Goal: Task Accomplishment & Management: Use online tool/utility

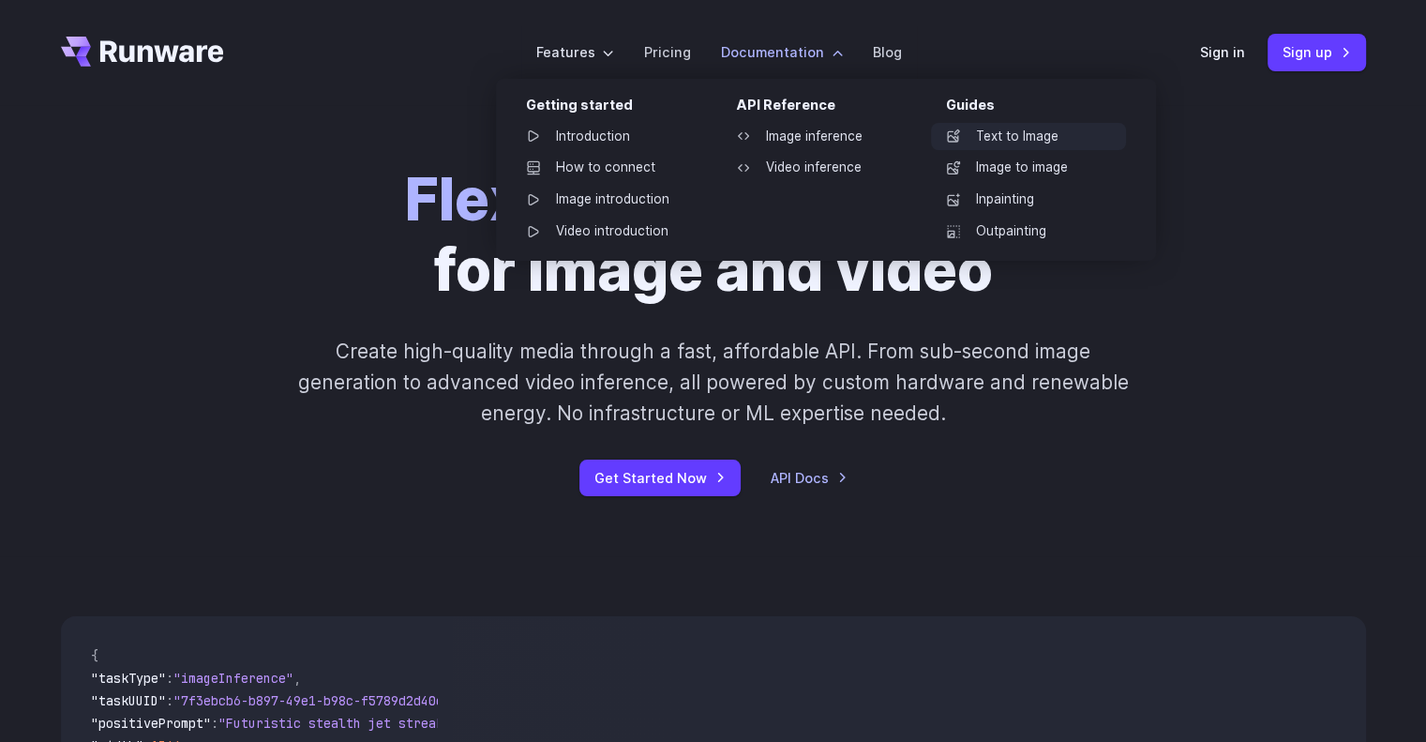
click at [990, 142] on link "Text to Image" at bounding box center [1028, 137] width 195 height 28
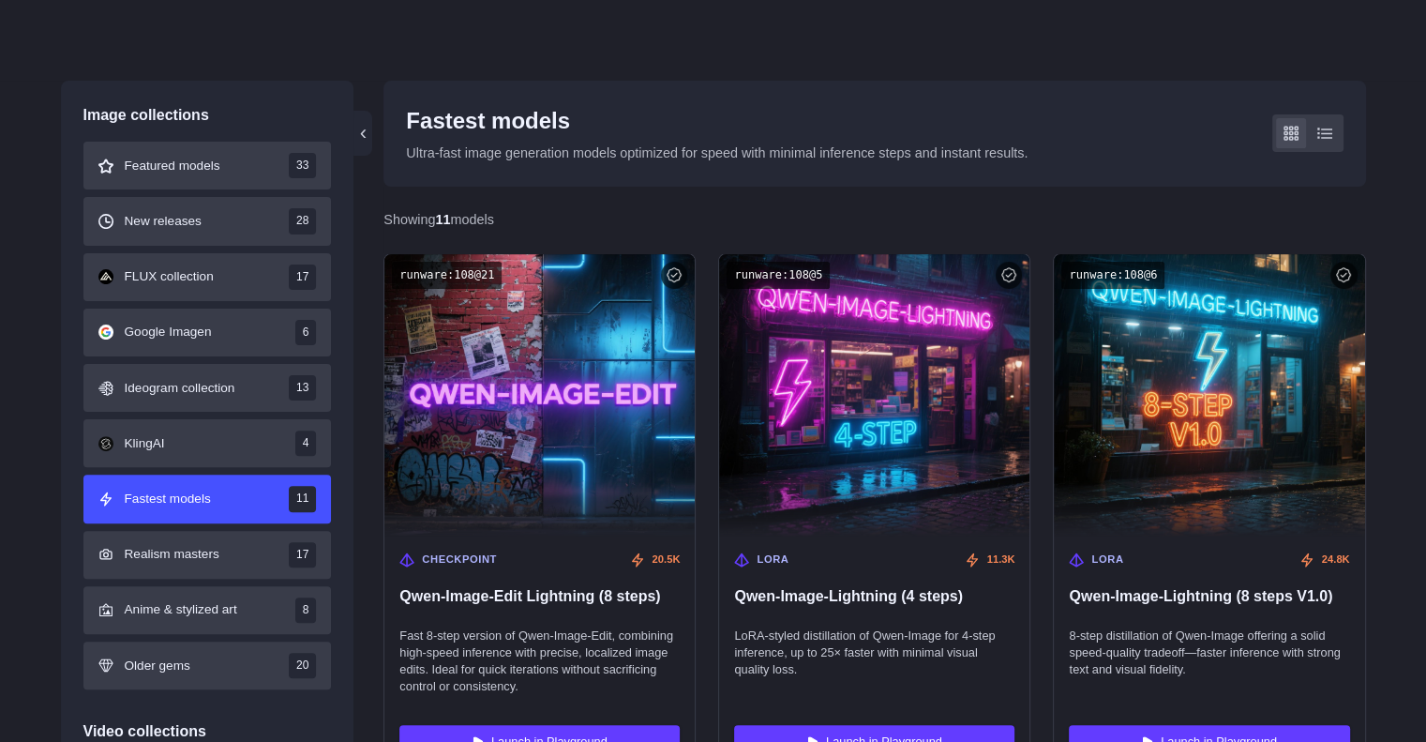
scroll to position [563, 0]
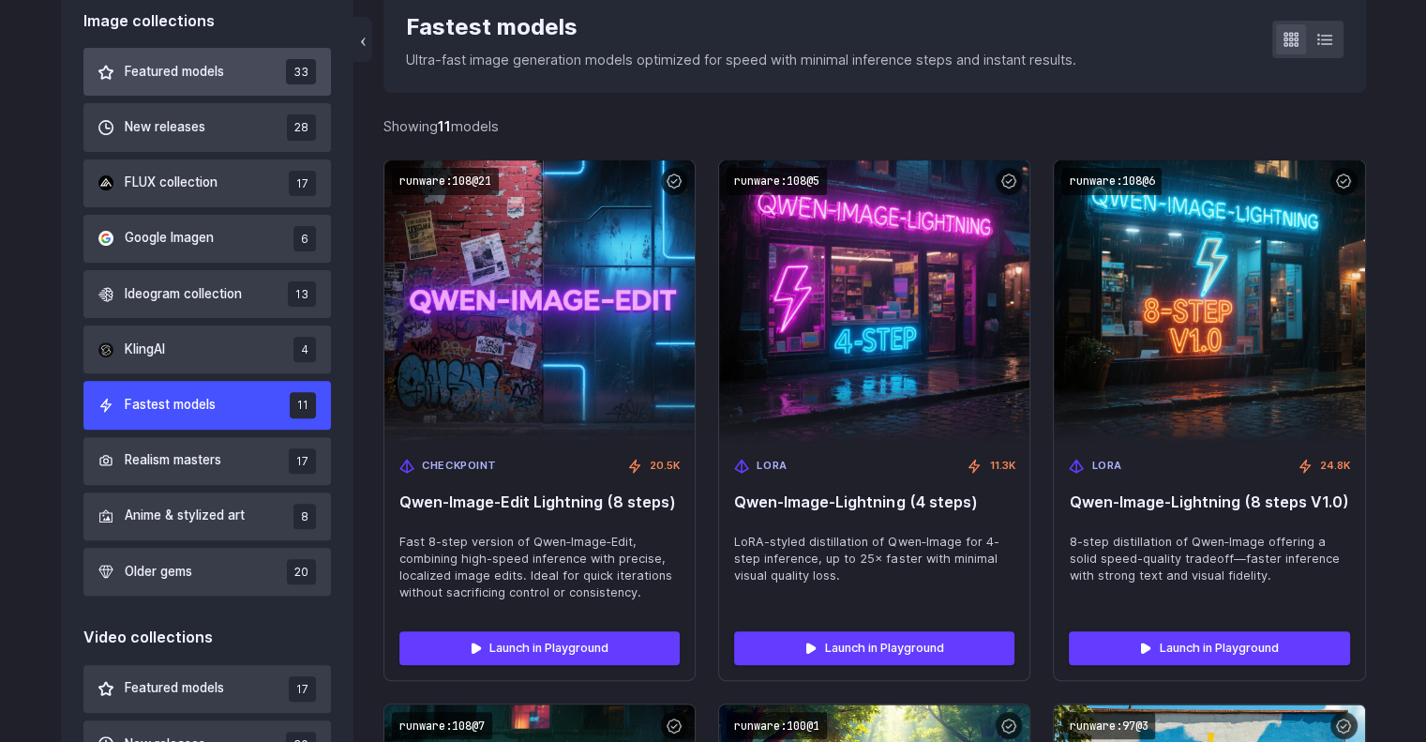
click at [203, 71] on span "Featured models" at bounding box center [174, 72] width 99 height 21
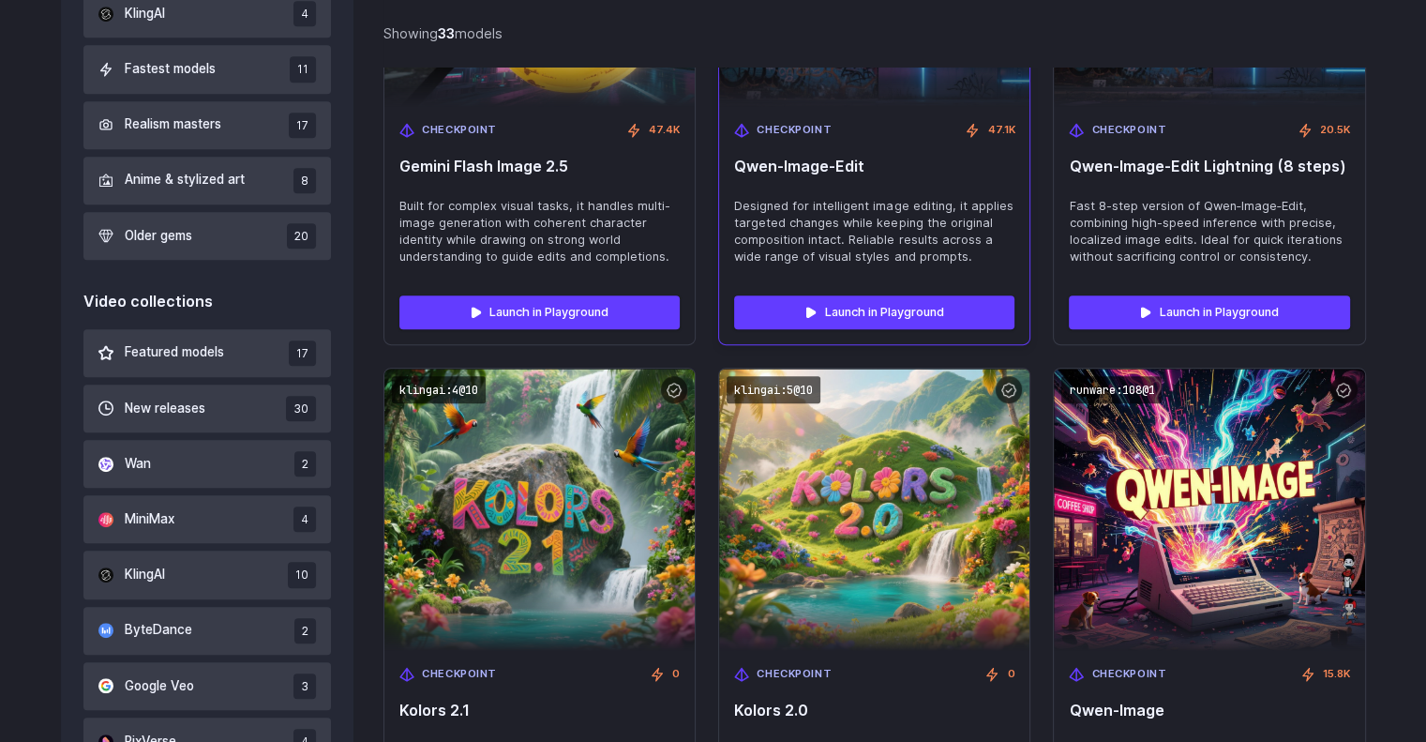
scroll to position [711, 0]
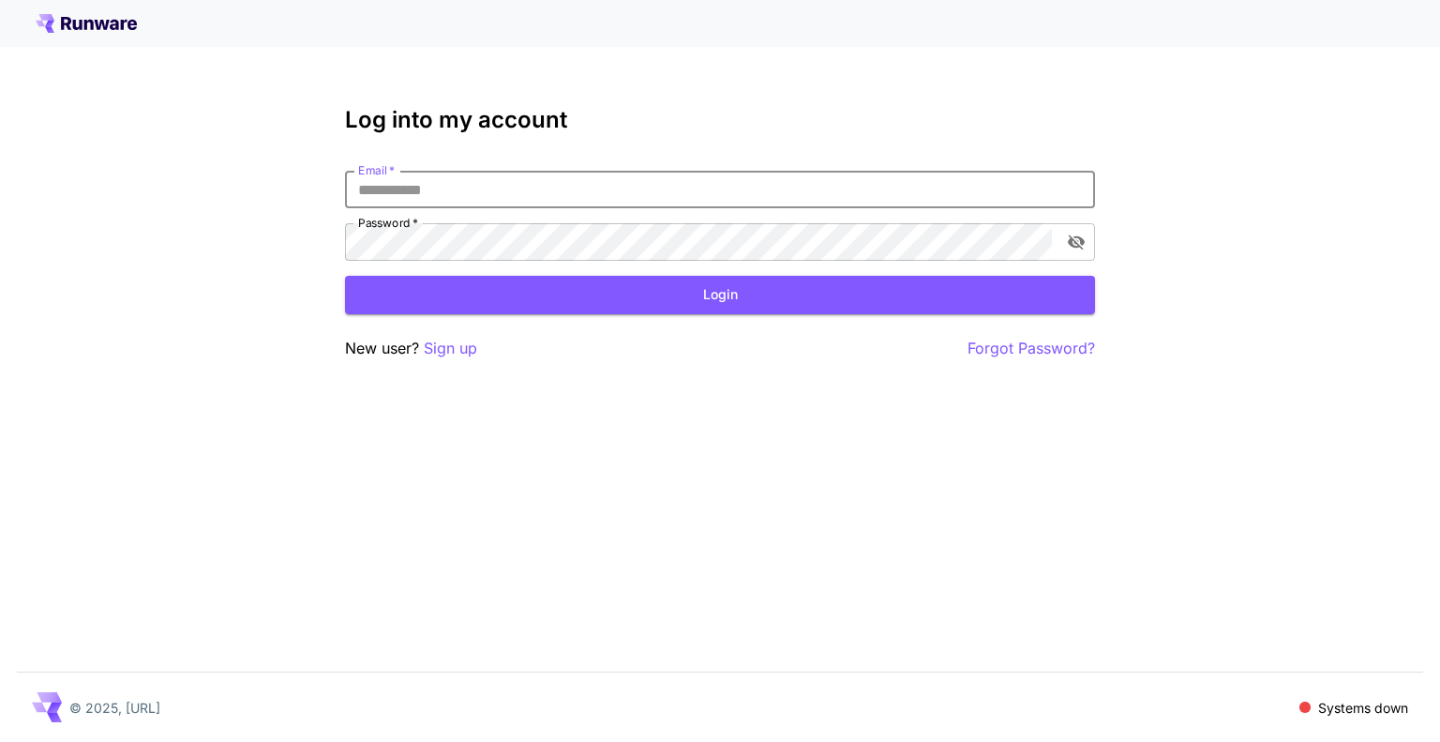
click at [653, 198] on input "Email   *" at bounding box center [720, 190] width 750 height 38
type input "**********"
click at [728, 314] on div "**********" at bounding box center [720, 233] width 750 height 253
click at [727, 302] on button "Login" at bounding box center [720, 295] width 750 height 38
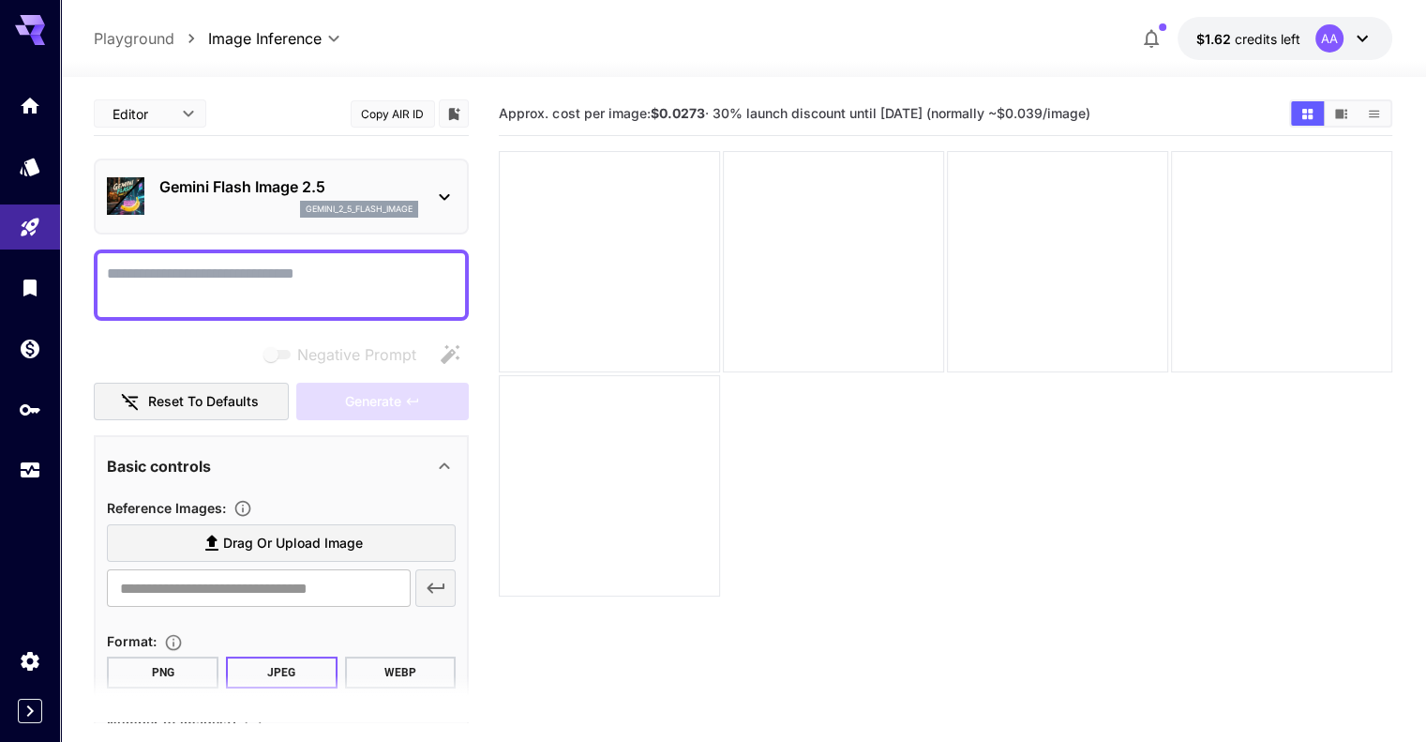
click at [328, 543] on span "Drag or upload image" at bounding box center [293, 543] width 140 height 23
click at [0, 0] on input "Drag or upload image" at bounding box center [0, 0] width 0 height 0
click at [1143, 35] on icon "button" at bounding box center [1151, 38] width 23 height 23
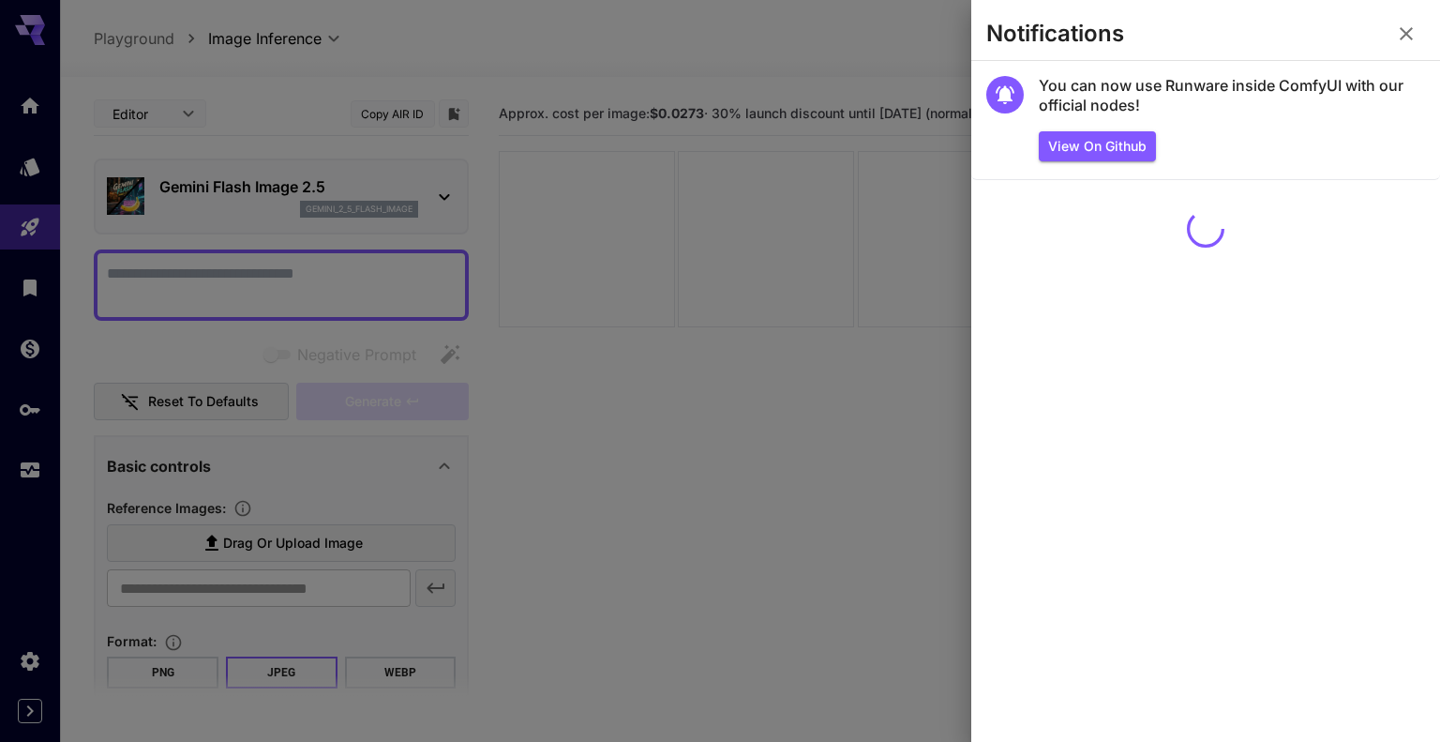
click at [911, 61] on div at bounding box center [720, 371] width 1440 height 742
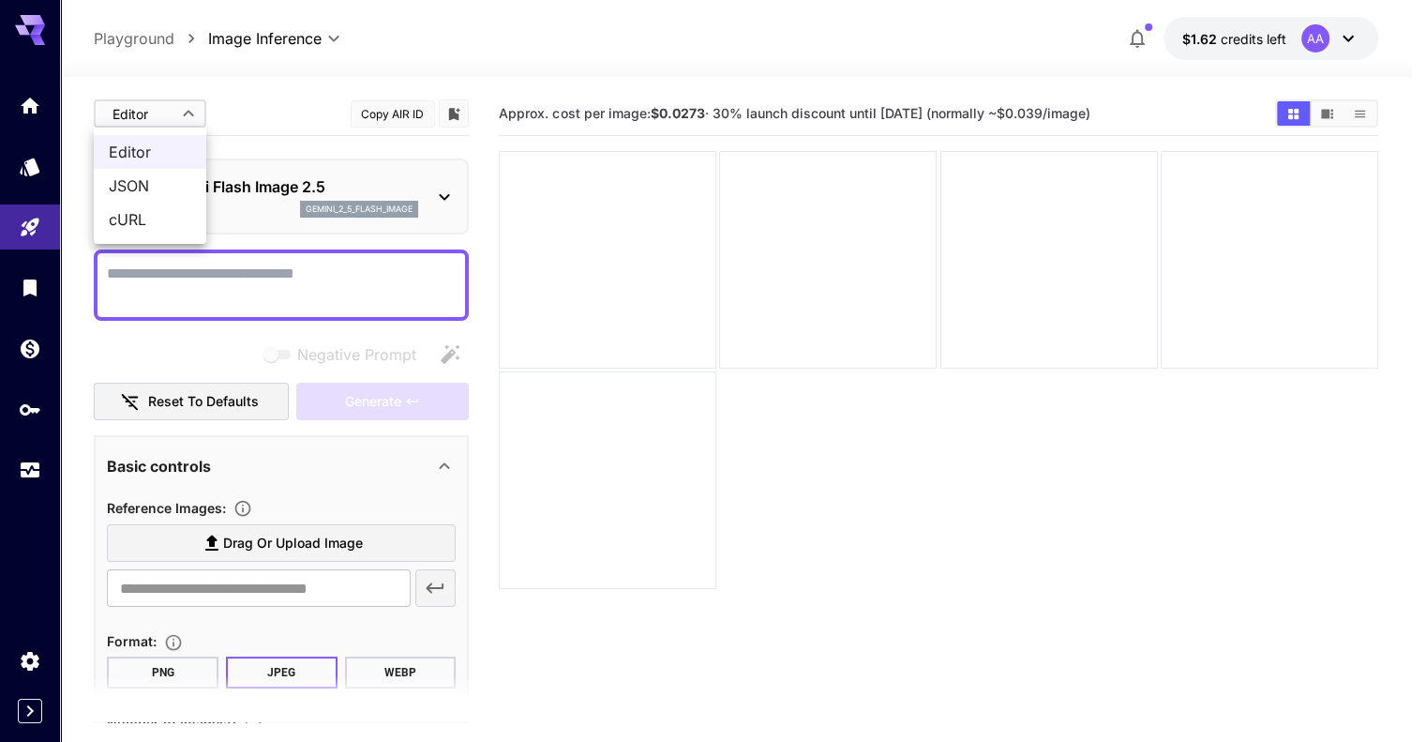
click at [189, 109] on body "**********" at bounding box center [713, 445] width 1426 height 890
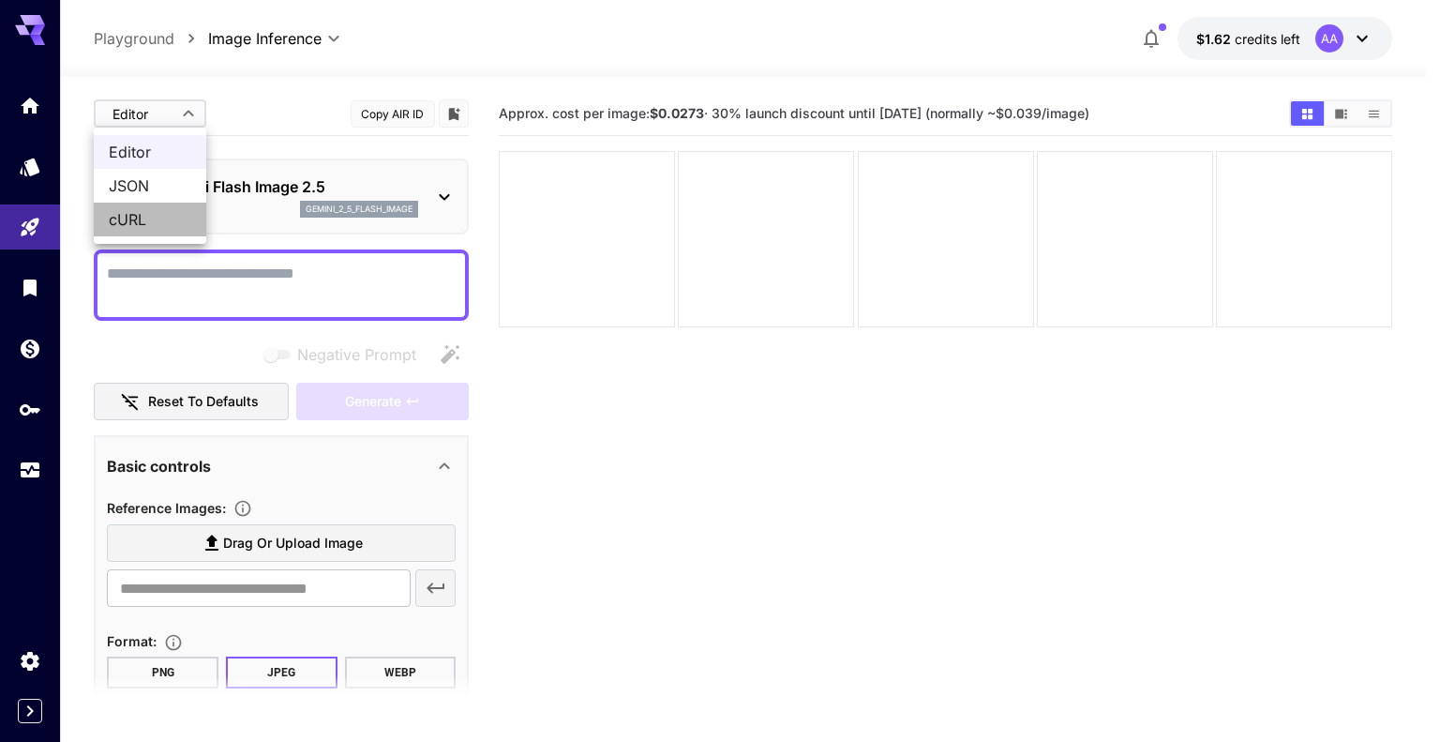
click at [150, 206] on li "cURL" at bounding box center [150, 220] width 113 height 34
type input "****"
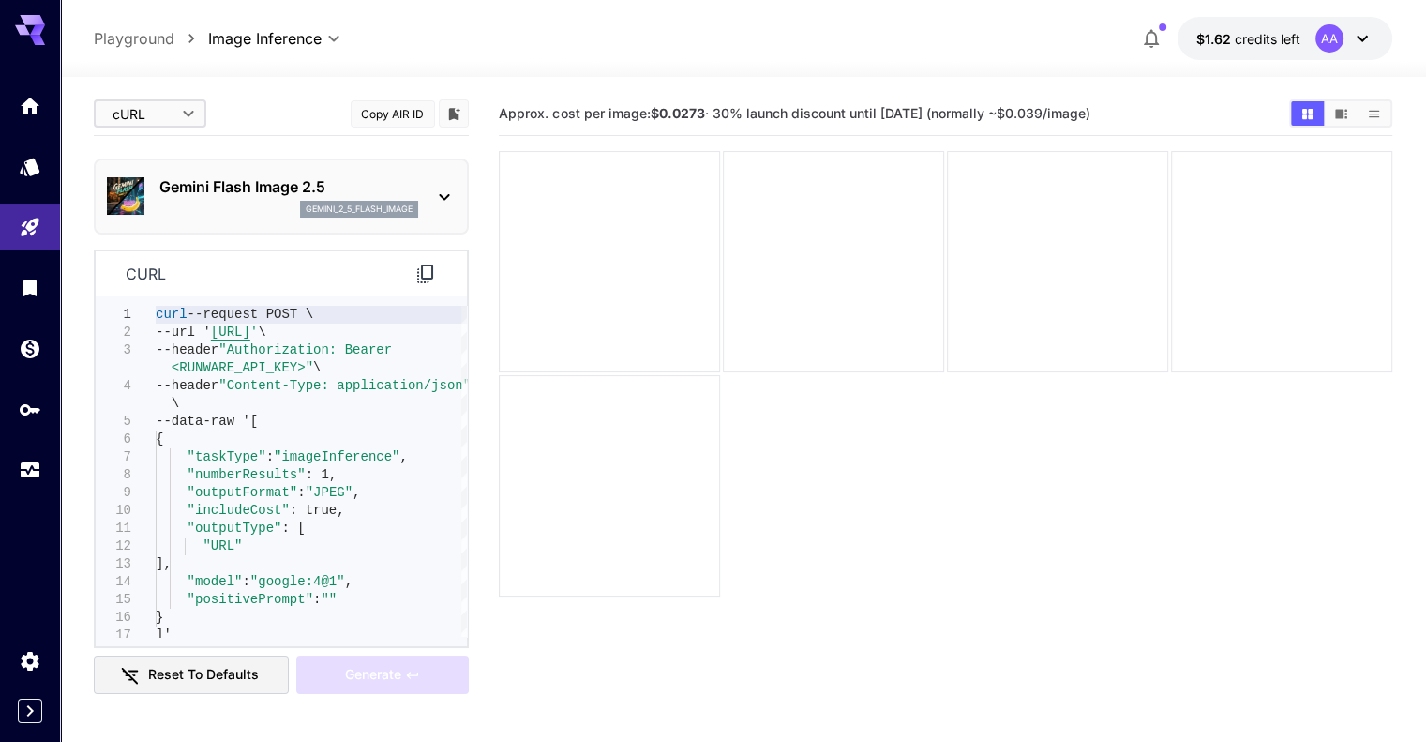
click at [180, 113] on body "**********" at bounding box center [713, 445] width 1426 height 890
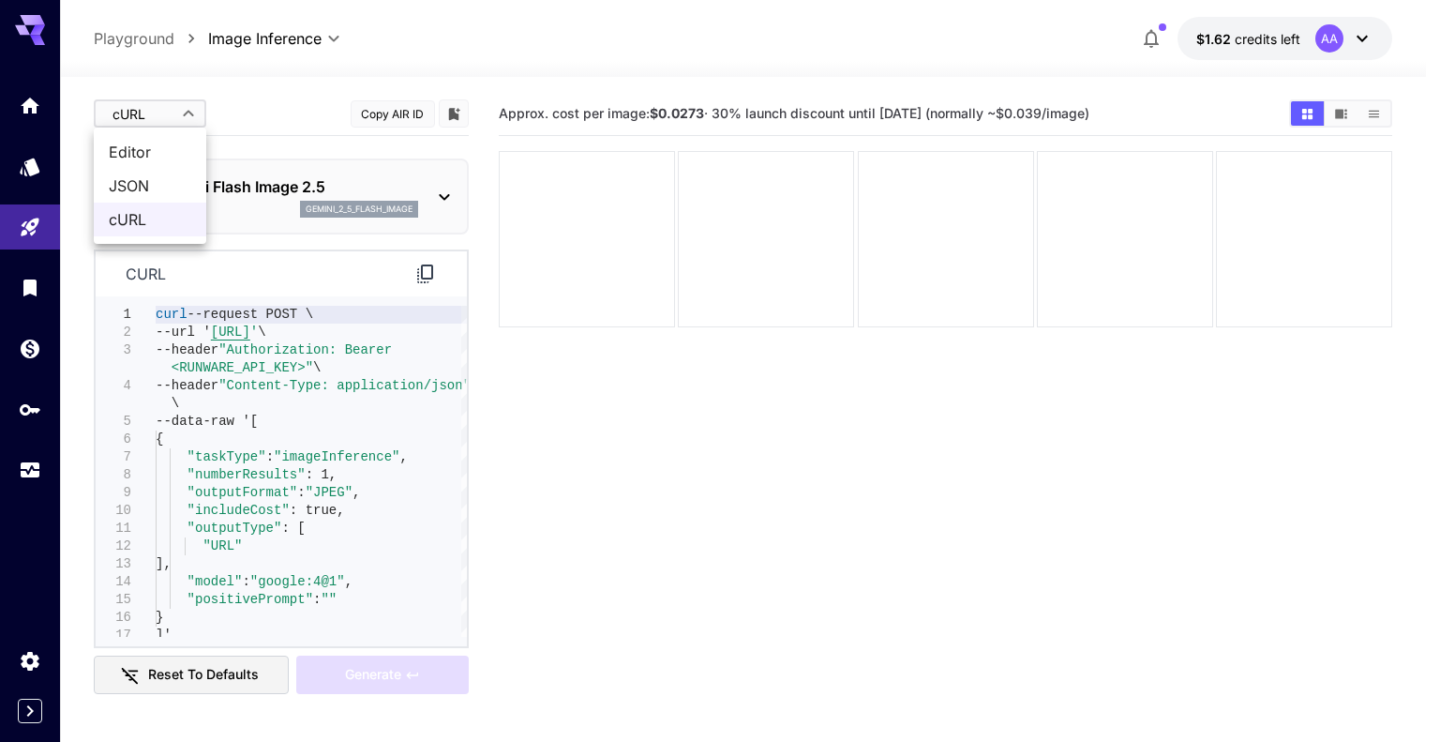
click at [300, 92] on div at bounding box center [720, 371] width 1440 height 742
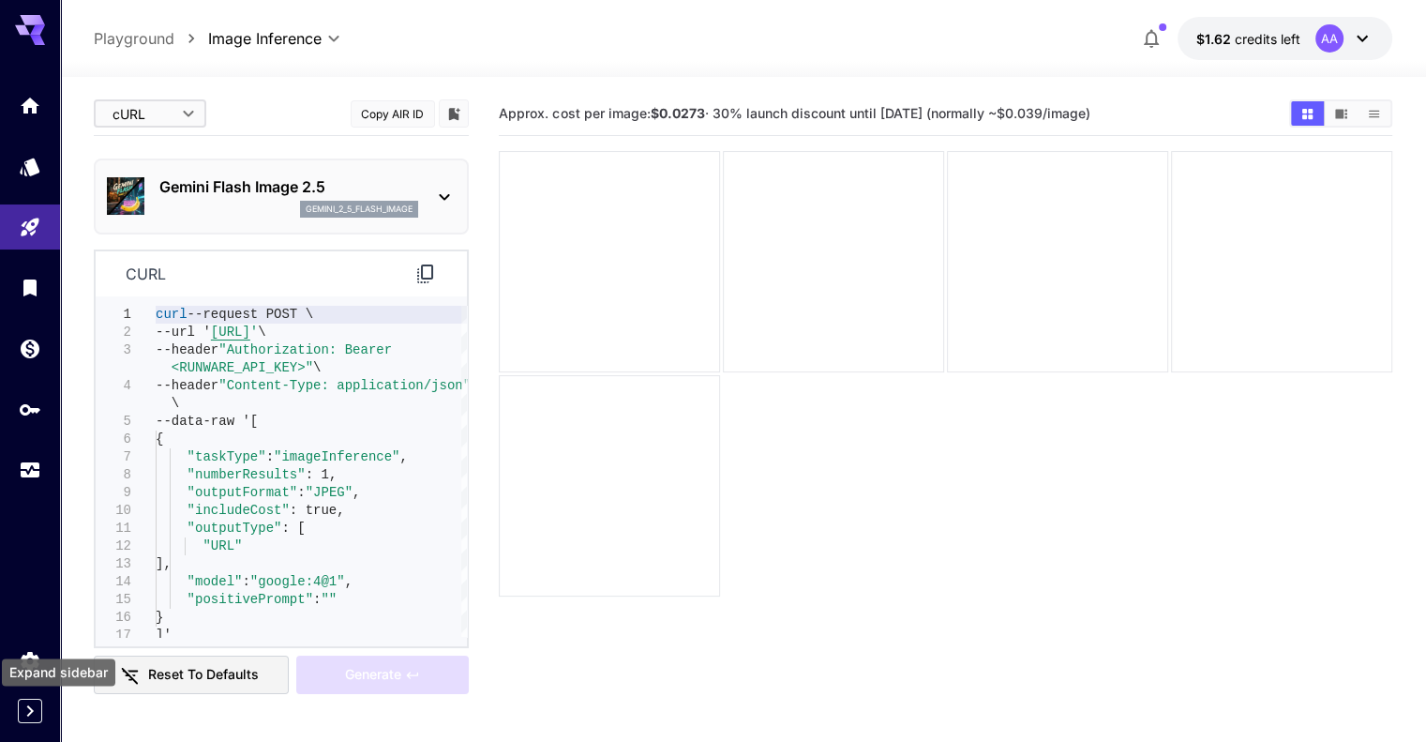
click at [23, 700] on icon "Expand sidebar" at bounding box center [30, 710] width 23 height 23
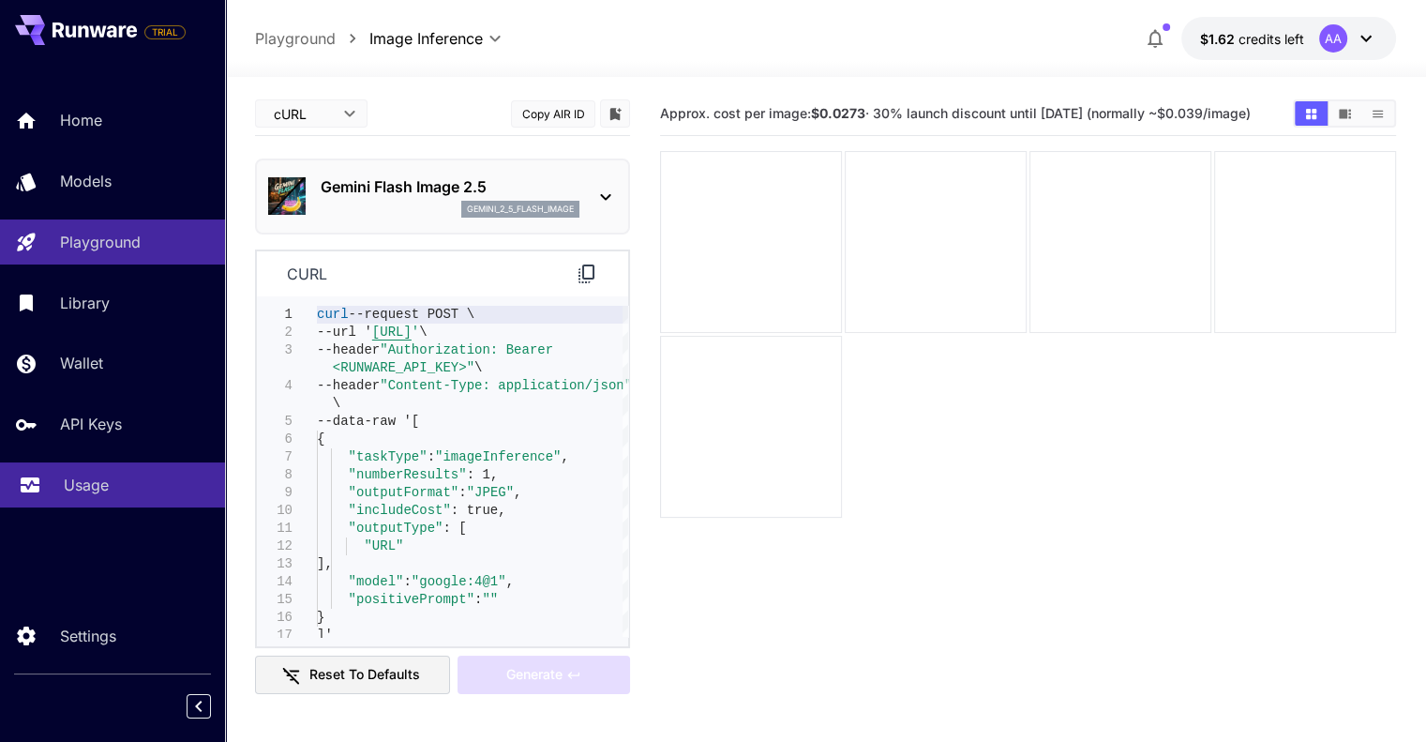
click at [132, 496] on div "Usage" at bounding box center [137, 485] width 146 height 23
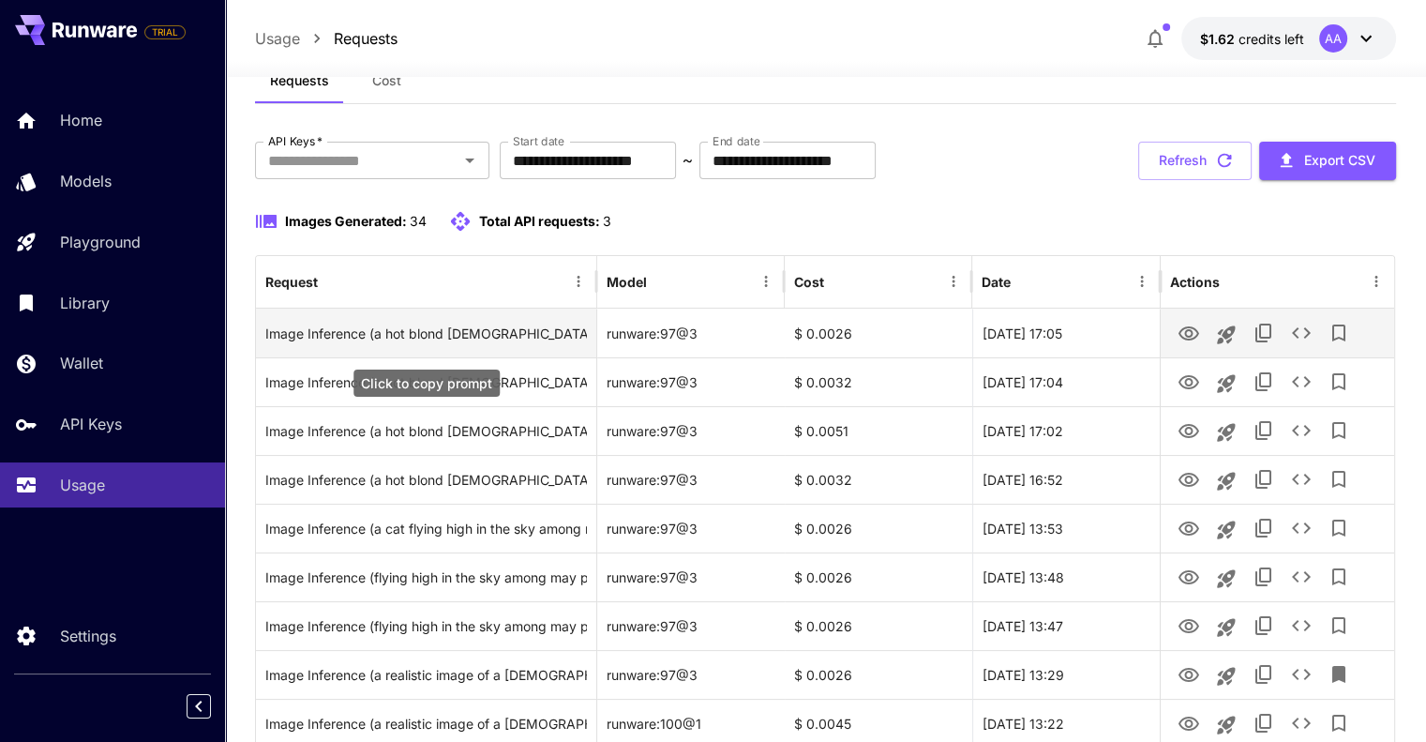
scroll to position [94, 0]
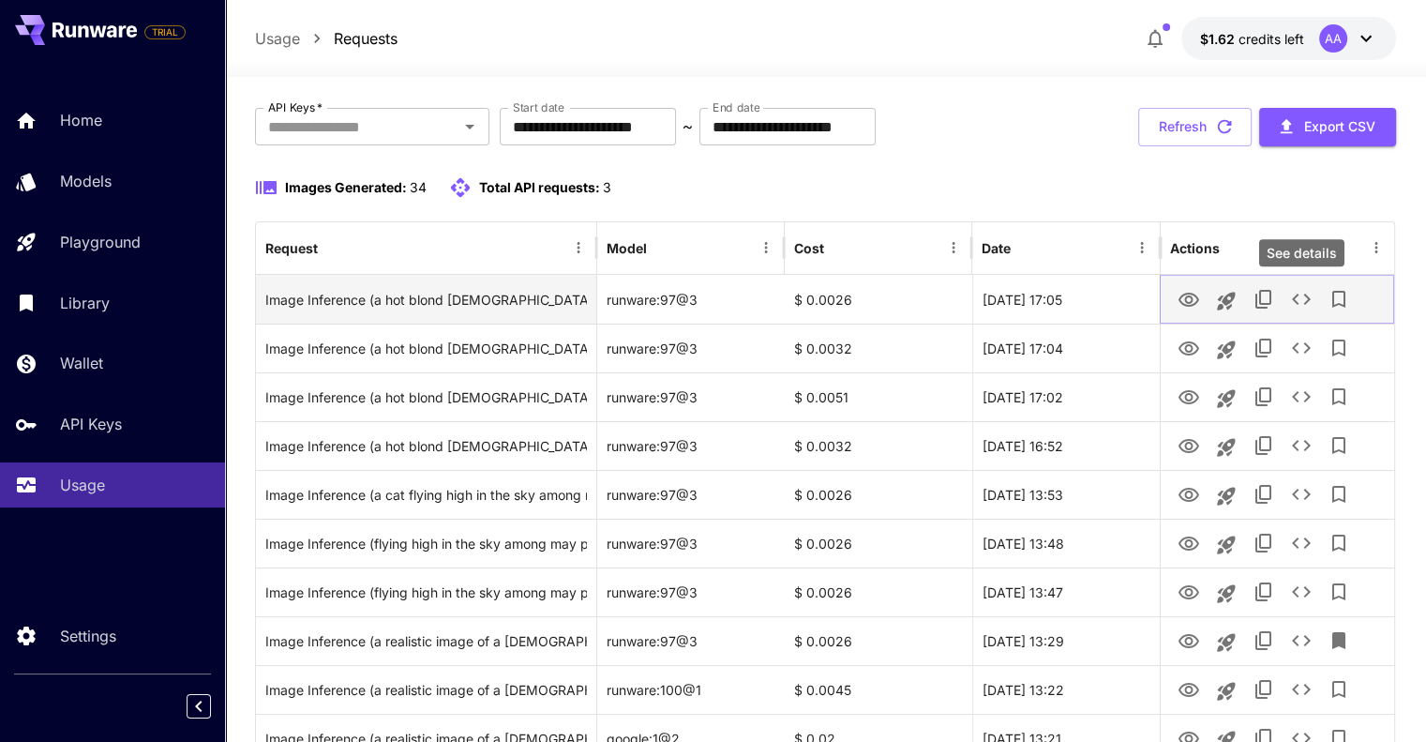
click at [1290, 295] on icon "See details" at bounding box center [1301, 299] width 23 height 23
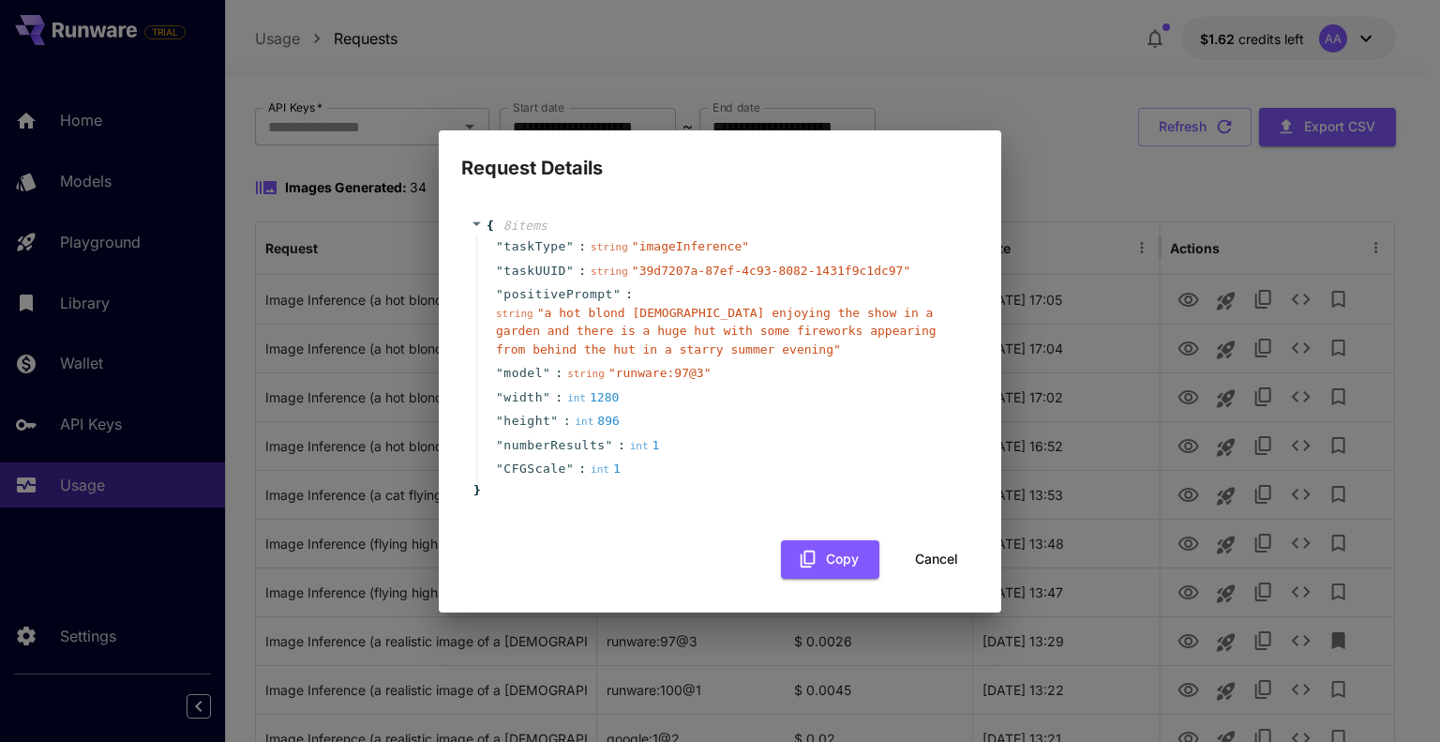
click at [1095, 184] on div "Request Details { 8 item s " taskType " : string " imageInference " " taskUUID …" at bounding box center [720, 371] width 1440 height 742
click at [942, 554] on button "Cancel" at bounding box center [937, 559] width 84 height 38
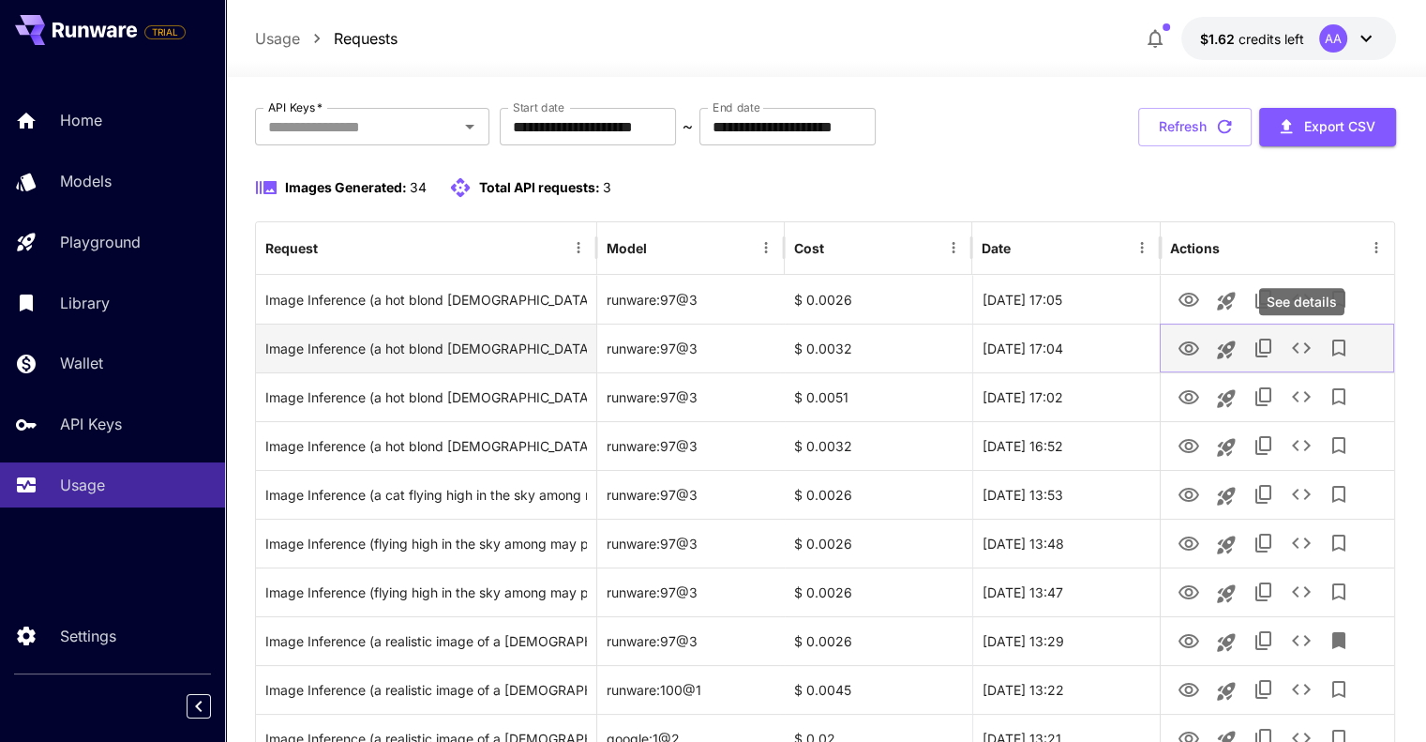
click at [1296, 348] on icon "See details" at bounding box center [1301, 348] width 23 height 23
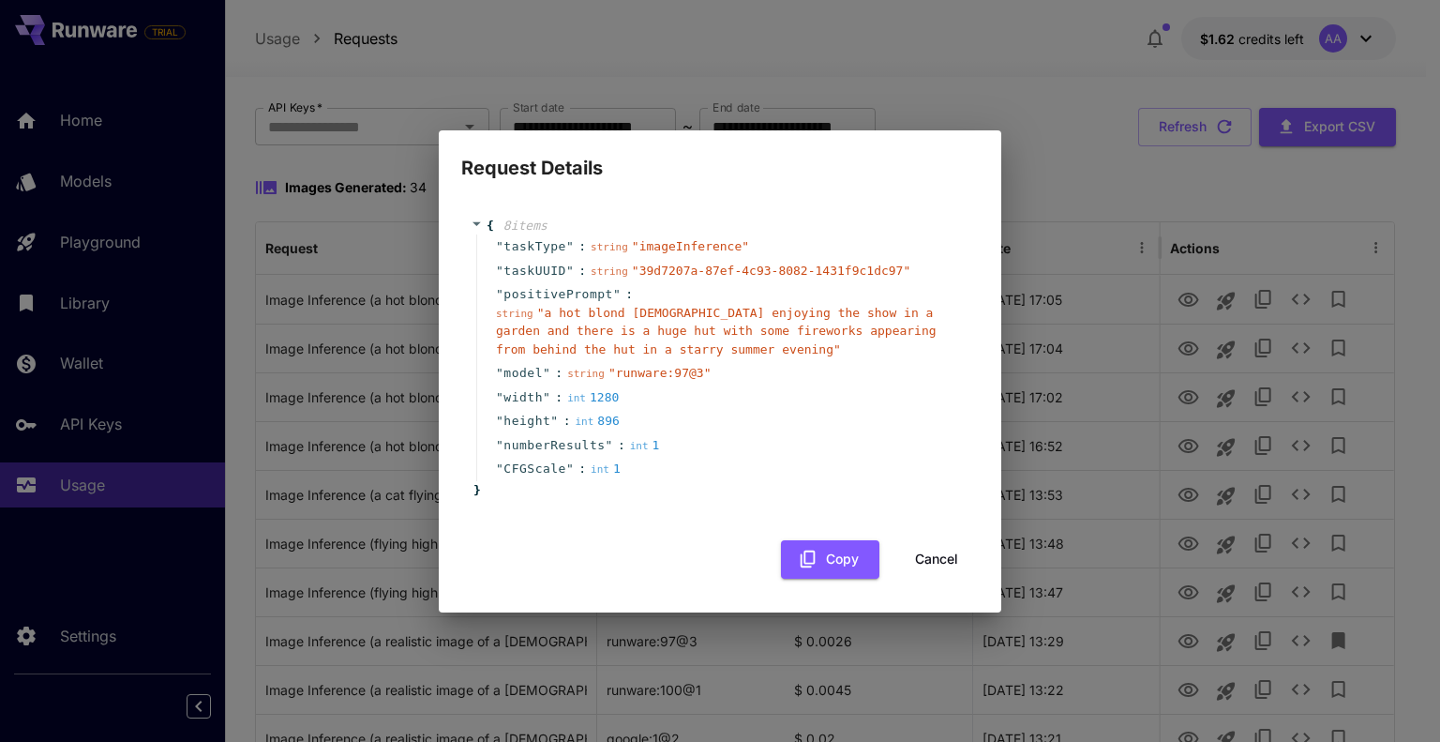
click at [1219, 206] on div "Request Details { 8 item s " taskType " : string " imageInference " " taskUUID …" at bounding box center [720, 371] width 1440 height 742
click at [952, 555] on button "Cancel" at bounding box center [937, 559] width 84 height 38
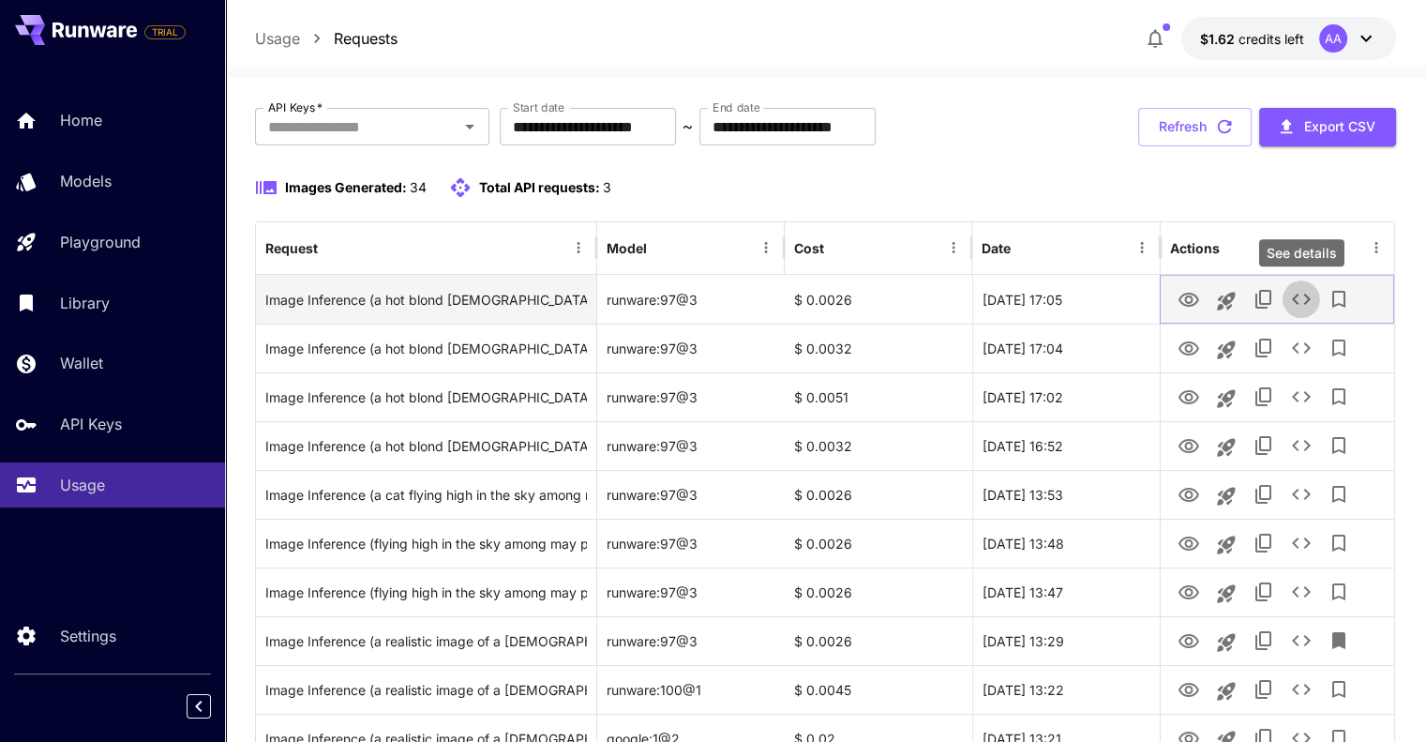
click at [1306, 302] on icon "See details" at bounding box center [1301, 299] width 23 height 23
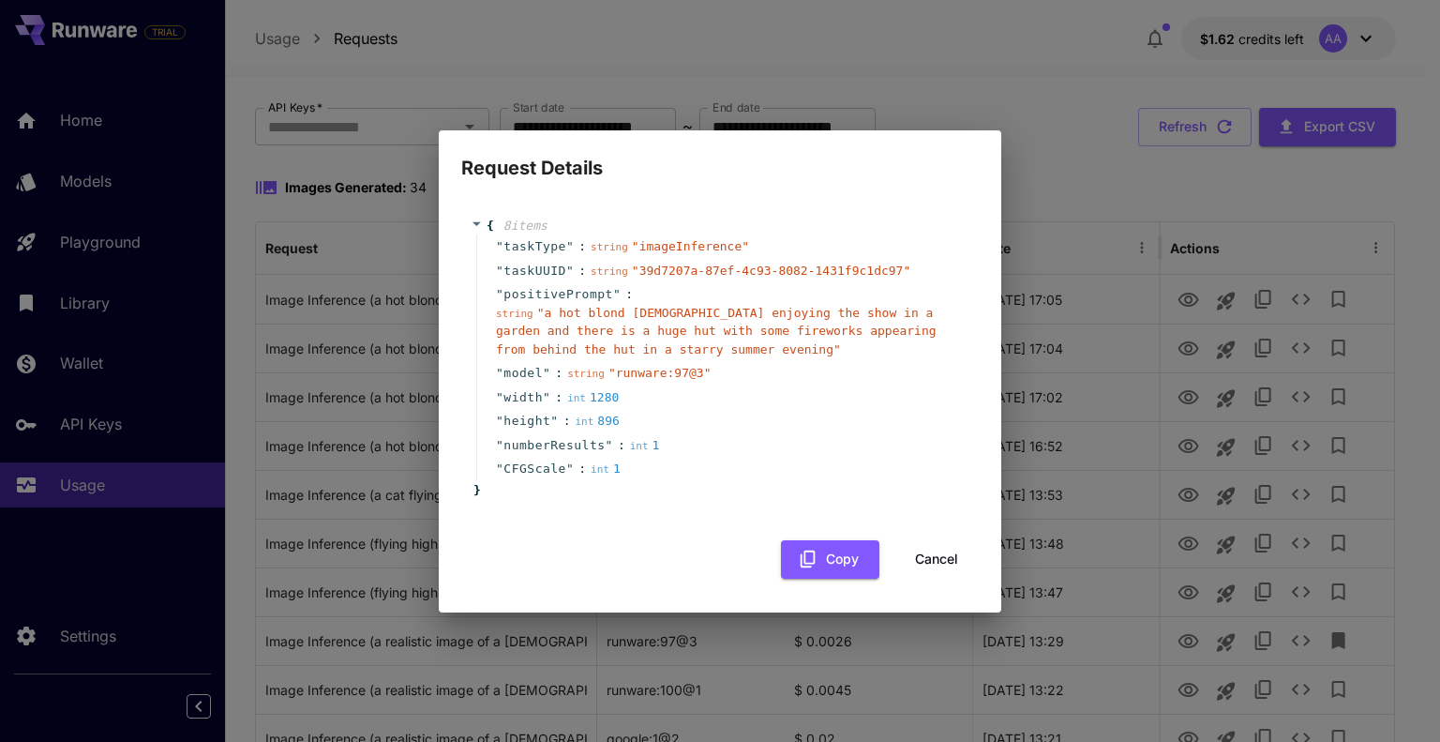
click at [1295, 337] on div "Request Details { 8 item s " taskType " : string " imageInference " " taskUUID …" at bounding box center [720, 371] width 1440 height 742
click at [930, 562] on button "Cancel" at bounding box center [937, 559] width 84 height 38
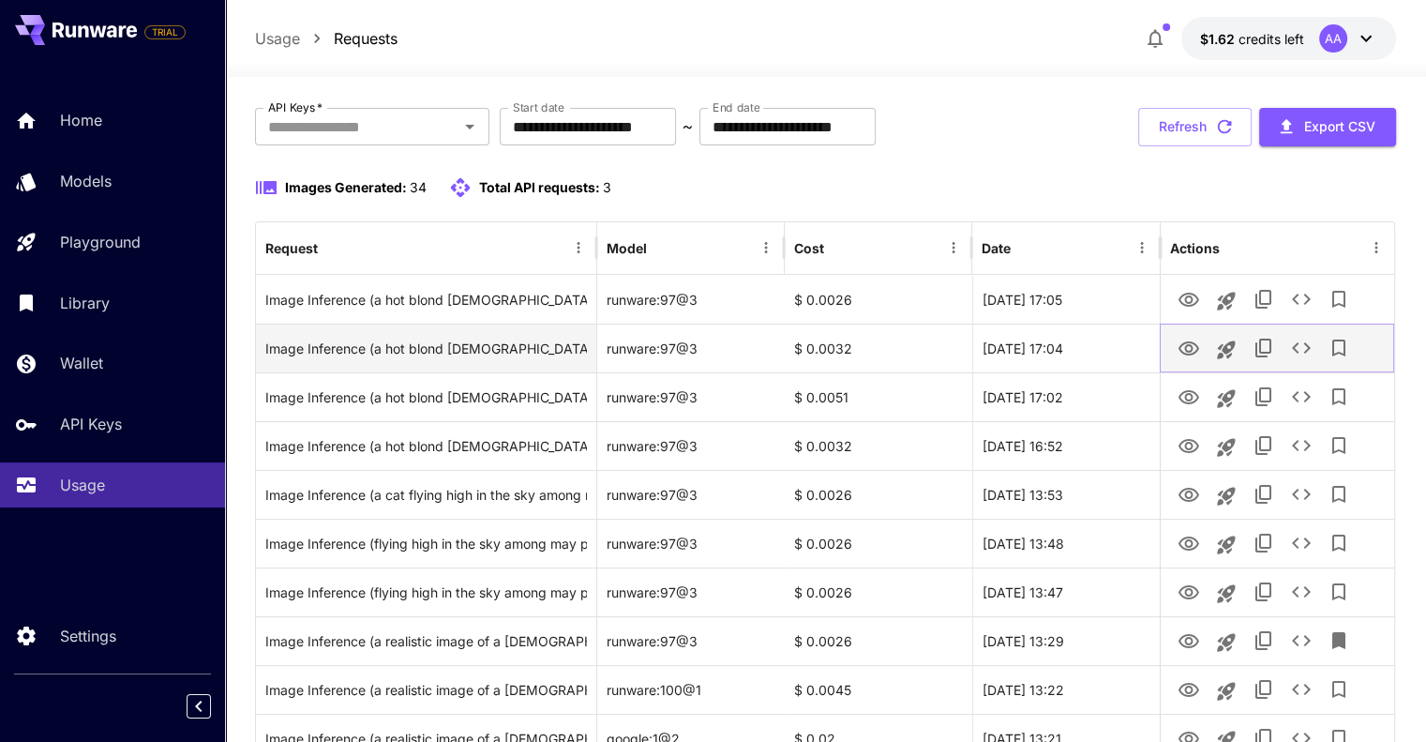
click at [1301, 344] on icon "See details" at bounding box center [1301, 348] width 23 height 23
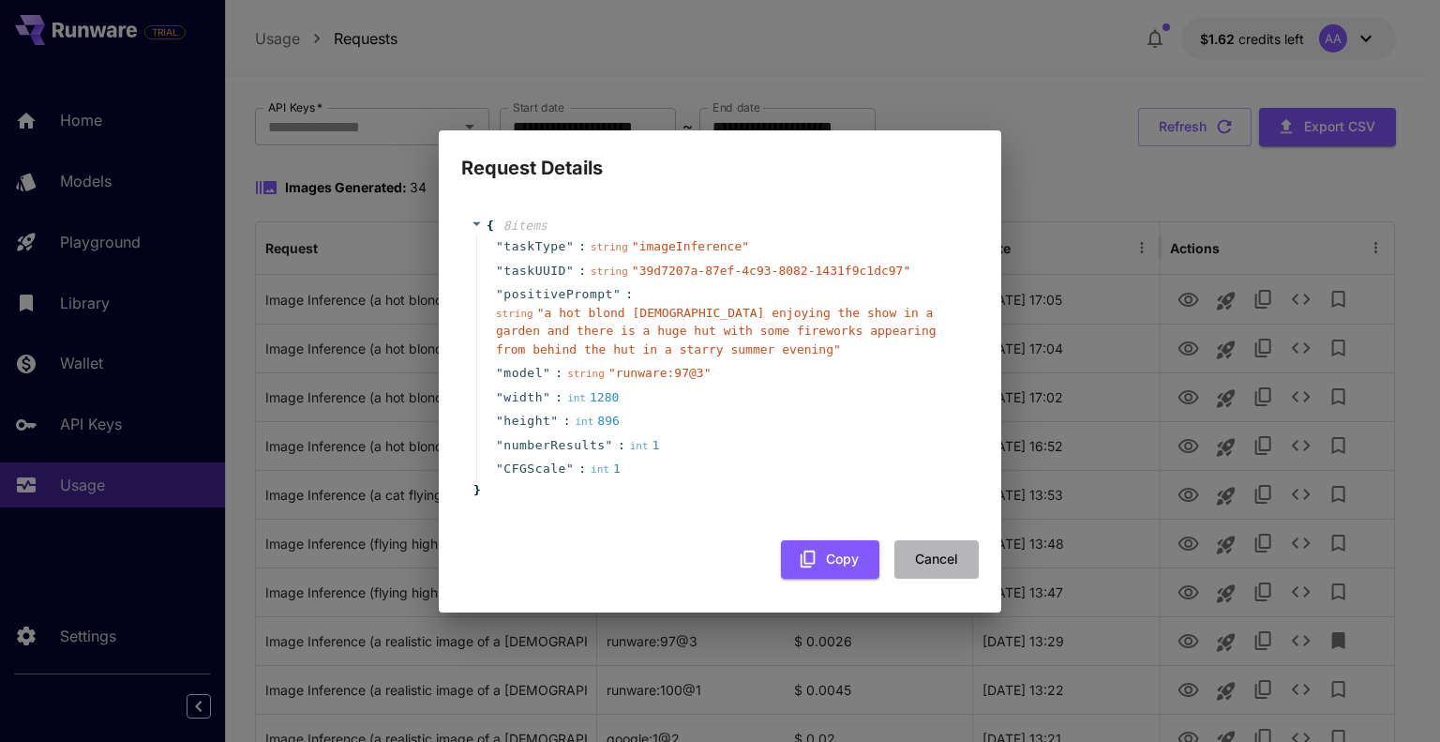
click at [938, 558] on button "Cancel" at bounding box center [937, 559] width 84 height 38
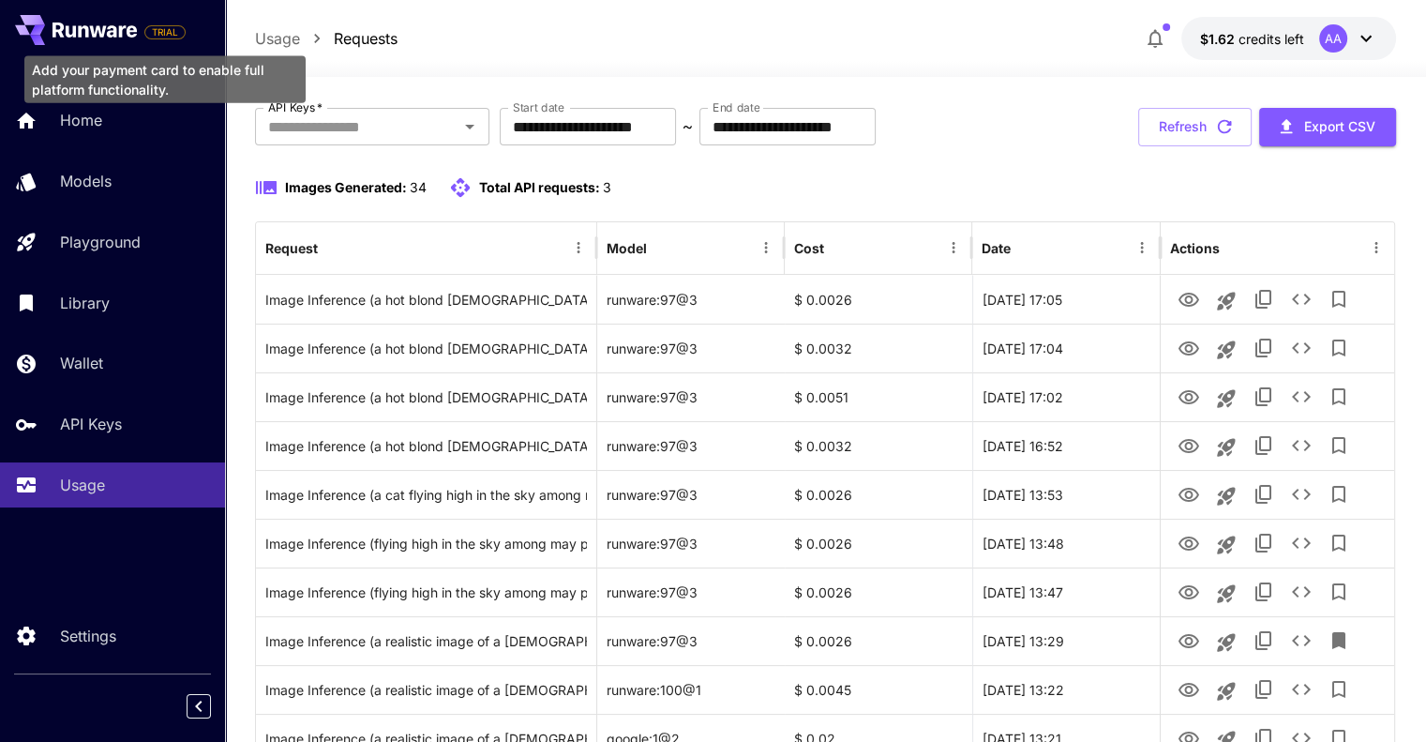
click at [158, 26] on span "TRIAL" at bounding box center [164, 32] width 39 height 14
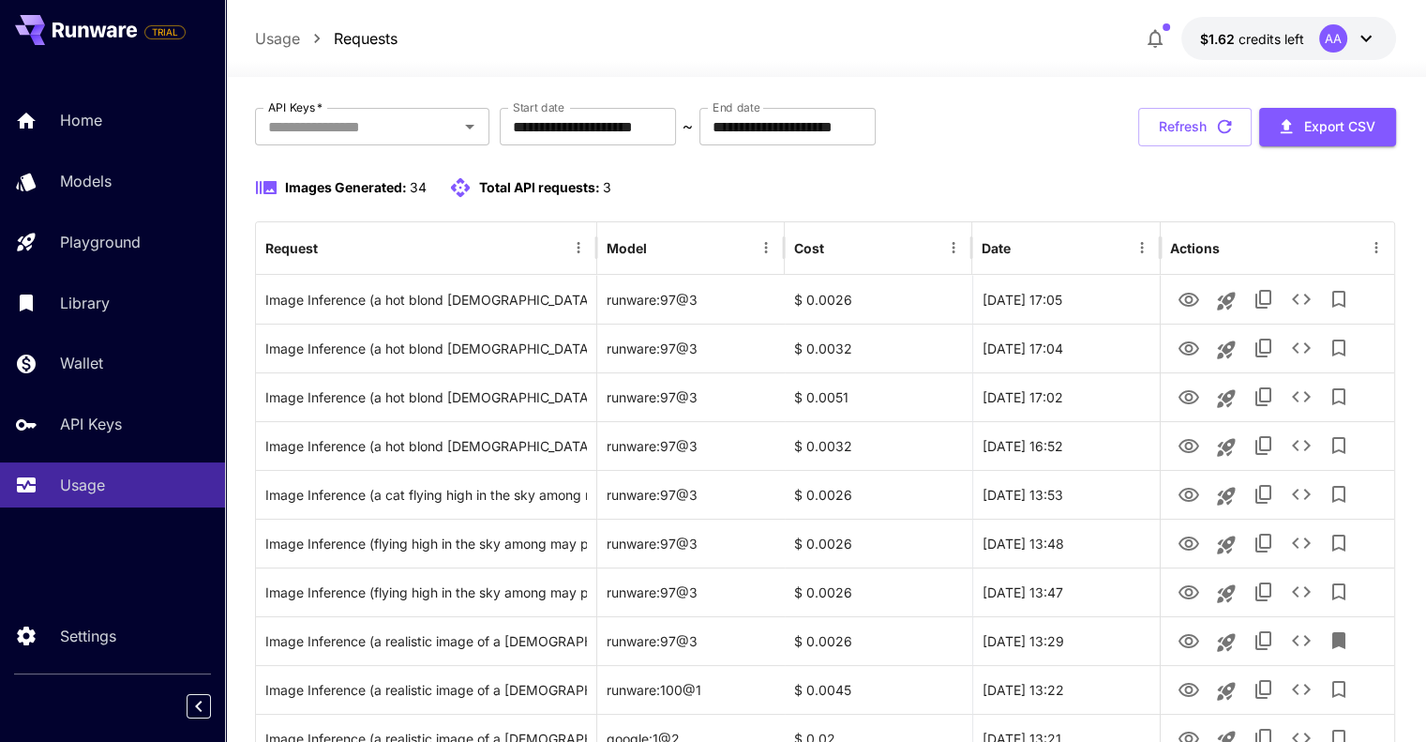
click at [1182, 144] on button "Refresh" at bounding box center [1194, 127] width 113 height 38
click at [462, 131] on icon "Open" at bounding box center [470, 126] width 23 height 23
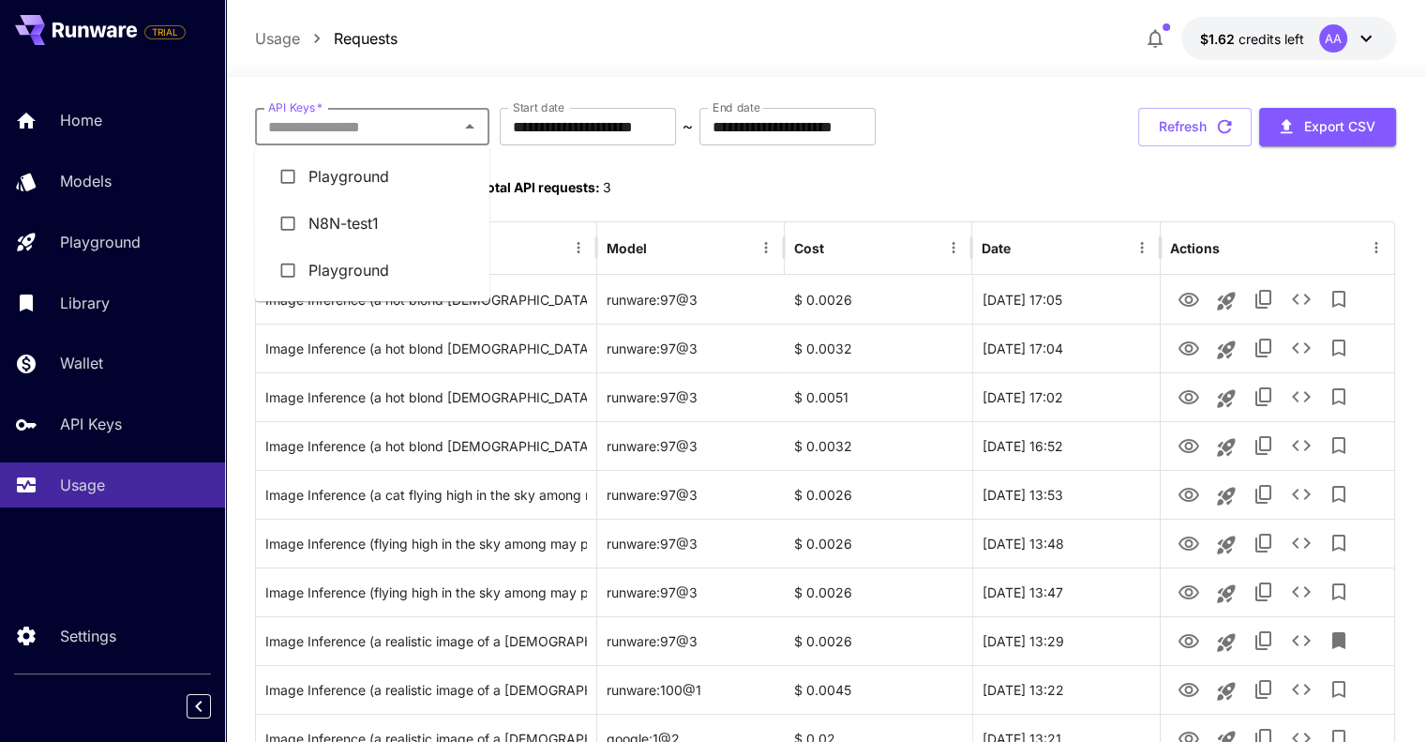
click at [375, 237] on li "N8N-test1" at bounding box center [372, 223] width 234 height 47
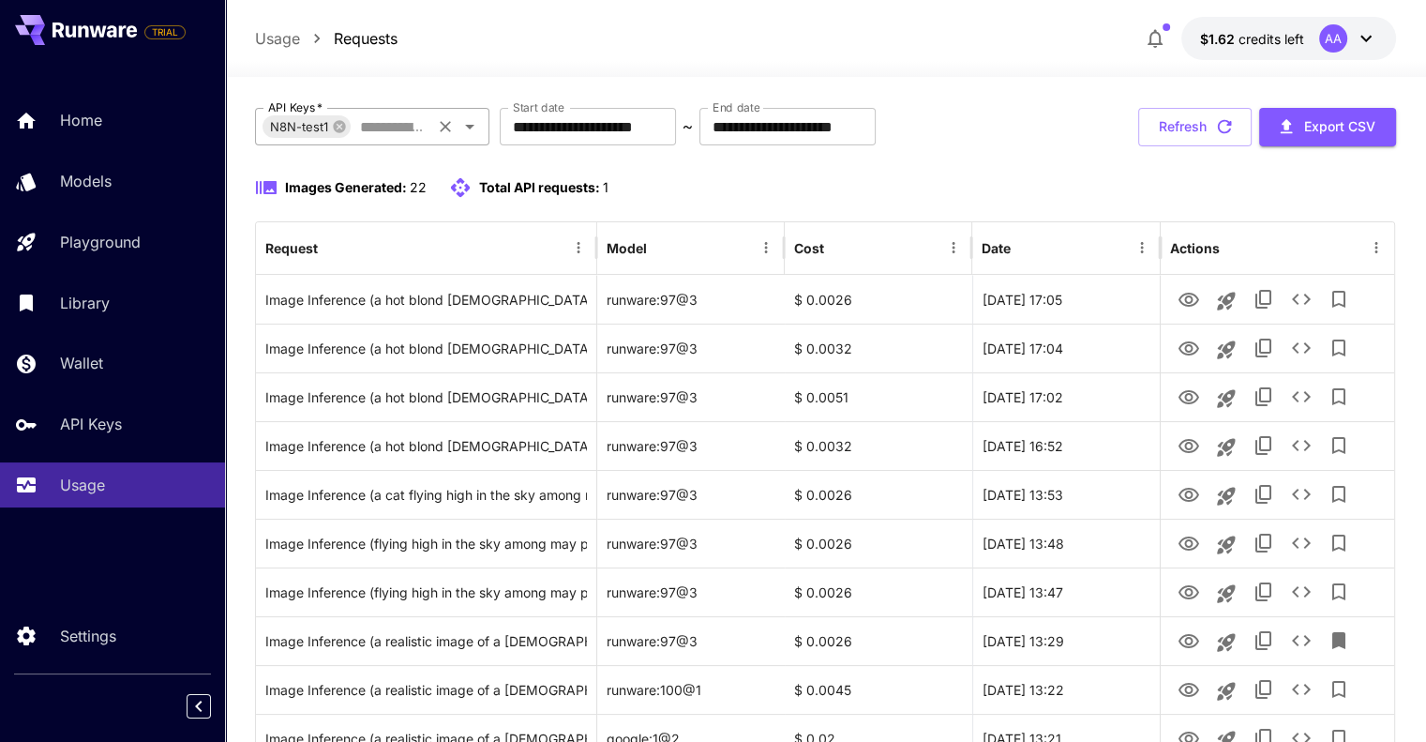
click at [470, 135] on icon "Open" at bounding box center [470, 126] width 23 height 23
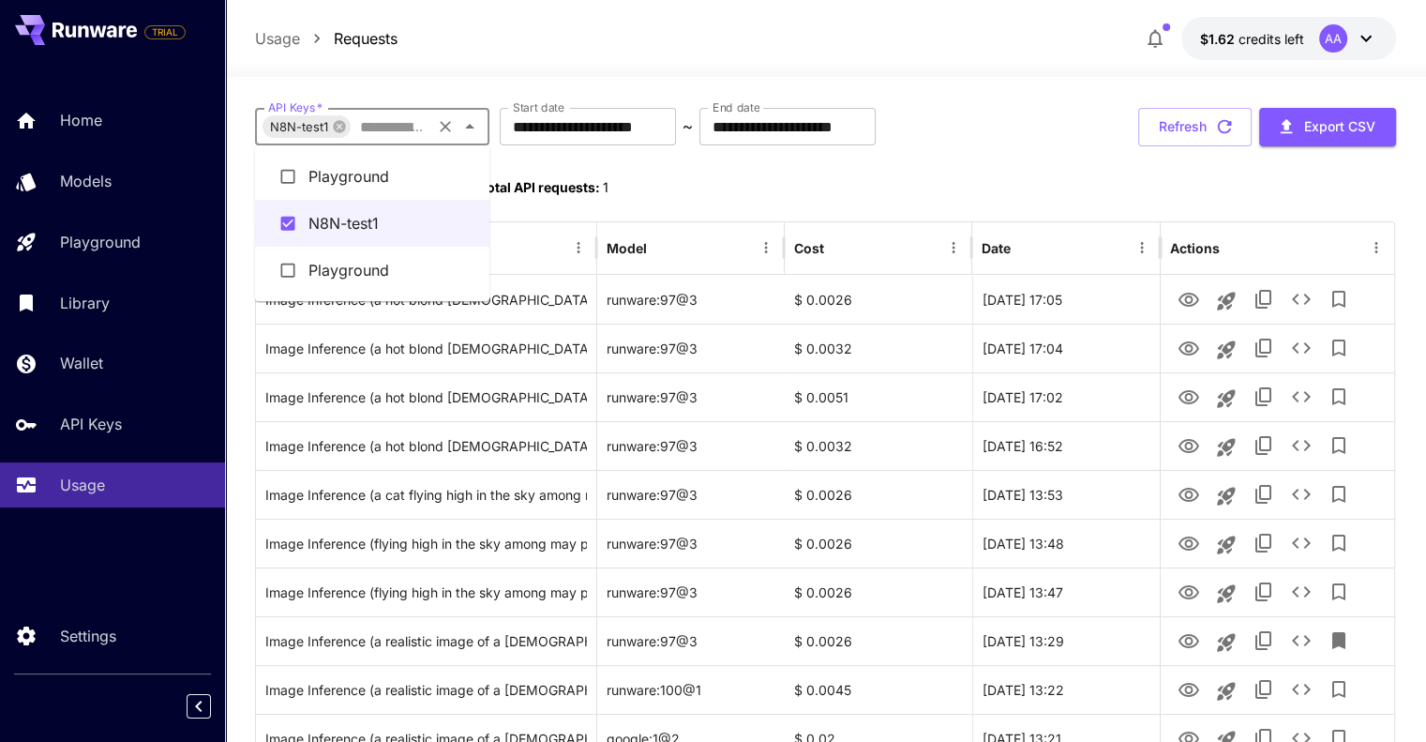
click at [398, 172] on li "Playground" at bounding box center [372, 176] width 234 height 47
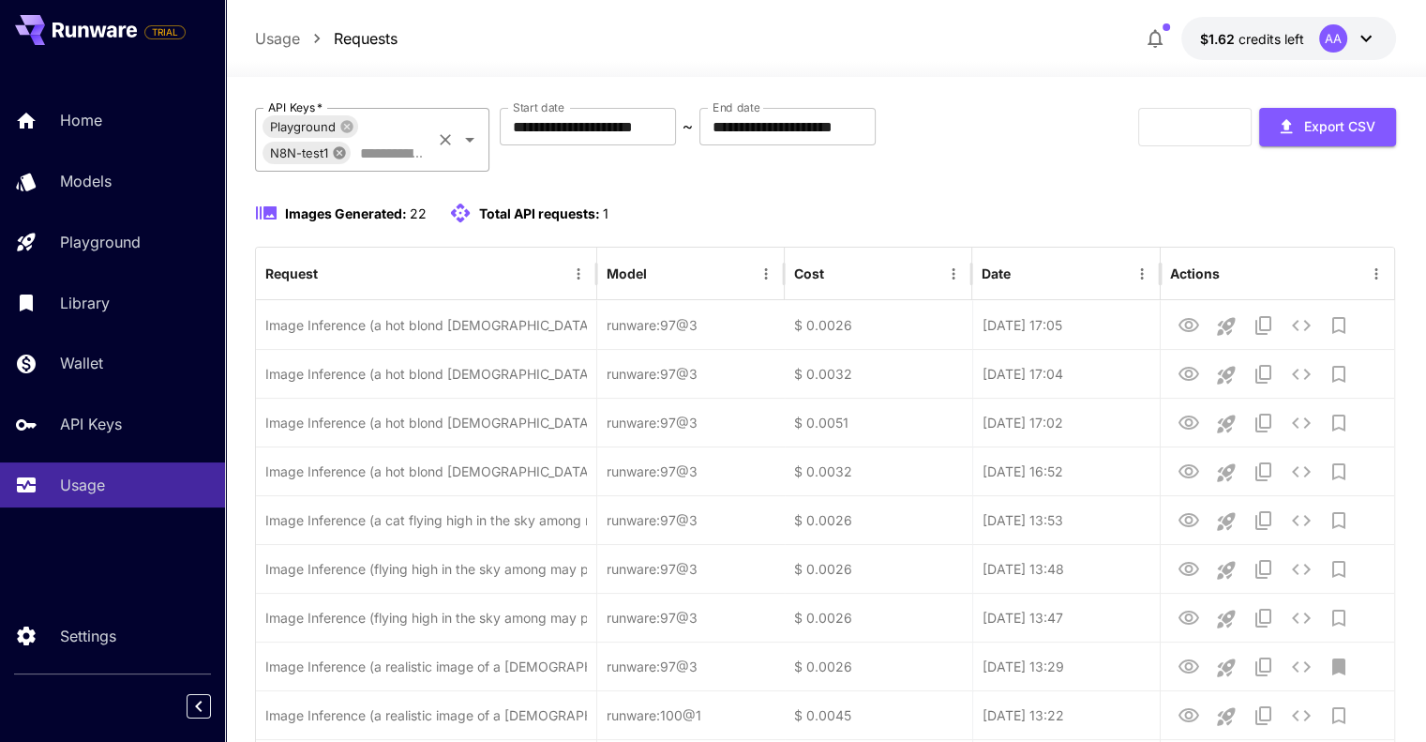
click at [336, 149] on icon at bounding box center [339, 152] width 12 height 12
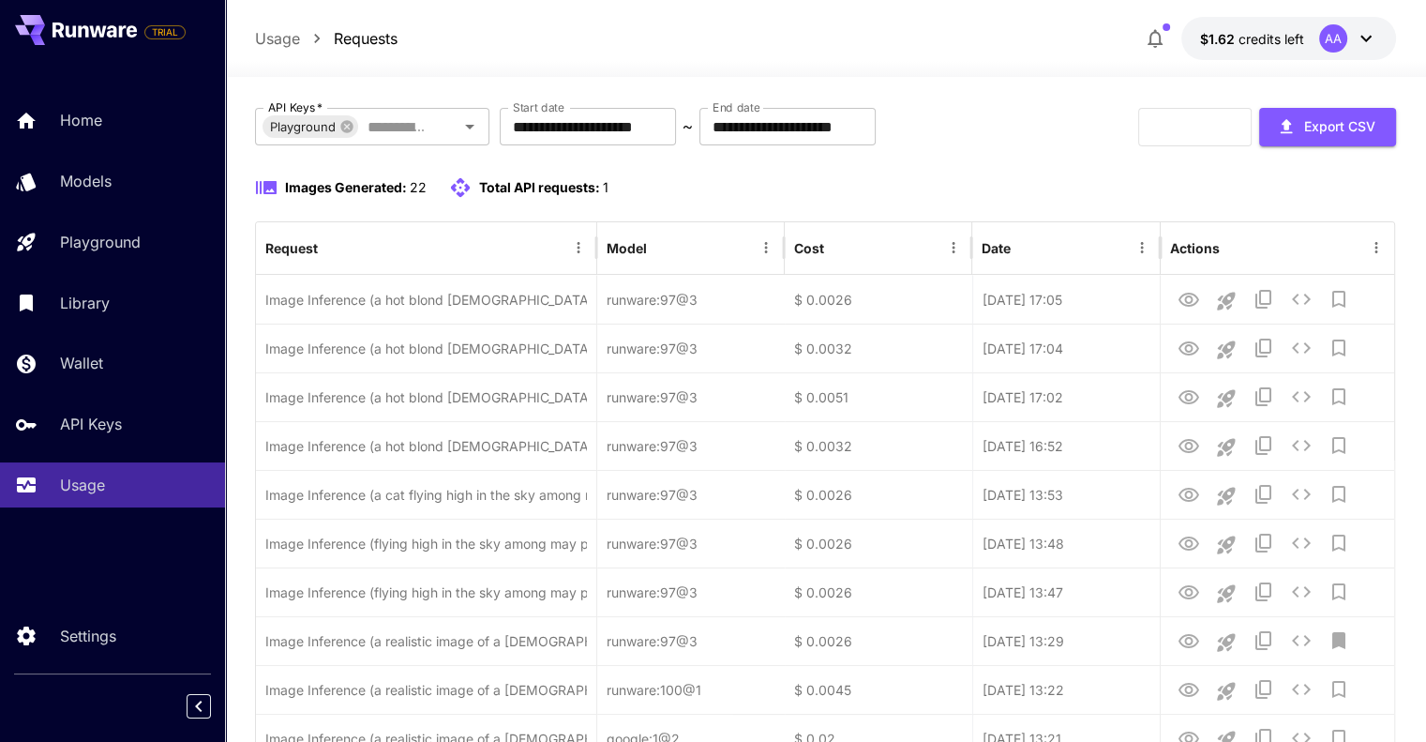
scroll to position [0, 0]
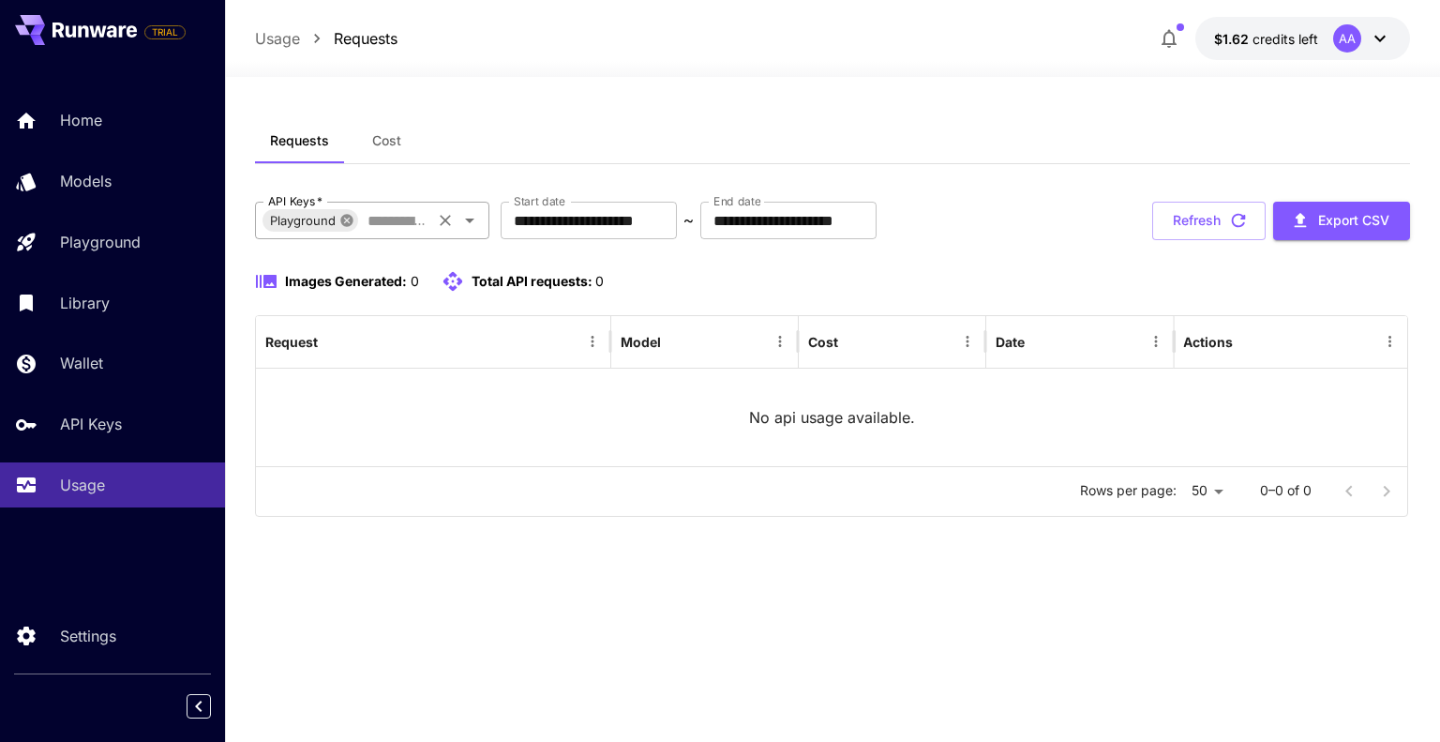
click at [345, 218] on icon at bounding box center [346, 220] width 15 height 15
click at [421, 219] on input "API Keys   *" at bounding box center [357, 220] width 192 height 26
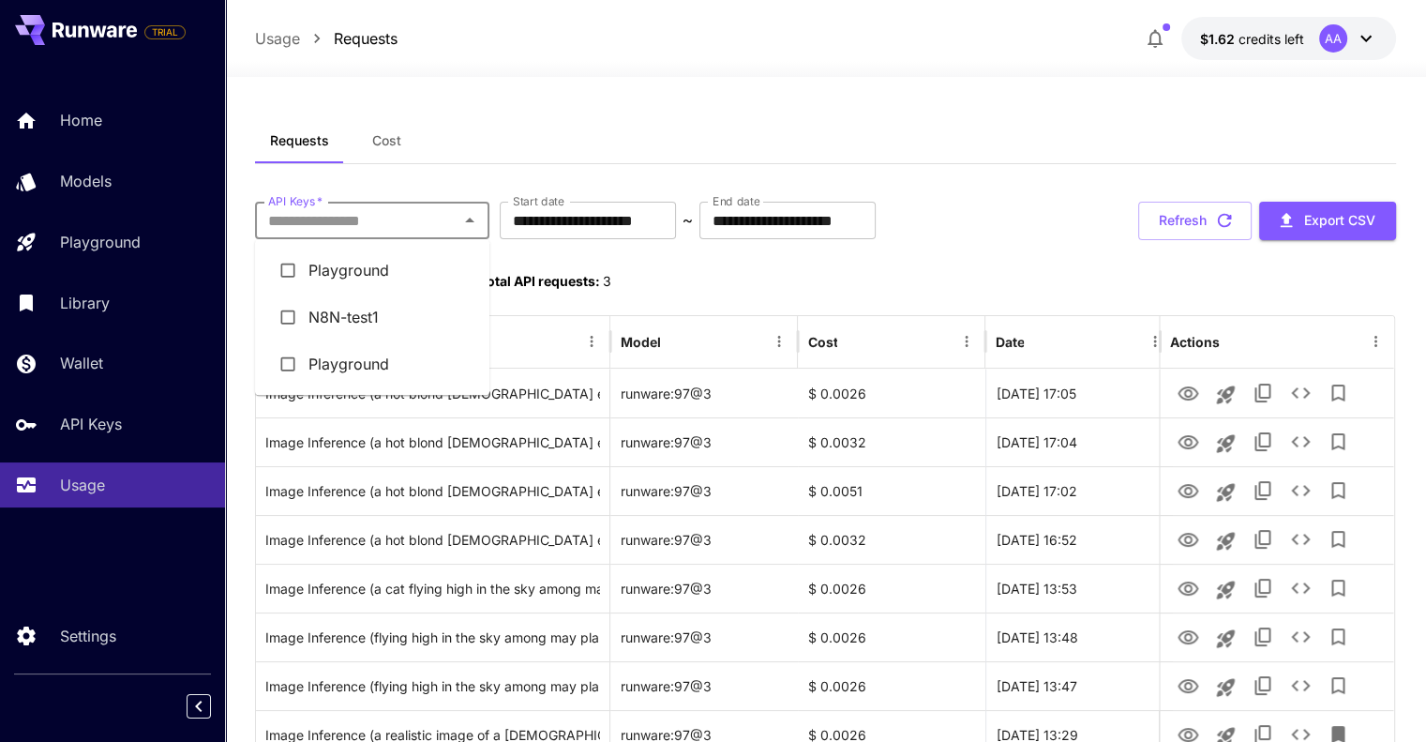
click at [360, 314] on li "N8N-test1" at bounding box center [372, 316] width 234 height 47
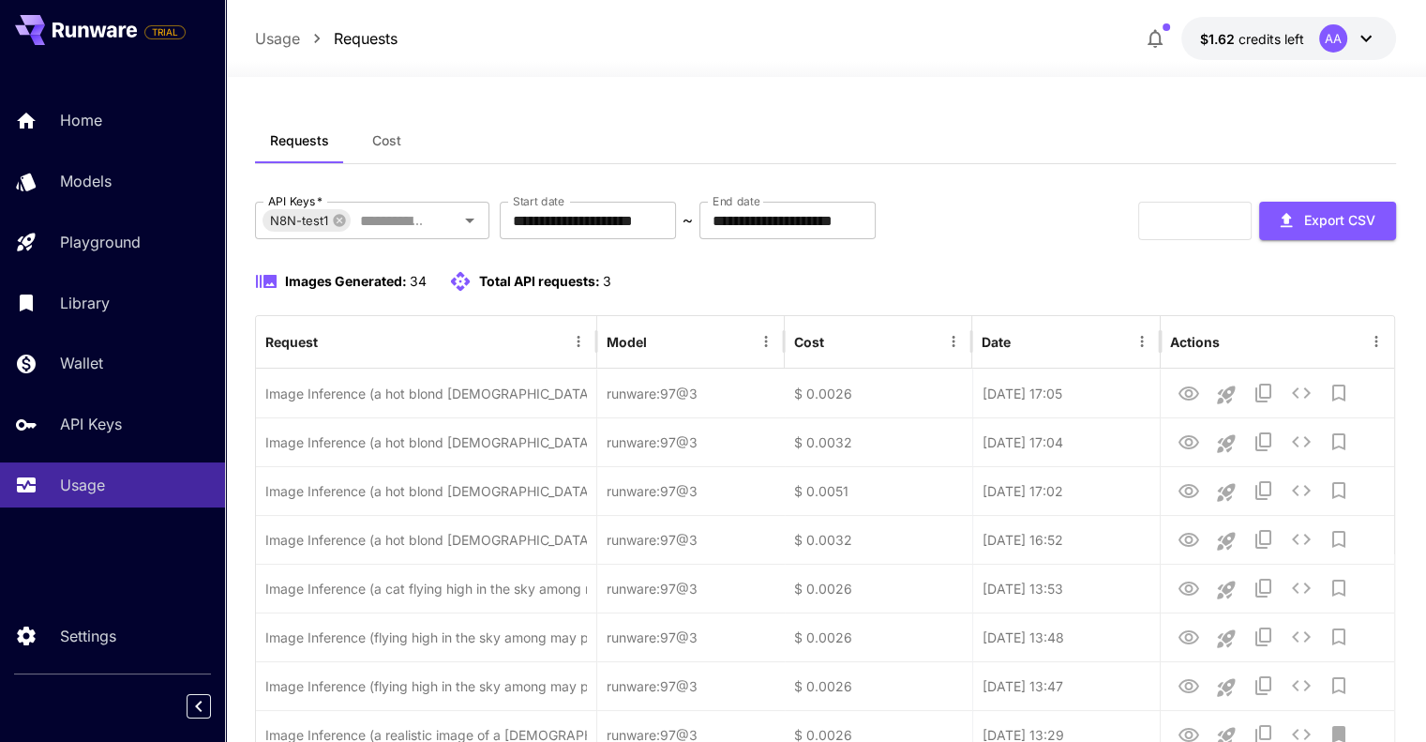
click at [401, 139] on button "Cost" at bounding box center [386, 140] width 84 height 45
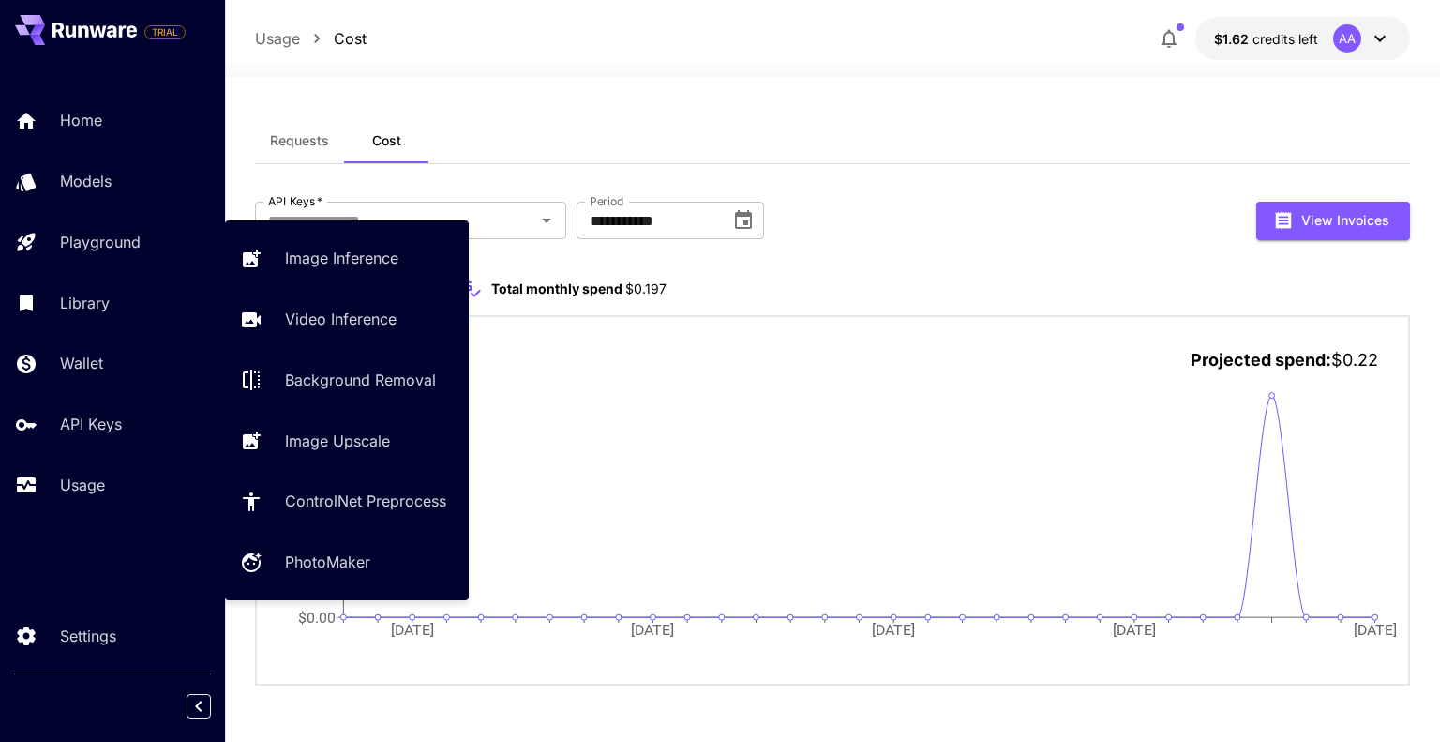
click at [93, 214] on div "Home Models Playground Library Wallet API Keys Usage" at bounding box center [112, 303] width 225 height 410
click at [83, 230] on link "Playground" at bounding box center [112, 242] width 225 height 46
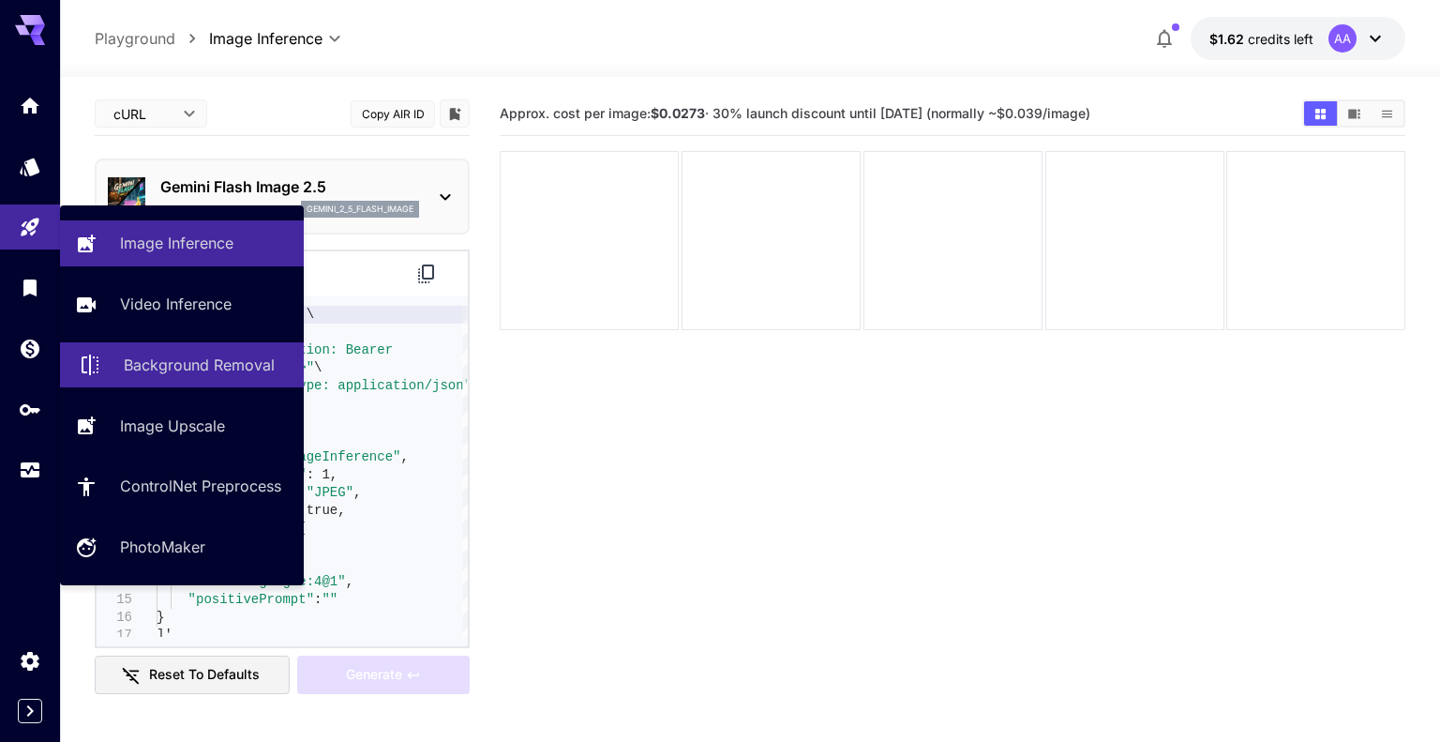
click at [233, 366] on p "Background Removal" at bounding box center [199, 364] width 151 height 23
type input "**********"
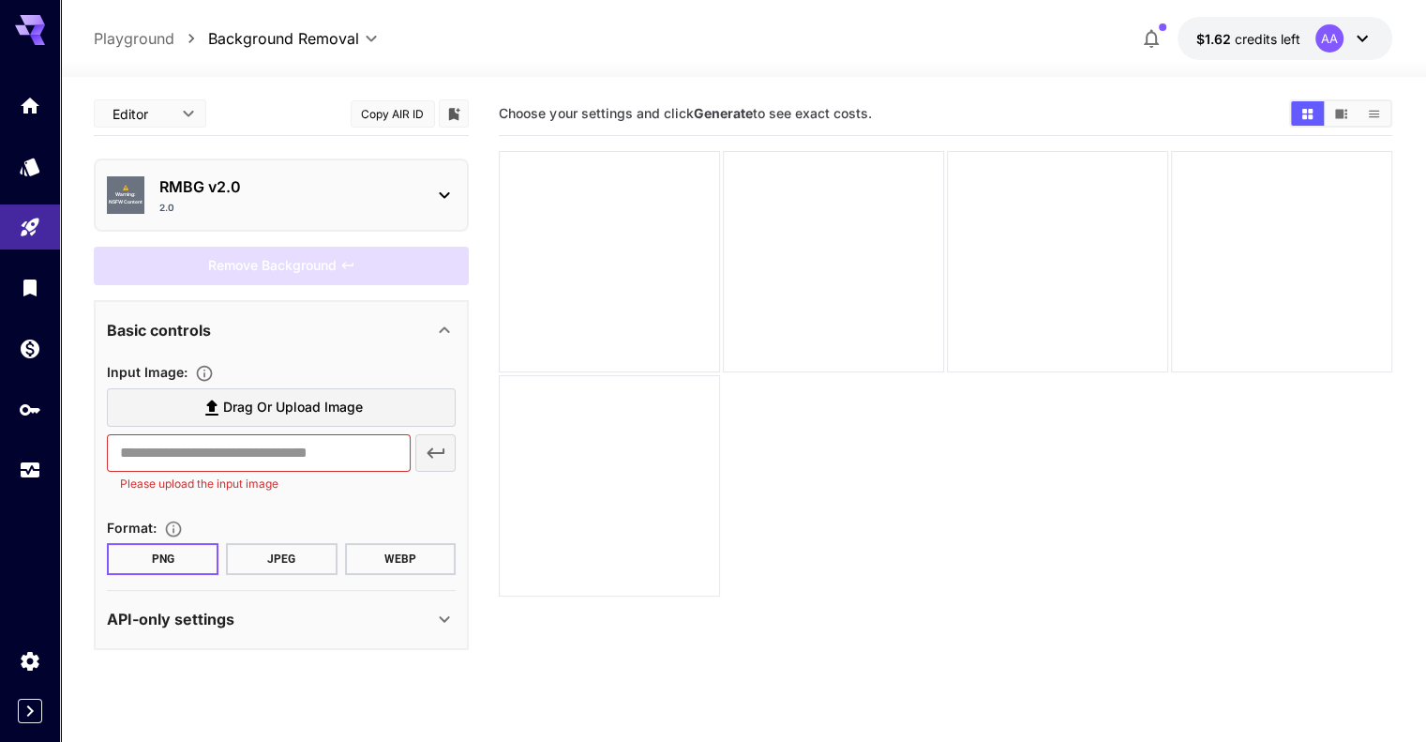
click at [272, 415] on span "Drag or upload image" at bounding box center [293, 407] width 140 height 23
click at [0, 0] on input "Drag or upload image" at bounding box center [0, 0] width 0 height 0
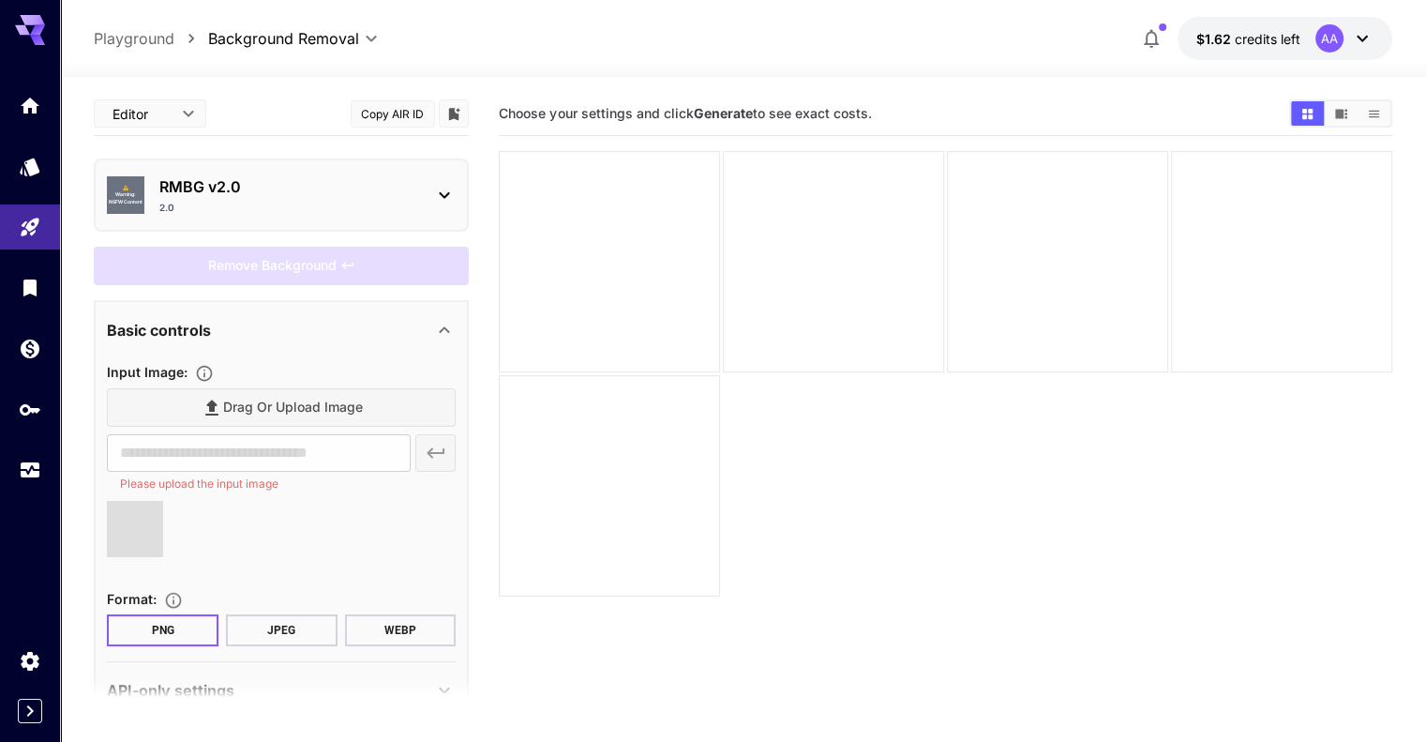
type input "**********"
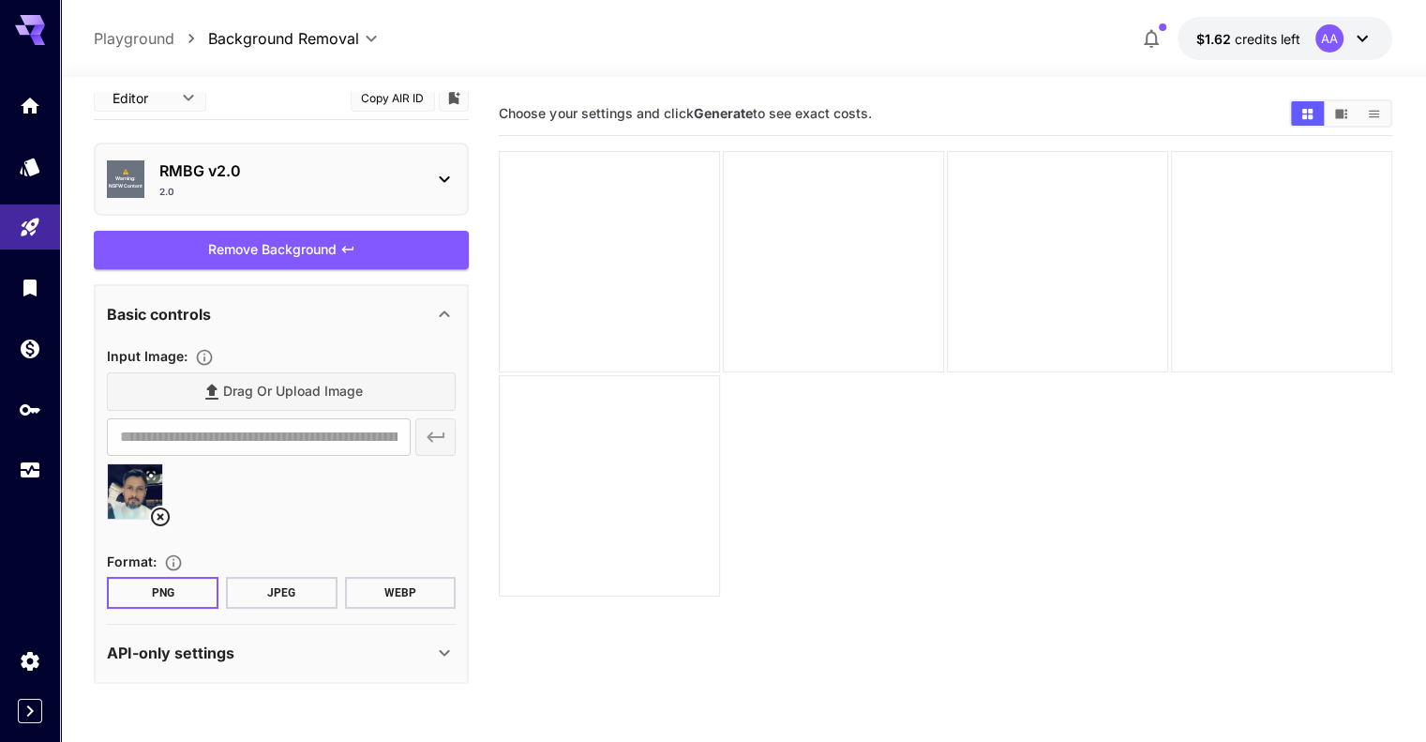
scroll to position [20, 0]
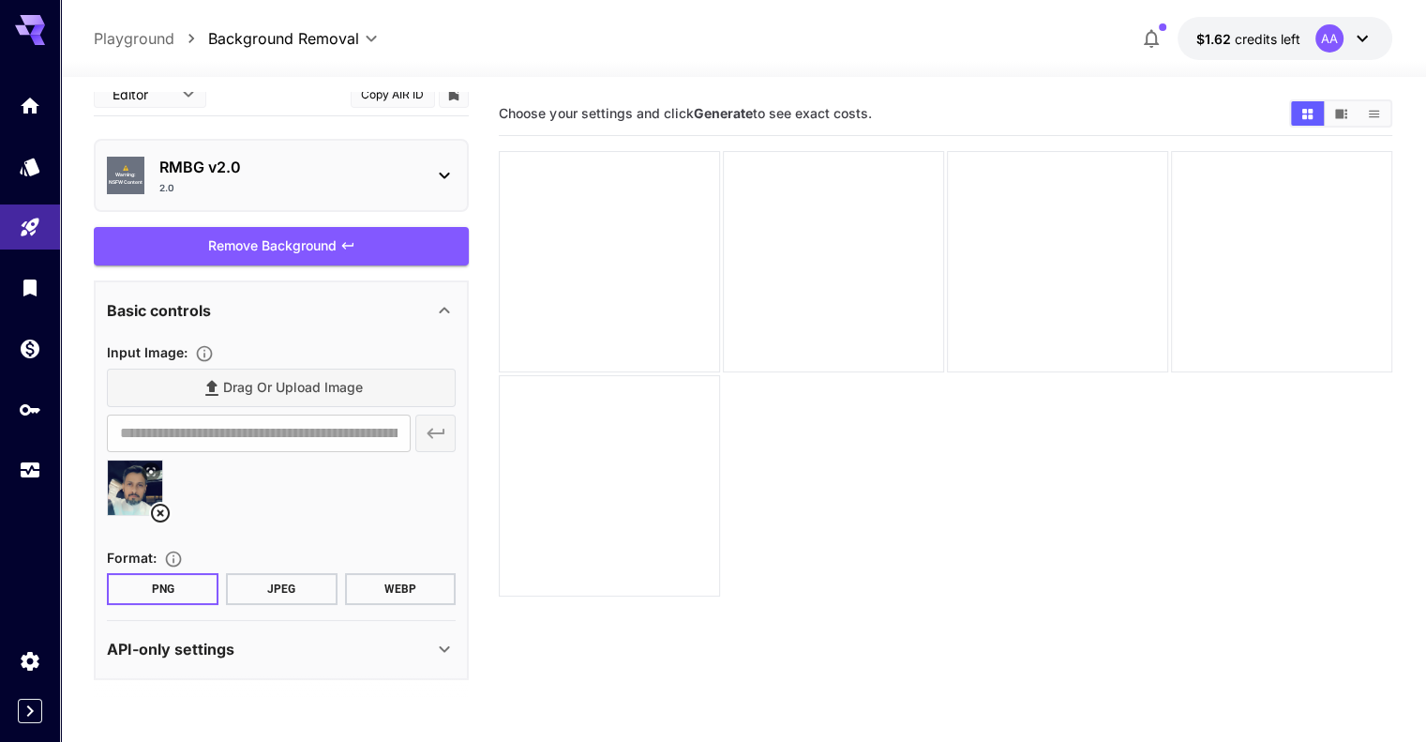
click at [420, 643] on div "API-only settings" at bounding box center [270, 649] width 326 height 23
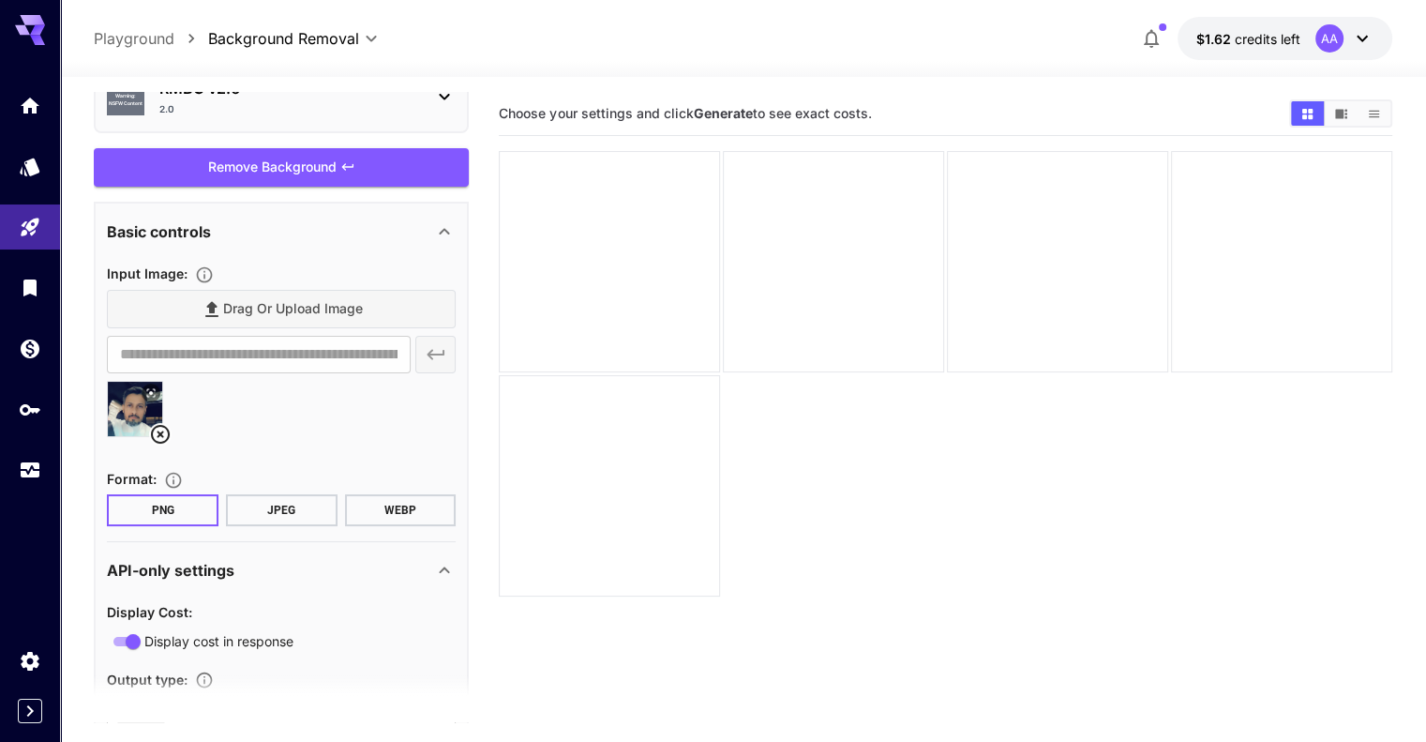
scroll to position [191, 0]
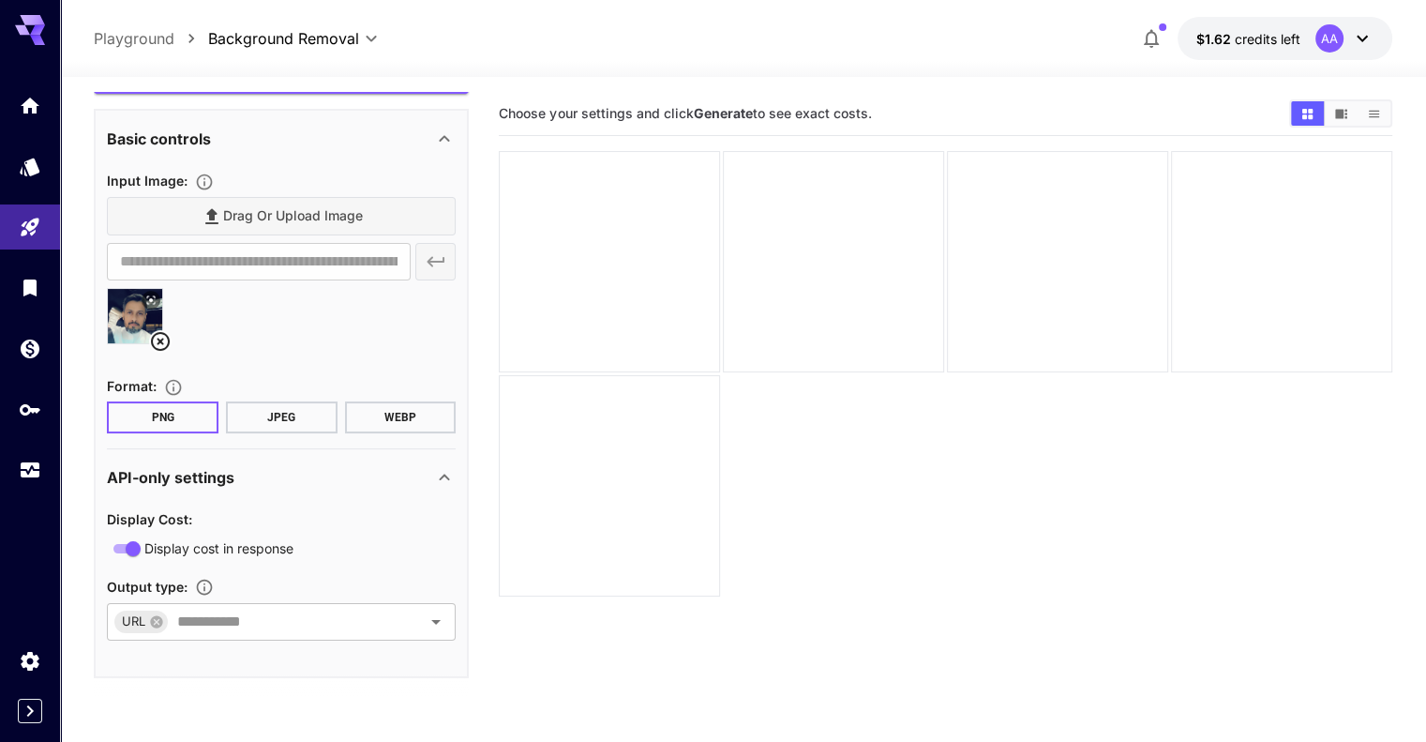
click at [445, 474] on icon at bounding box center [444, 477] width 23 height 23
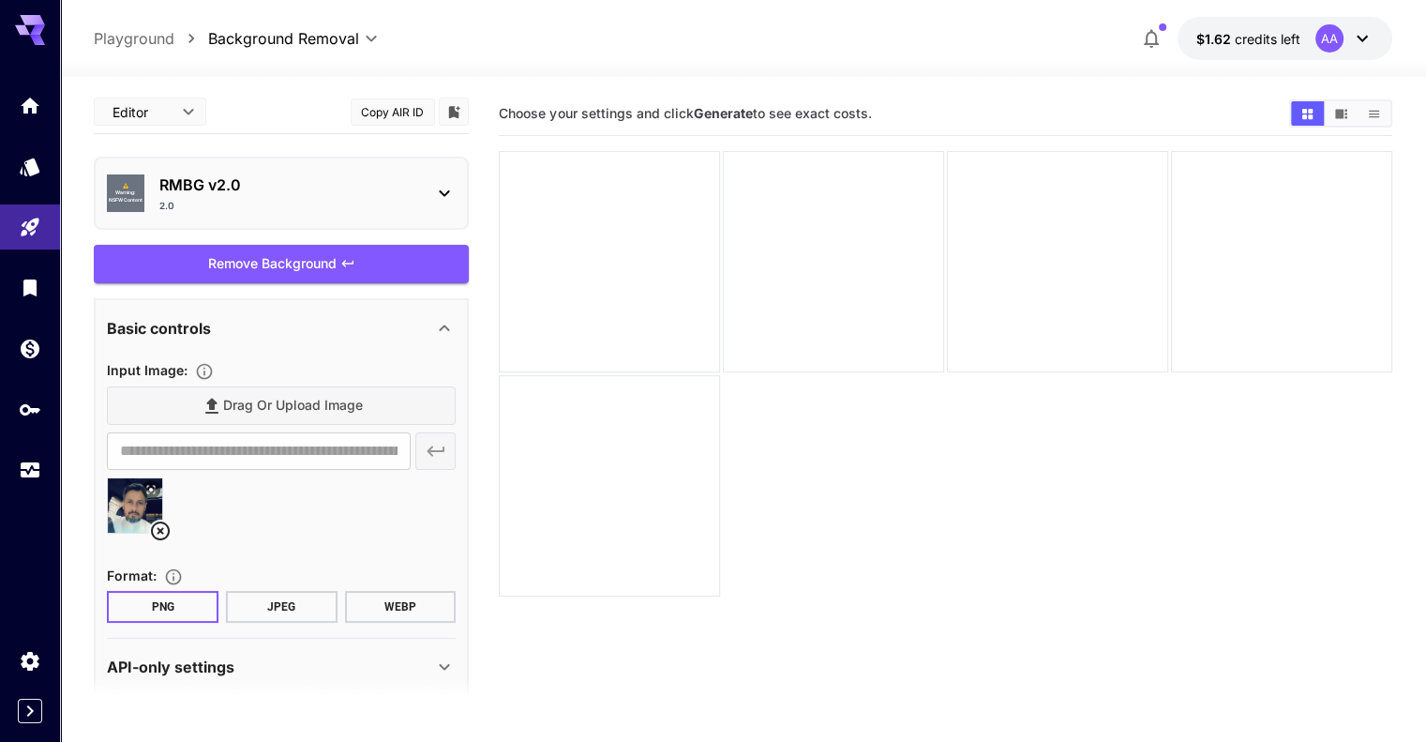
scroll to position [0, 0]
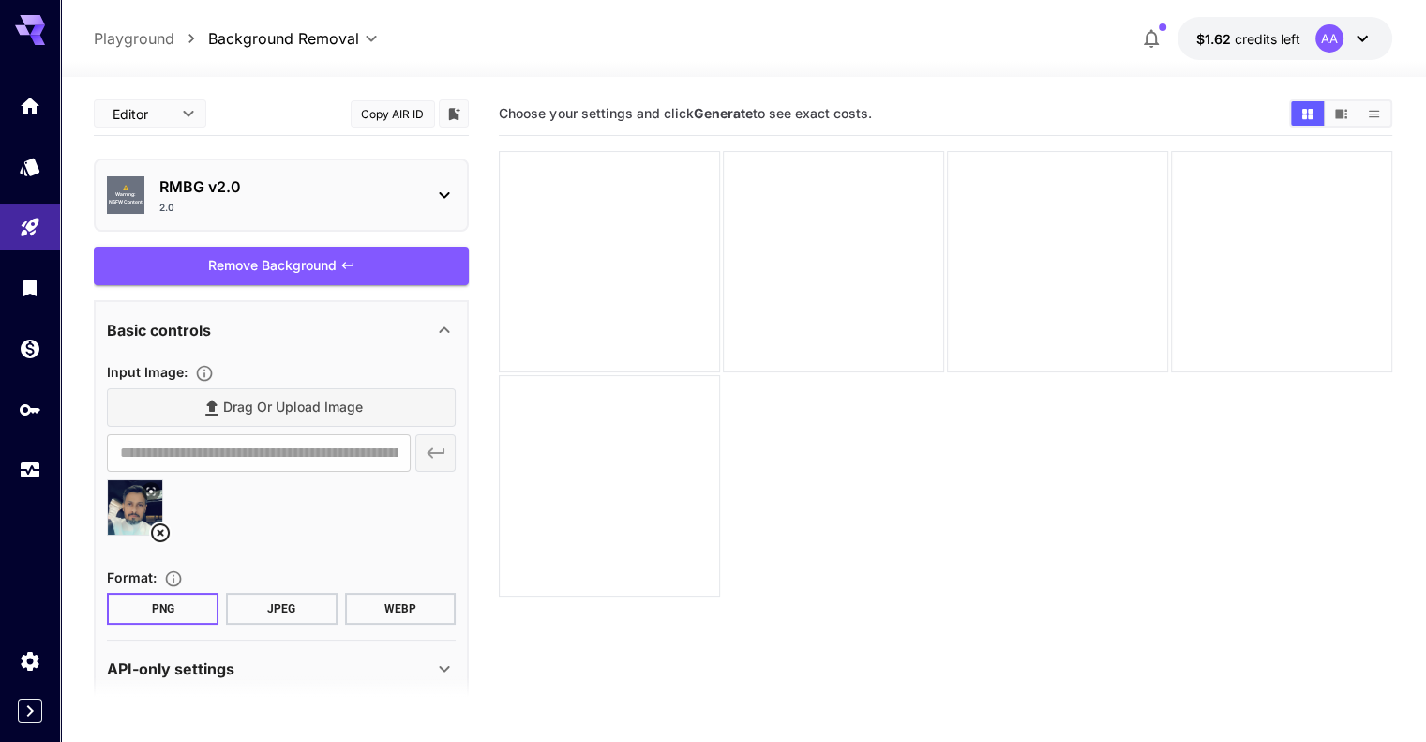
click at [439, 206] on div "⚠️ Warning: NSFW Content RMBG v2.0 2.0" at bounding box center [281, 195] width 349 height 54
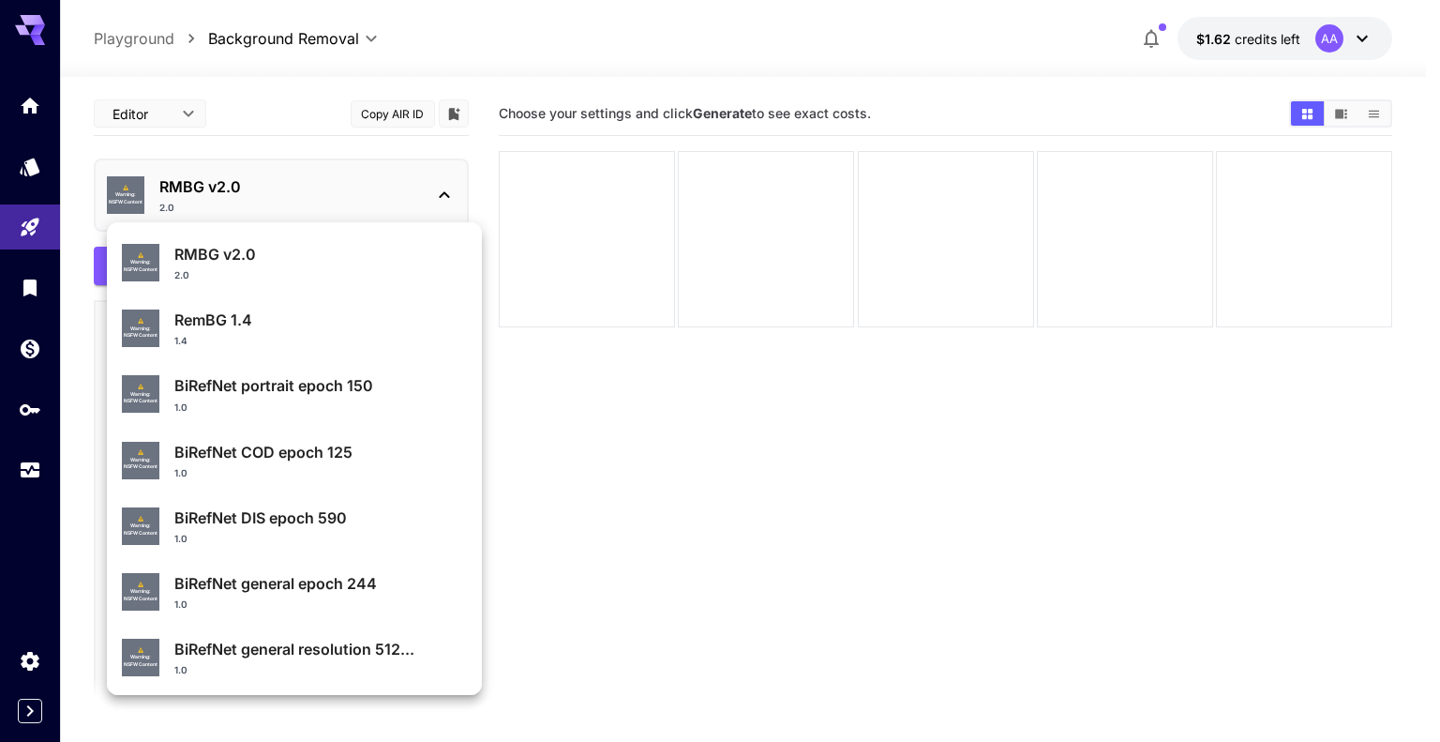
click at [445, 200] on div at bounding box center [720, 371] width 1440 height 742
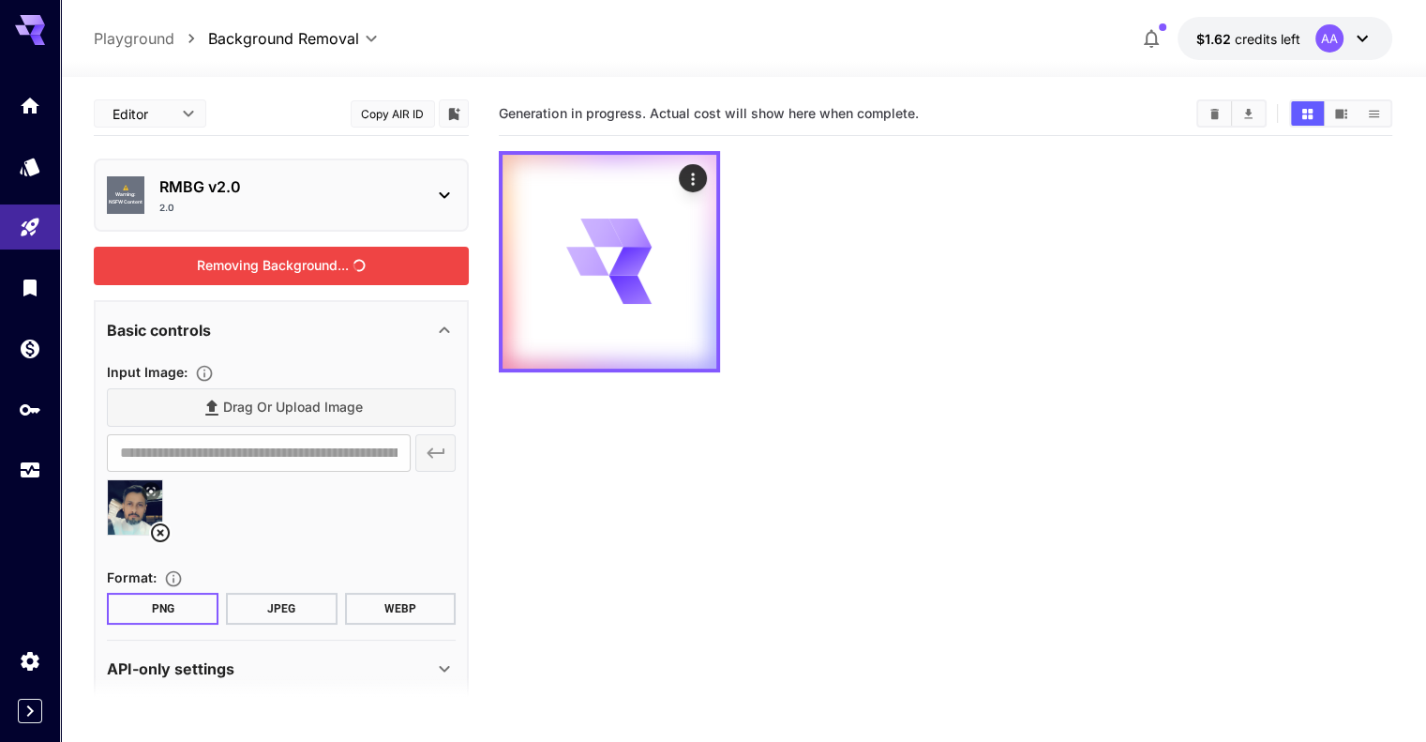
click at [420, 262] on div "Removing Background..." at bounding box center [281, 266] width 375 height 38
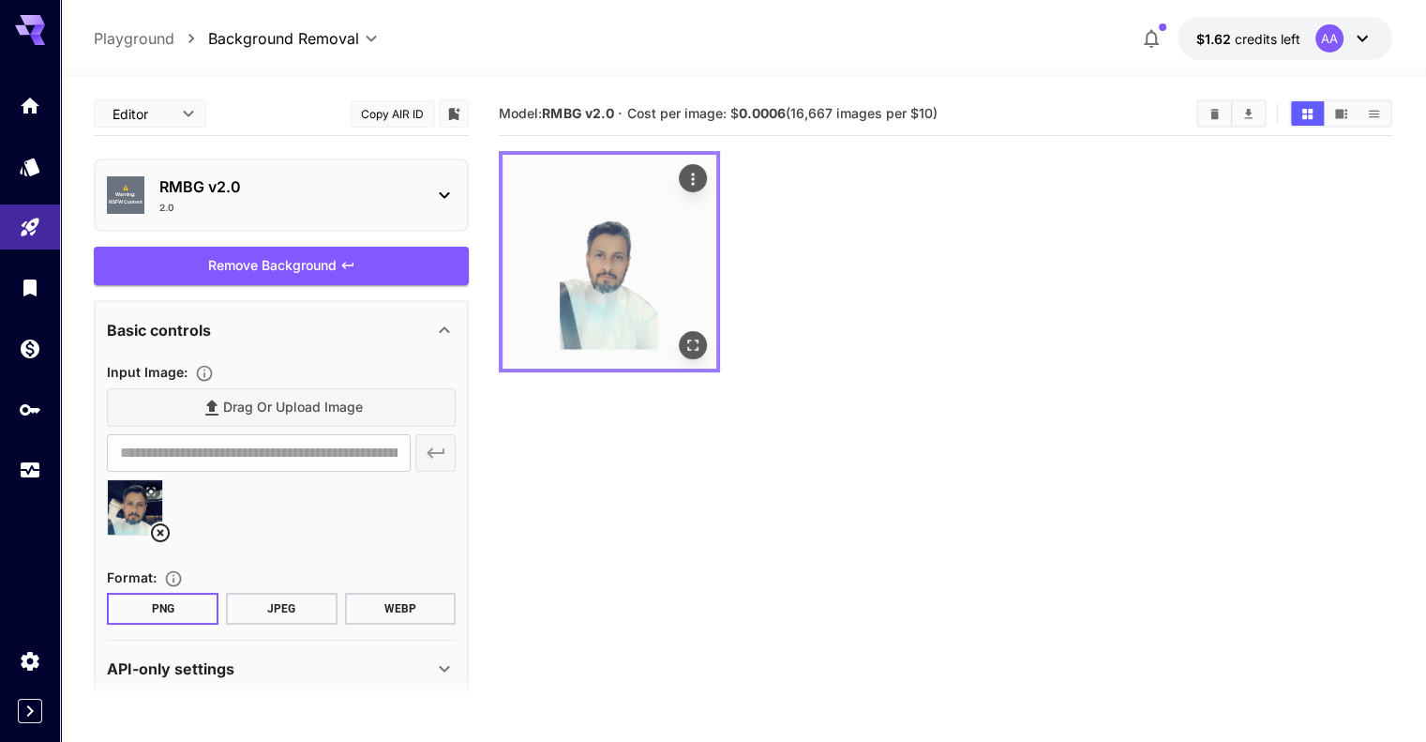
click at [563, 260] on img at bounding box center [610, 262] width 214 height 214
click at [687, 339] on icon "Open in fullscreen" at bounding box center [692, 344] width 11 height 11
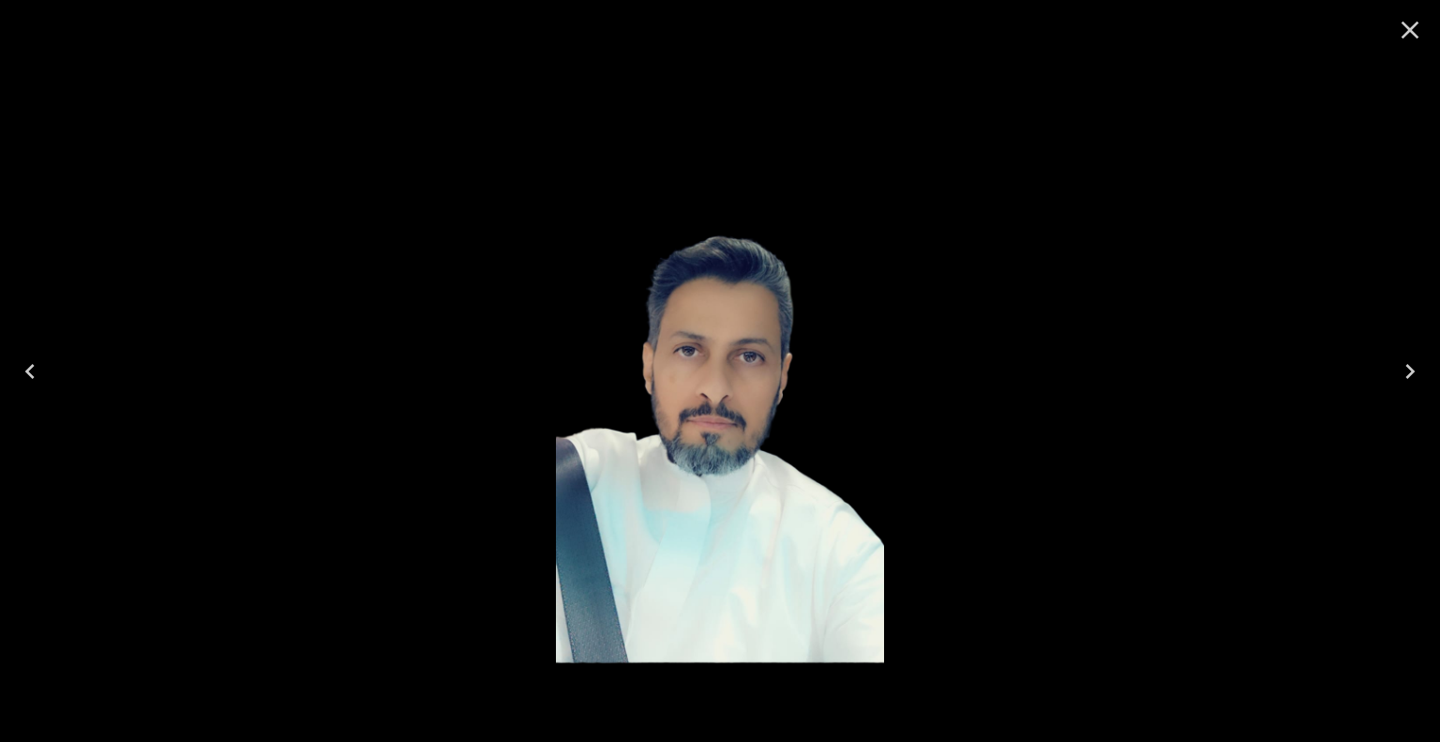
click at [1410, 19] on icon "Close" at bounding box center [1410, 30] width 30 height 30
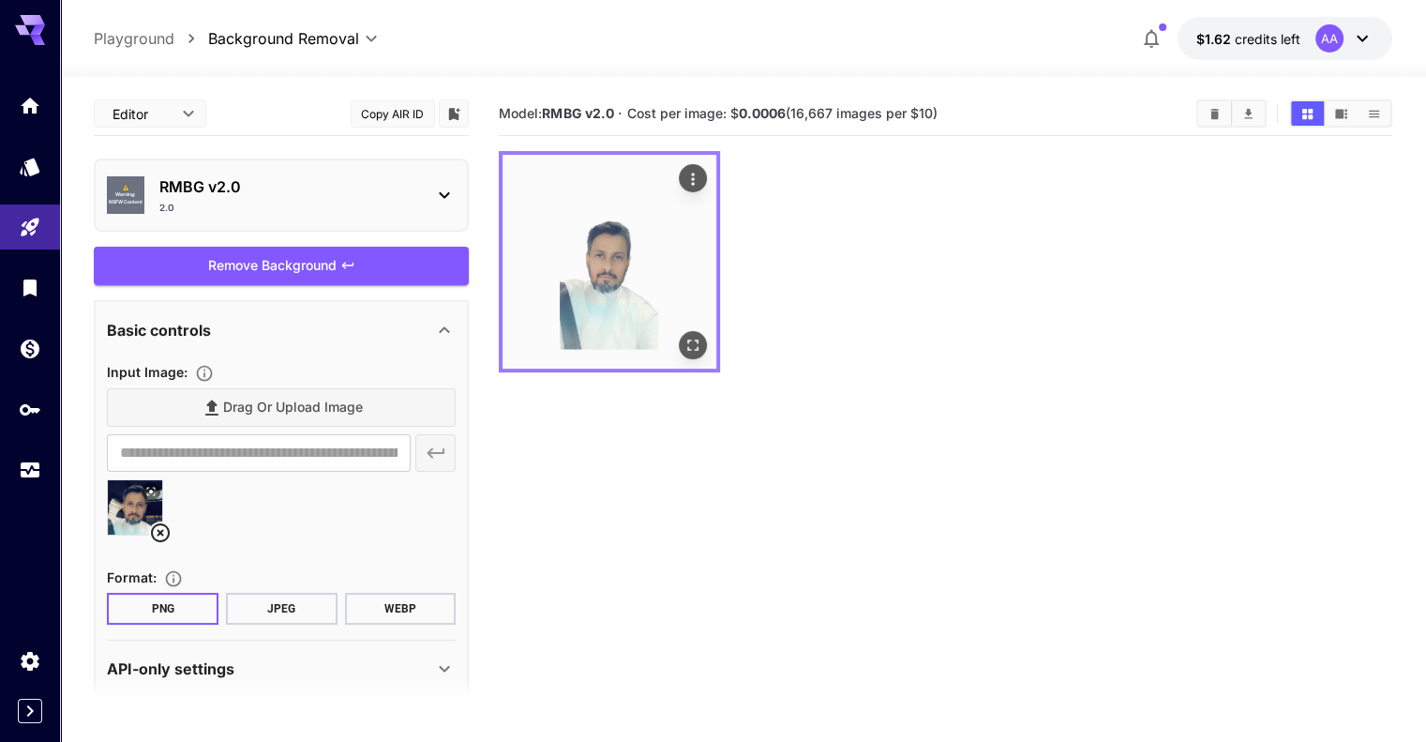
click at [684, 183] on icon "Actions" at bounding box center [693, 179] width 19 height 19
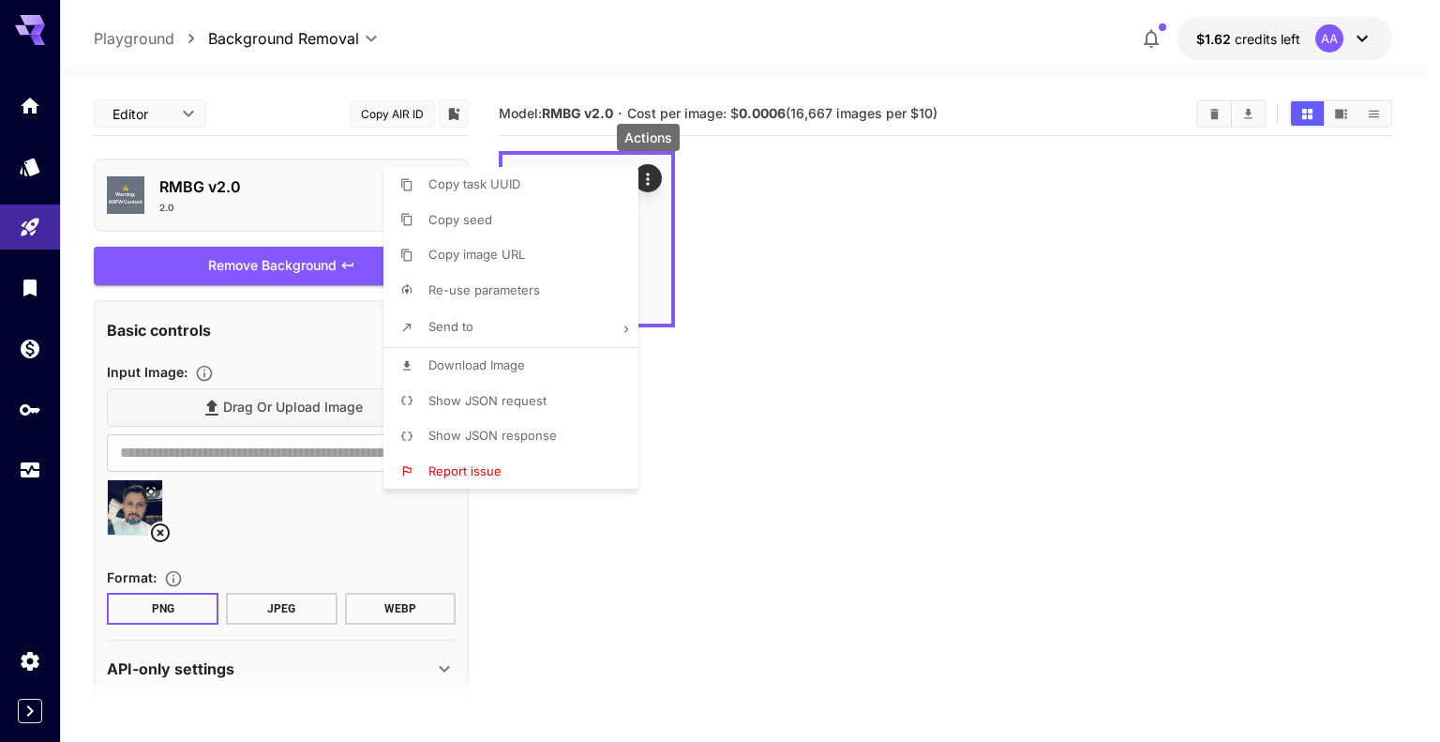
click at [503, 367] on span "Download Image" at bounding box center [476, 364] width 97 height 15
click at [797, 413] on div at bounding box center [720, 371] width 1440 height 742
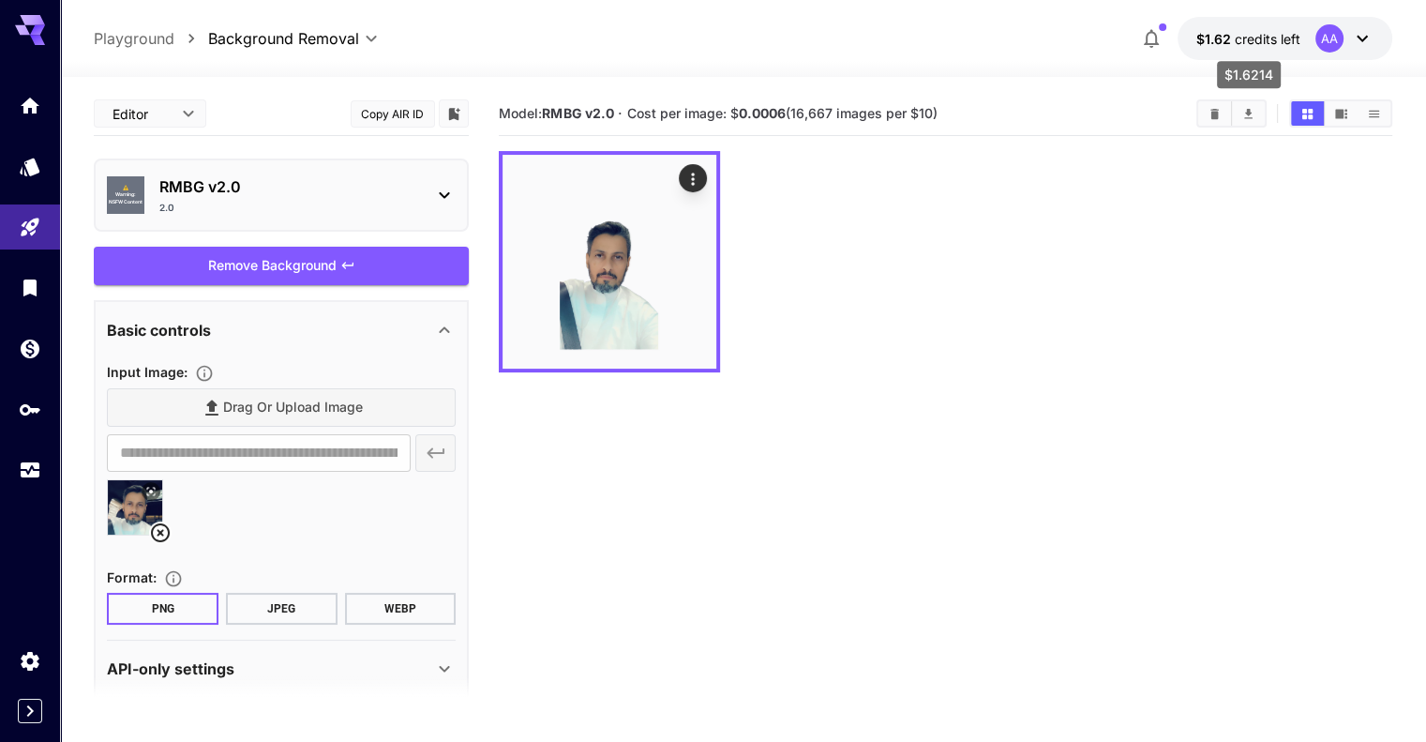
click at [1224, 32] on span "$1.62" at bounding box center [1215, 39] width 38 height 16
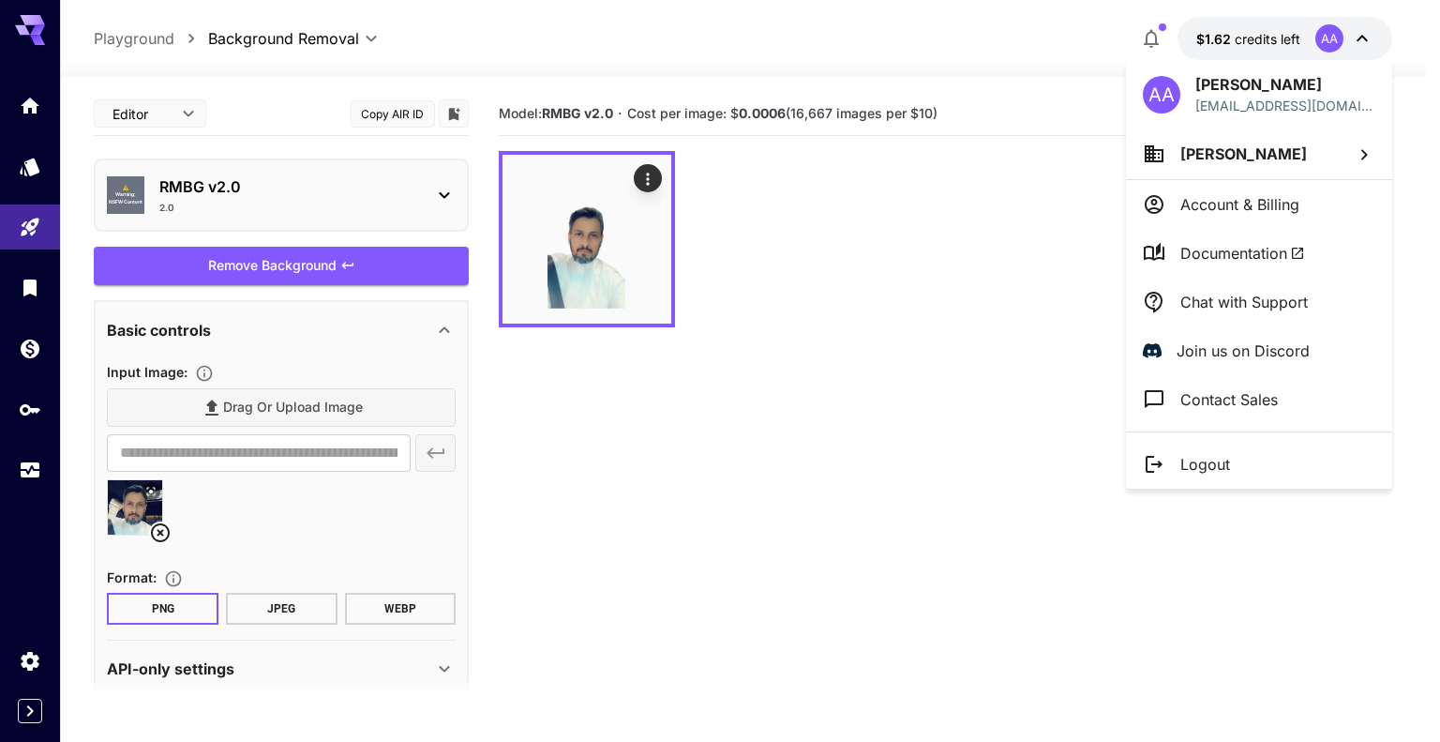
click at [217, 198] on div at bounding box center [720, 371] width 1440 height 742
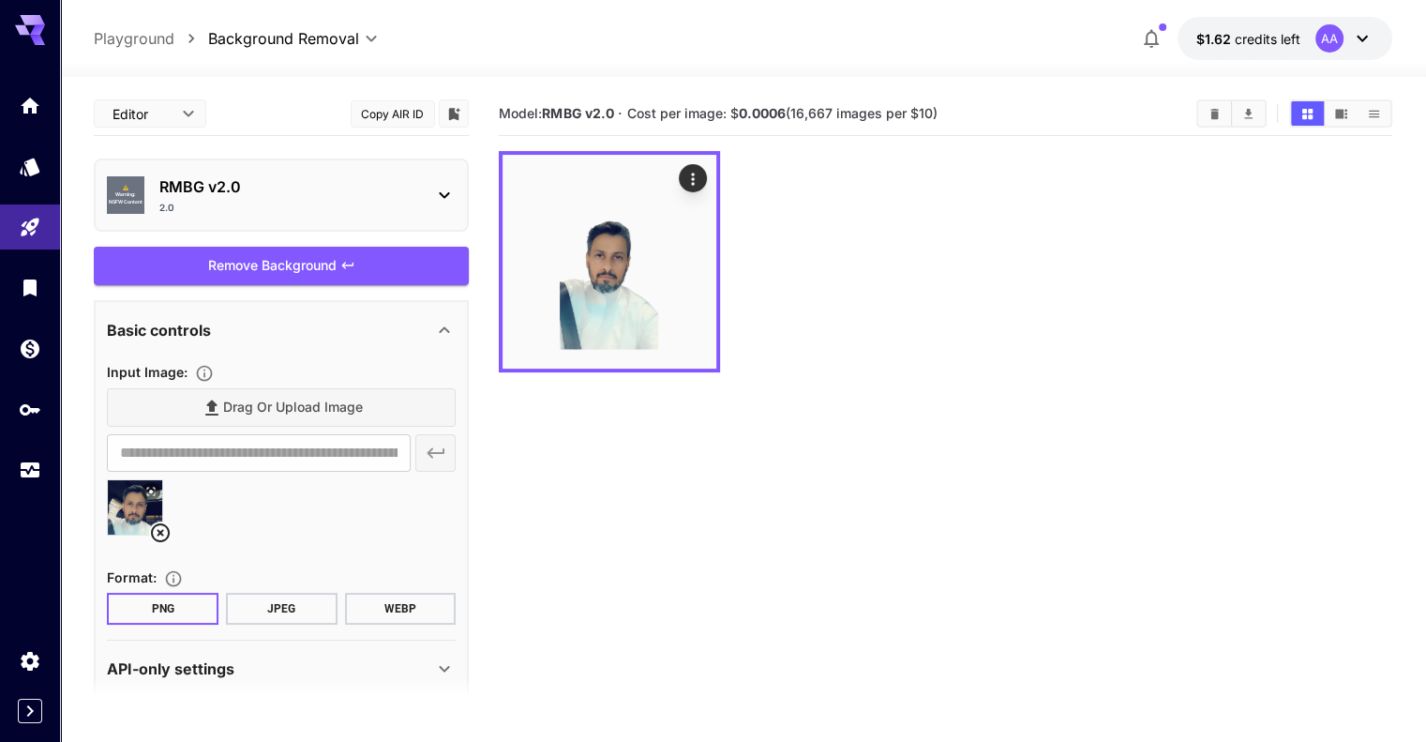
click at [290, 192] on p "RMBG v2.0" at bounding box center [288, 186] width 259 height 23
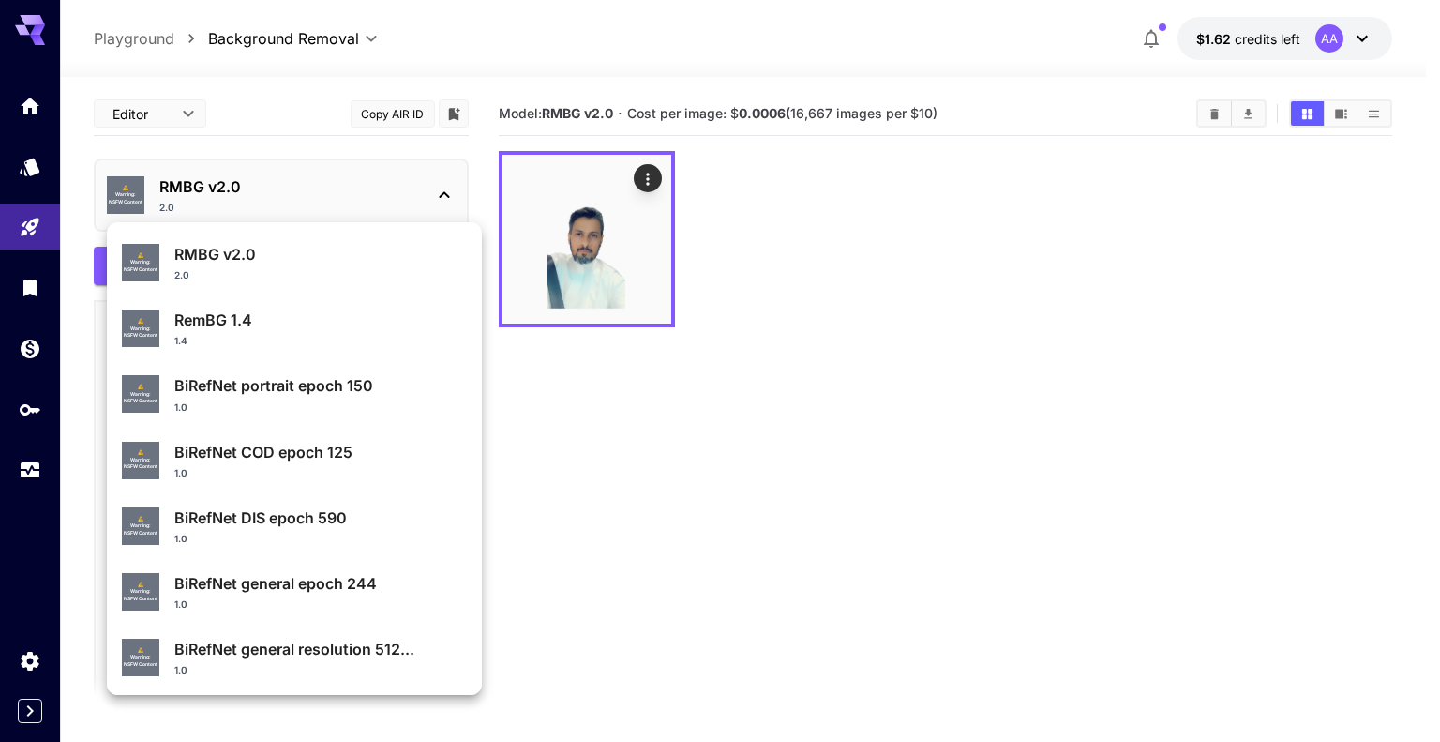
click at [785, 508] on div at bounding box center [720, 371] width 1440 height 742
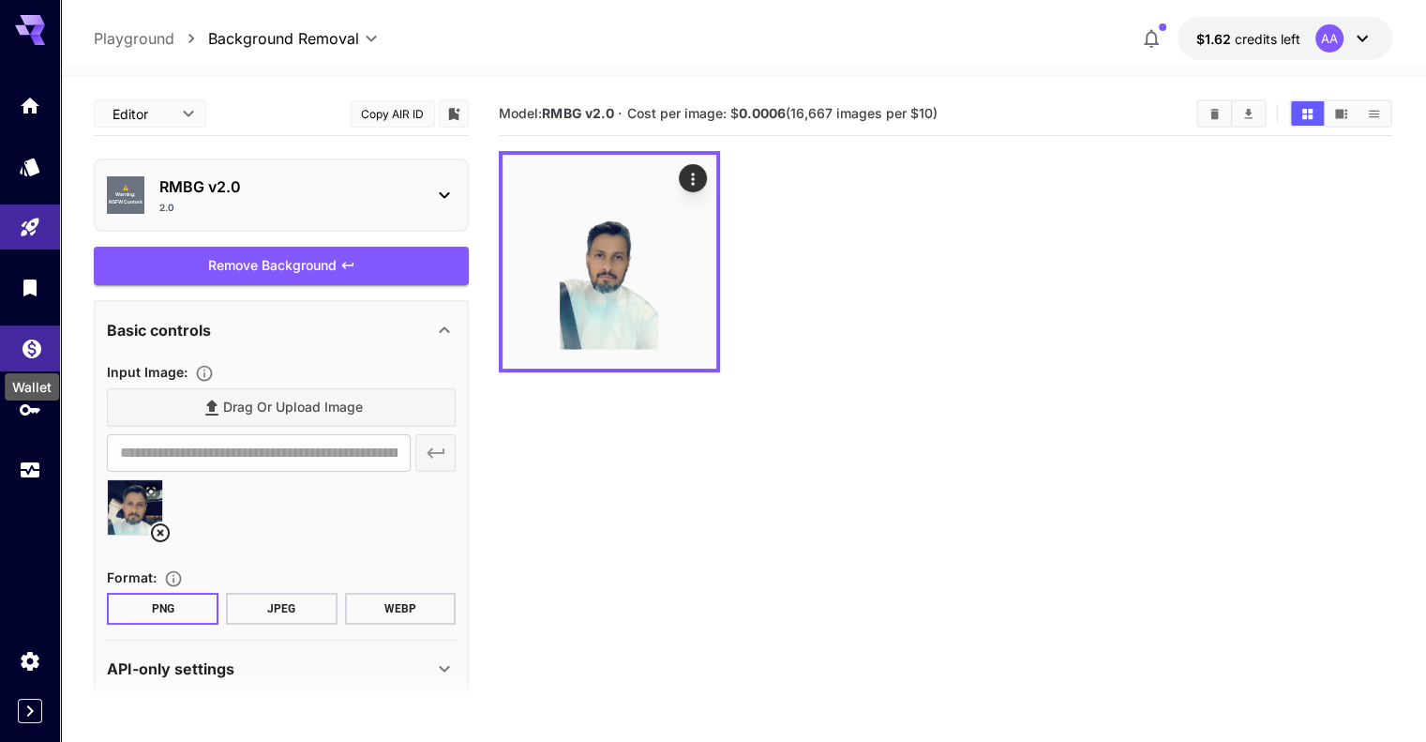
click at [21, 354] on icon "Wallet" at bounding box center [32, 343] width 23 height 23
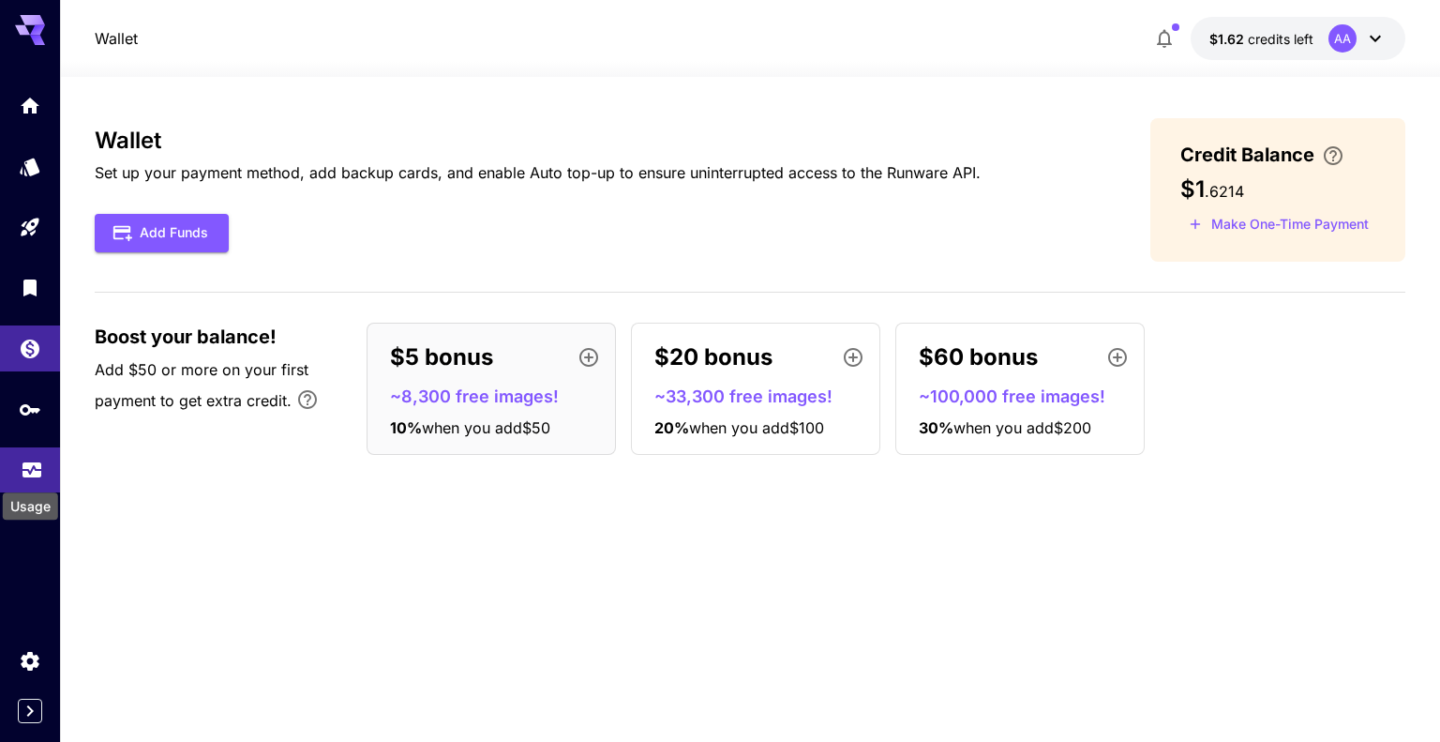
click at [41, 475] on icon "Usage" at bounding box center [32, 464] width 23 height 23
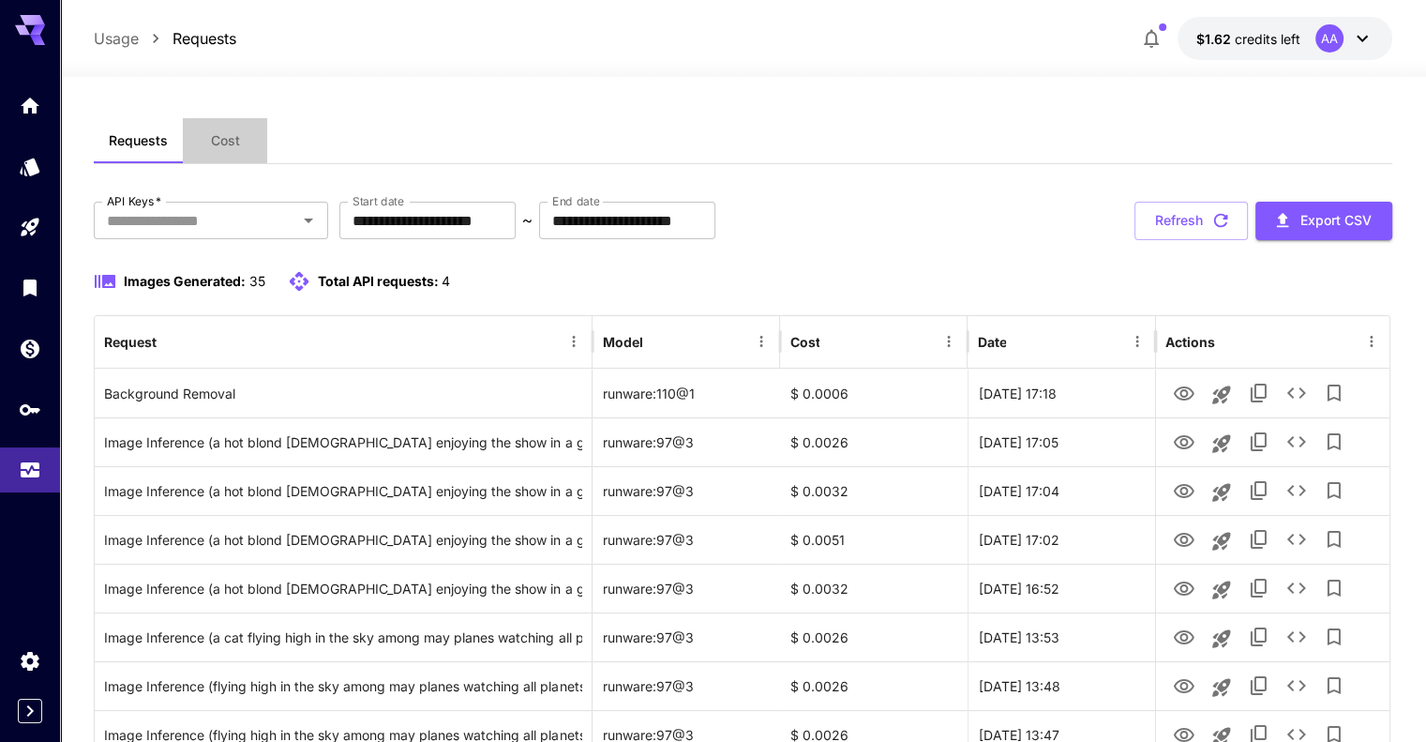
click at [234, 150] on button "Cost" at bounding box center [225, 140] width 84 height 45
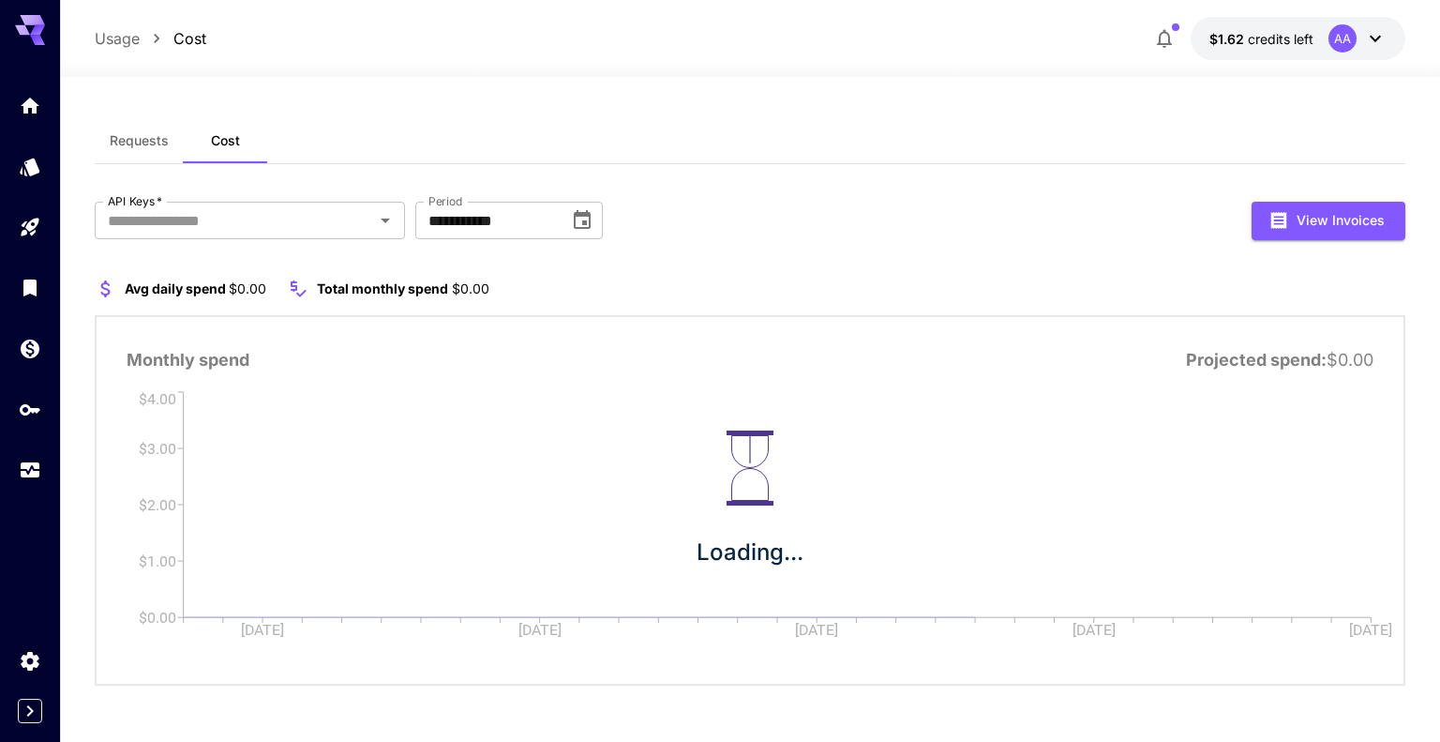
click at [149, 144] on span "Requests" at bounding box center [139, 140] width 59 height 17
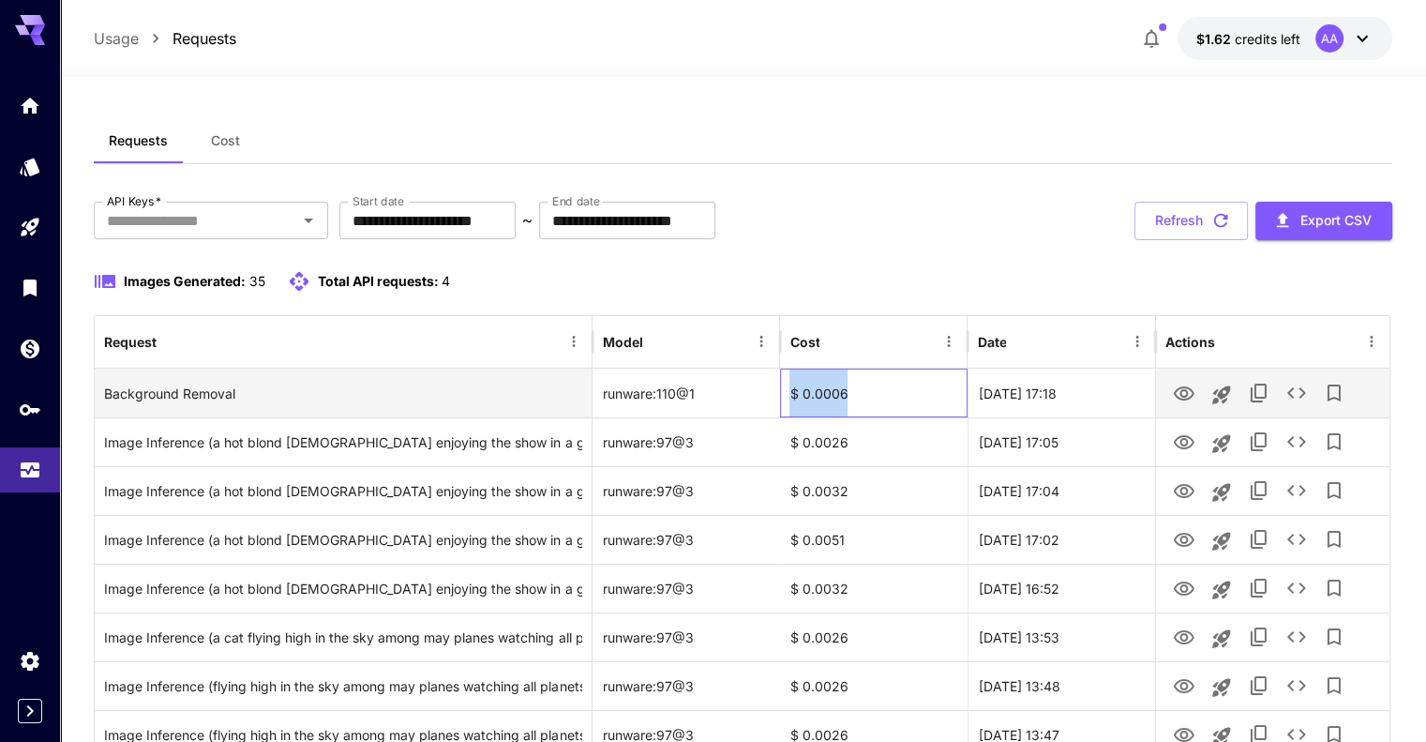
drag, startPoint x: 852, startPoint y: 397, endPoint x: 786, endPoint y: 405, distance: 67.1
click at [786, 405] on div "$ 0.0006" at bounding box center [874, 392] width 188 height 49
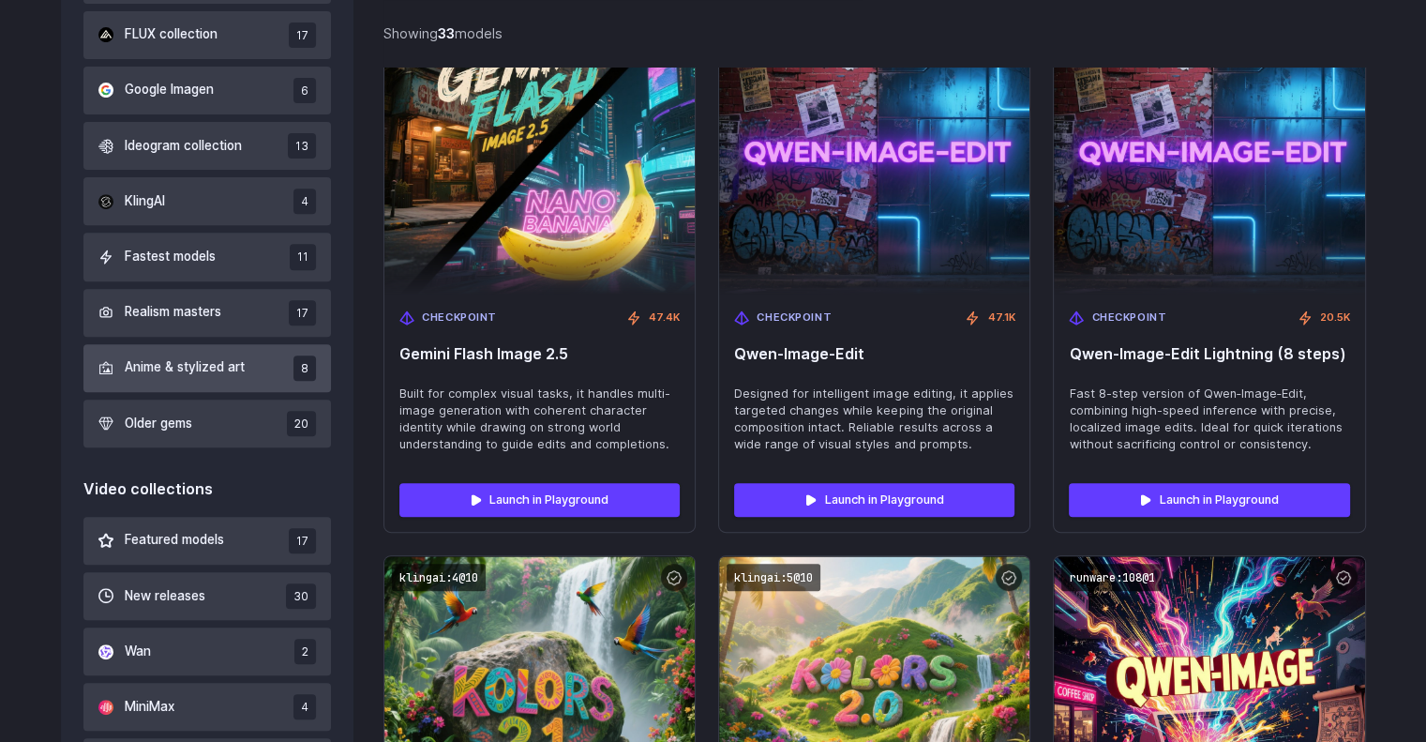
click at [221, 362] on span "Anime & stylized art" at bounding box center [185, 367] width 120 height 21
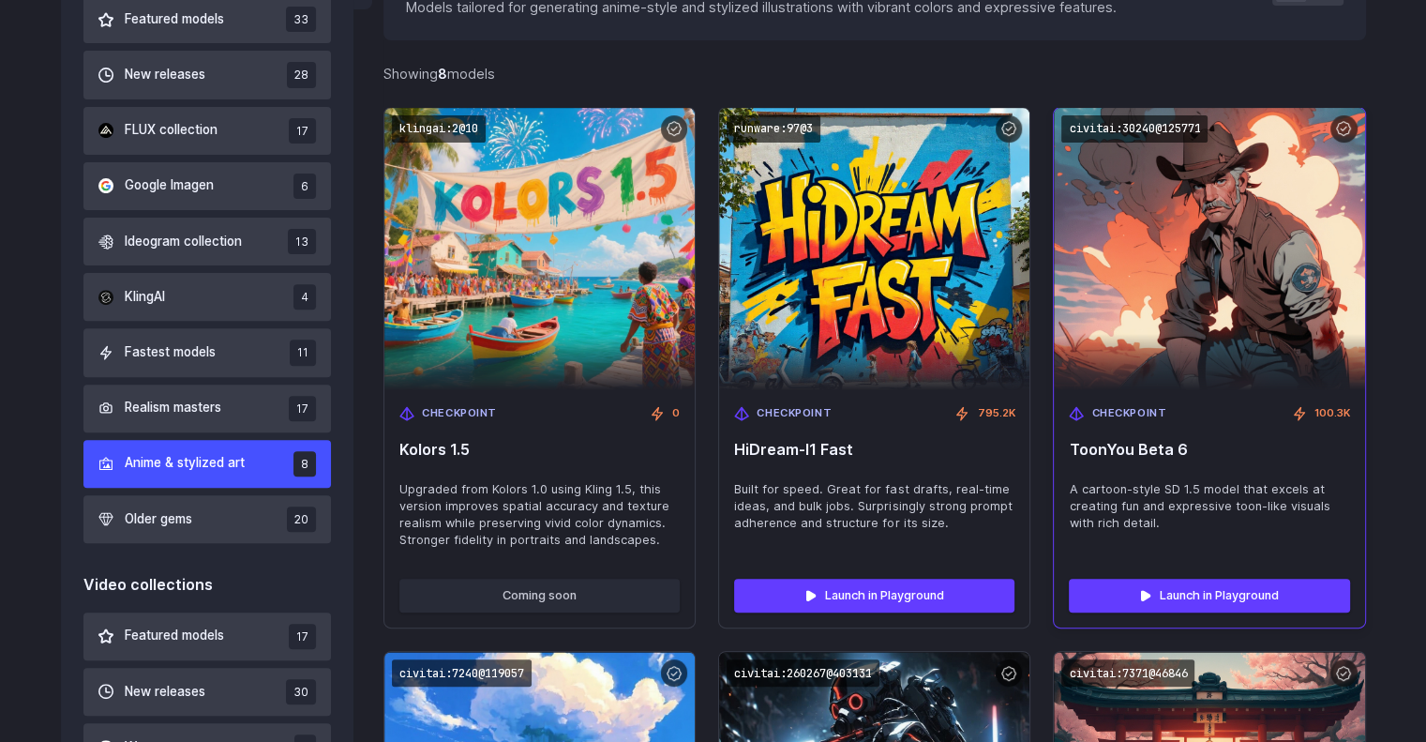
scroll to position [617, 0]
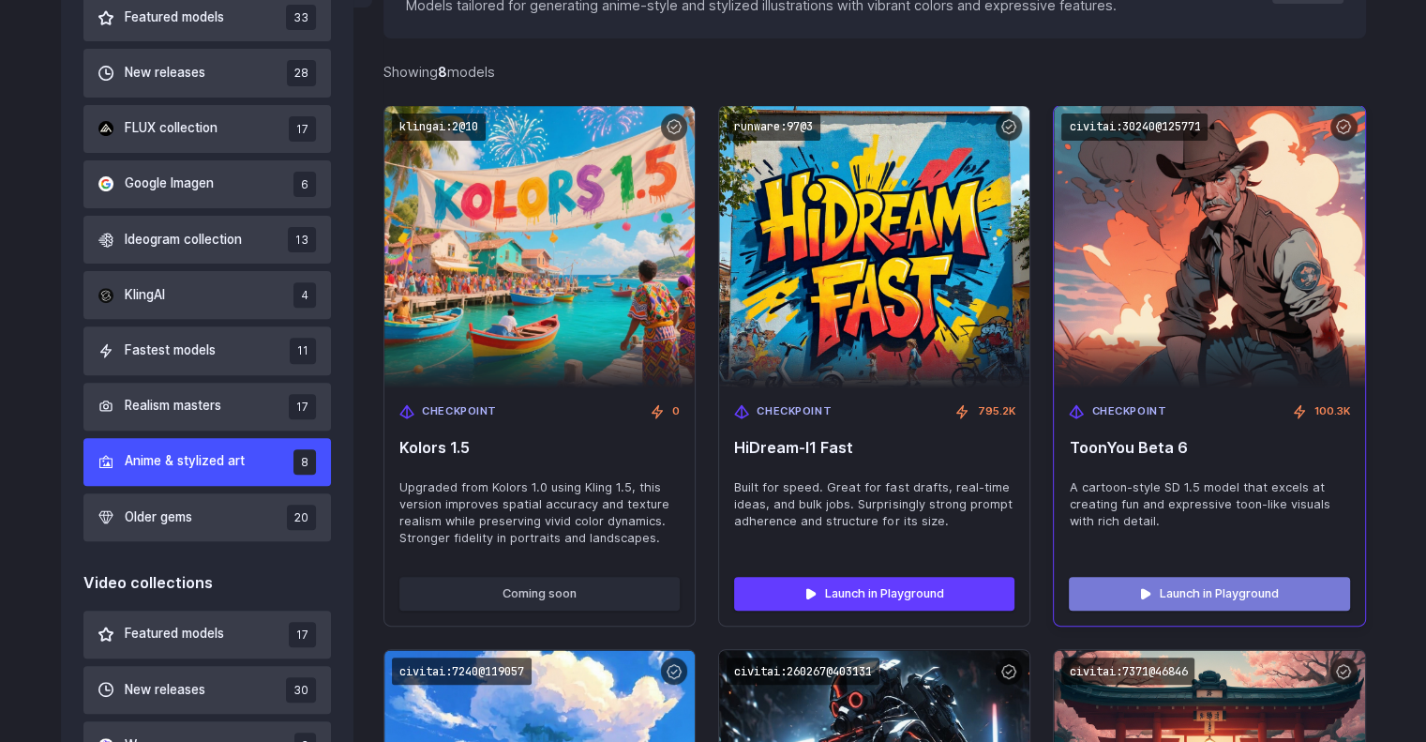
click at [1262, 596] on link "Launch in Playground" at bounding box center [1209, 594] width 280 height 34
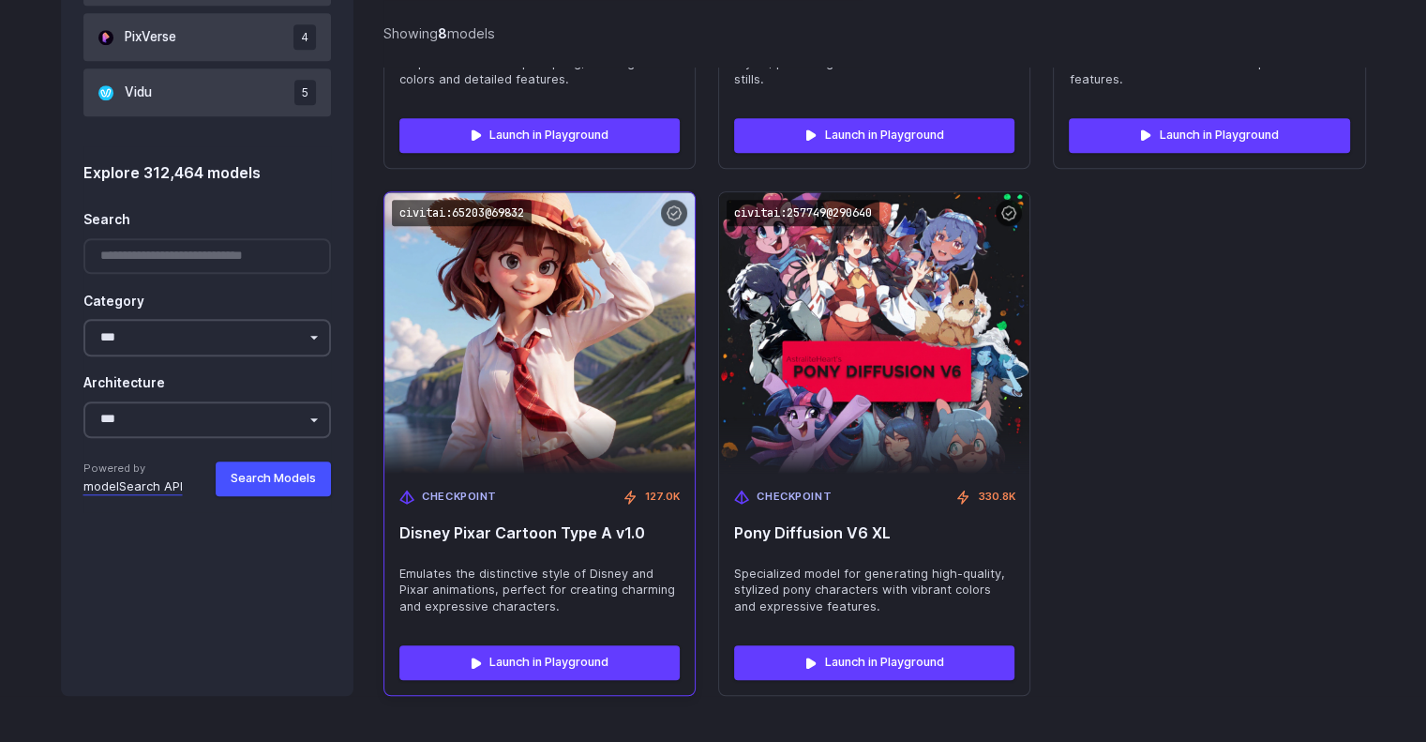
scroll to position [1648, 0]
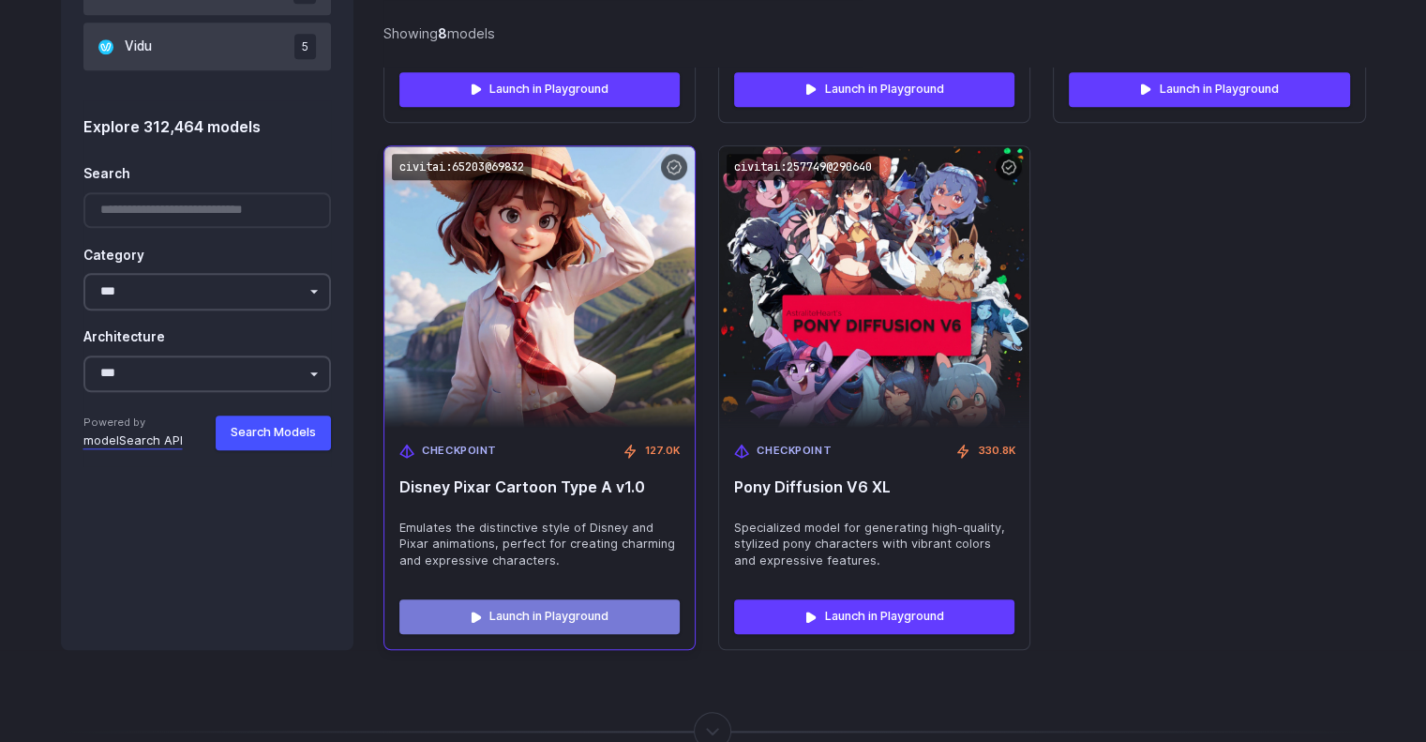
click at [596, 609] on link "Launch in Playground" at bounding box center [539, 616] width 280 height 34
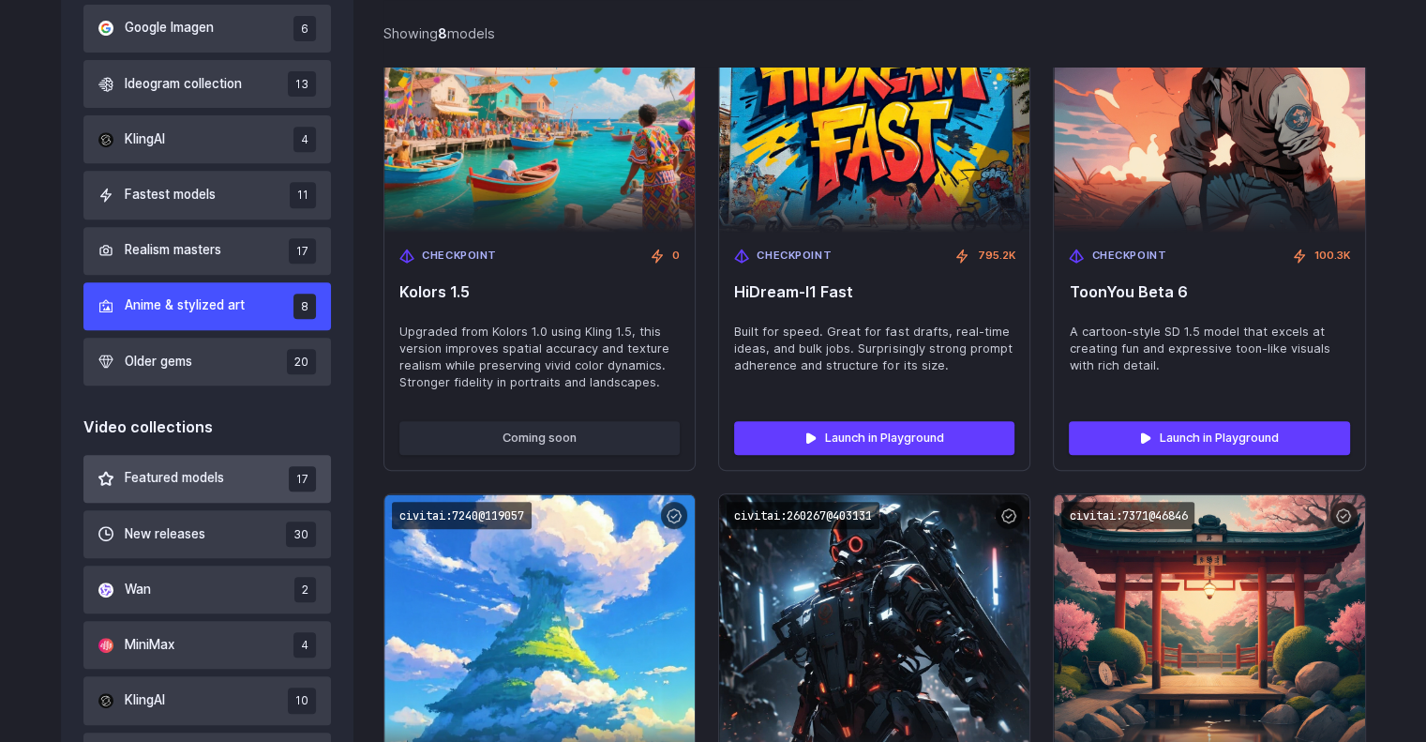
scroll to position [429, 0]
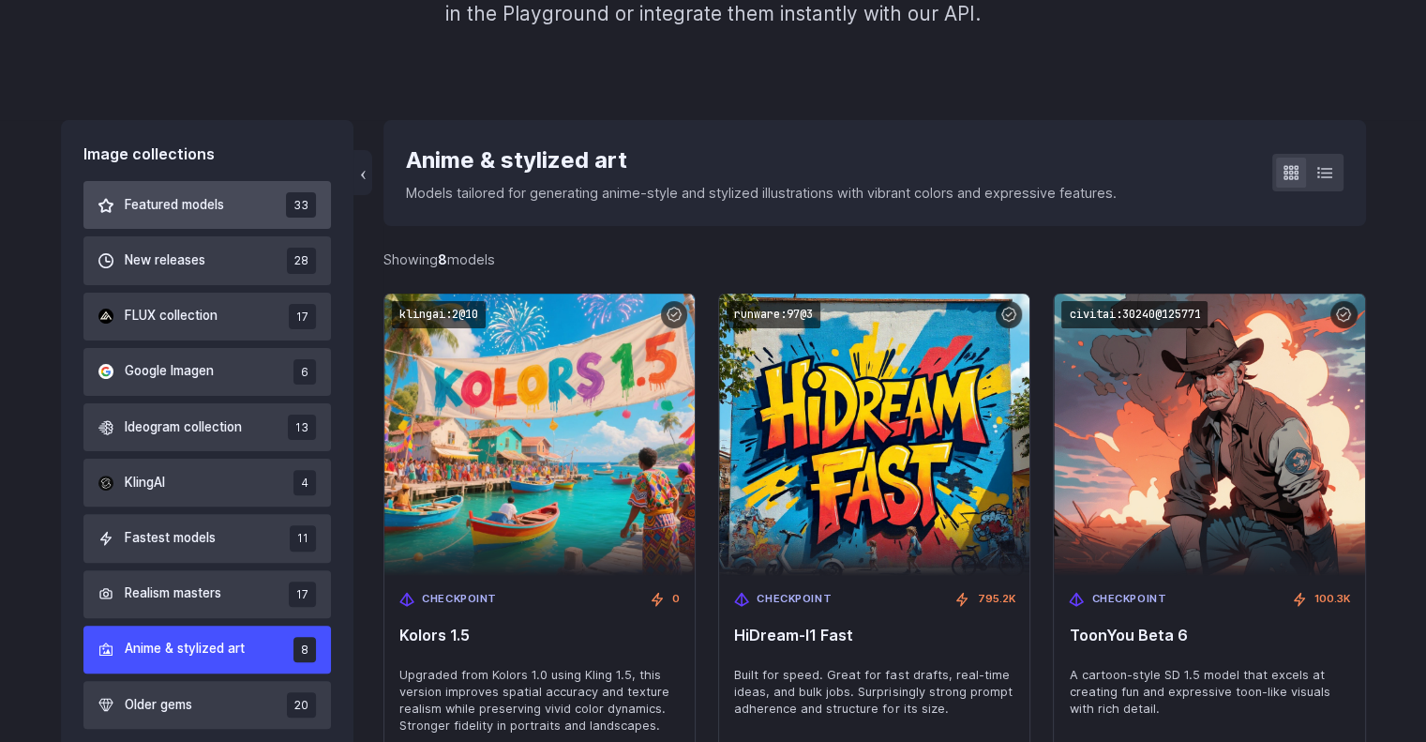
click at [218, 214] on span "Featured models" at bounding box center [174, 205] width 99 height 21
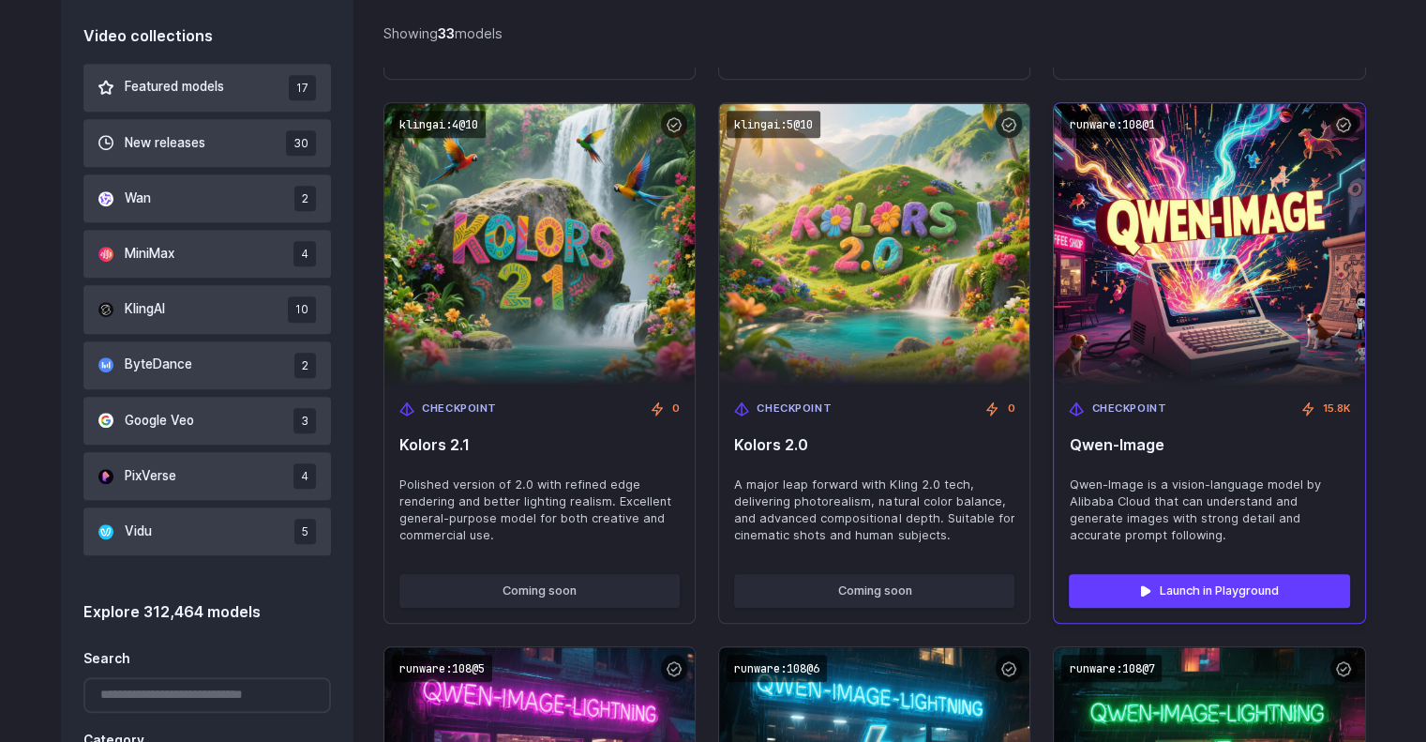
scroll to position [1165, 0]
click at [1230, 228] on img at bounding box center [1209, 243] width 341 height 310
click at [1167, 597] on link "Launch in Playground" at bounding box center [1209, 590] width 280 height 34
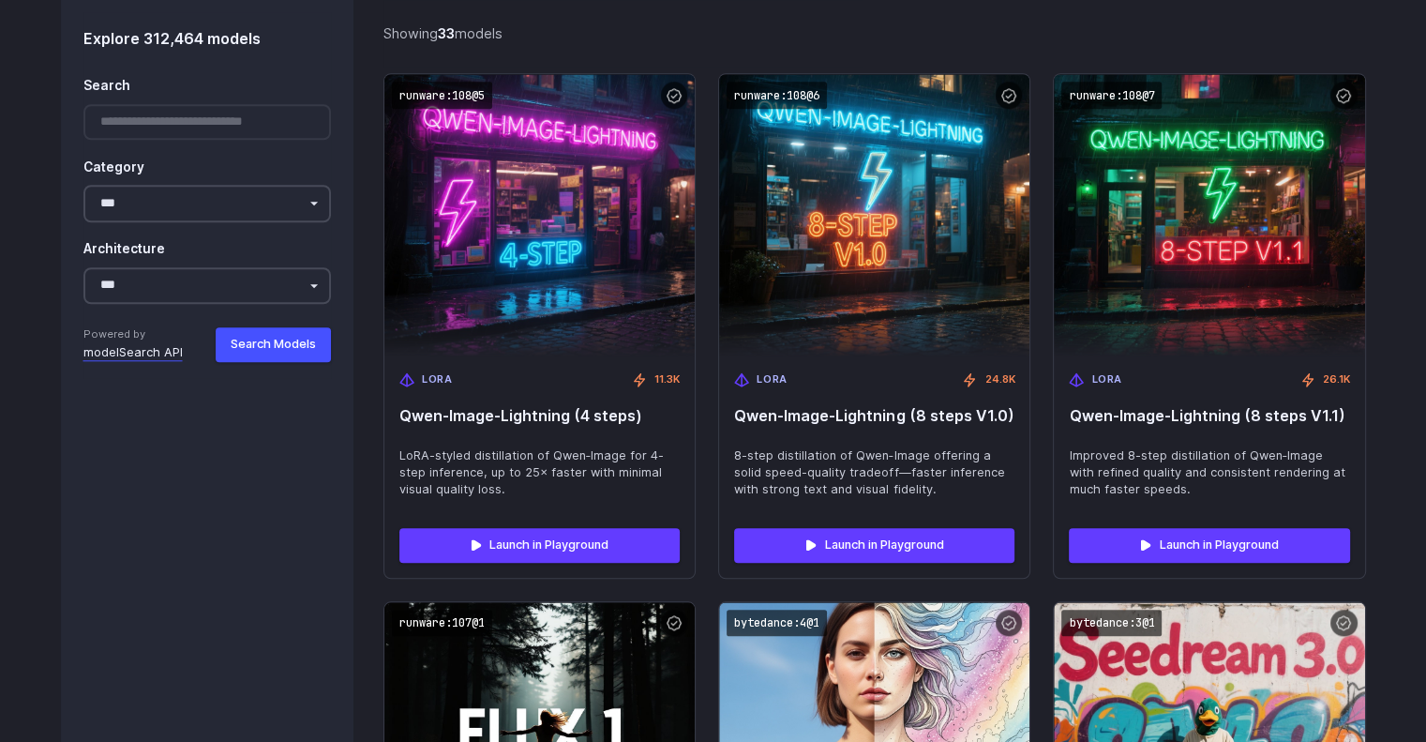
scroll to position [1739, 0]
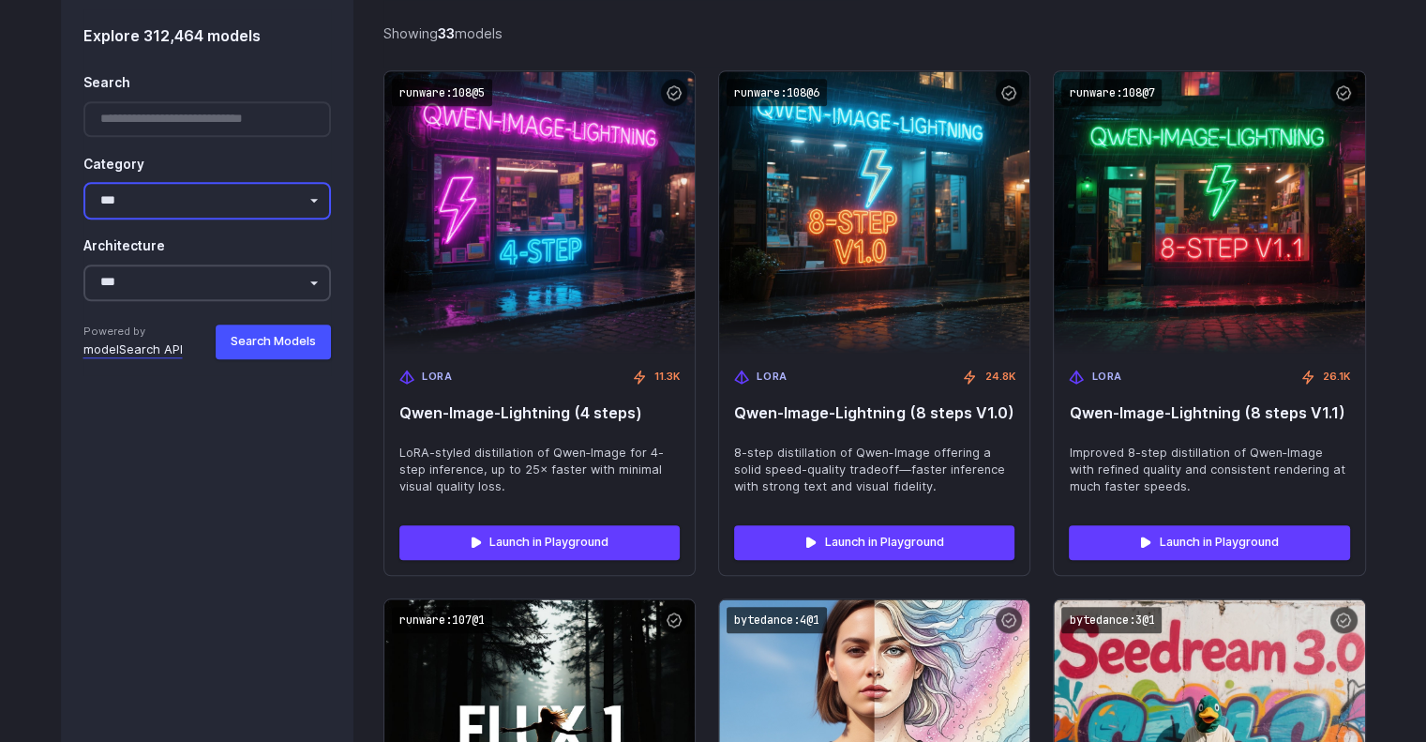
click at [181, 188] on select "**********" at bounding box center [207, 200] width 248 height 37
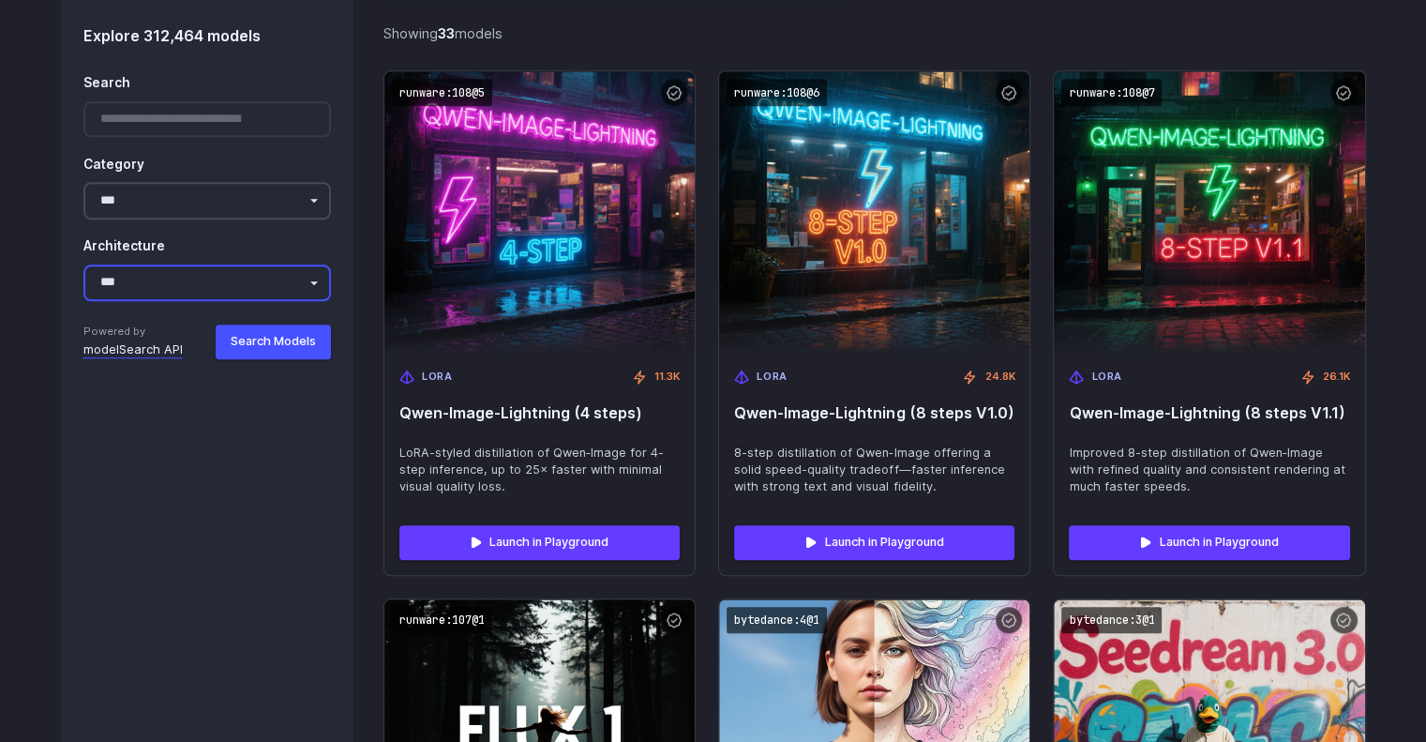
click at [149, 274] on select "**********" at bounding box center [207, 282] width 248 height 37
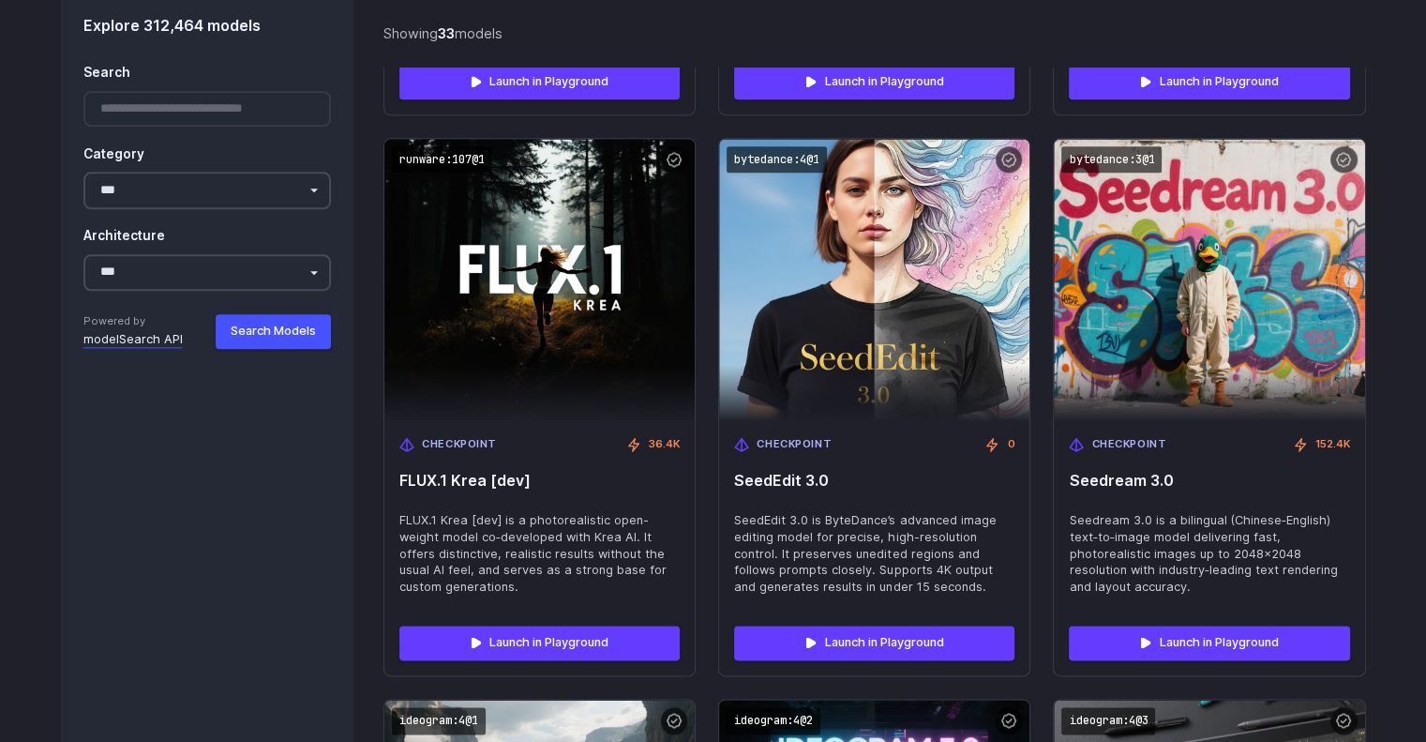
scroll to position [2157, 0]
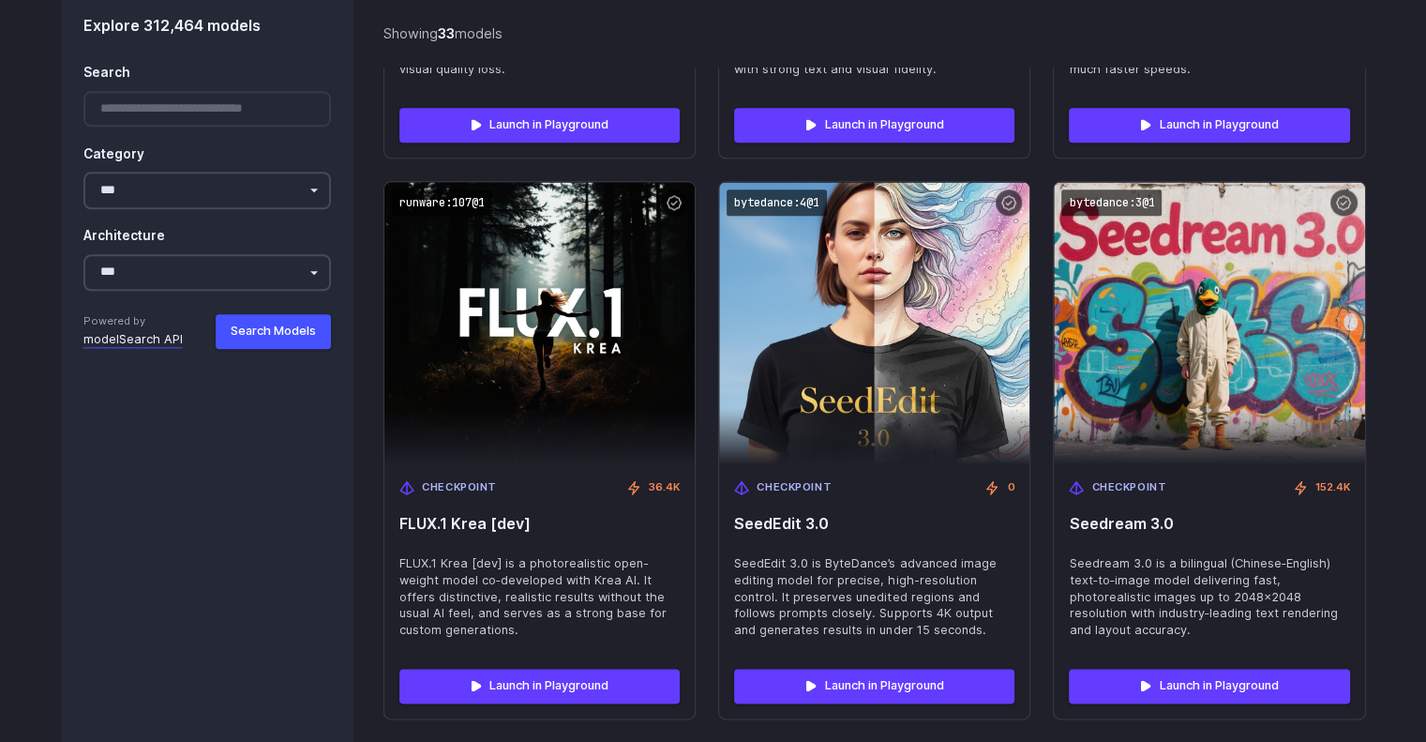
click at [233, 109] on div at bounding box center [207, 110] width 248 height 37
click at [206, 112] on div at bounding box center [207, 110] width 248 height 37
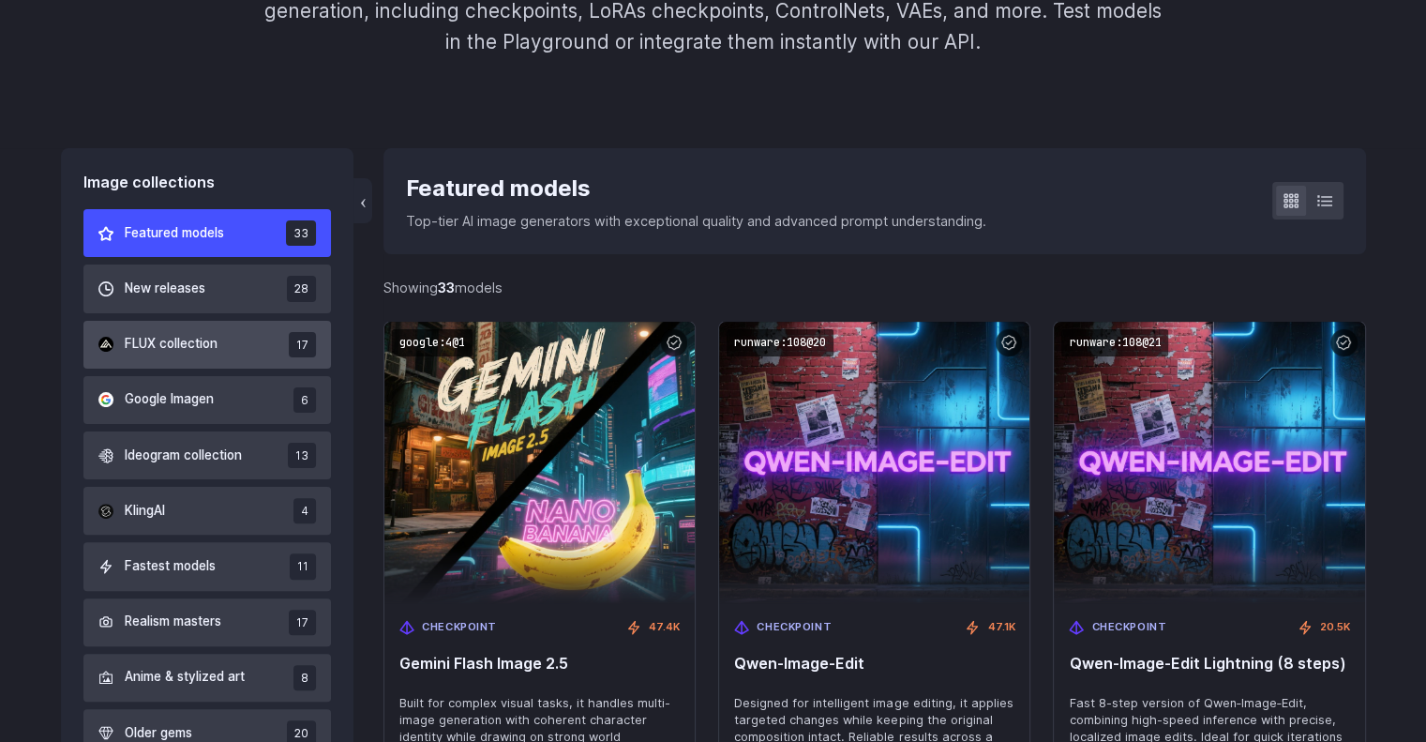
scroll to position [375, 0]
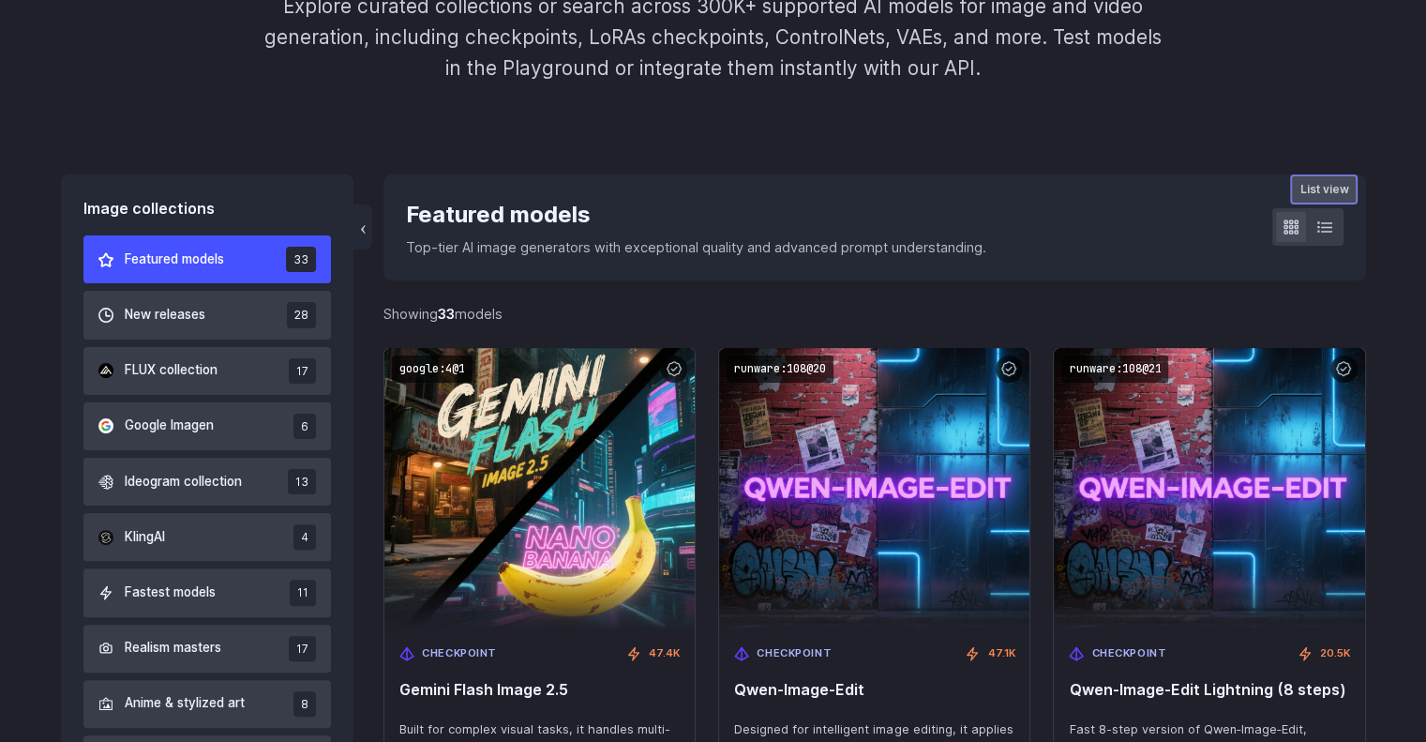
click at [1331, 233] on icon at bounding box center [1324, 227] width 15 height 10
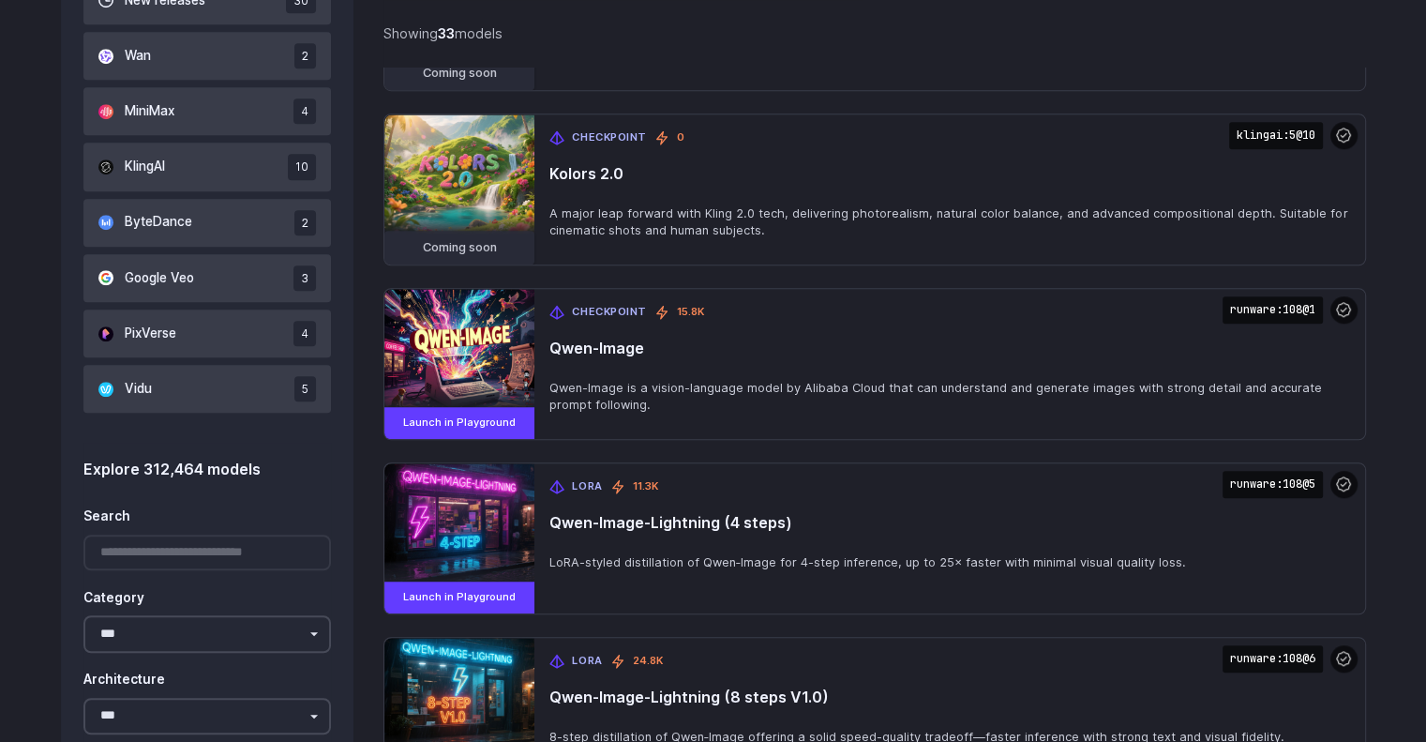
scroll to position [1309, 0]
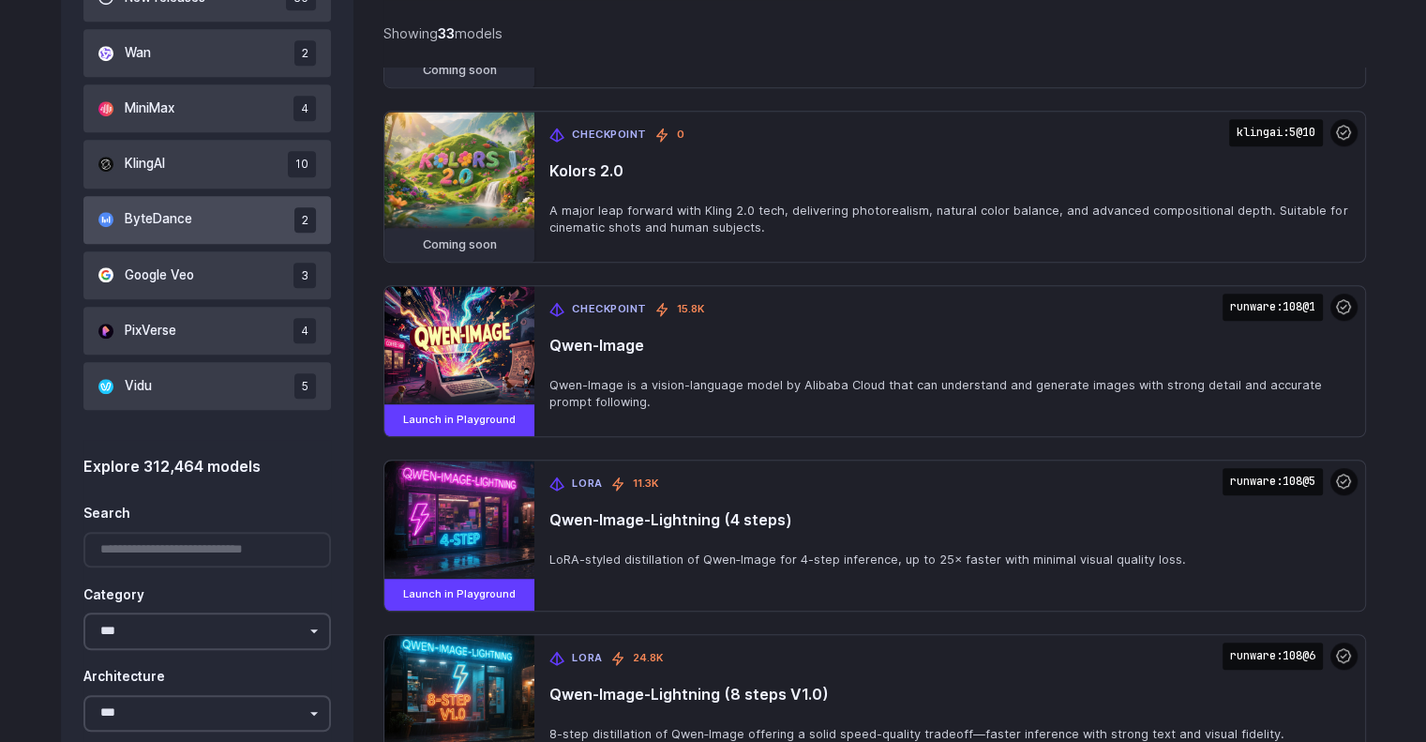
click at [226, 201] on button "ByteDance 2" at bounding box center [207, 220] width 248 height 48
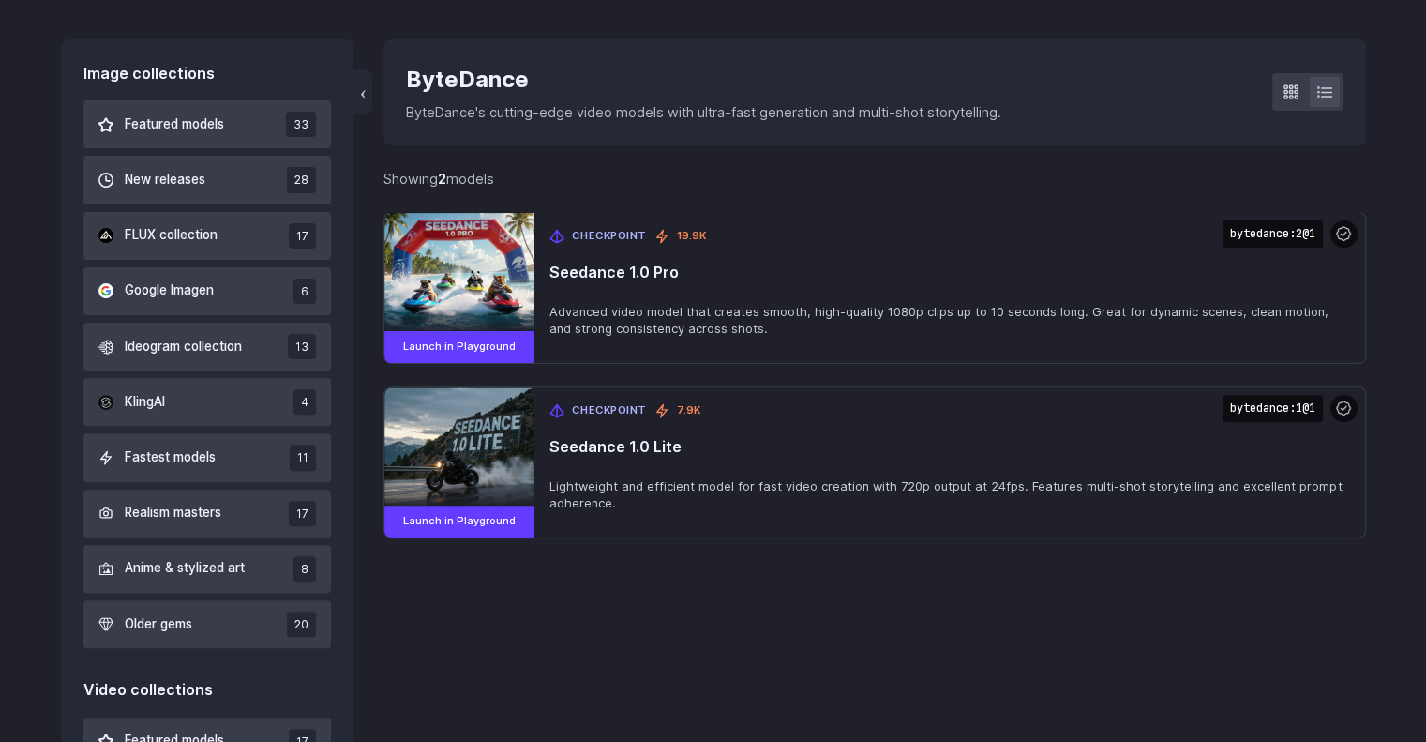
scroll to position [429, 0]
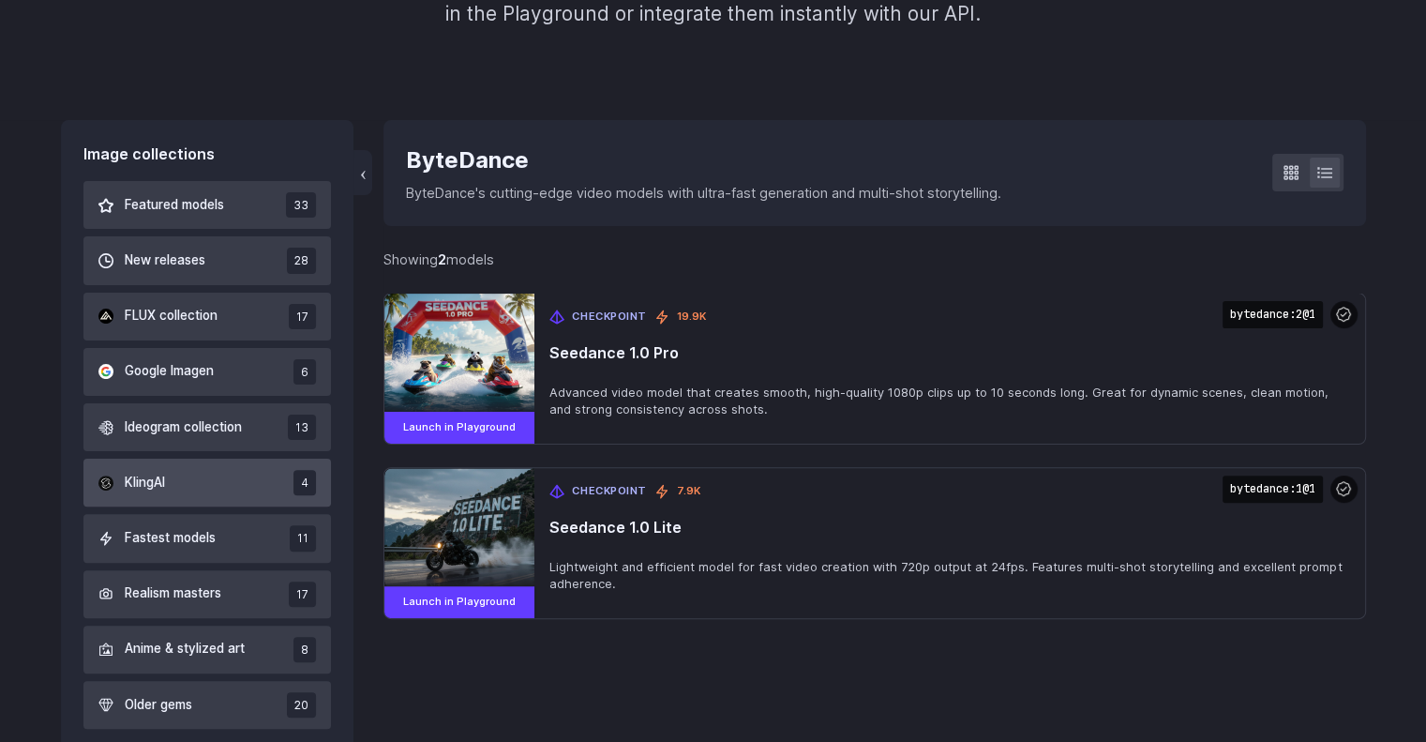
click at [196, 483] on button "KlingAI 4" at bounding box center [207, 483] width 248 height 48
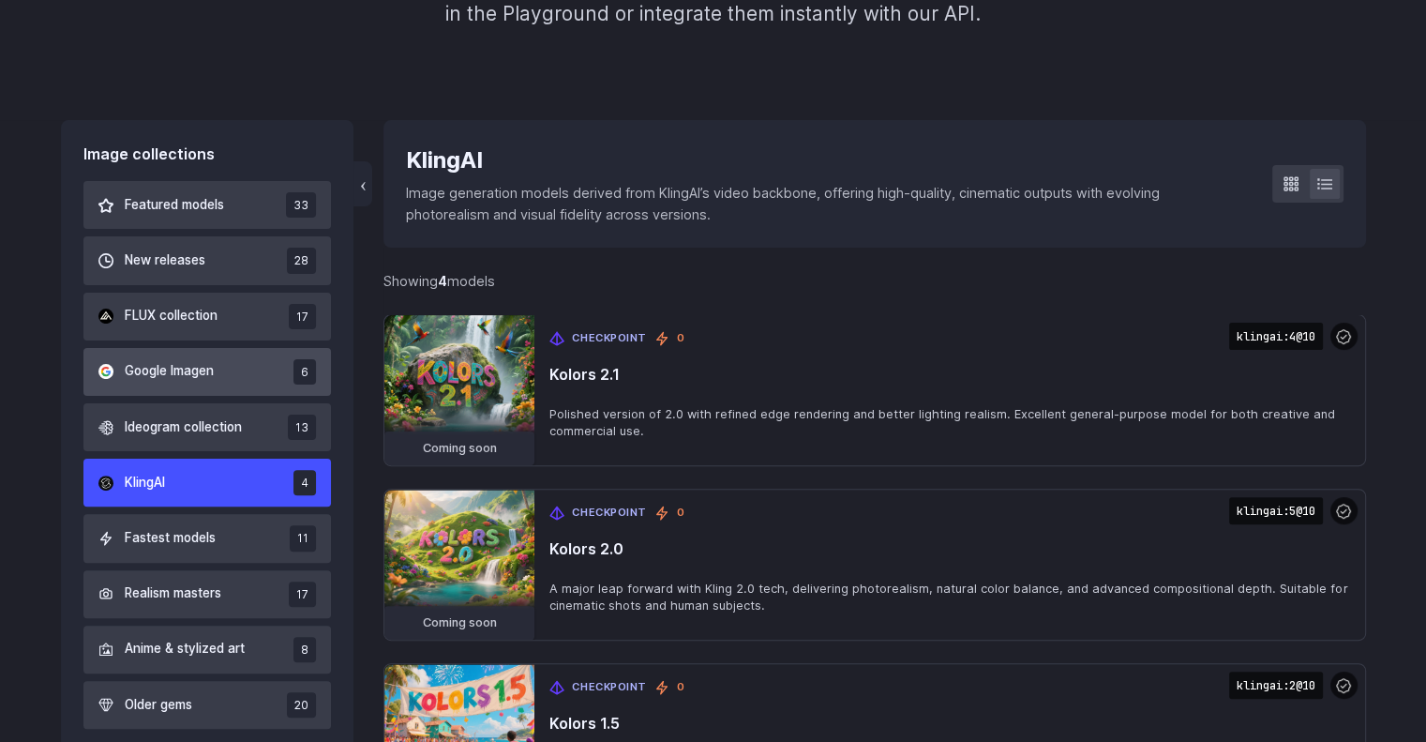
click at [224, 364] on button "Google Imagen 6" at bounding box center [207, 372] width 248 height 48
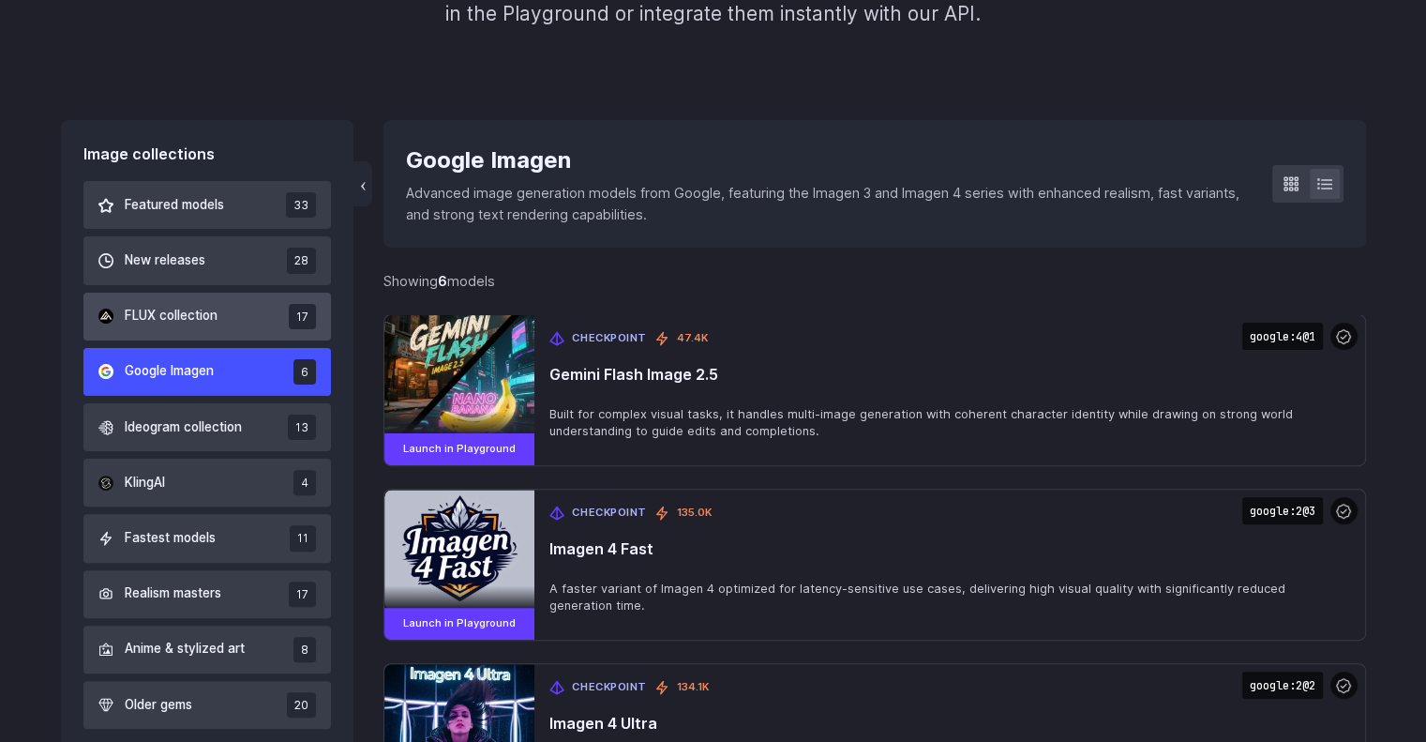
click at [233, 316] on button "FLUX collection 17" at bounding box center [207, 317] width 248 height 48
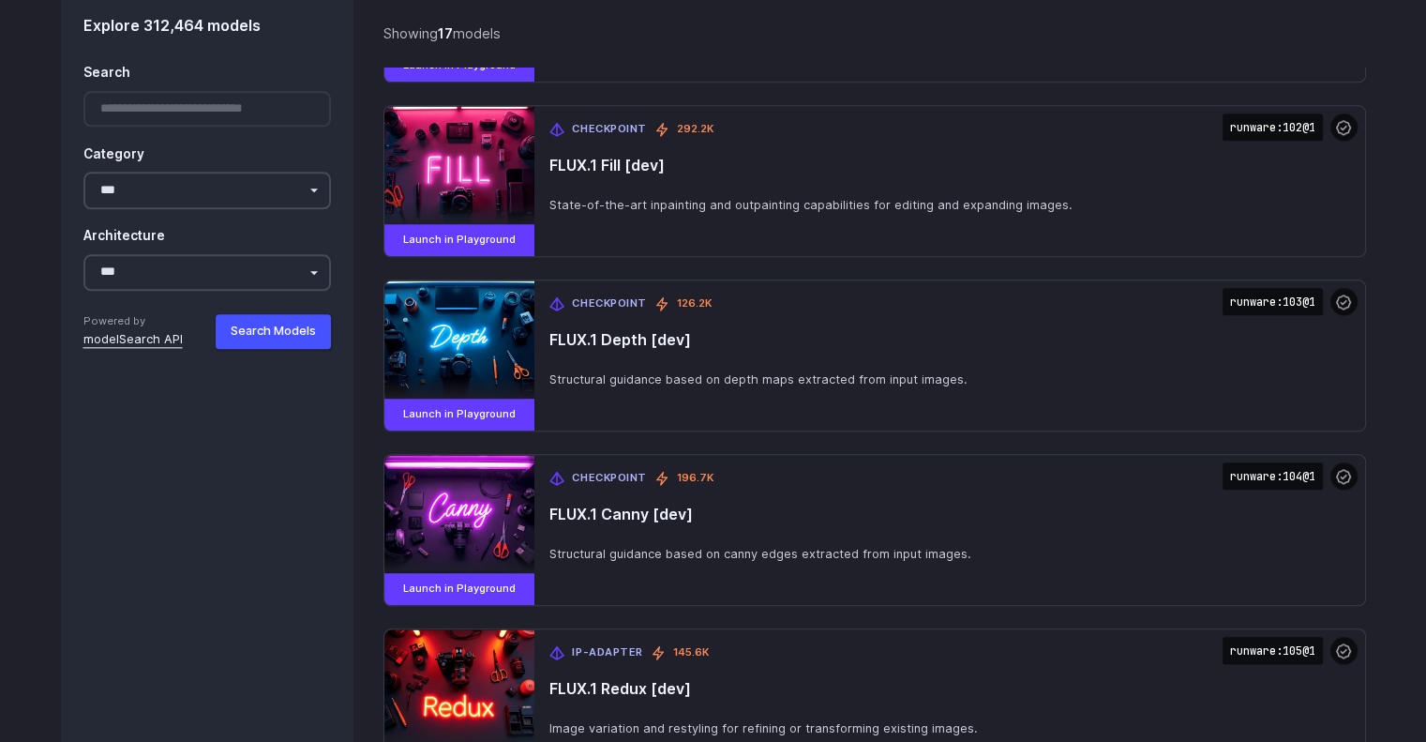
scroll to position [2020, 0]
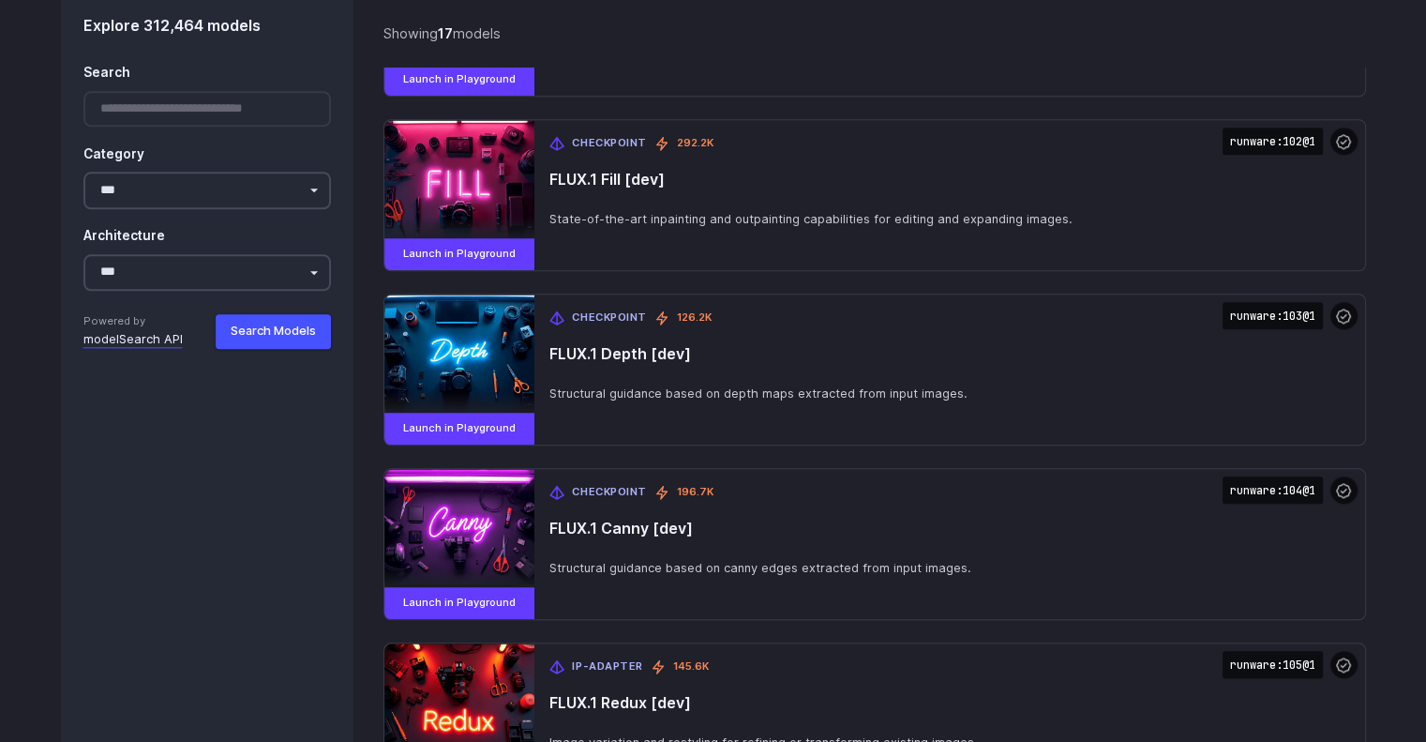
click at [187, 125] on div at bounding box center [207, 110] width 248 height 37
click at [143, 344] on link "modelSearch API" at bounding box center [132, 340] width 99 height 19
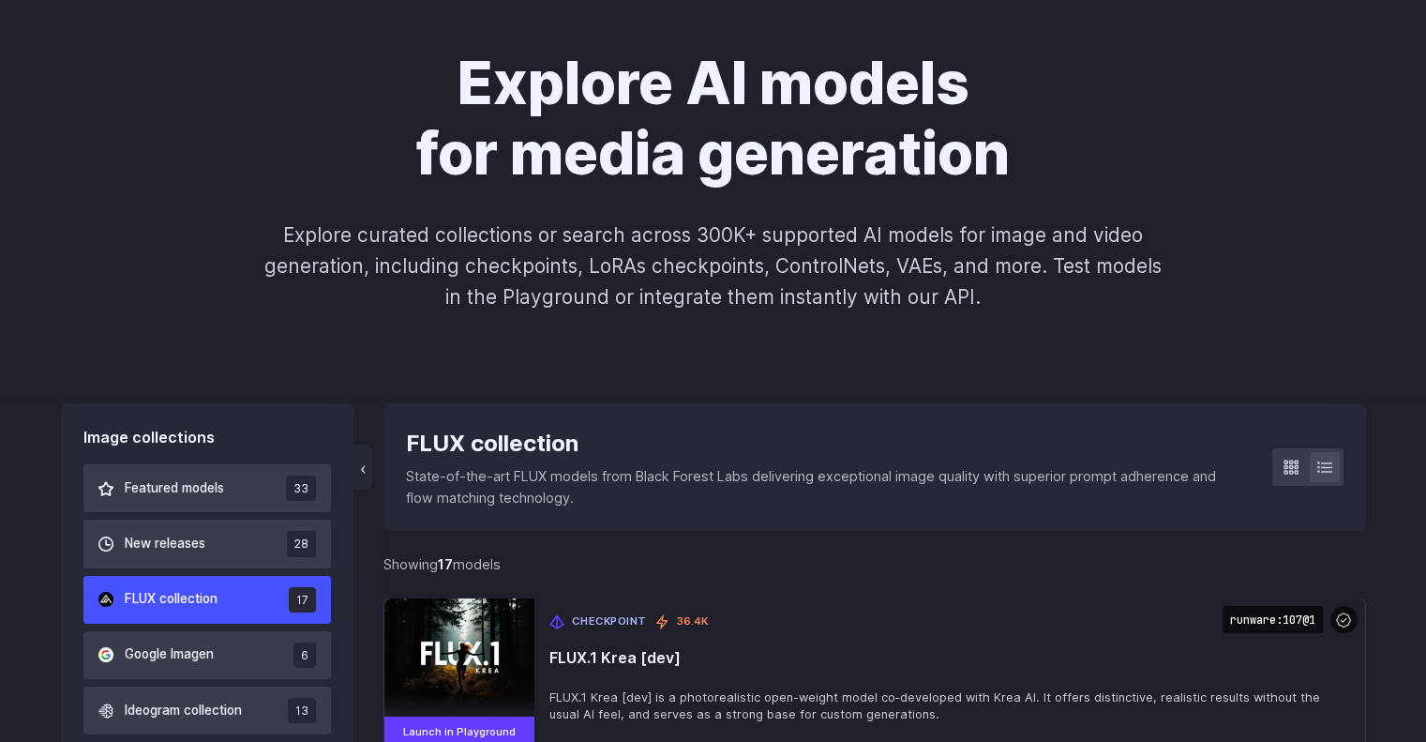
scroll to position [0, 0]
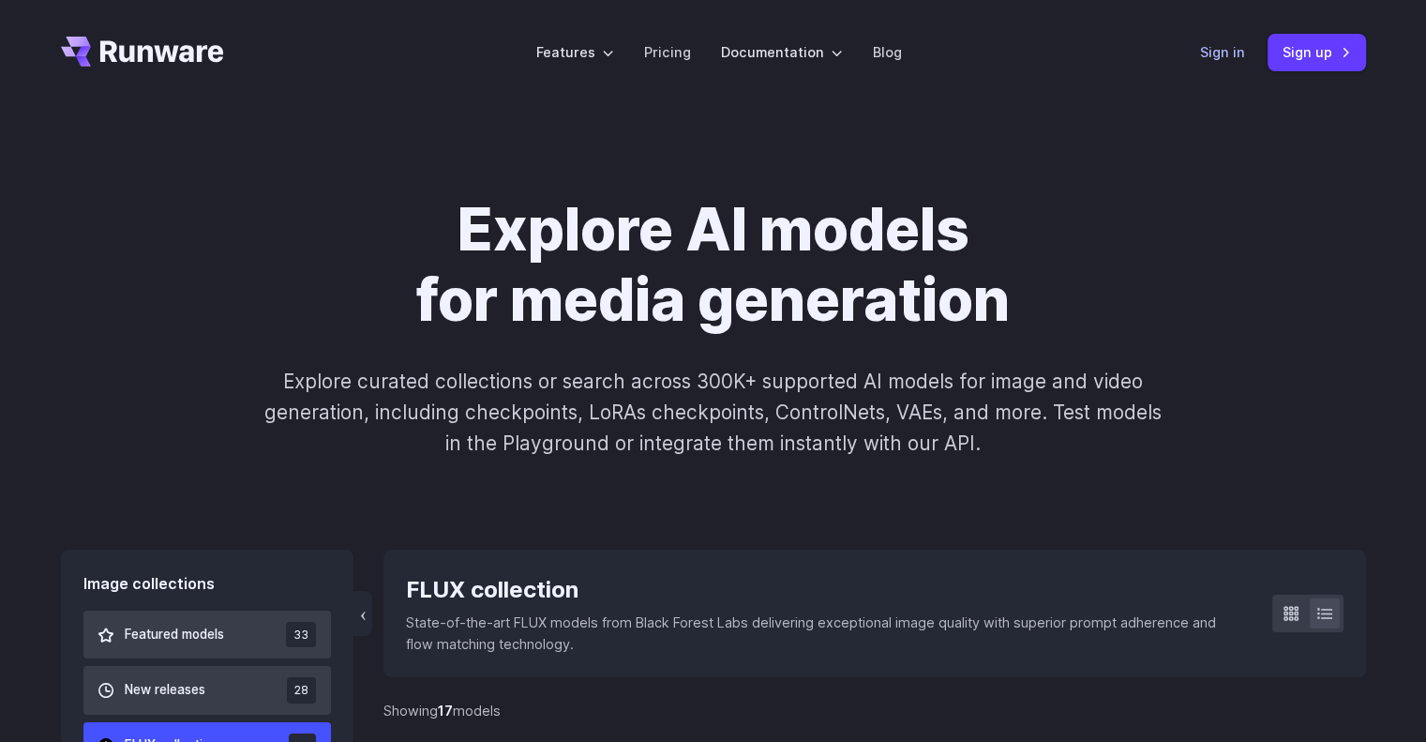
click at [1216, 51] on link "Sign in" at bounding box center [1222, 52] width 45 height 22
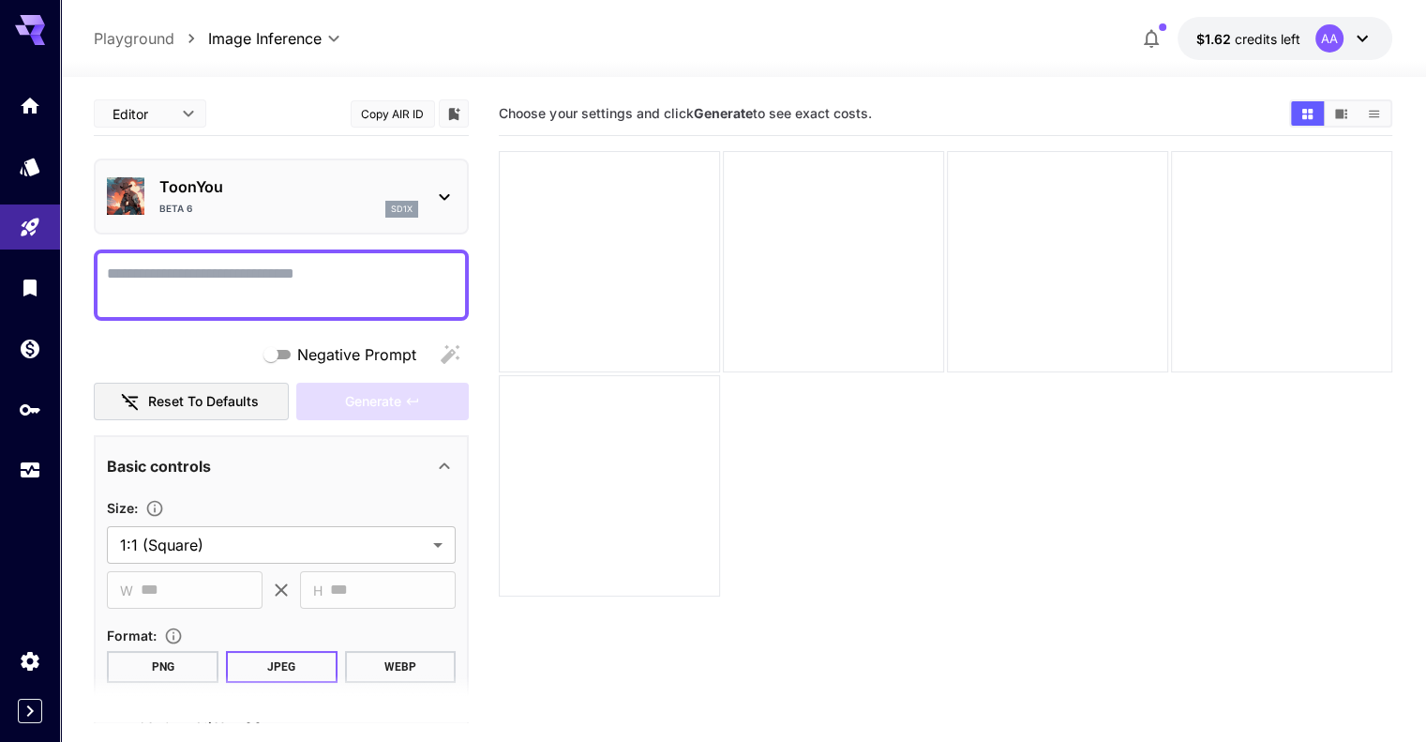
click at [409, 107] on button "Copy AIR ID" at bounding box center [393, 113] width 84 height 27
click at [443, 193] on icon at bounding box center [444, 197] width 23 height 23
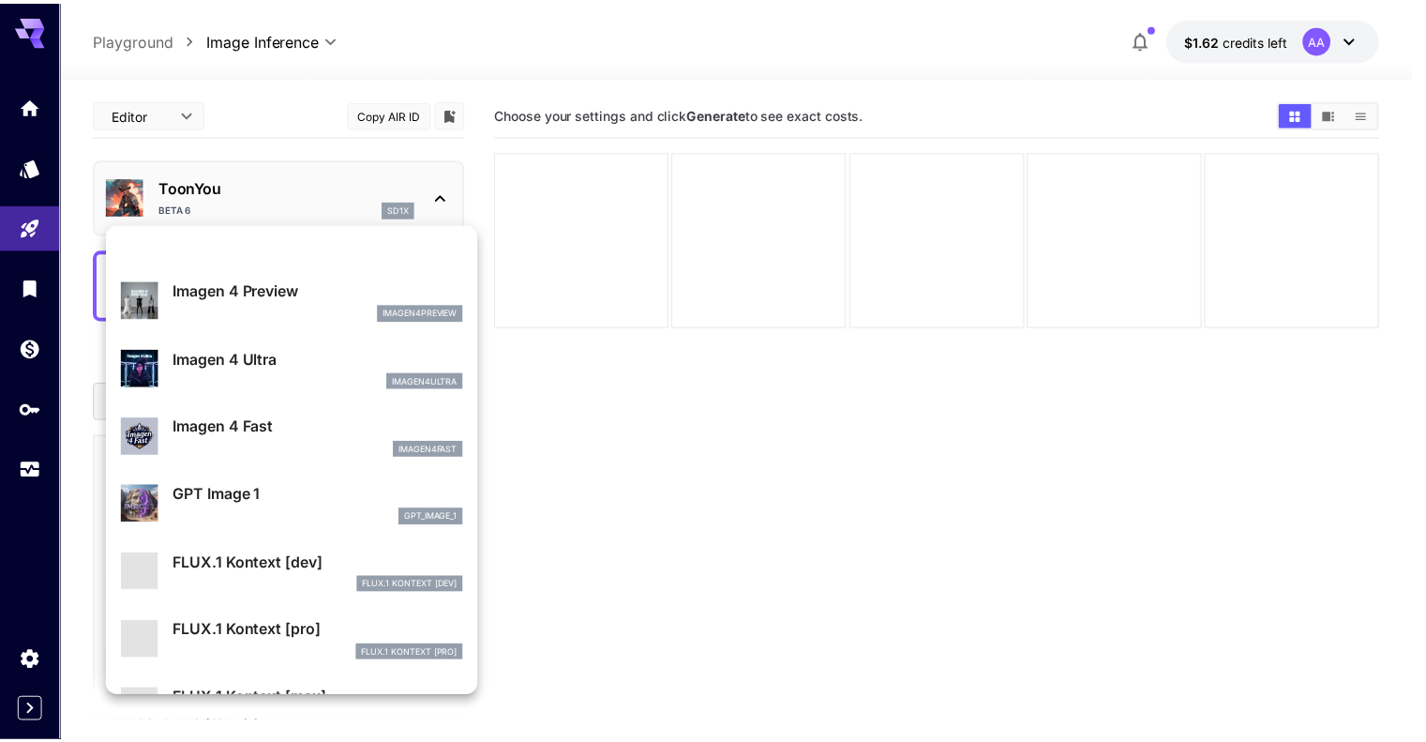
scroll to position [940, 0]
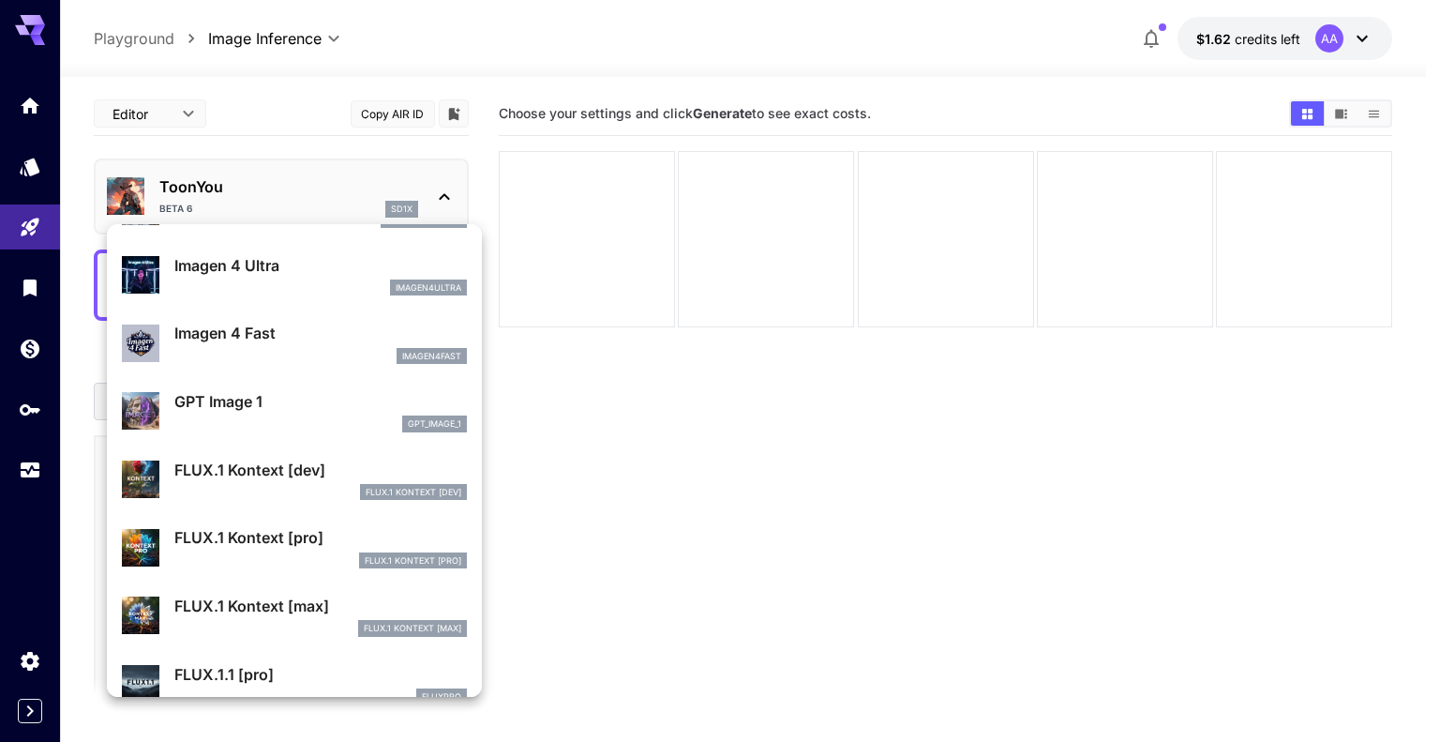
click at [265, 130] on div at bounding box center [720, 371] width 1440 height 742
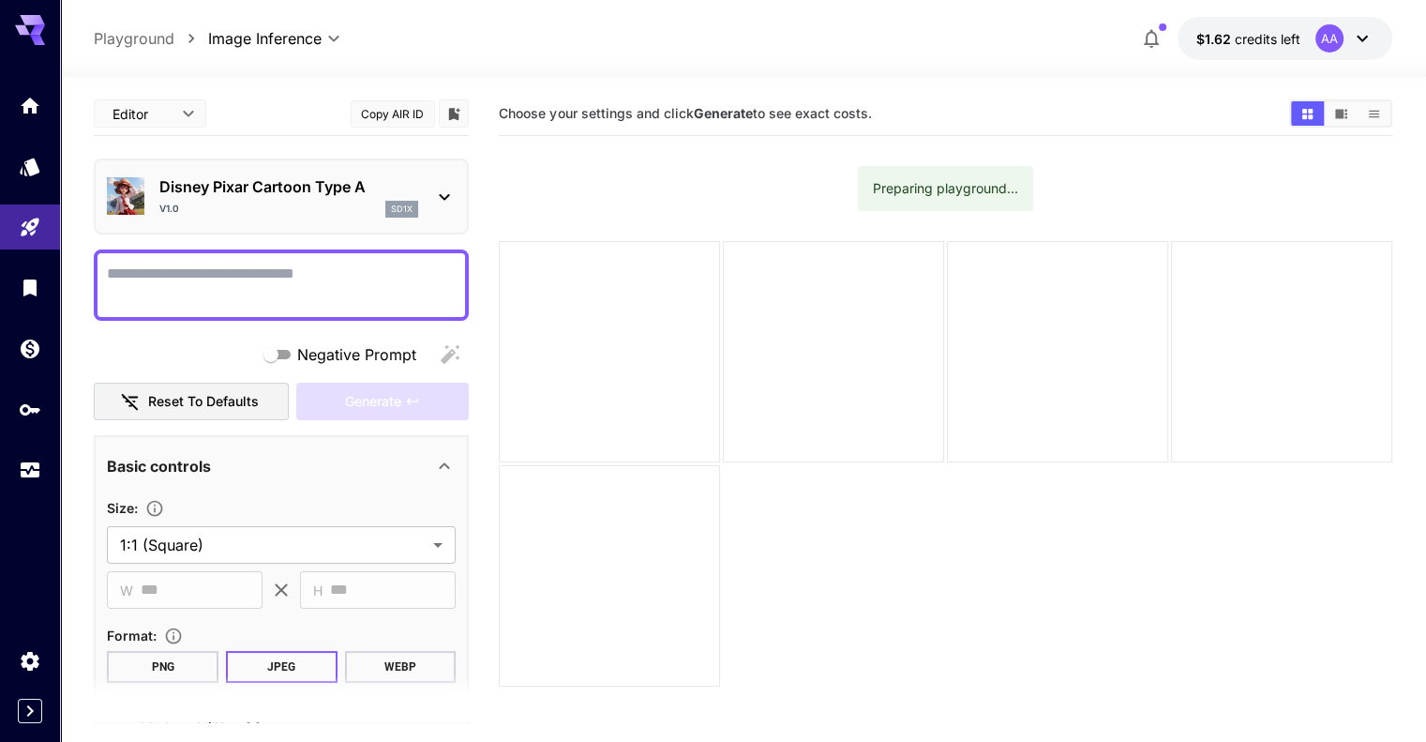
click at [379, 122] on button "Copy AIR ID" at bounding box center [393, 113] width 84 height 27
click at [443, 203] on icon at bounding box center [444, 197] width 23 height 23
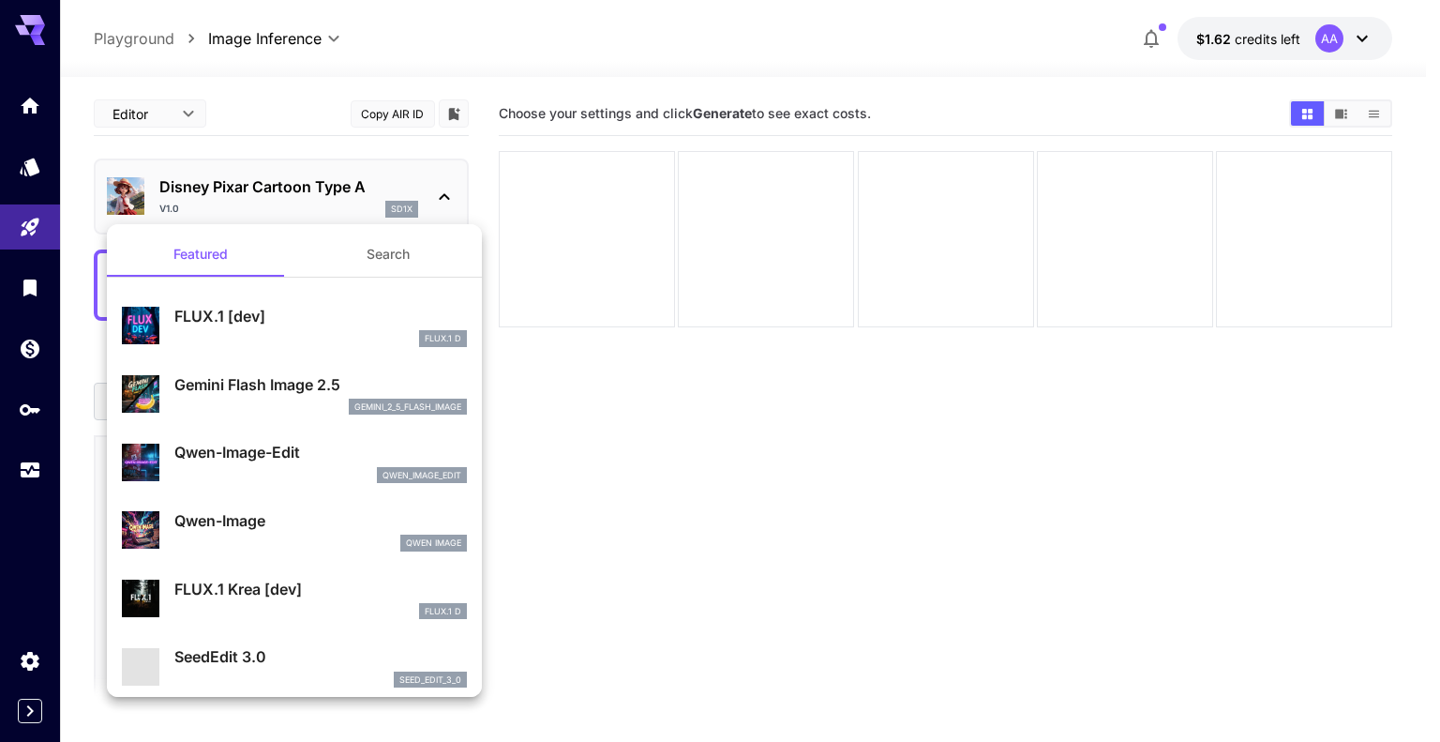
click at [647, 509] on div at bounding box center [720, 371] width 1440 height 742
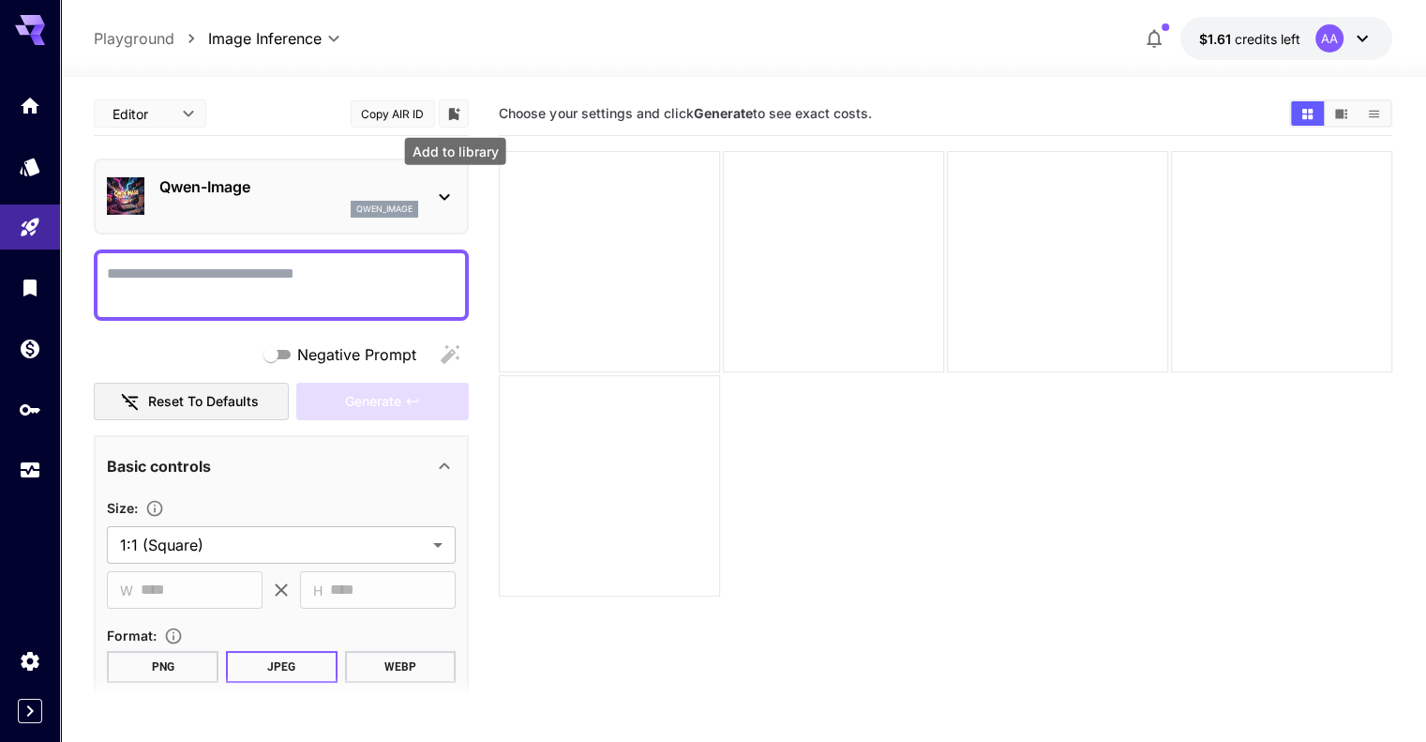
click at [459, 108] on icon "Add to library" at bounding box center [453, 114] width 17 height 17
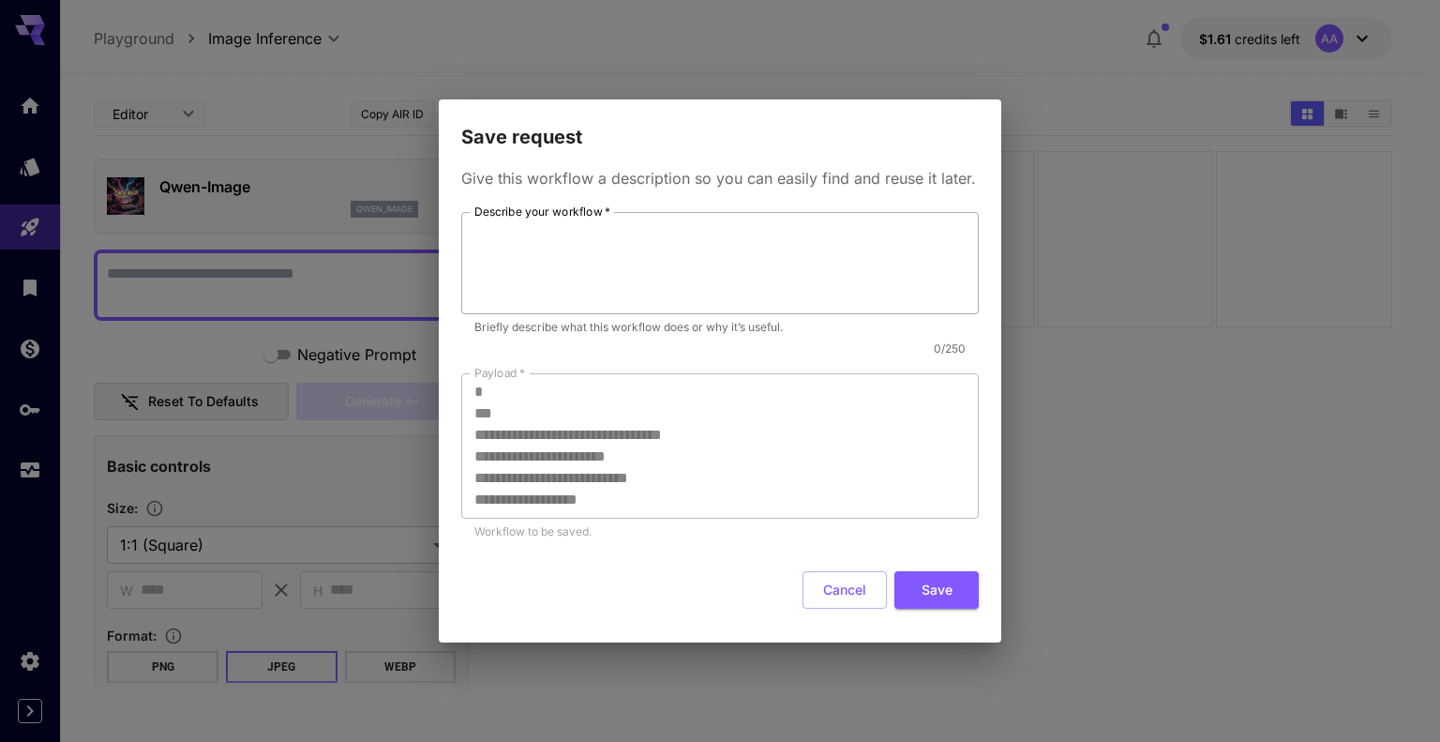
click at [658, 254] on textarea "Describe your workflow   *" at bounding box center [719, 262] width 491 height 86
click at [789, 235] on textarea "Describe your workflow   *" at bounding box center [719, 262] width 491 height 86
type textarea "**********"
click at [943, 604] on button "Save" at bounding box center [937, 590] width 84 height 38
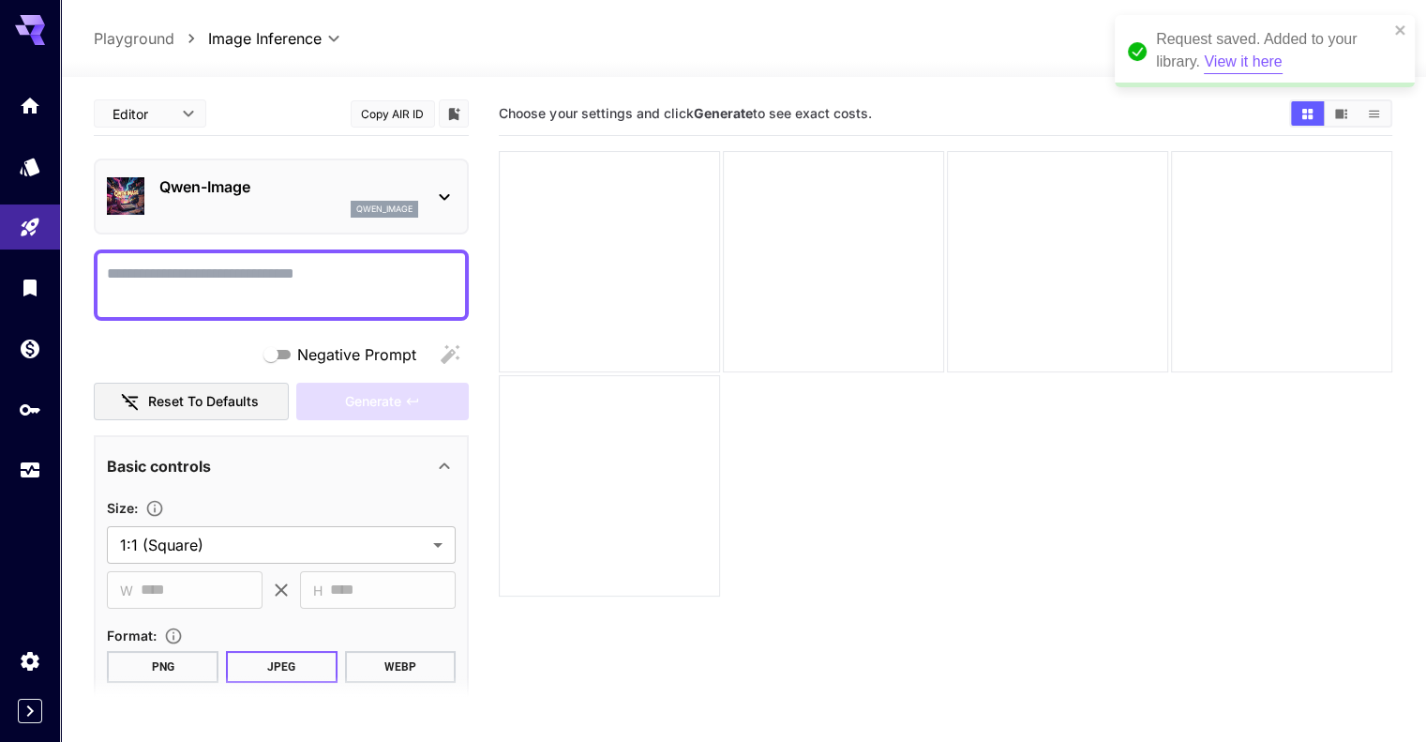
click at [1264, 67] on button "View it here" at bounding box center [1243, 62] width 78 height 23
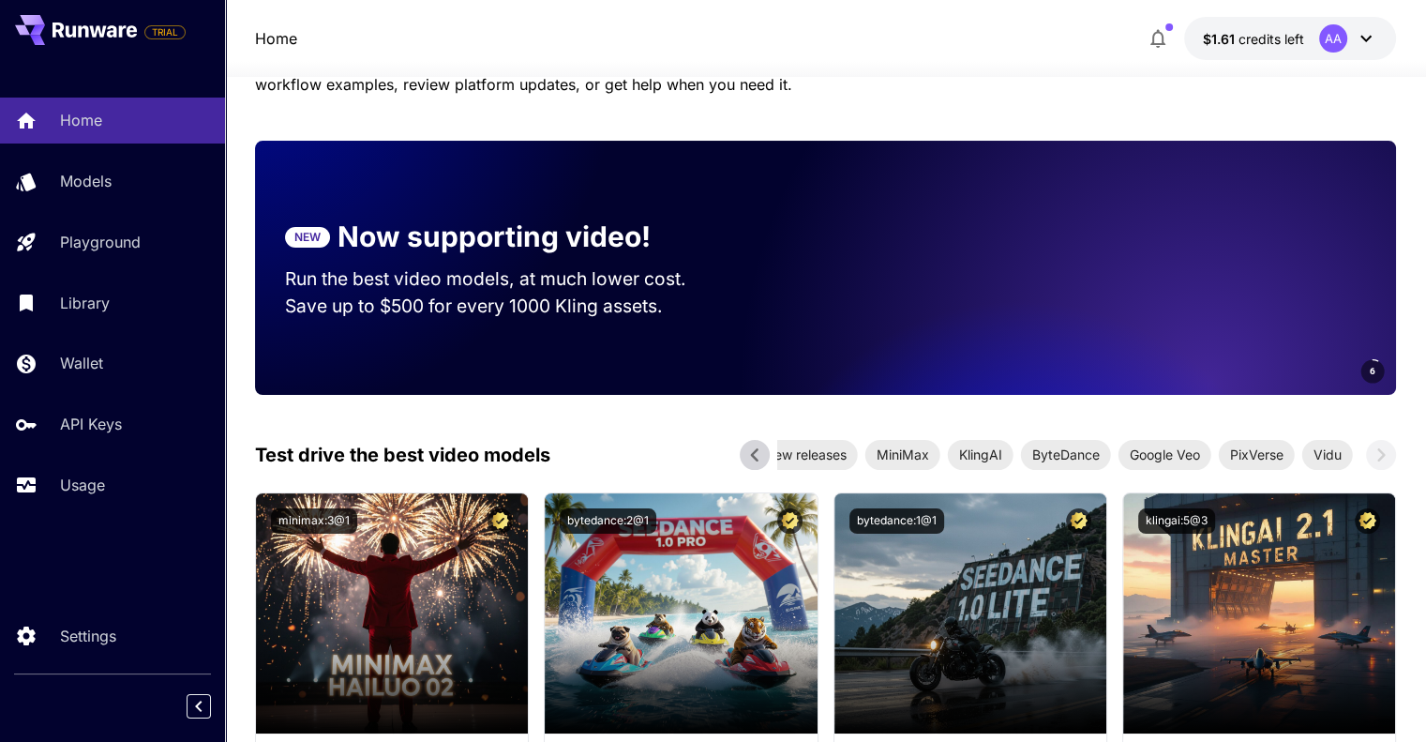
scroll to position [188, 0]
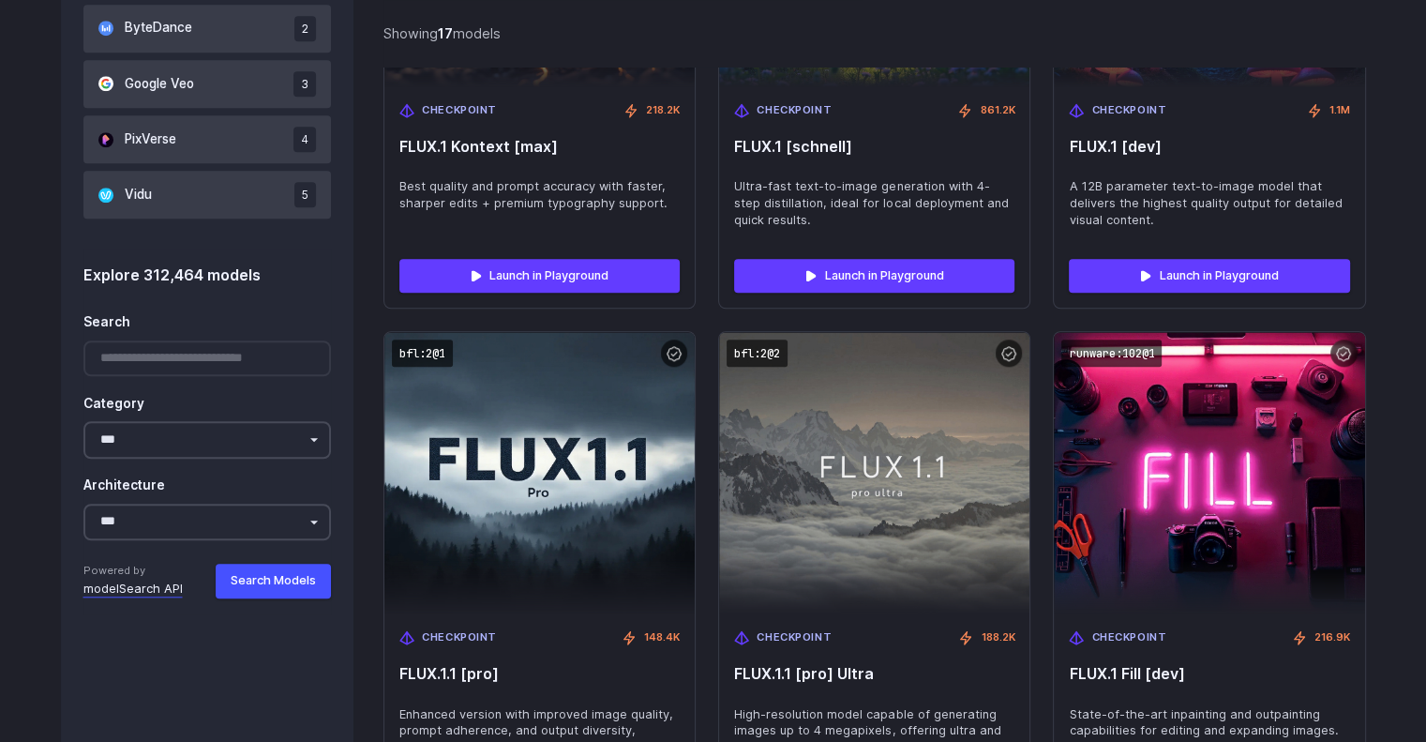
scroll to position [1594, 0]
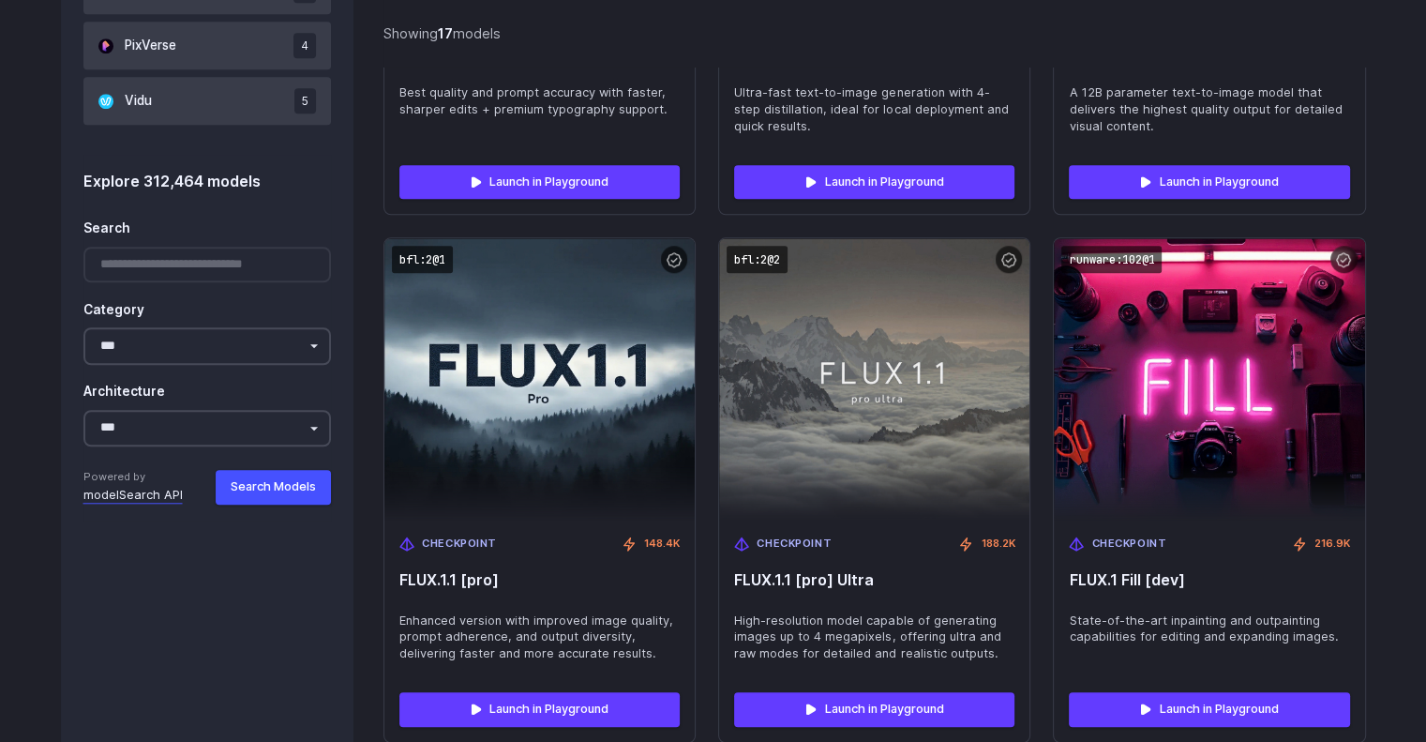
click at [162, 262] on div at bounding box center [207, 265] width 248 height 37
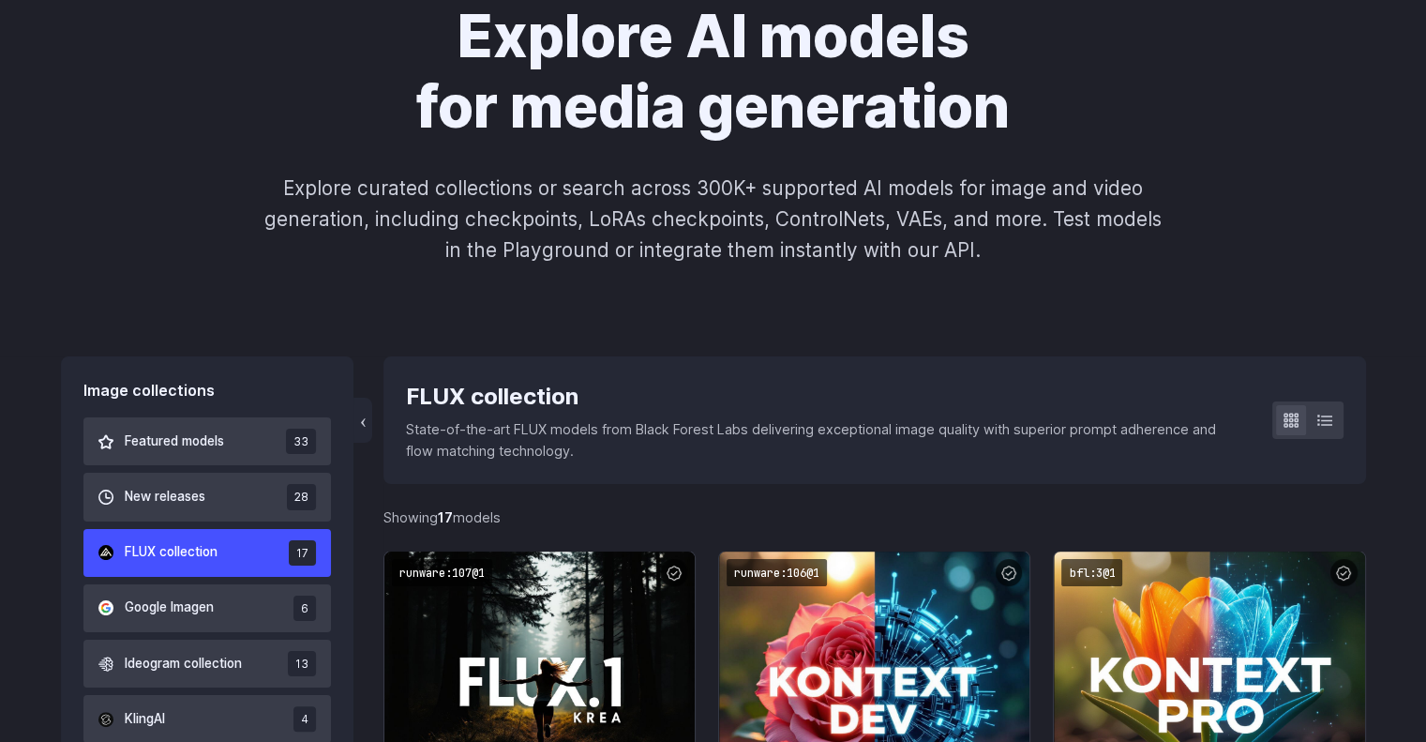
scroll to position [243, 0]
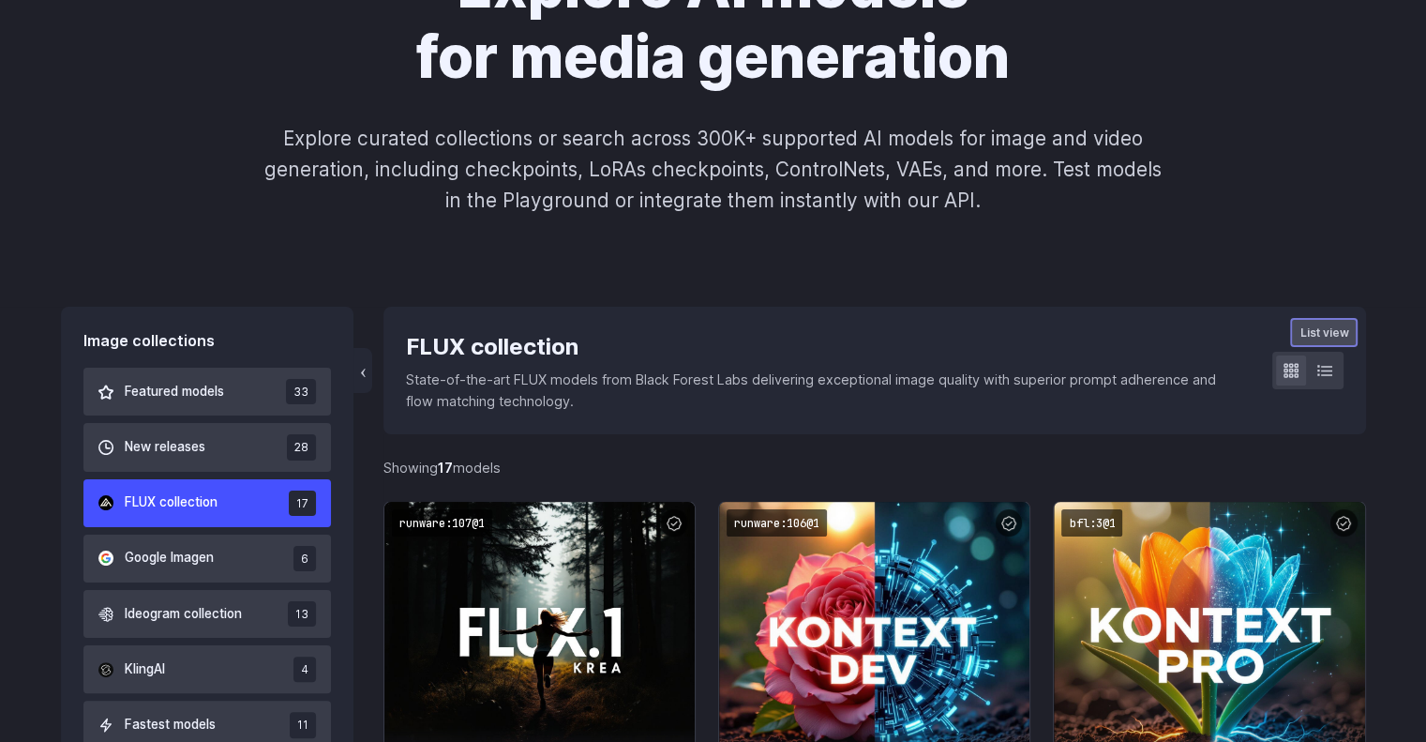
click at [1329, 375] on icon at bounding box center [1324, 370] width 15 height 10
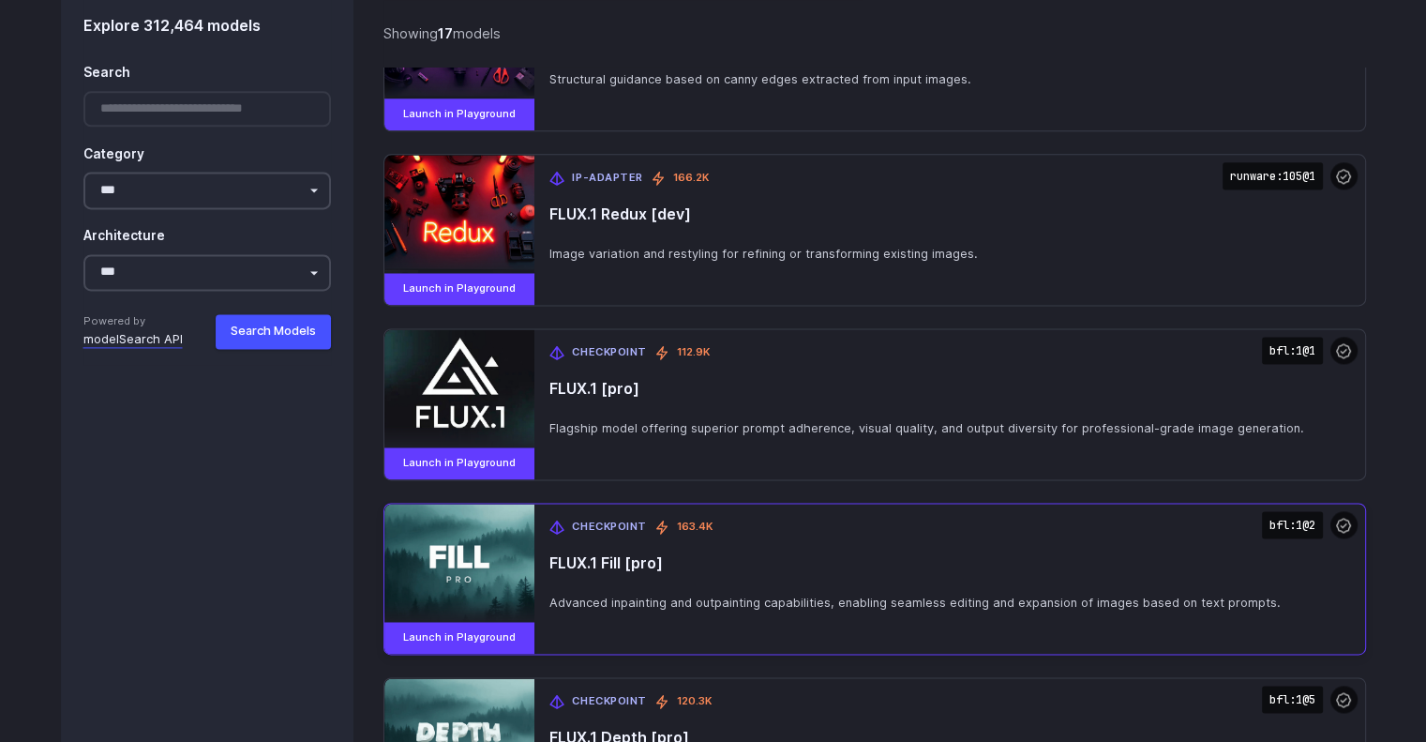
scroll to position [2498, 0]
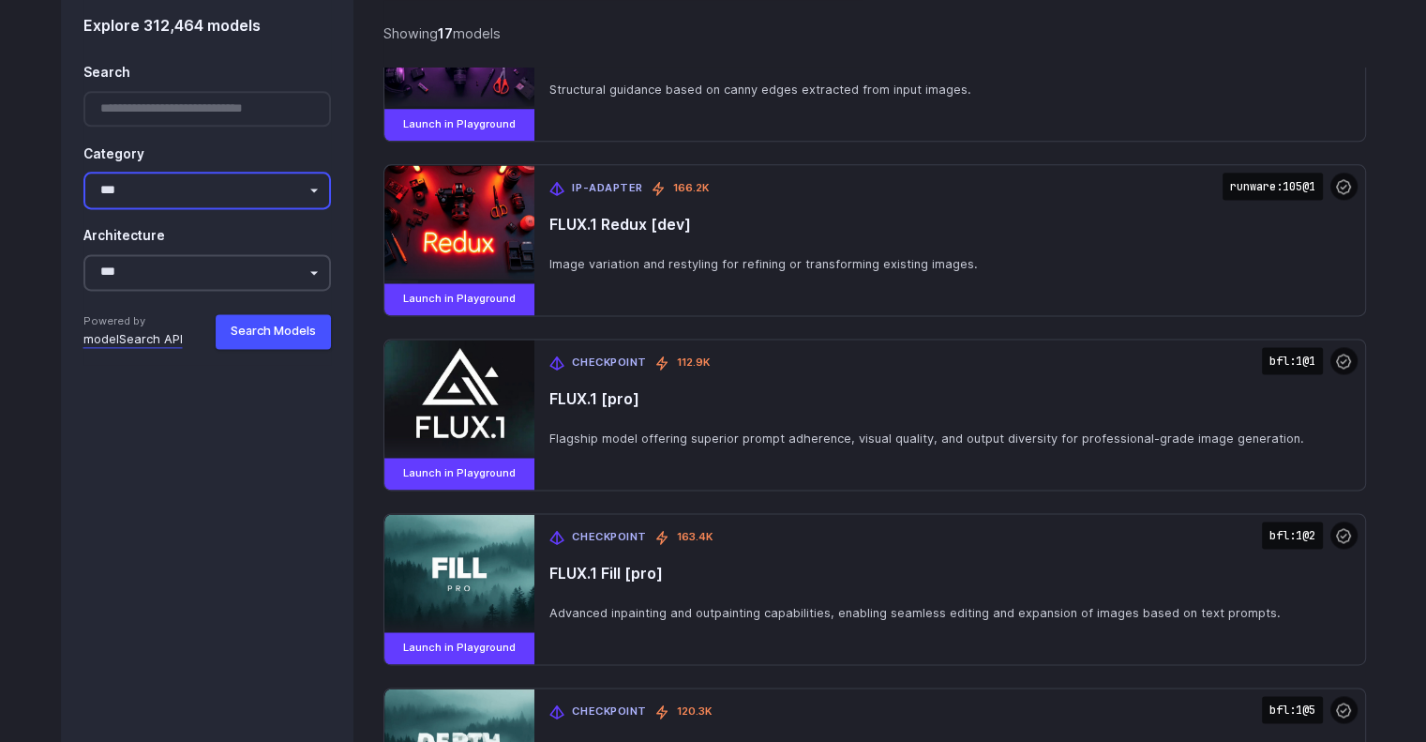
click at [203, 183] on select "**********" at bounding box center [207, 191] width 248 height 37
select select "*******"
click at [83, 173] on select "**********" at bounding box center [207, 191] width 248 height 37
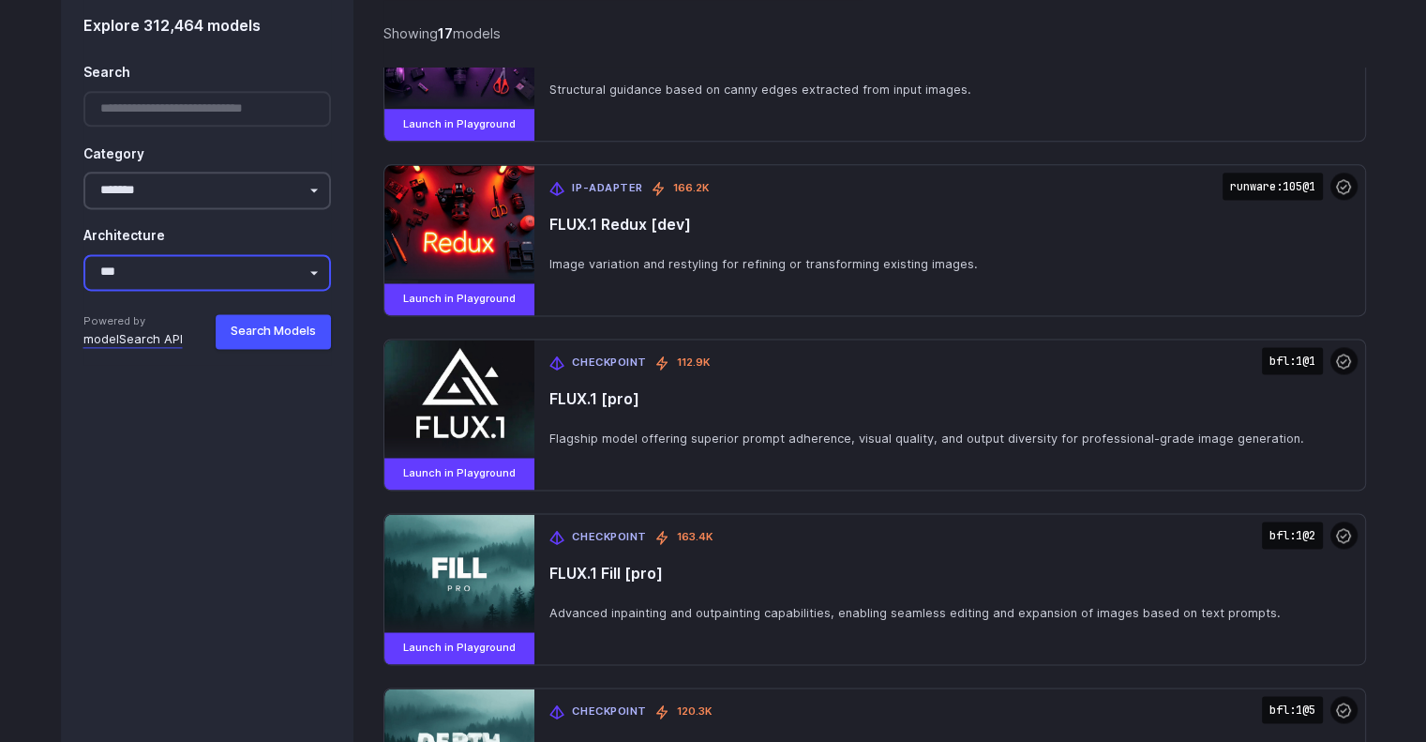
click at [195, 280] on select "**********" at bounding box center [207, 272] width 248 height 37
select select "******"
click at [83, 255] on select "**********" at bounding box center [207, 272] width 248 height 37
click at [274, 328] on button "Search Models" at bounding box center [273, 332] width 115 height 34
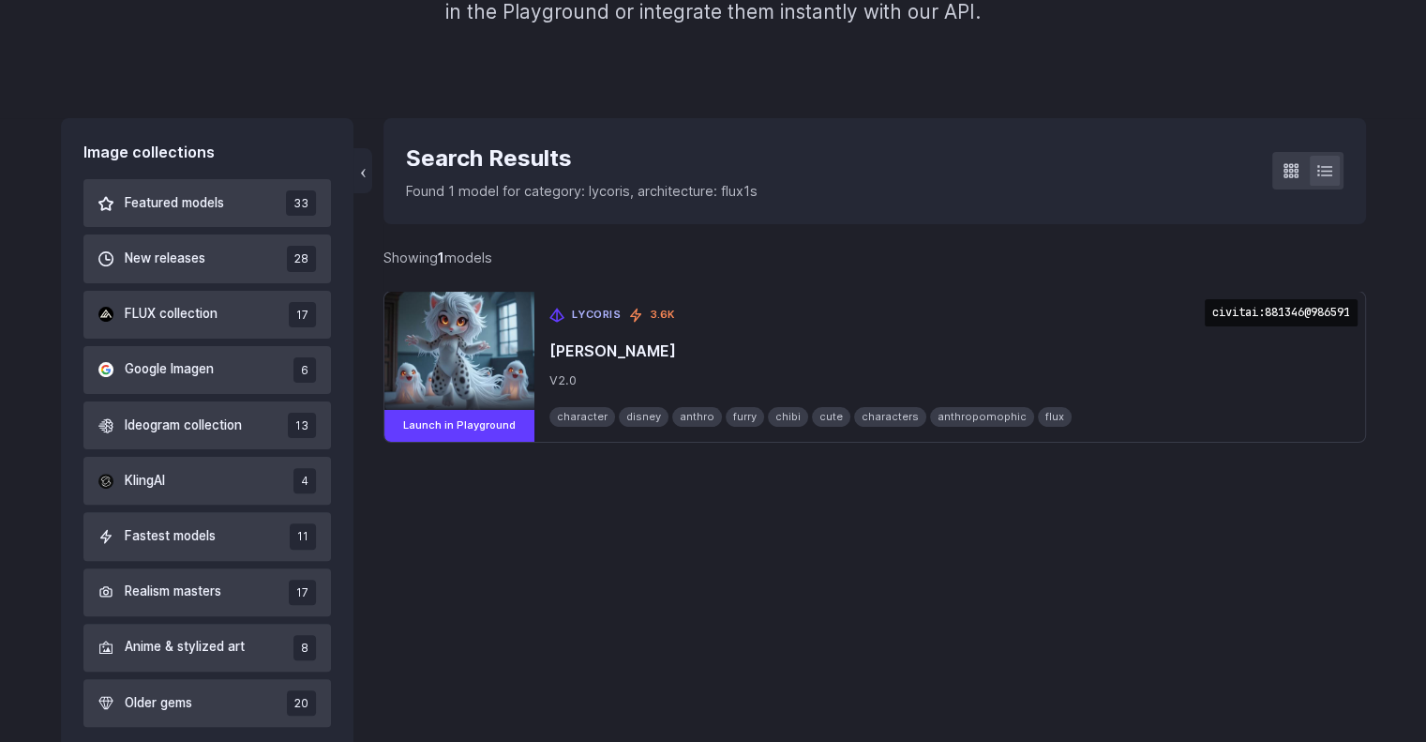
scroll to position [429, 0]
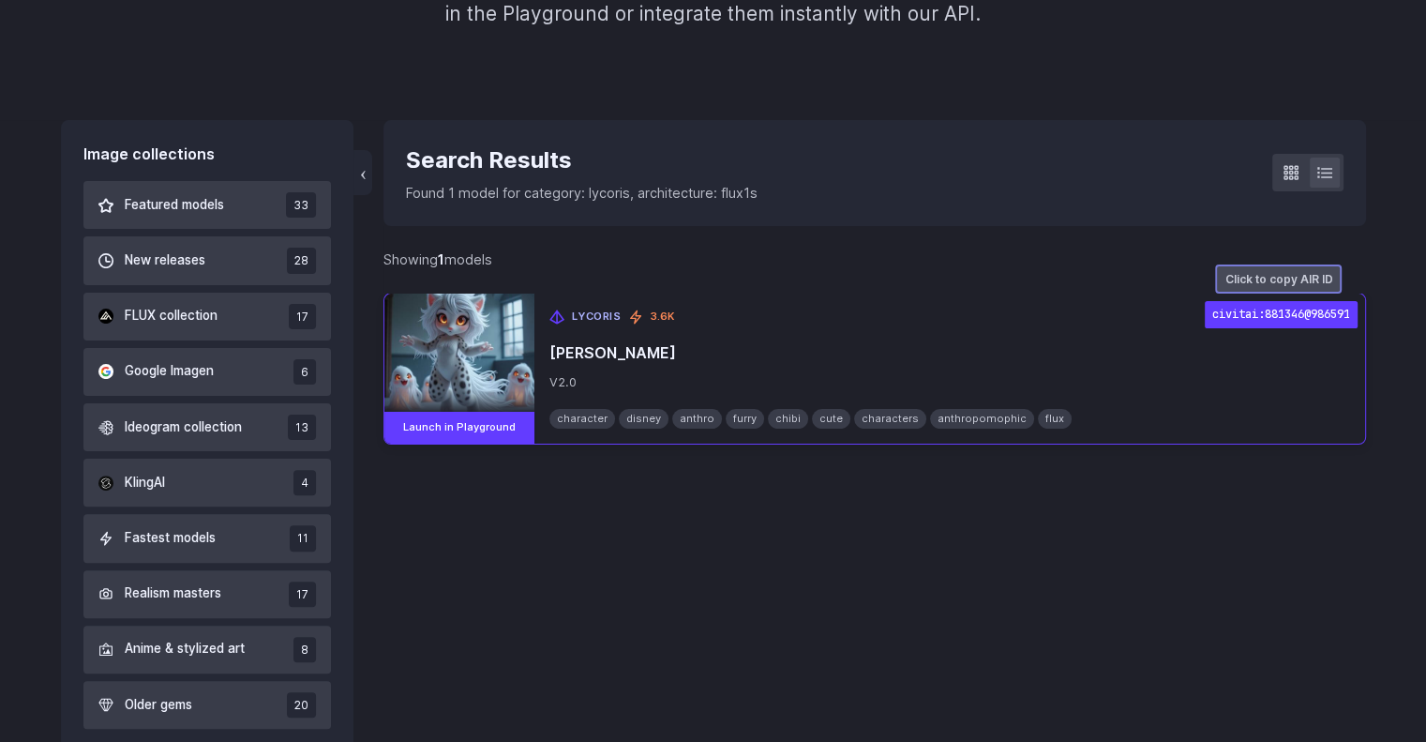
click at [1268, 308] on code "civitai:881346@986591" at bounding box center [1281, 314] width 153 height 27
click at [443, 355] on img at bounding box center [459, 354] width 165 height 132
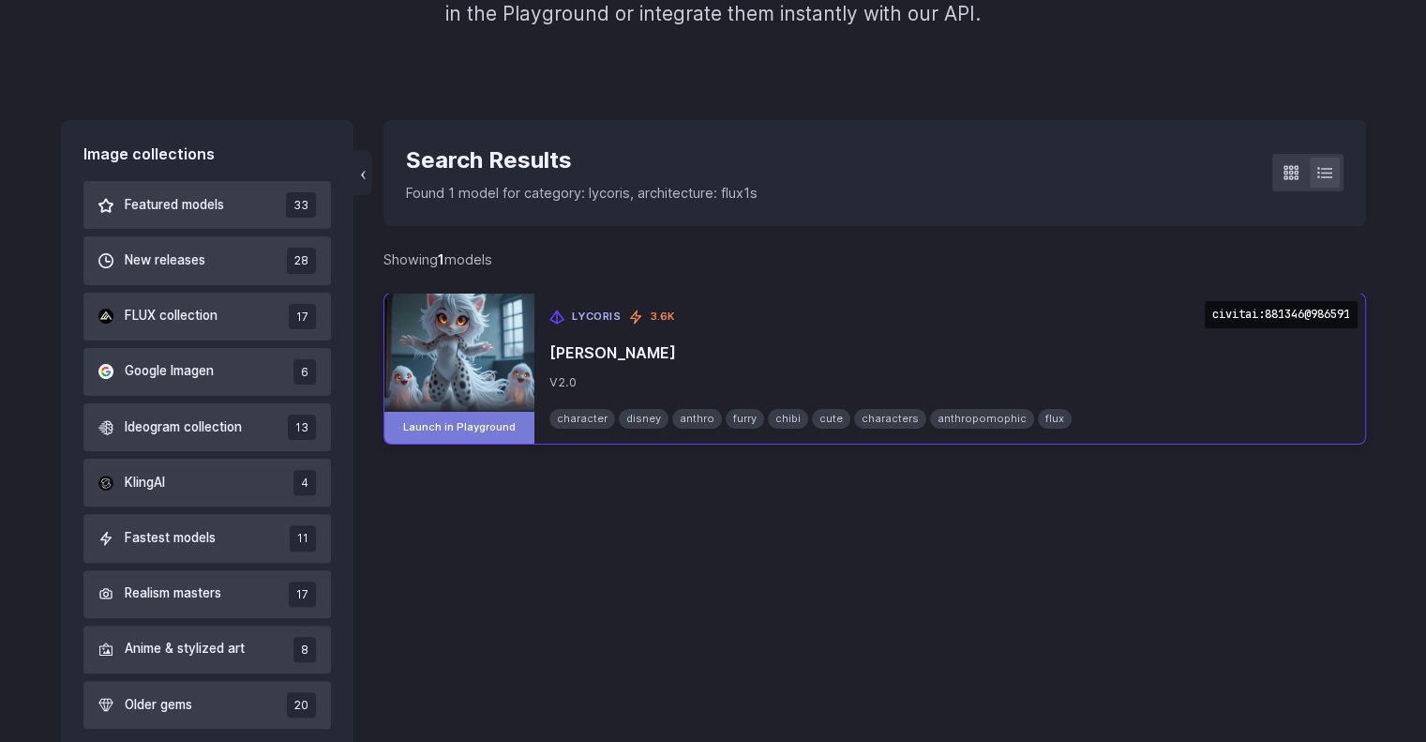
click at [445, 423] on link "Launch in Playground" at bounding box center [459, 428] width 150 height 32
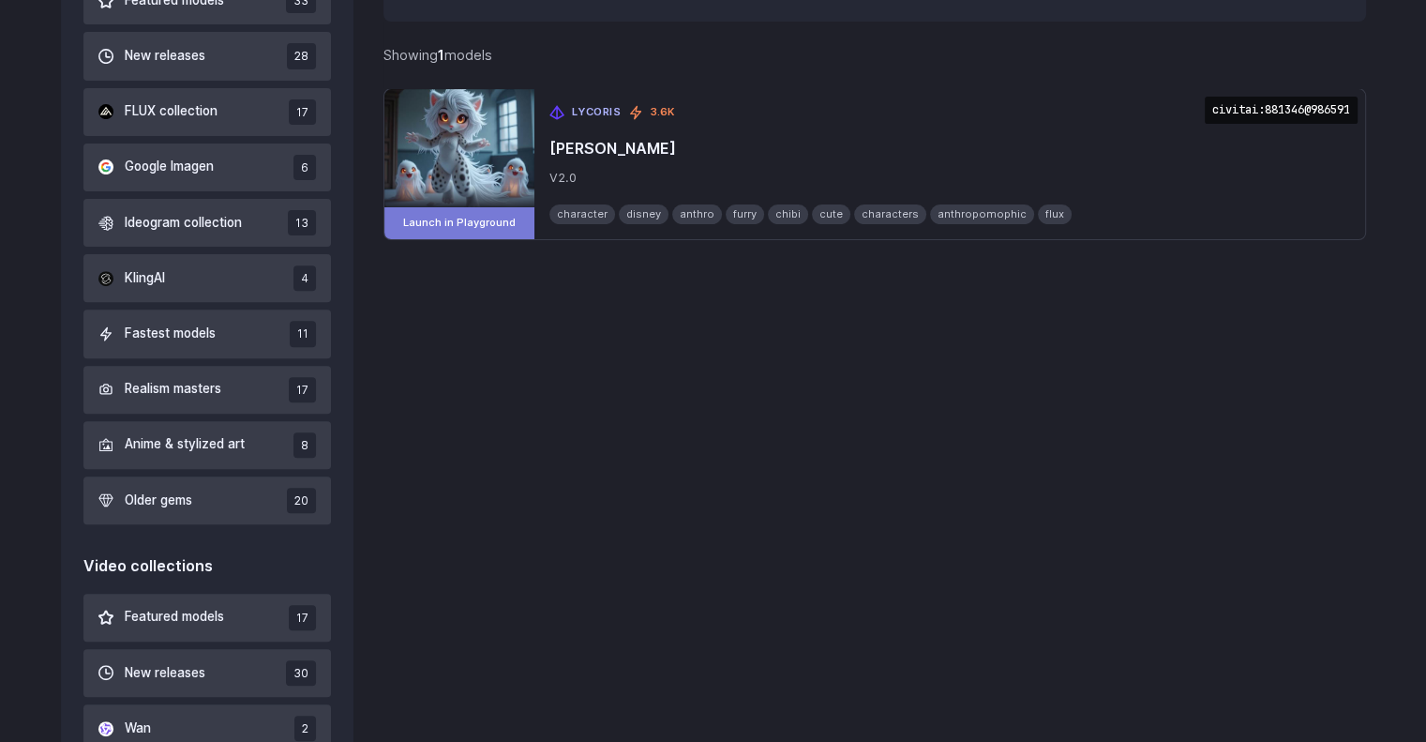
scroll to position [664, 0]
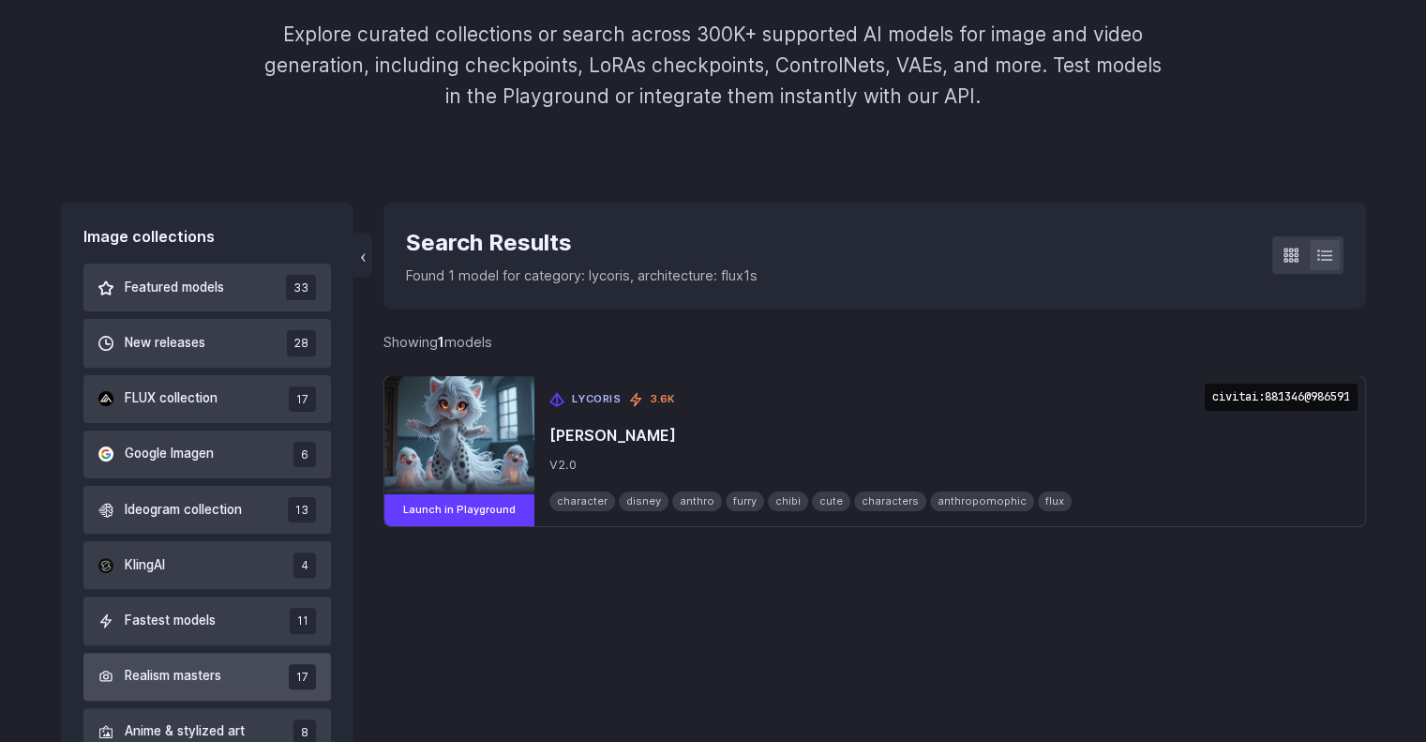
click at [249, 356] on button "New releases 28" at bounding box center [207, 343] width 248 height 48
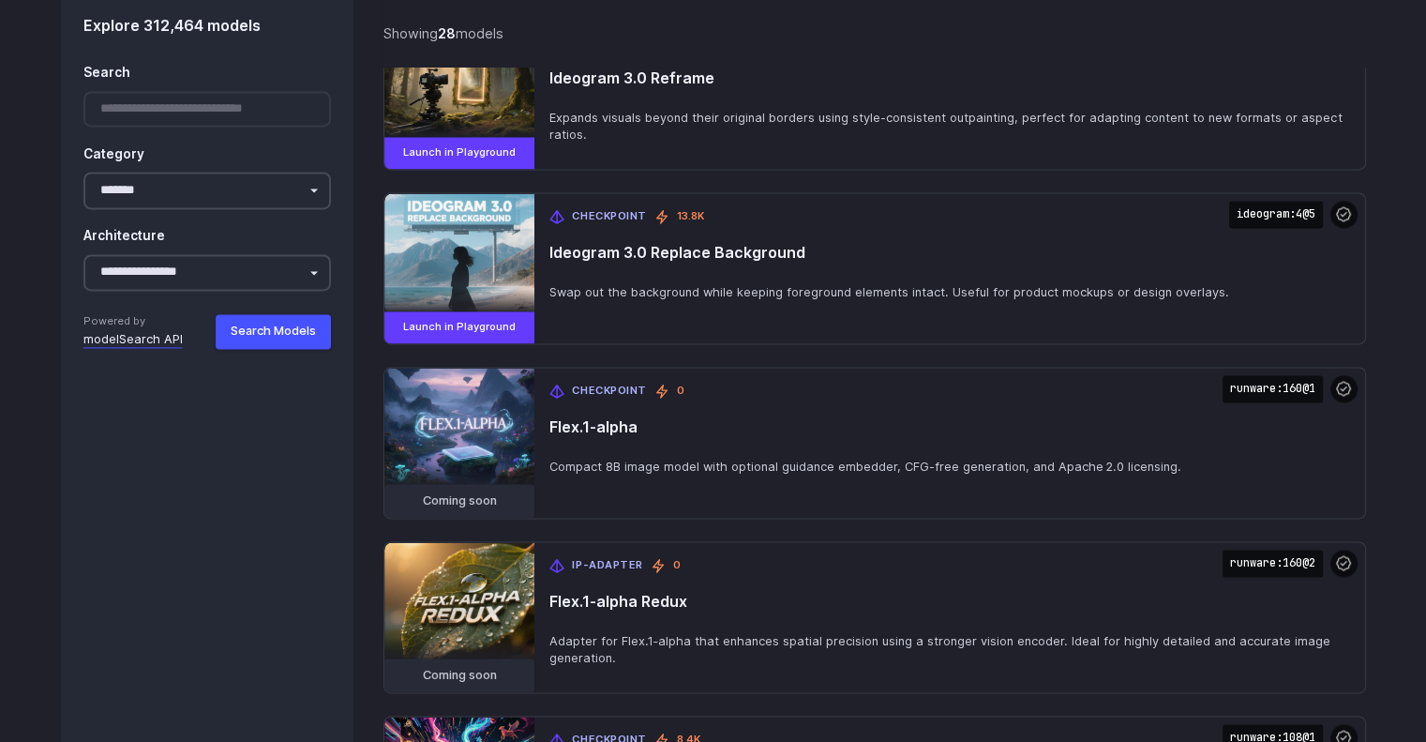
scroll to position [2623, 0]
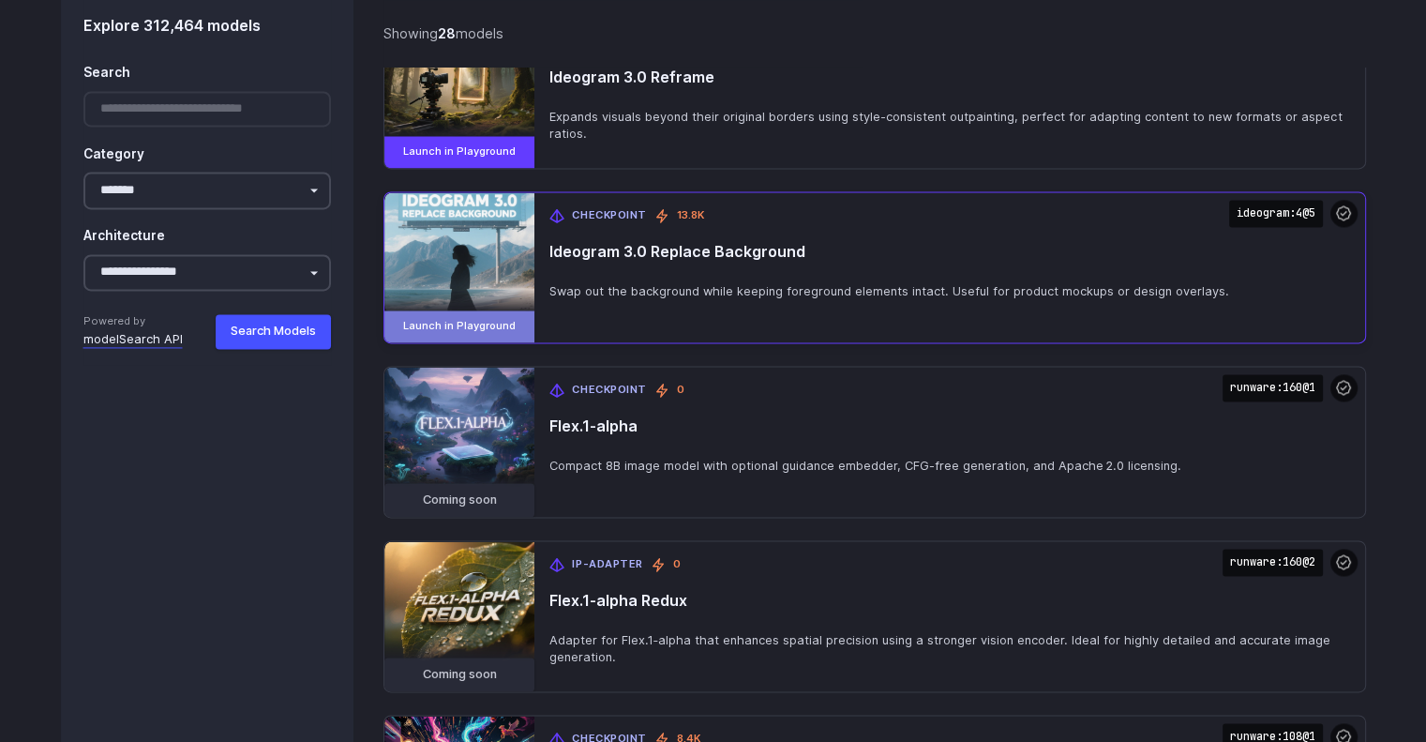
click at [443, 333] on link "Launch in Playground" at bounding box center [459, 326] width 150 height 32
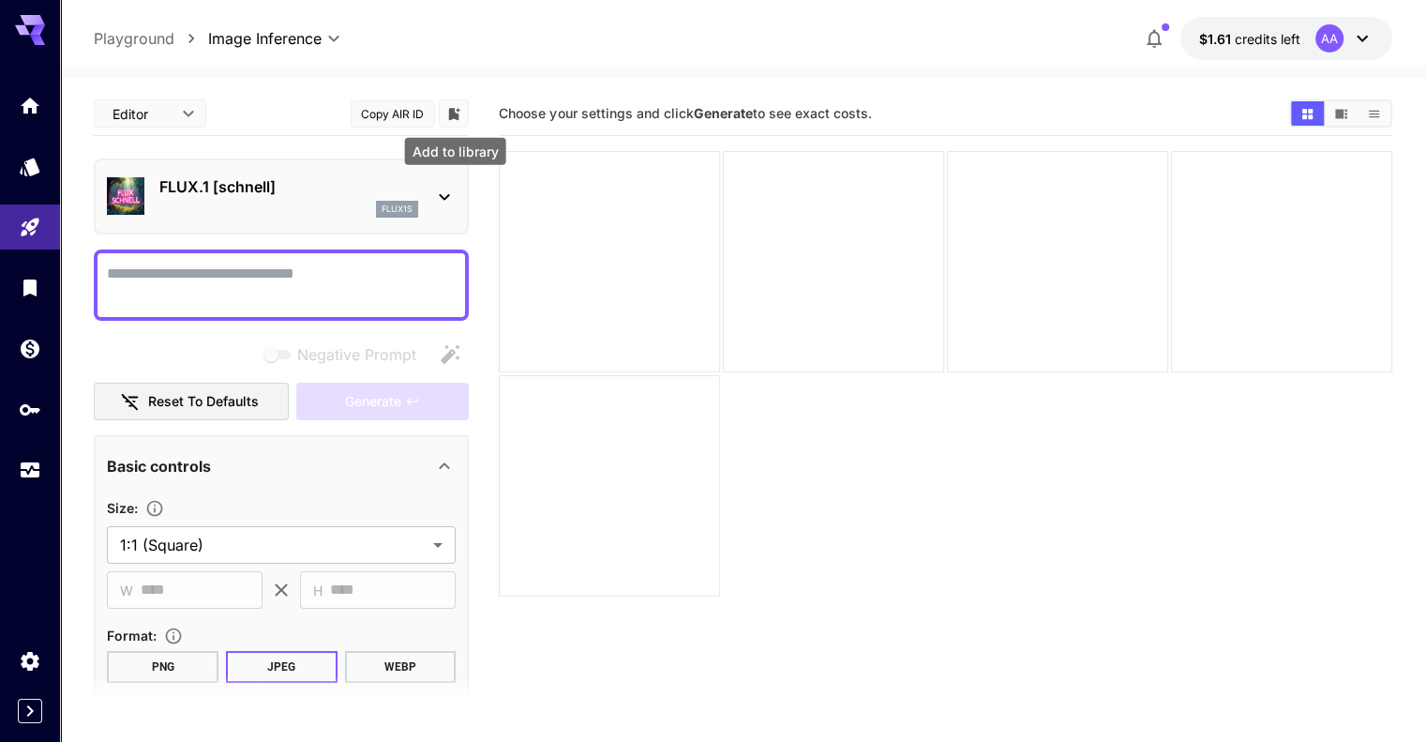
click at [458, 115] on icon "Add to library" at bounding box center [454, 114] width 11 height 12
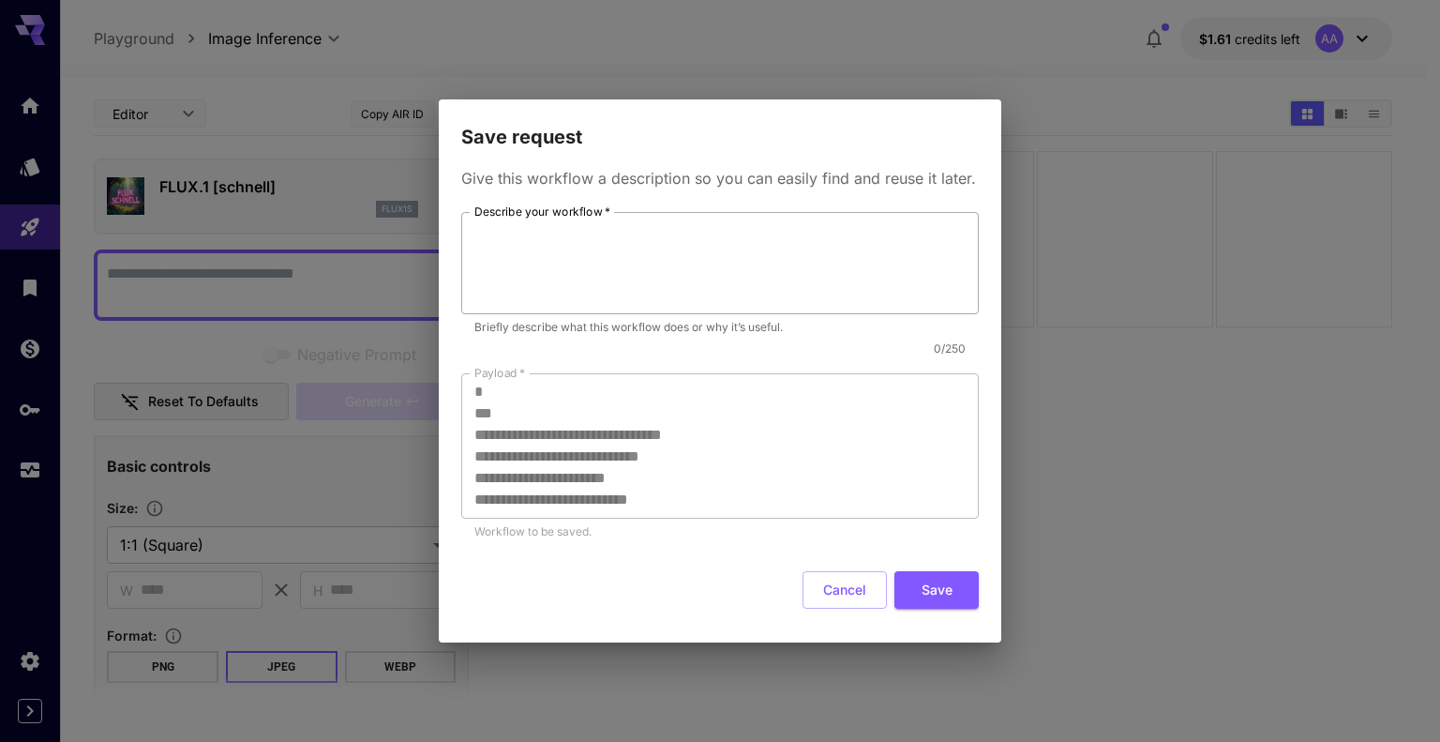
click at [579, 259] on textarea "Describe your workflow   *" at bounding box center [719, 262] width 491 height 86
type textarea "*******"
click at [962, 599] on button "Save" at bounding box center [937, 590] width 84 height 38
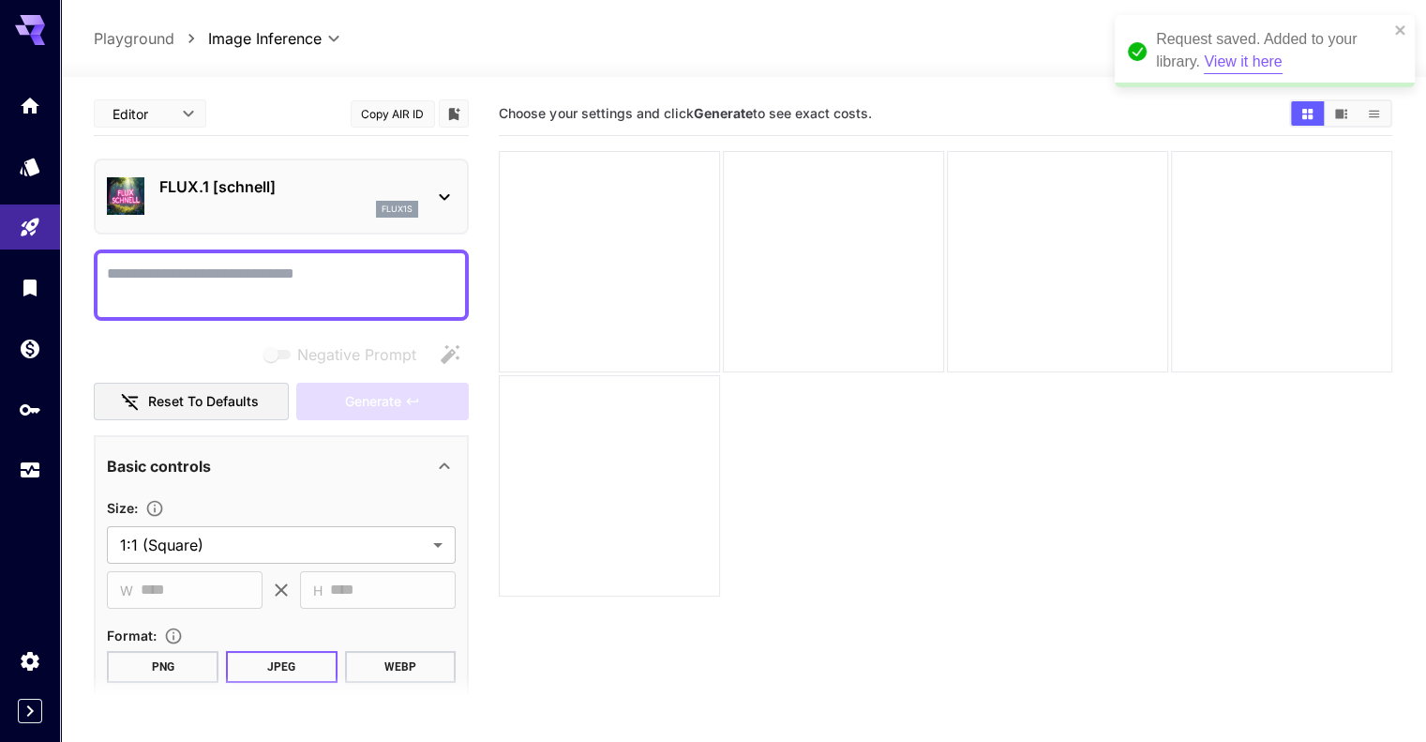
click at [1245, 63] on button "View it here" at bounding box center [1243, 62] width 78 height 23
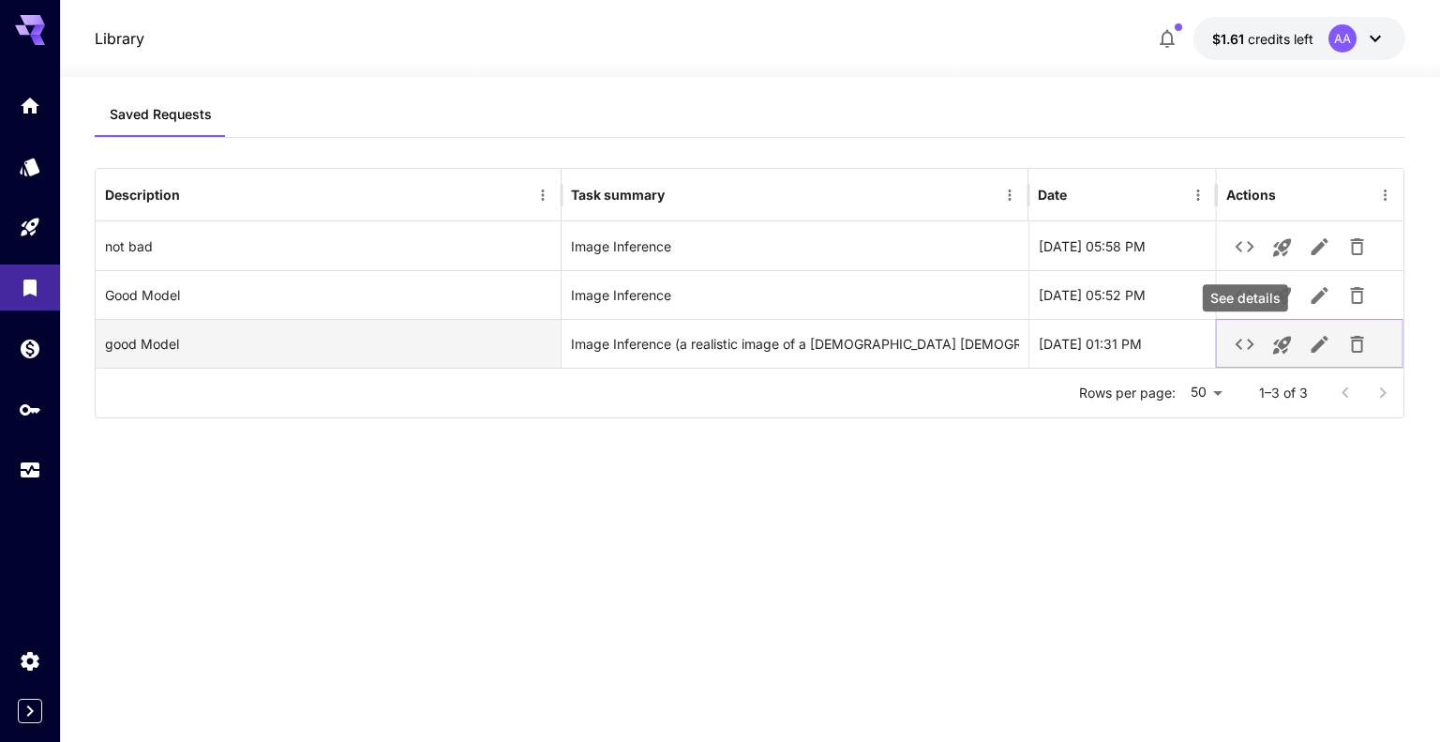
click at [1234, 344] on icon "See details" at bounding box center [1245, 344] width 23 height 23
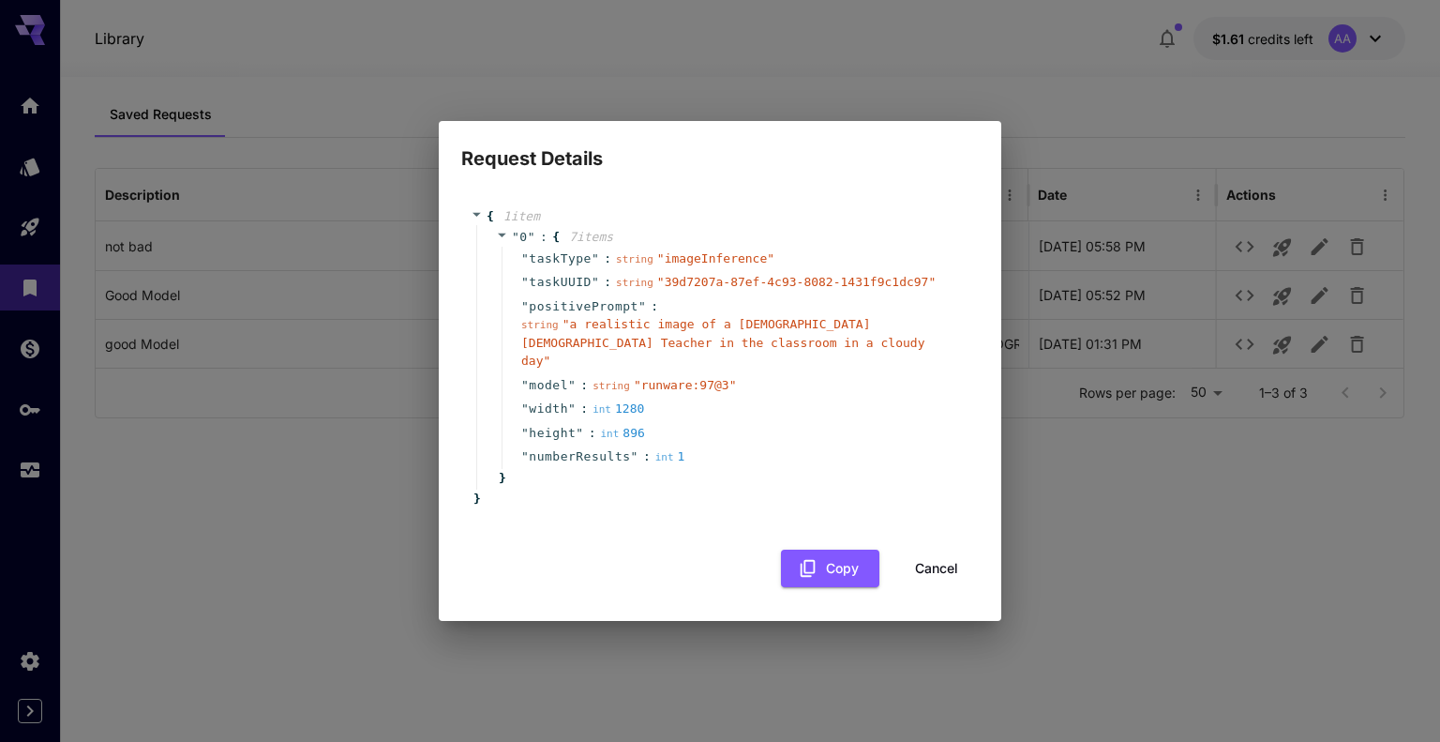
click at [1152, 538] on div "Request Details { 1 item " 0 " : { 7 item s " taskType " : string " imageInfere…" at bounding box center [720, 371] width 1440 height 742
click at [949, 556] on button "Cancel" at bounding box center [937, 568] width 84 height 38
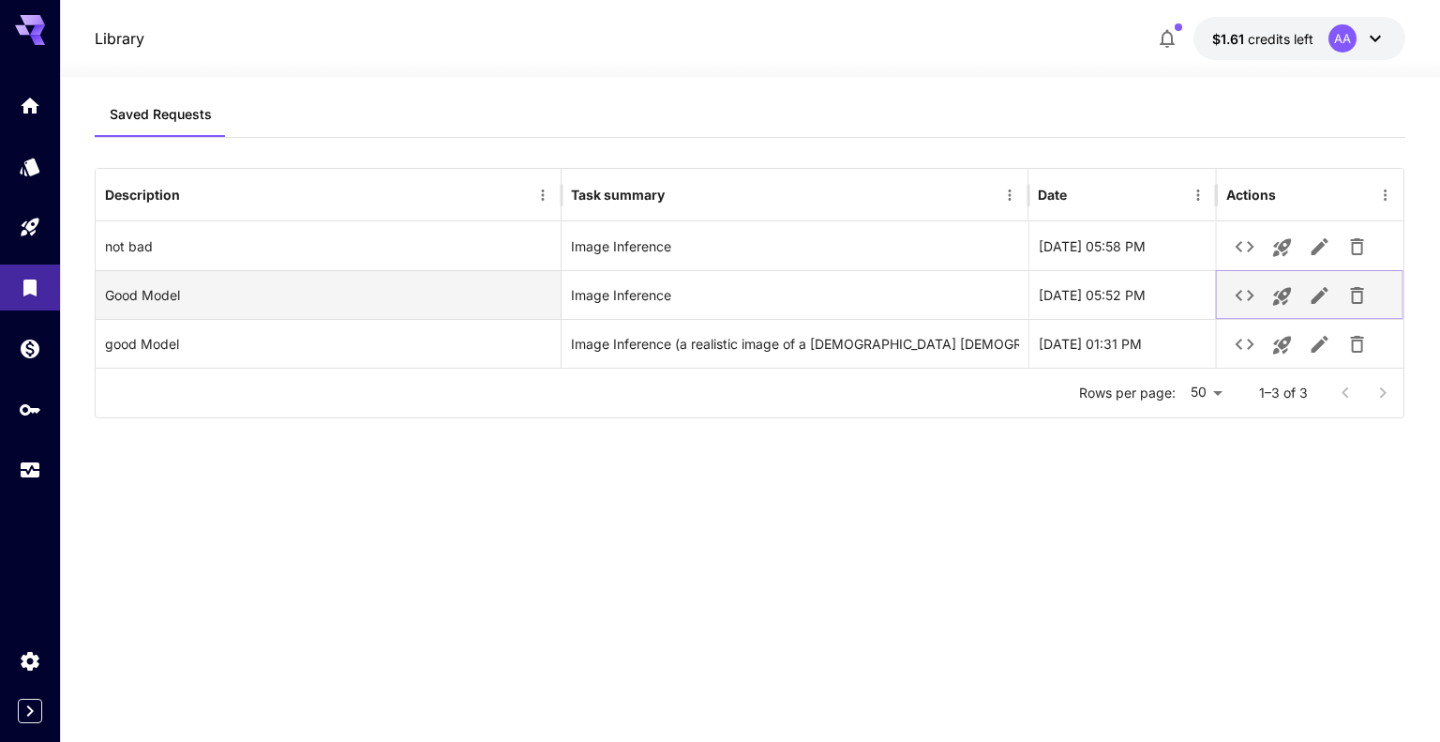
click at [1249, 299] on icon "See details" at bounding box center [1245, 295] width 23 height 23
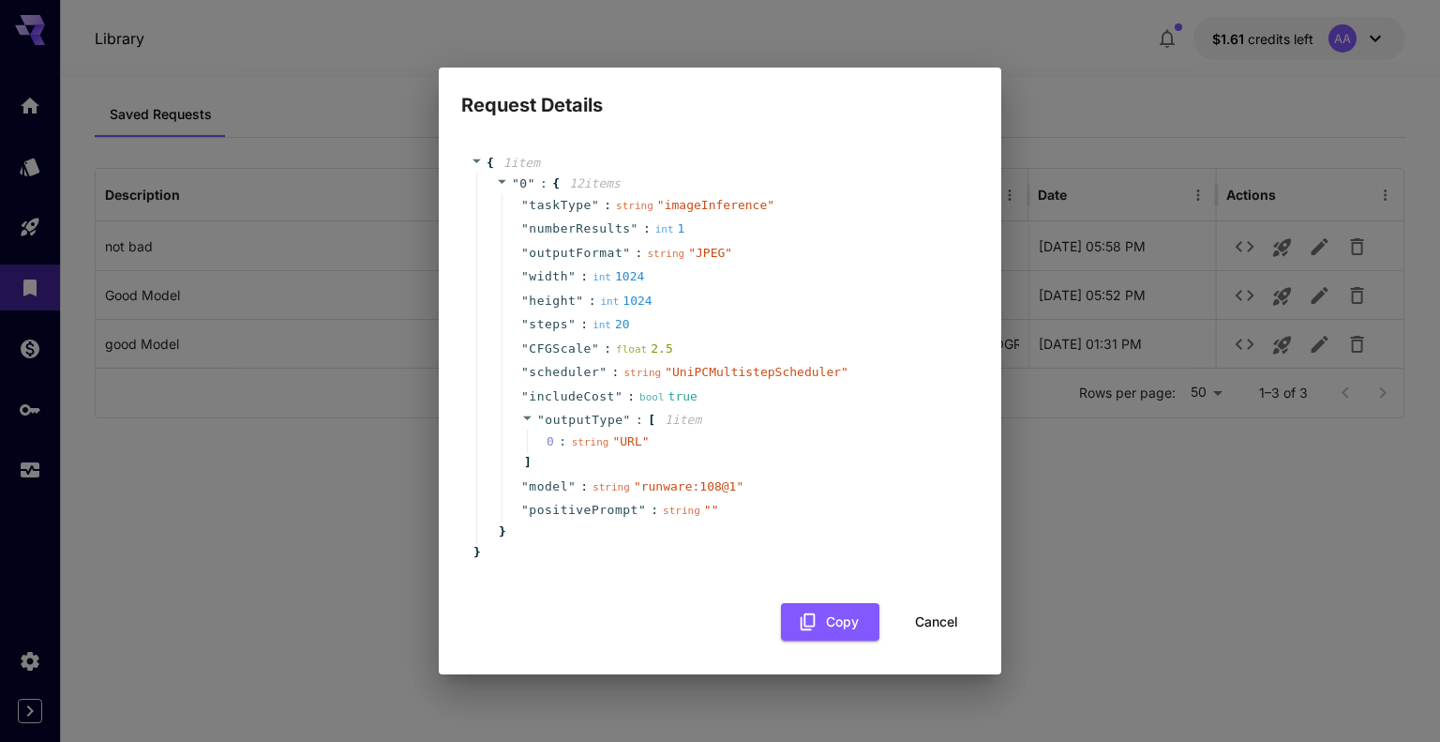
click at [1147, 524] on div "Request Details { 1 item " 0 " : { 12 item s " taskType " : string " imageInfer…" at bounding box center [720, 371] width 1440 height 742
click at [941, 631] on button "Cancel" at bounding box center [937, 622] width 84 height 38
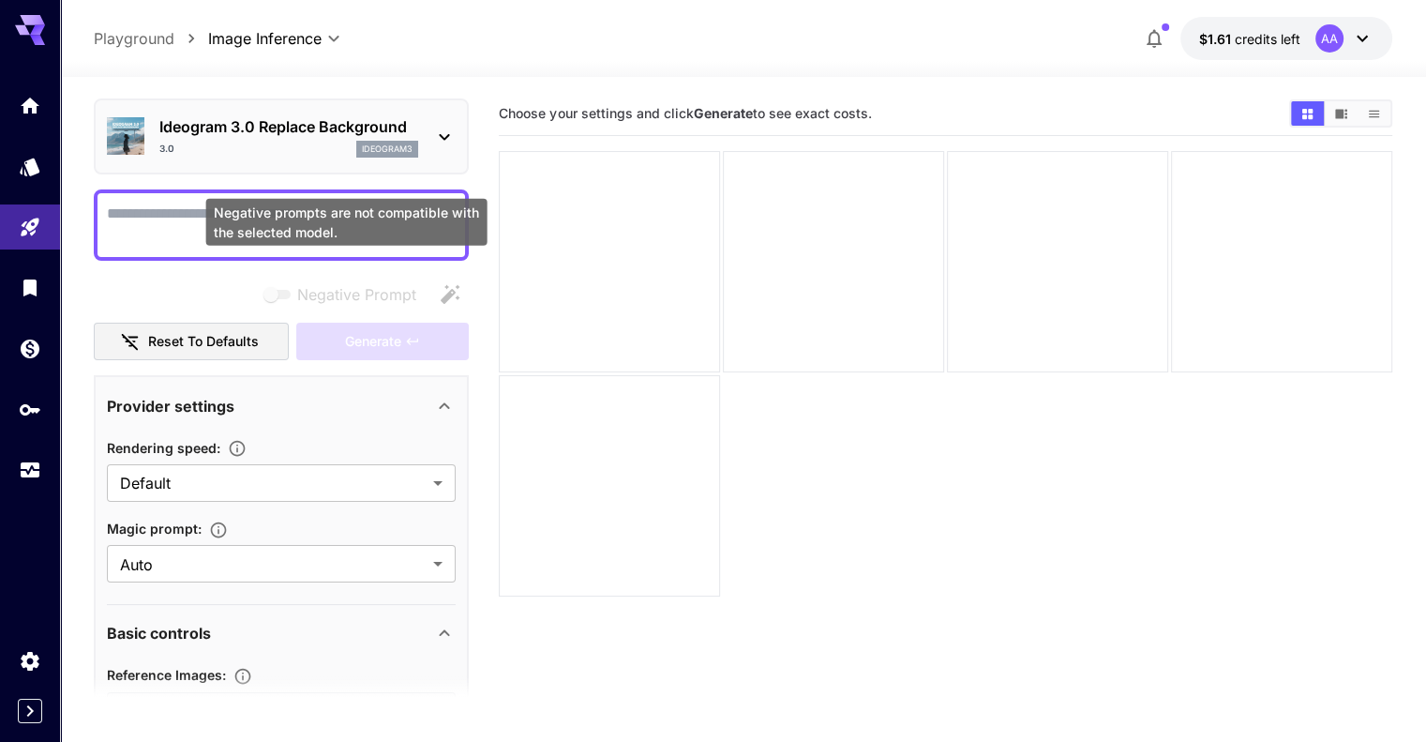
scroll to position [94, 0]
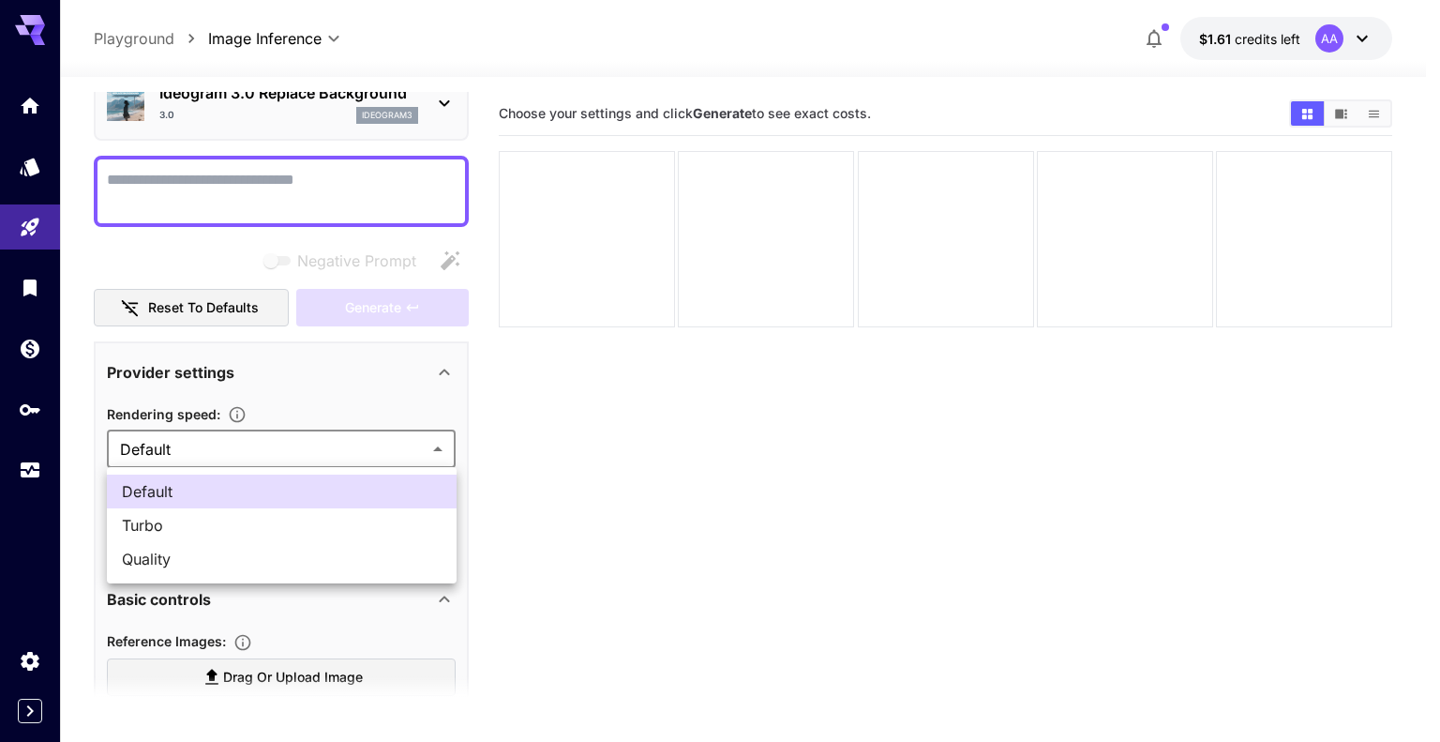
click at [280, 452] on body "**********" at bounding box center [720, 445] width 1440 height 890
click at [337, 382] on div at bounding box center [720, 371] width 1440 height 742
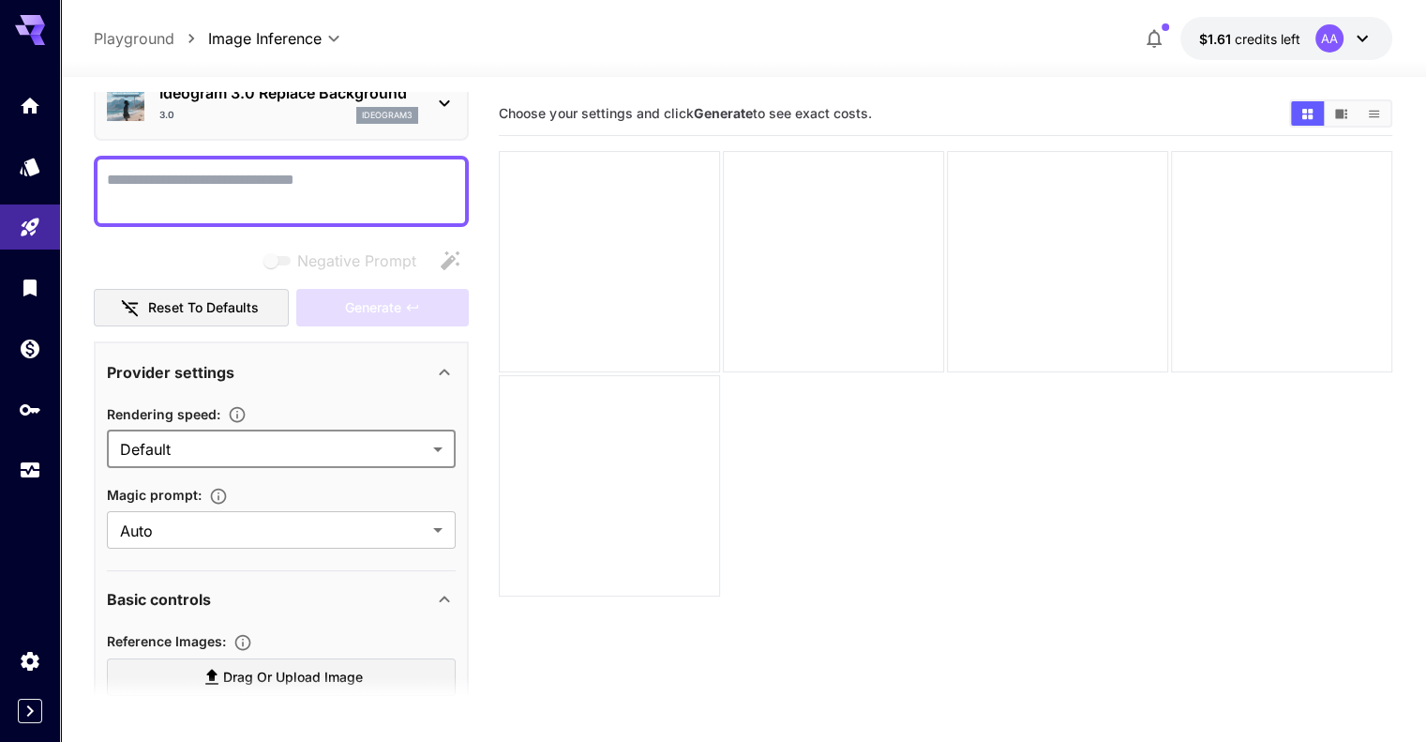
click at [290, 441] on body "**********" at bounding box center [713, 445] width 1426 height 890
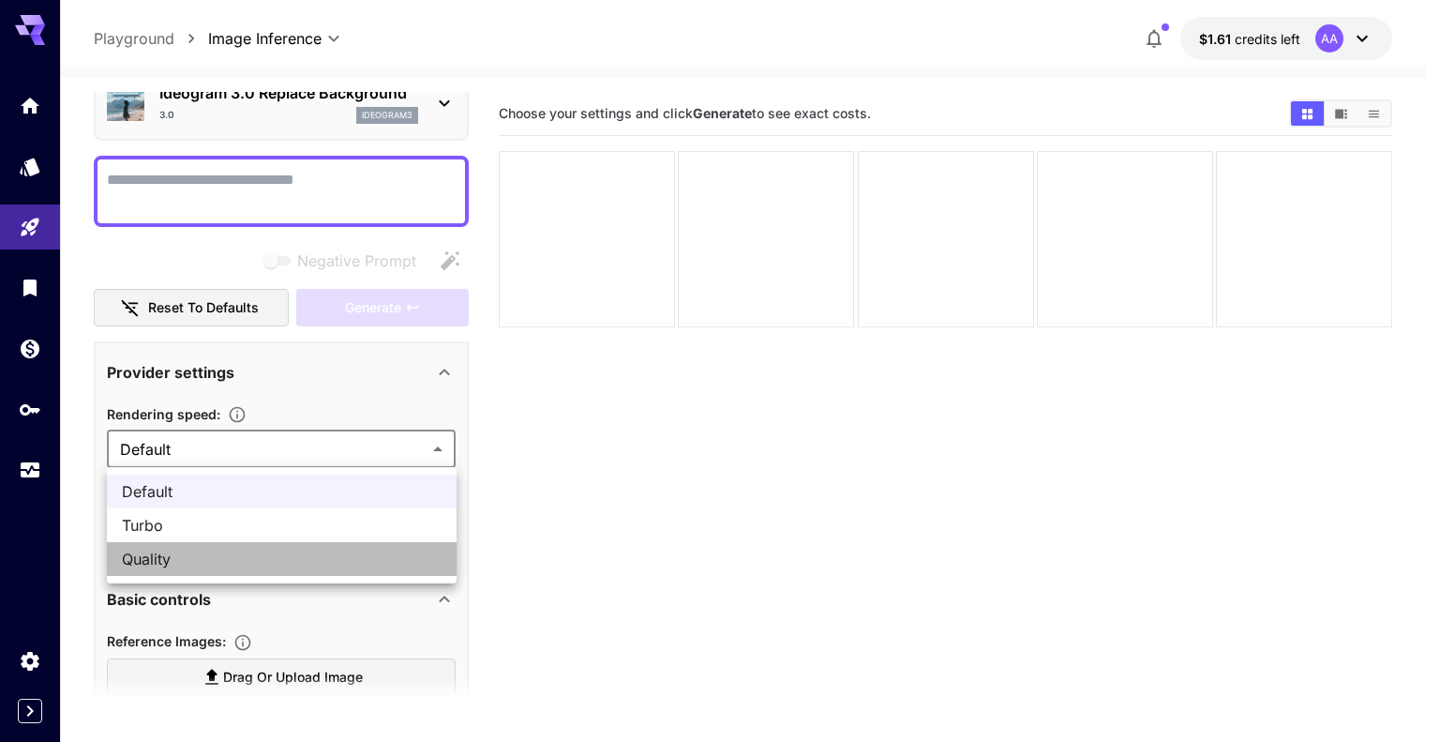
click at [241, 563] on span "Quality" at bounding box center [282, 559] width 320 height 23
type input "*******"
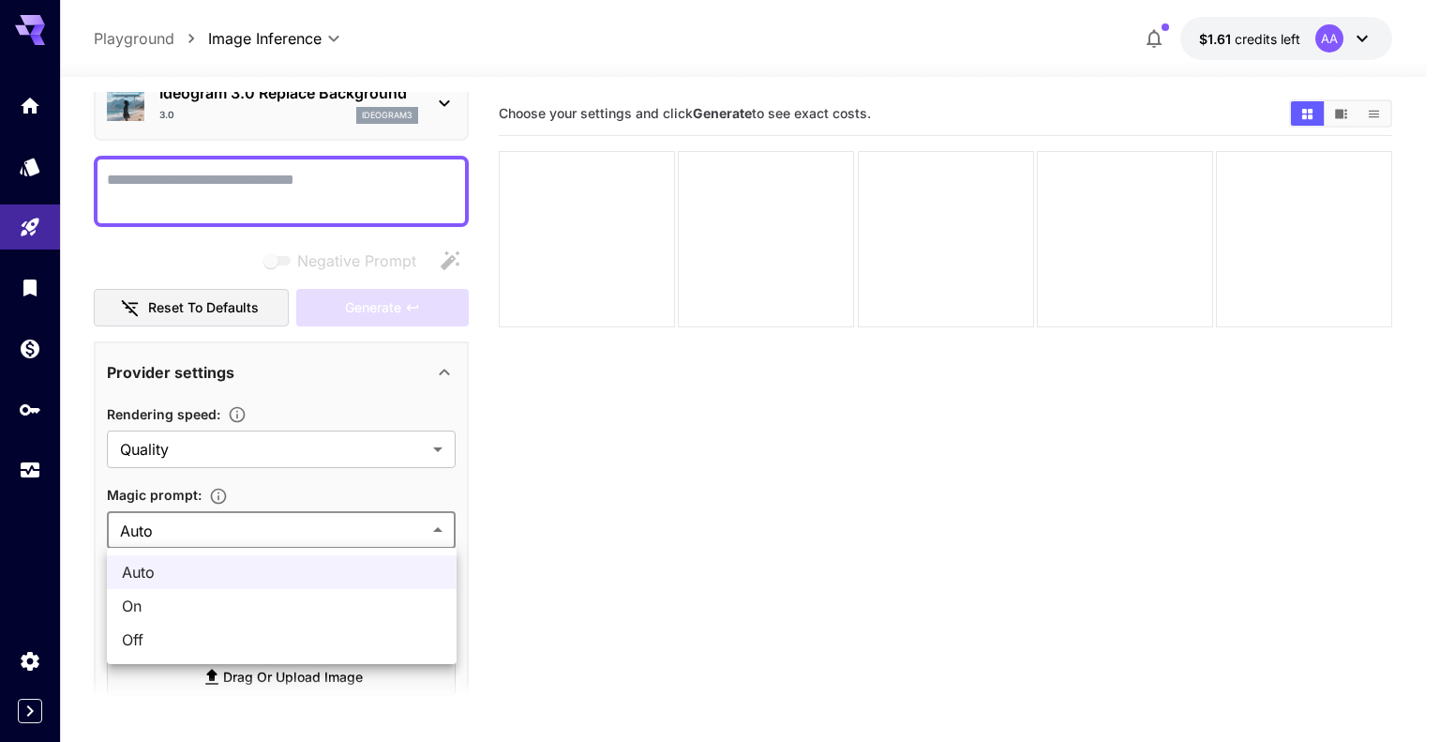
click at [293, 520] on body "**********" at bounding box center [720, 445] width 1440 height 890
click at [322, 414] on div at bounding box center [720, 371] width 1440 height 742
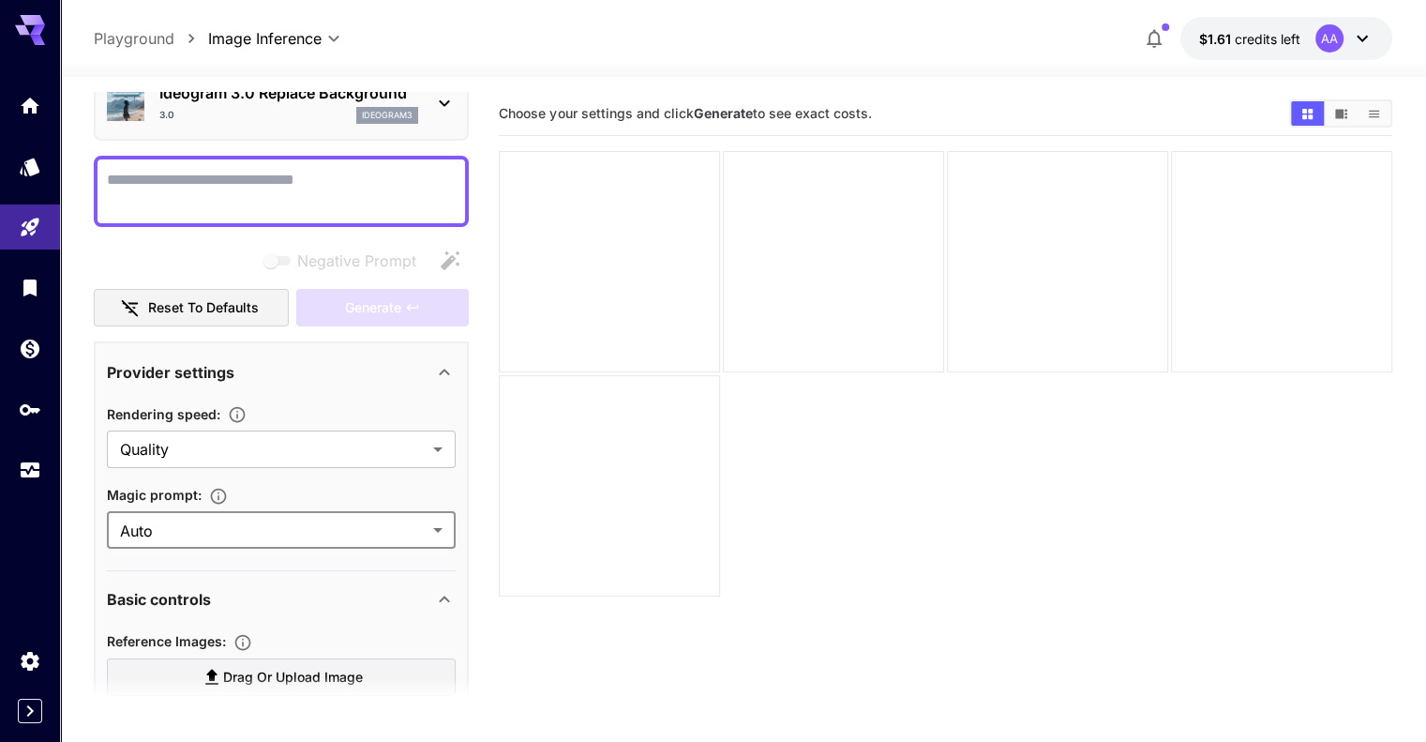
click at [278, 200] on textarea "Negative Prompt" at bounding box center [281, 191] width 349 height 45
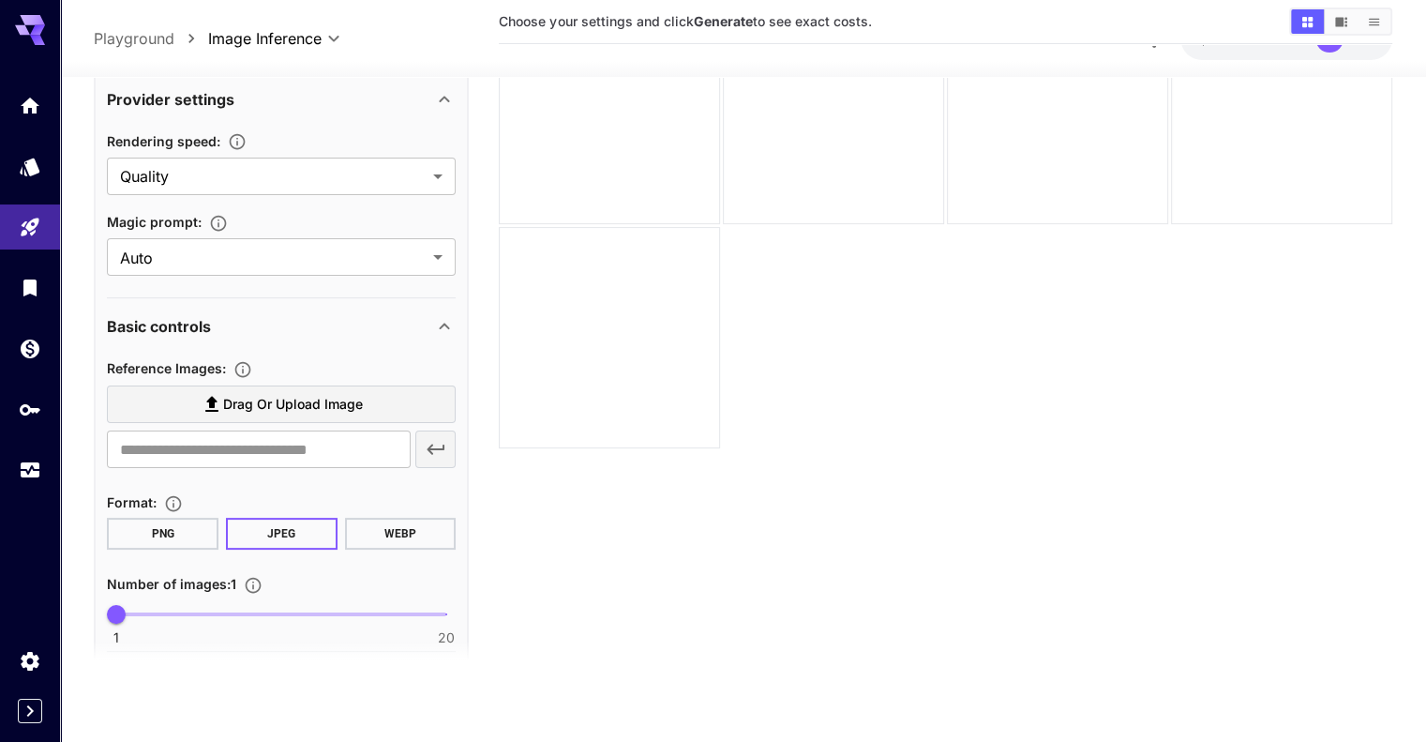
scroll to position [375, 0]
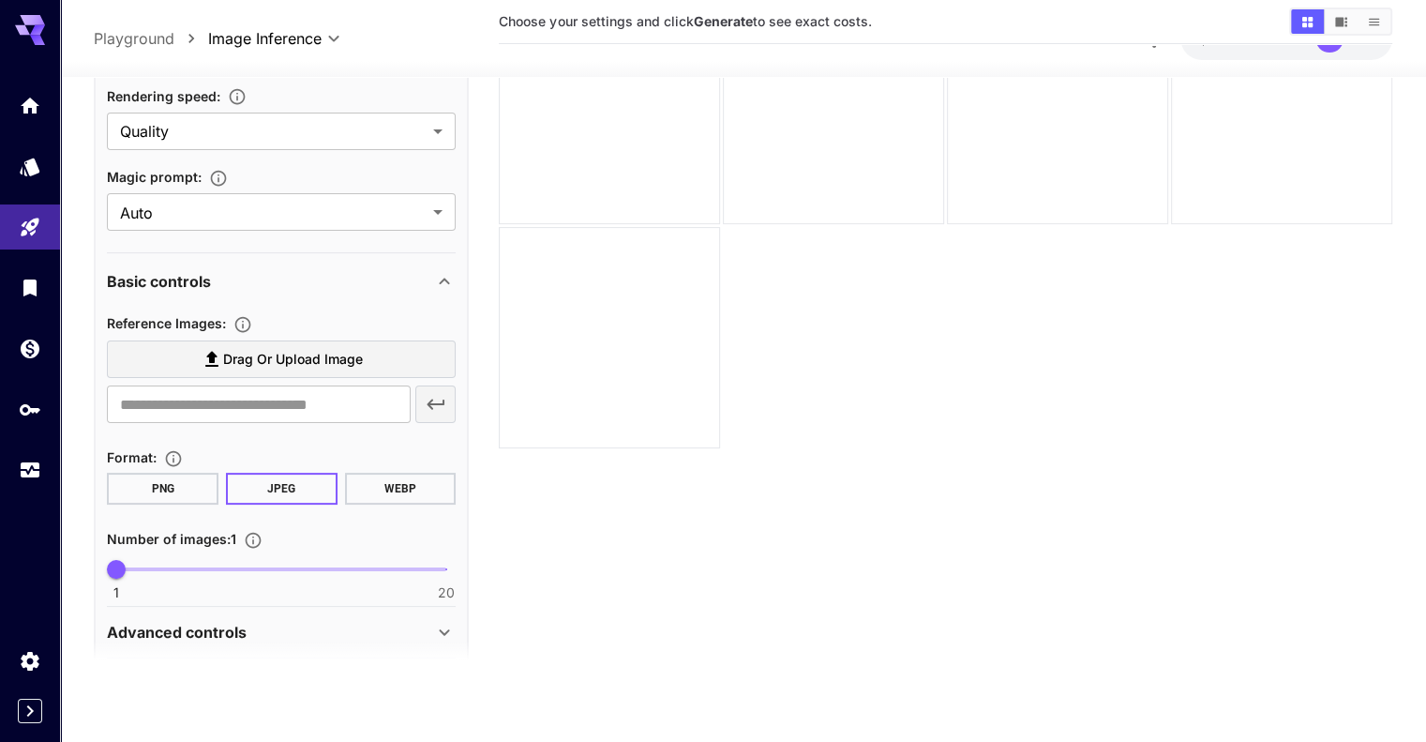
click at [293, 341] on label "Drag or upload image" at bounding box center [281, 358] width 349 height 38
click at [0, 0] on input "Drag or upload image" at bounding box center [0, 0] width 0 height 0
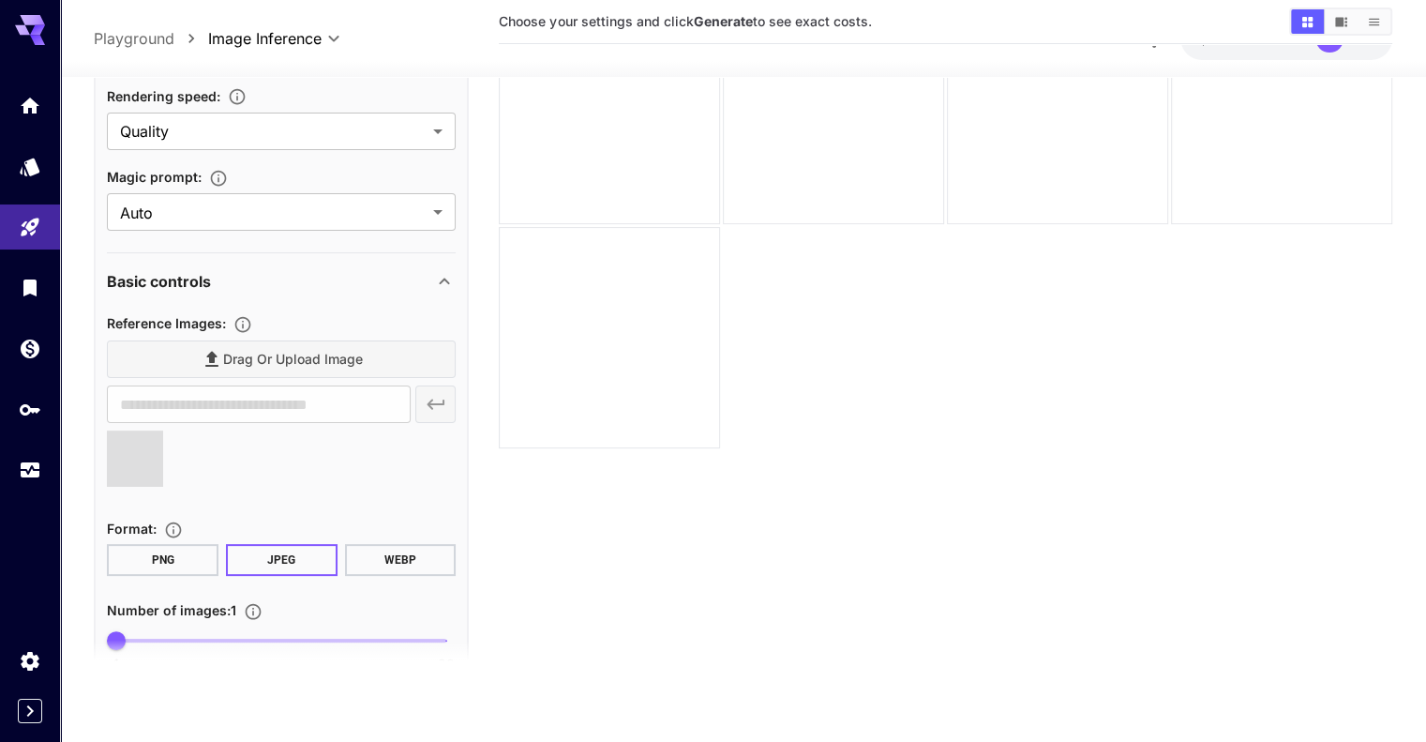
type input "**********"
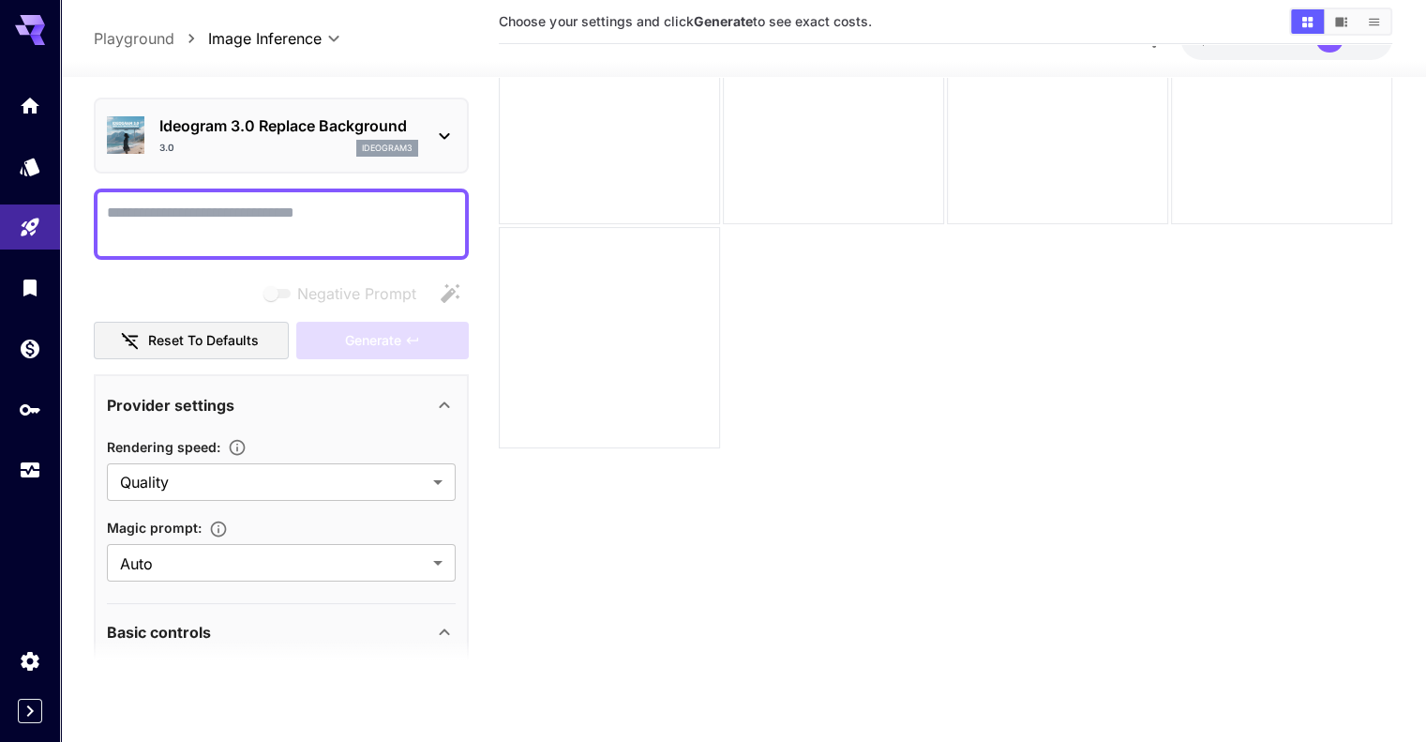
scroll to position [0, 0]
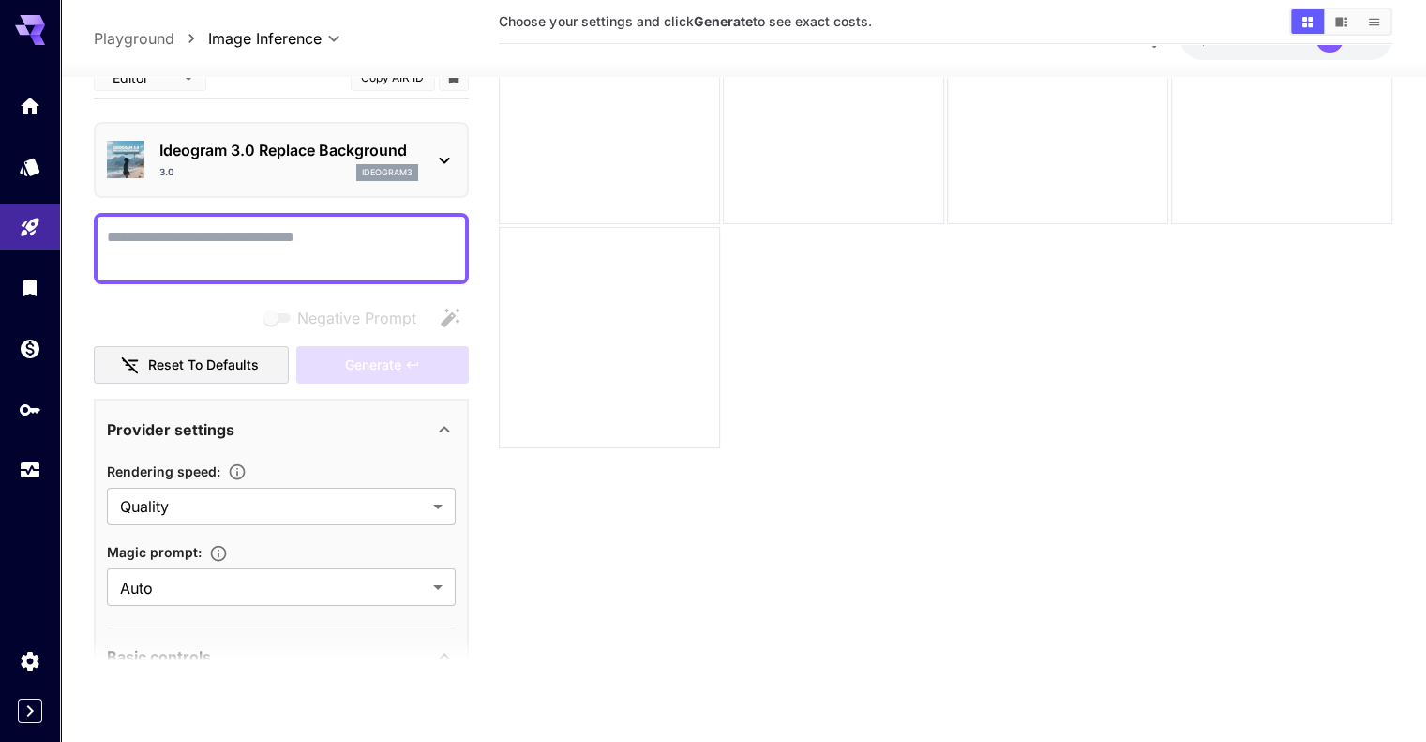
click at [327, 233] on textarea "Negative Prompt" at bounding box center [281, 247] width 349 height 45
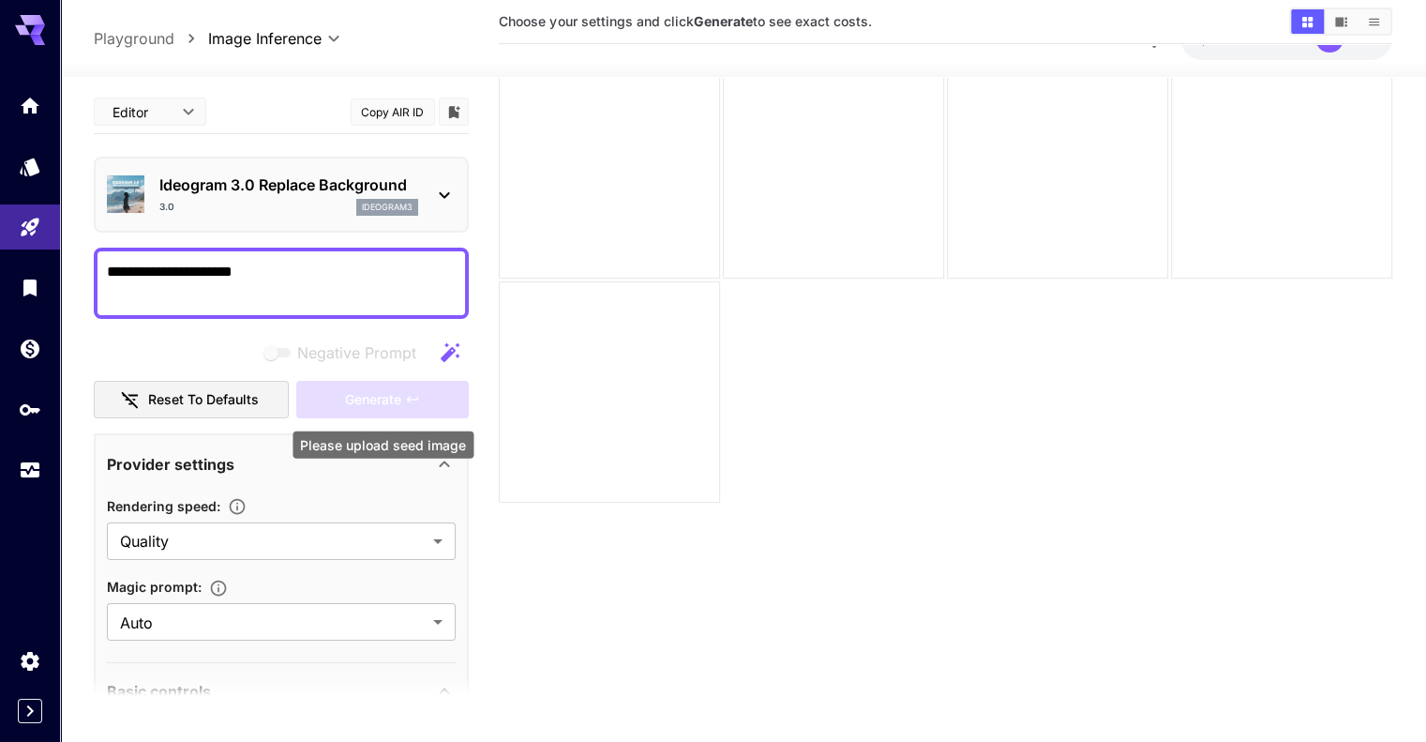
type textarea "**********"
click at [444, 355] on icon "button" at bounding box center [450, 351] width 19 height 19
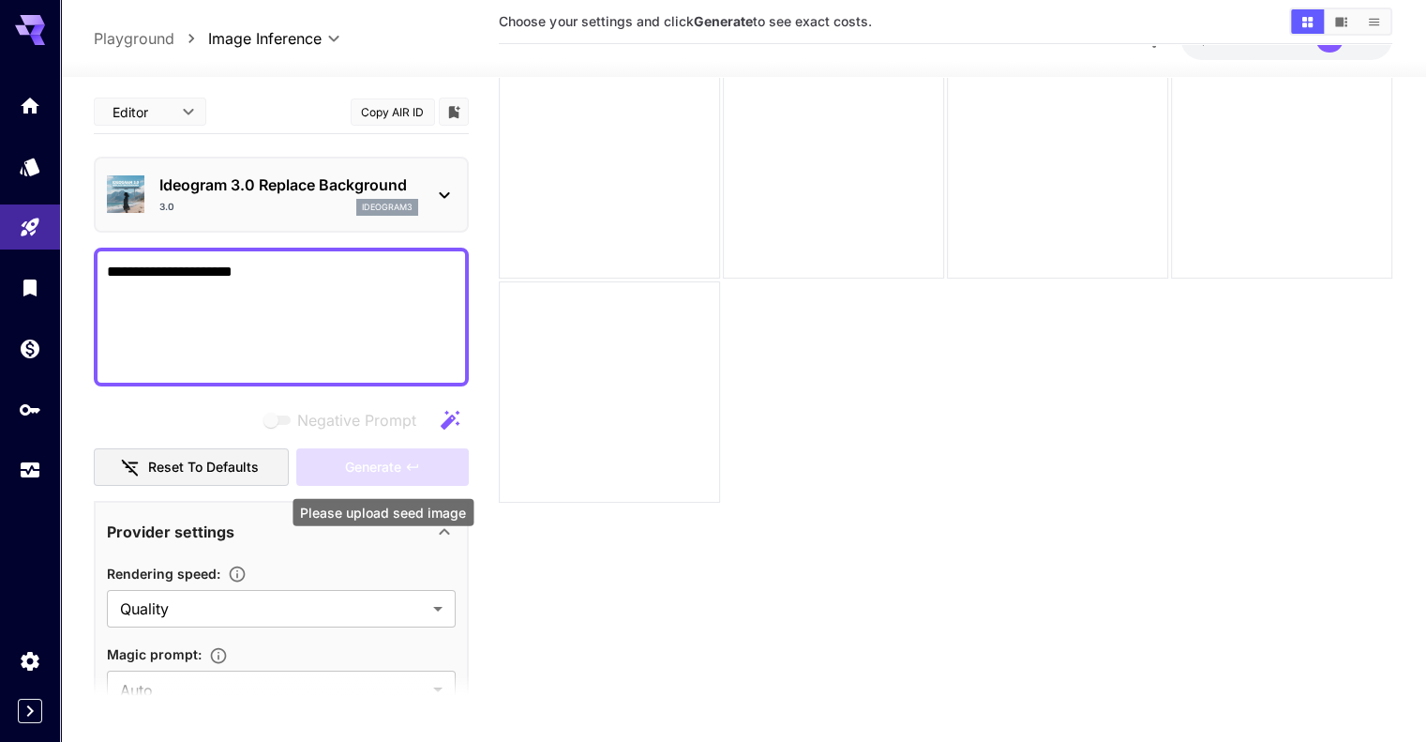
click at [438, 460] on div "Generate" at bounding box center [382, 467] width 173 height 38
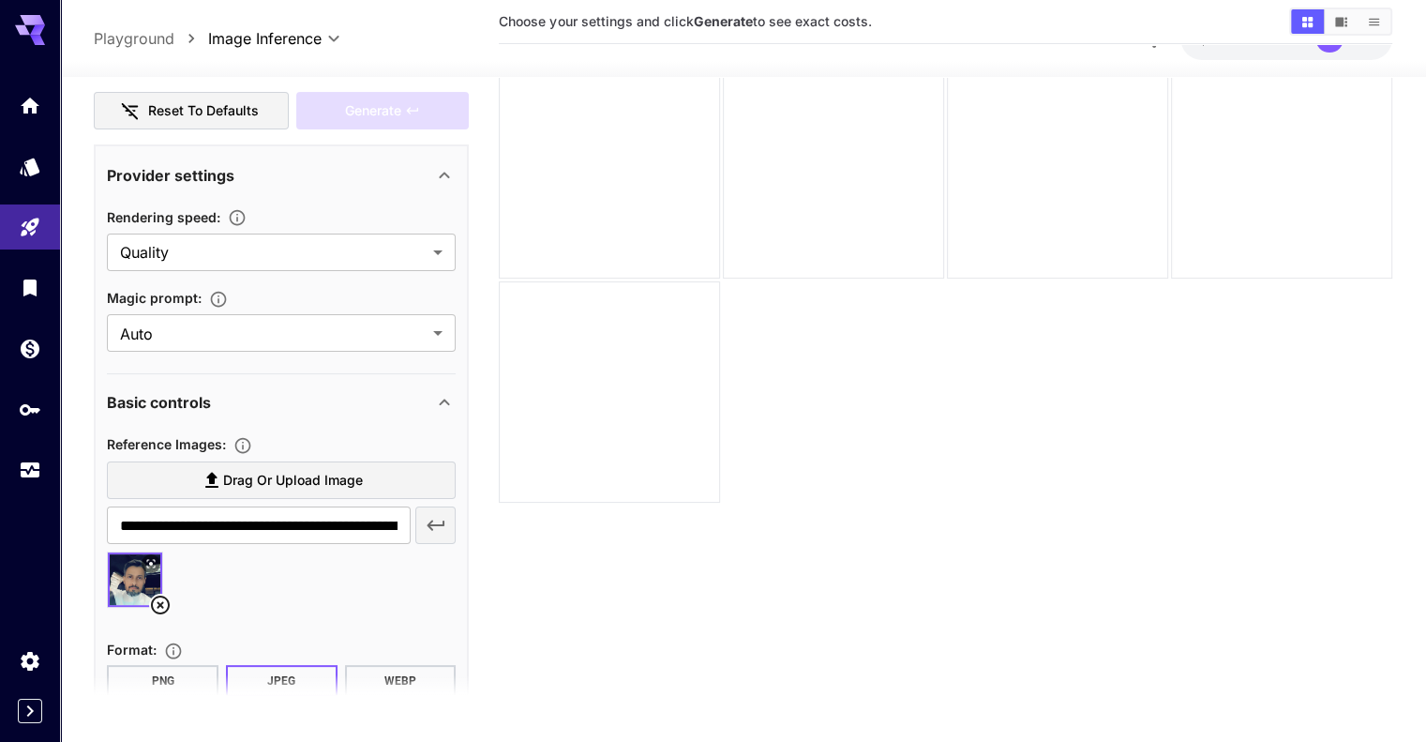
scroll to position [375, 0]
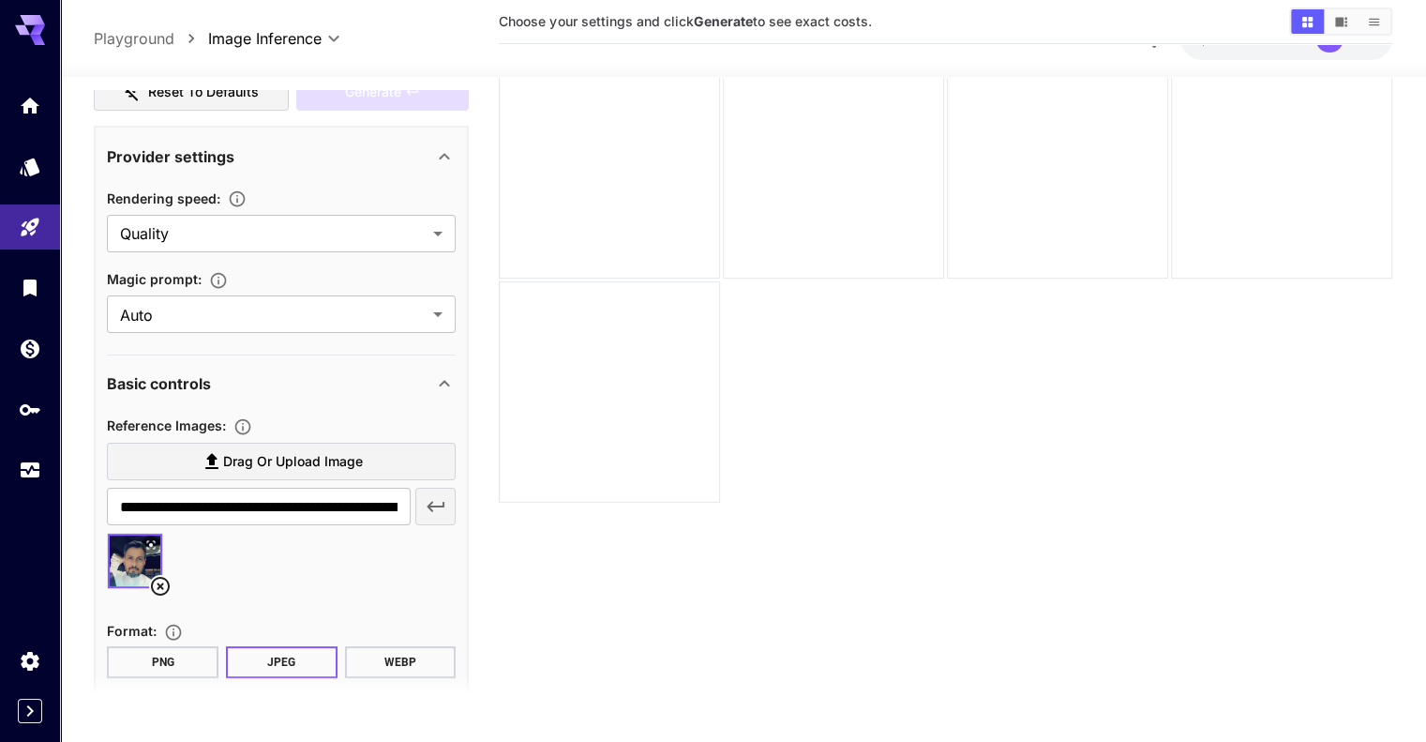
click at [324, 460] on span "Drag or upload image" at bounding box center [293, 461] width 140 height 23
click at [0, 0] on input "Drag or upload image" at bounding box center [0, 0] width 0 height 0
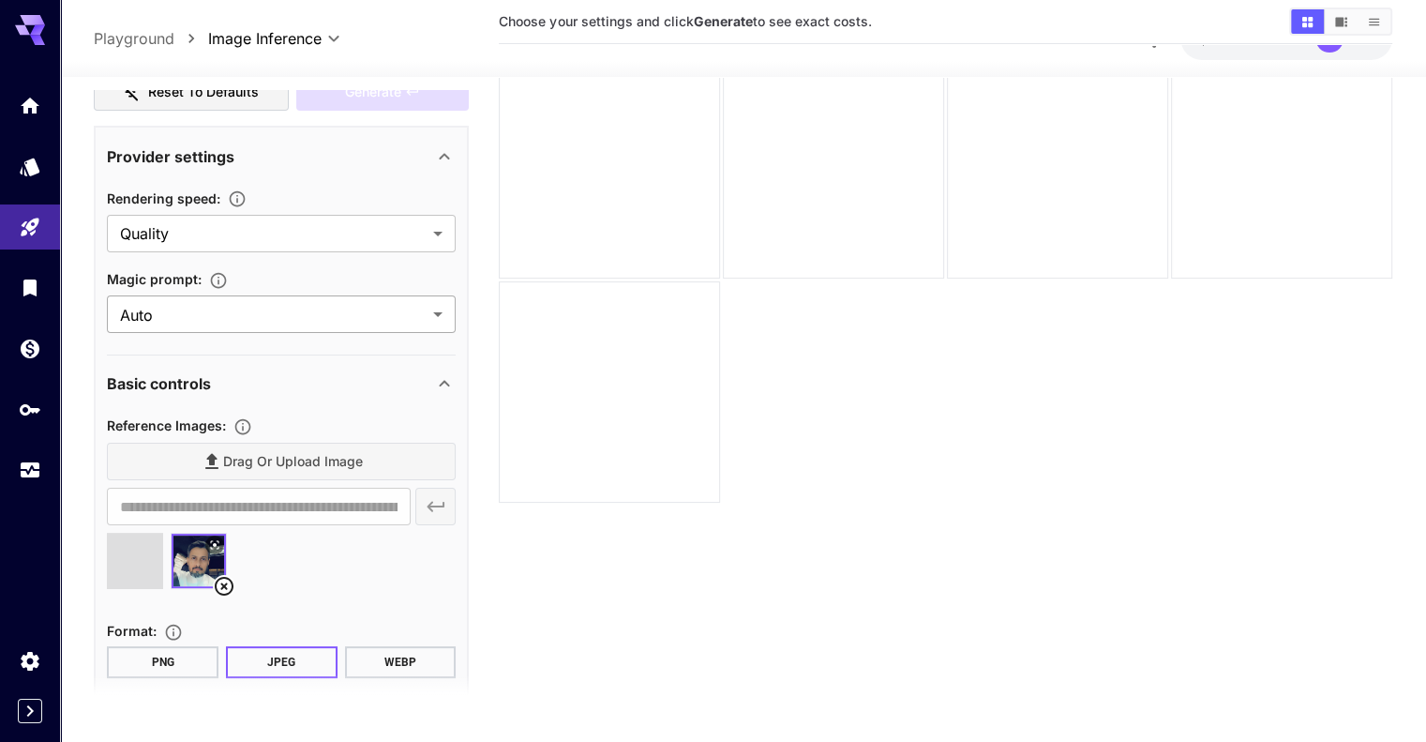
type input "**********"
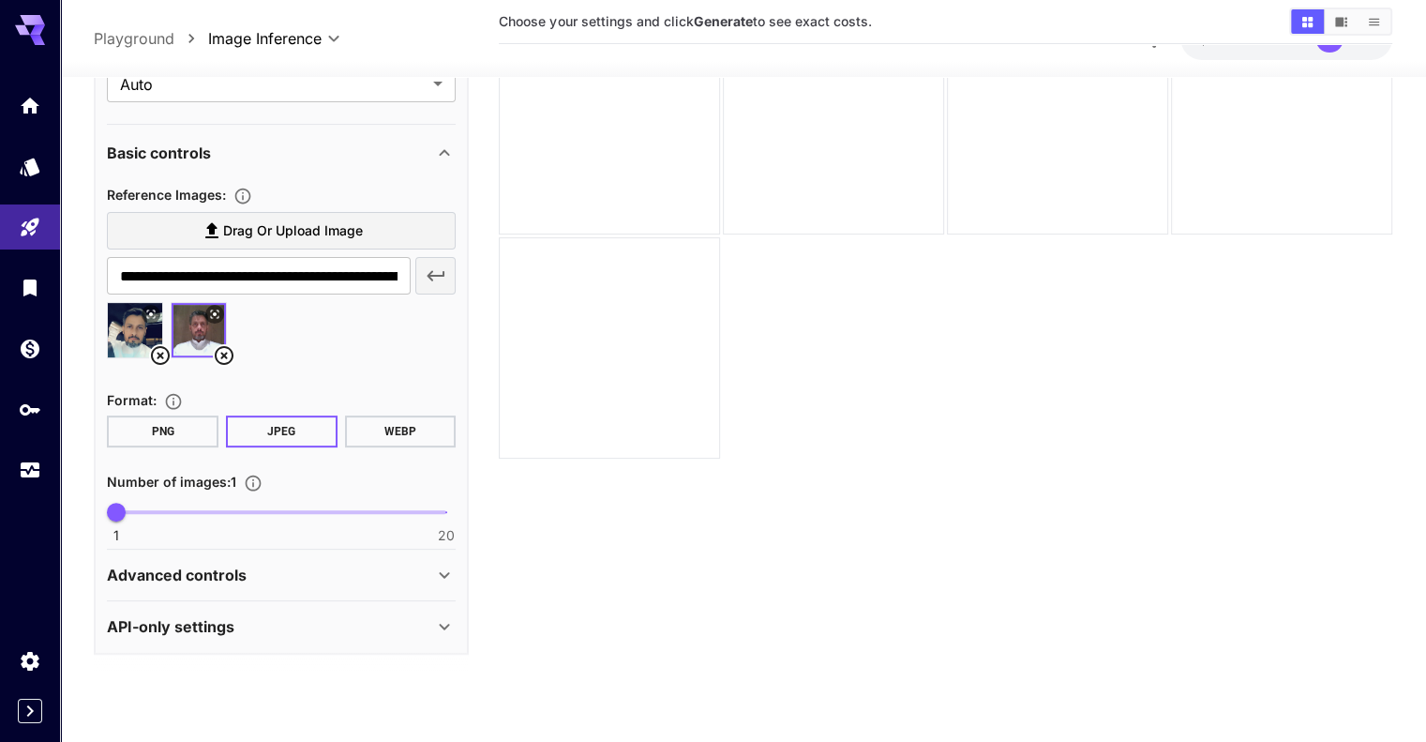
scroll to position [148, 0]
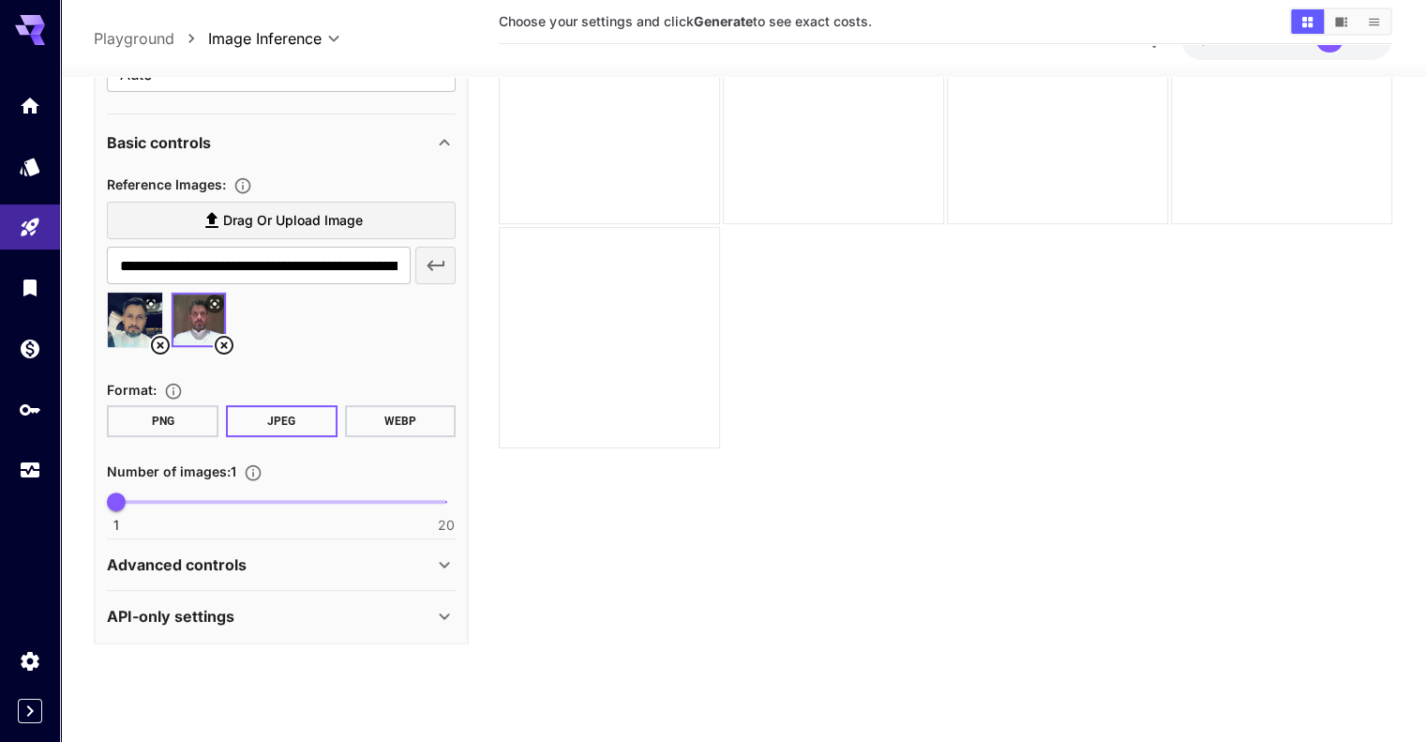
click at [325, 555] on div "Advanced controls" at bounding box center [270, 564] width 326 height 23
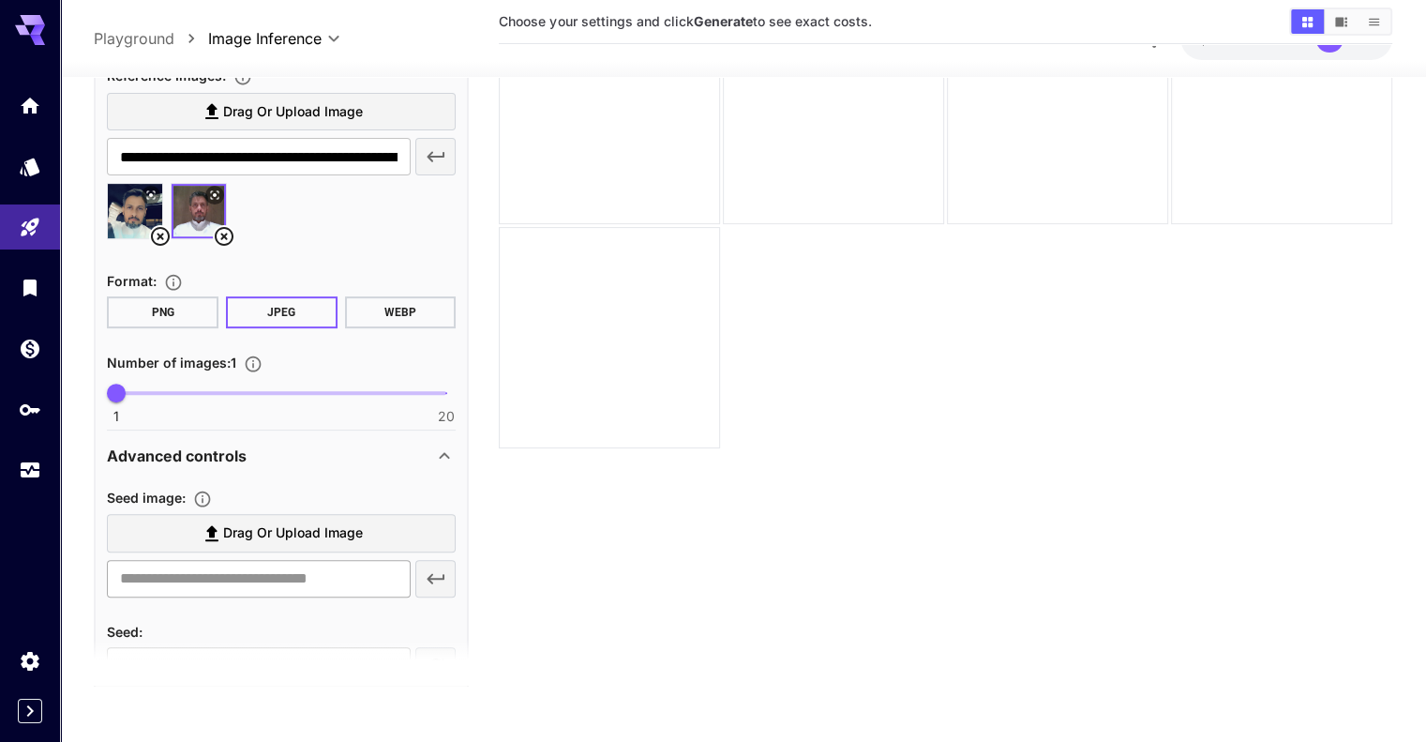
scroll to position [803, 0]
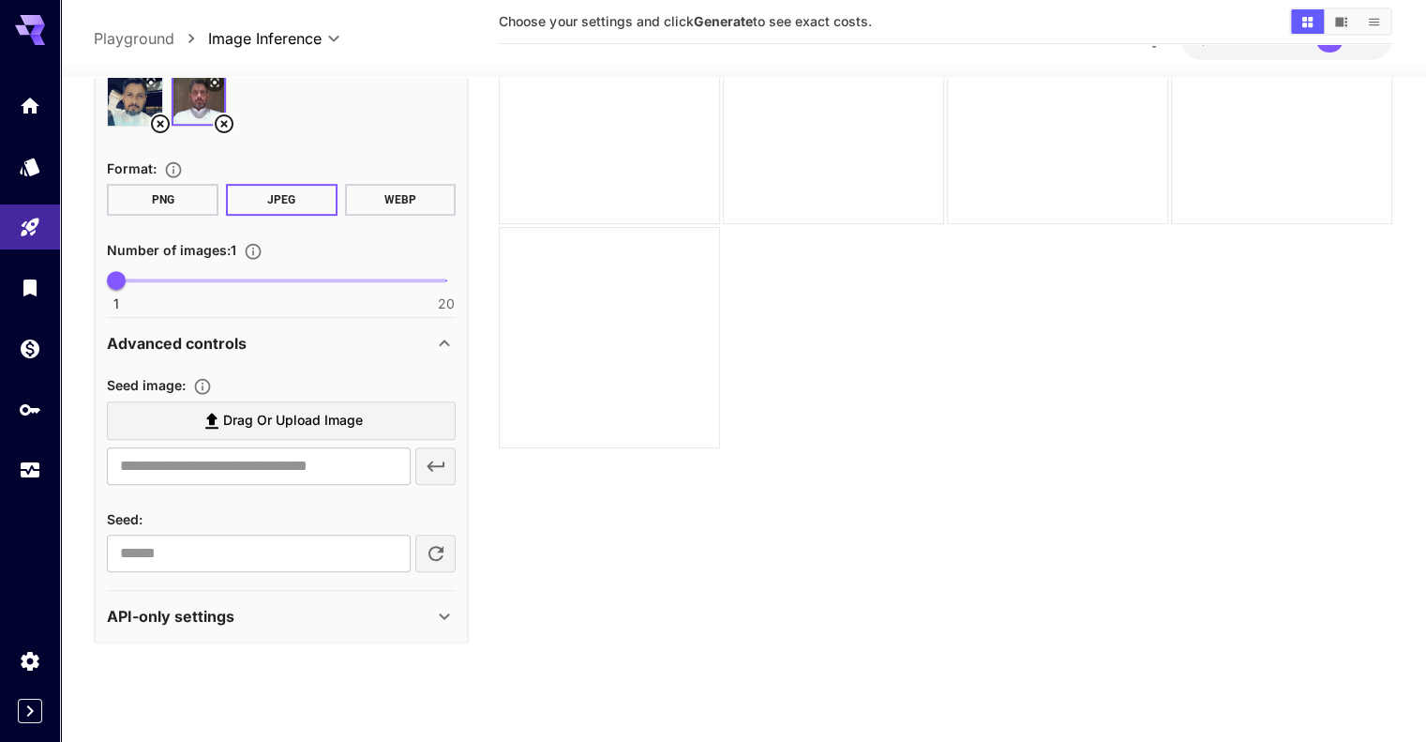
click at [341, 409] on span "Drag or upload image" at bounding box center [293, 420] width 140 height 23
click at [0, 0] on input "Drag or upload image" at bounding box center [0, 0] width 0 height 0
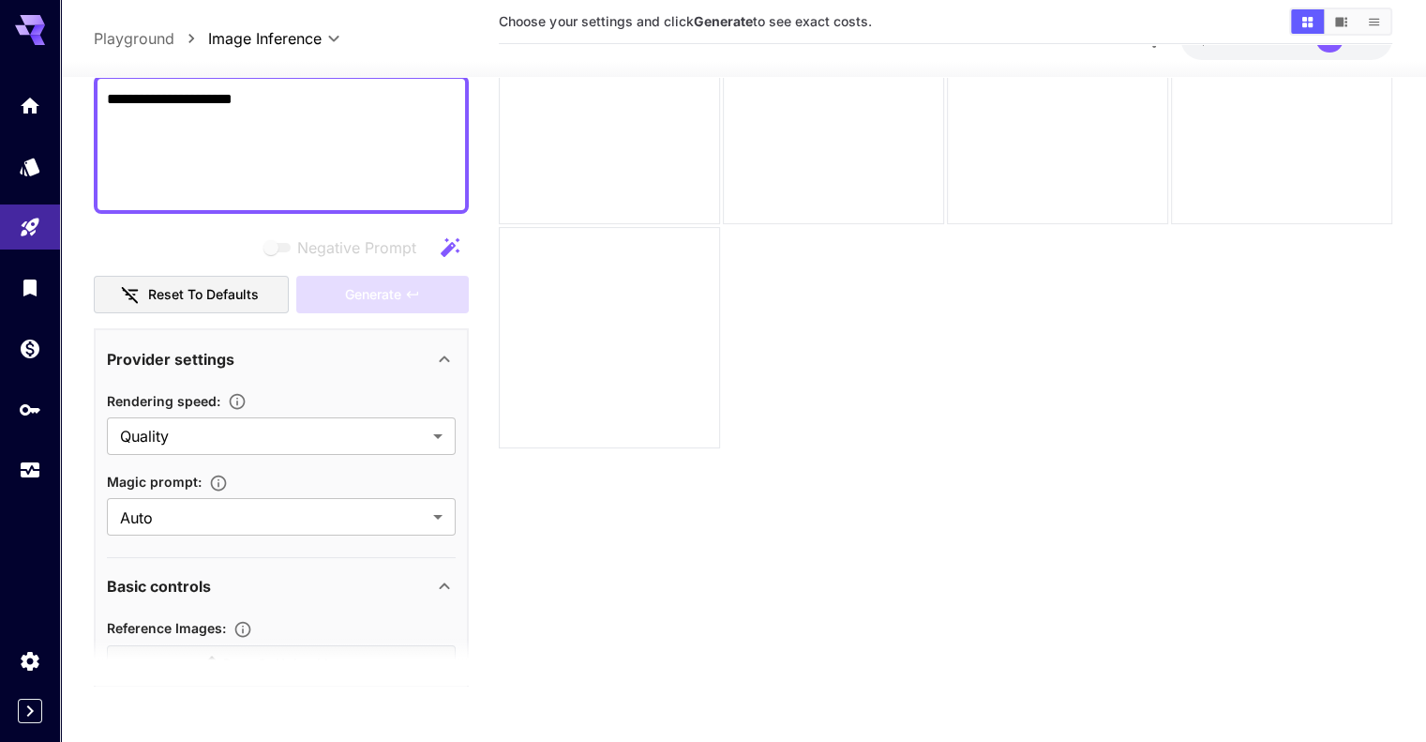
scroll to position [124, 0]
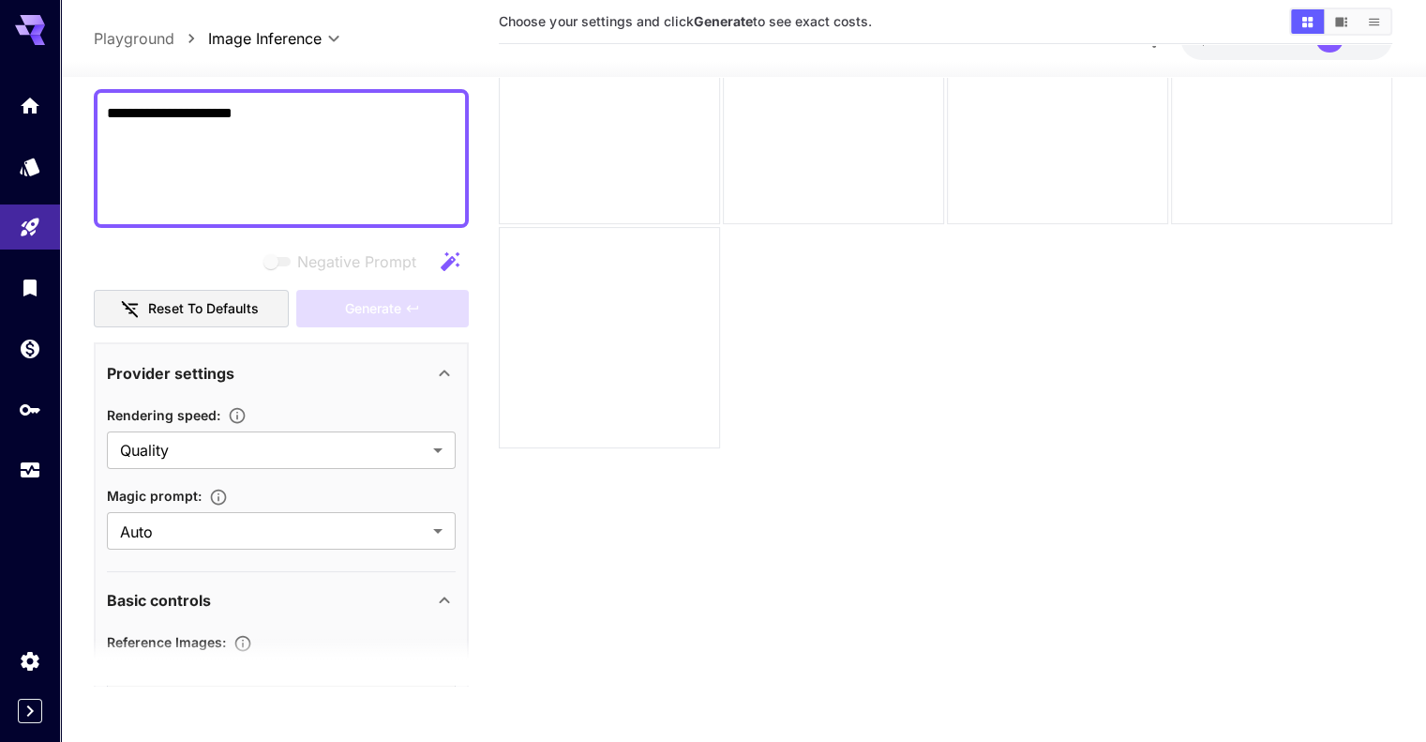
type input "**********"
click at [413, 313] on icon "button" at bounding box center [412, 308] width 15 height 15
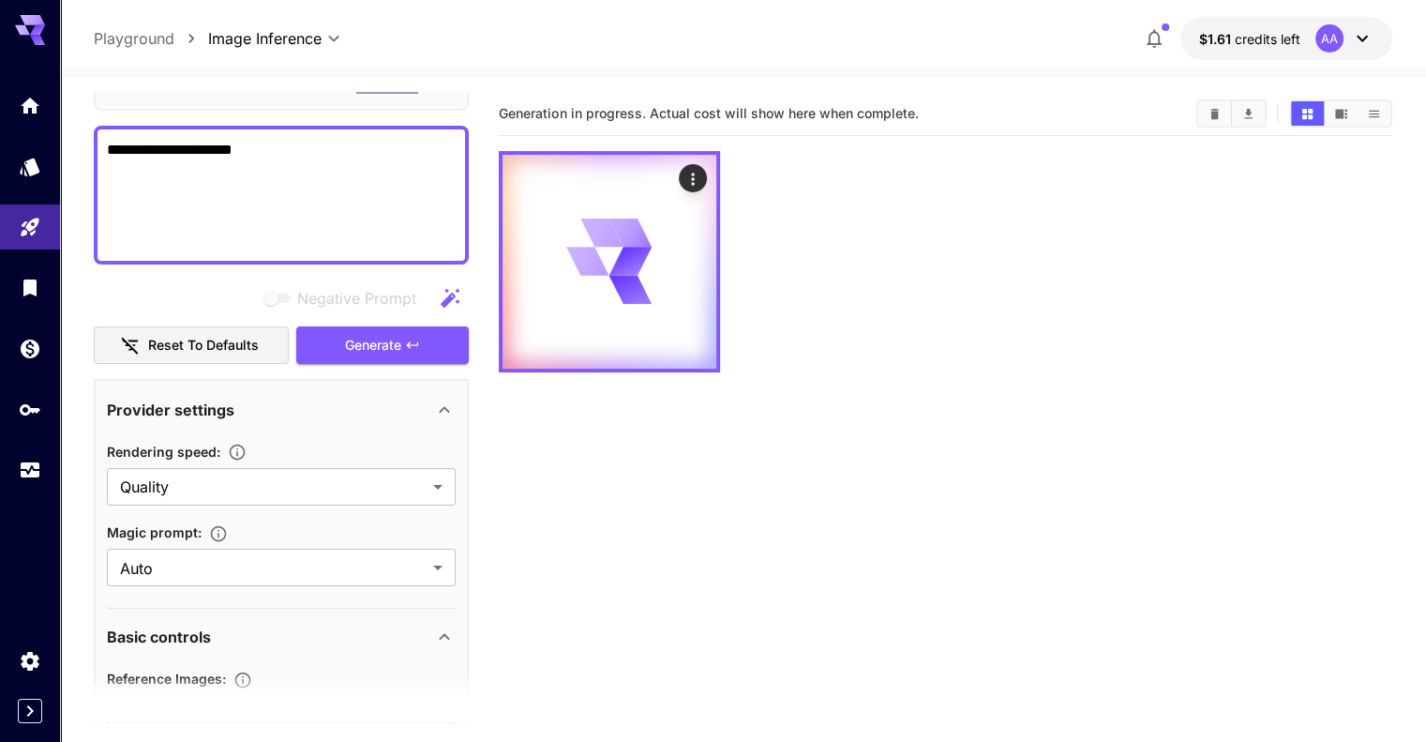
scroll to position [0, 0]
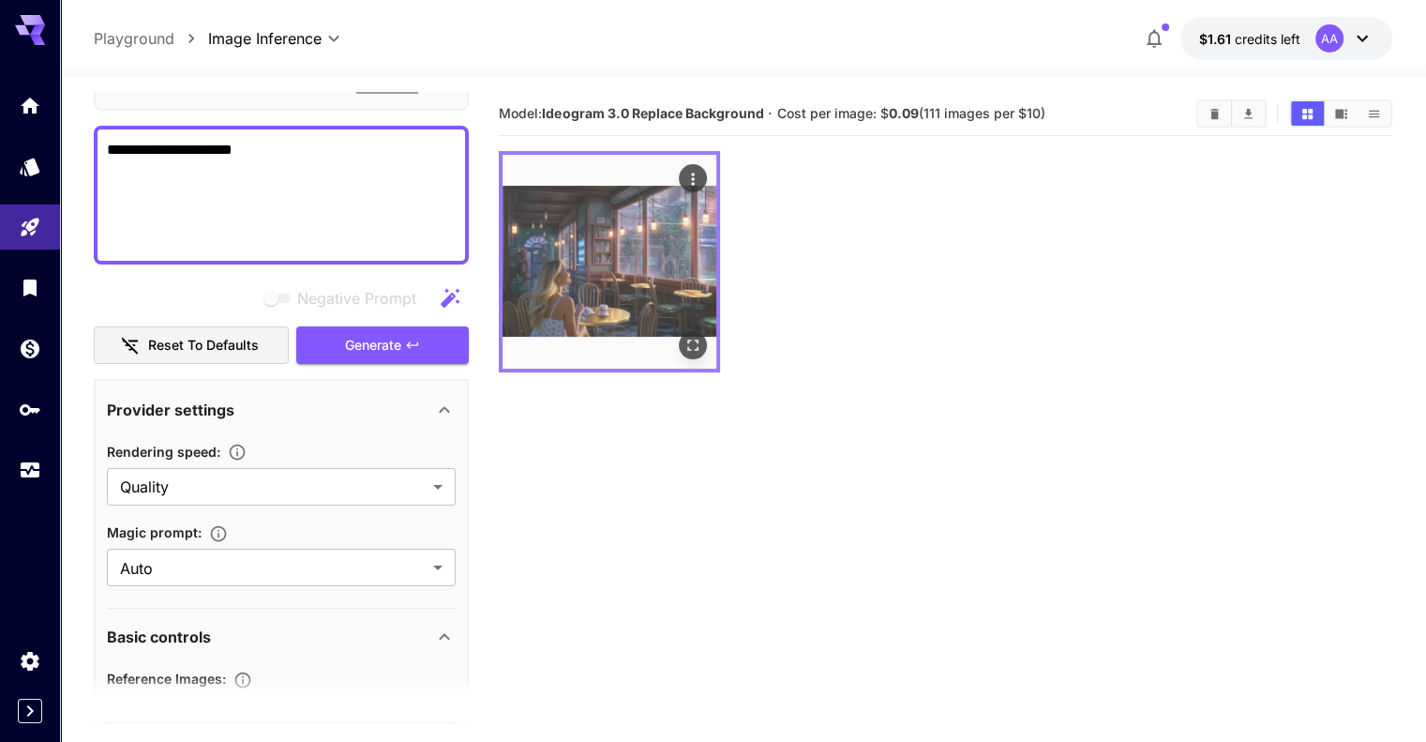
click at [623, 266] on img at bounding box center [610, 262] width 214 height 214
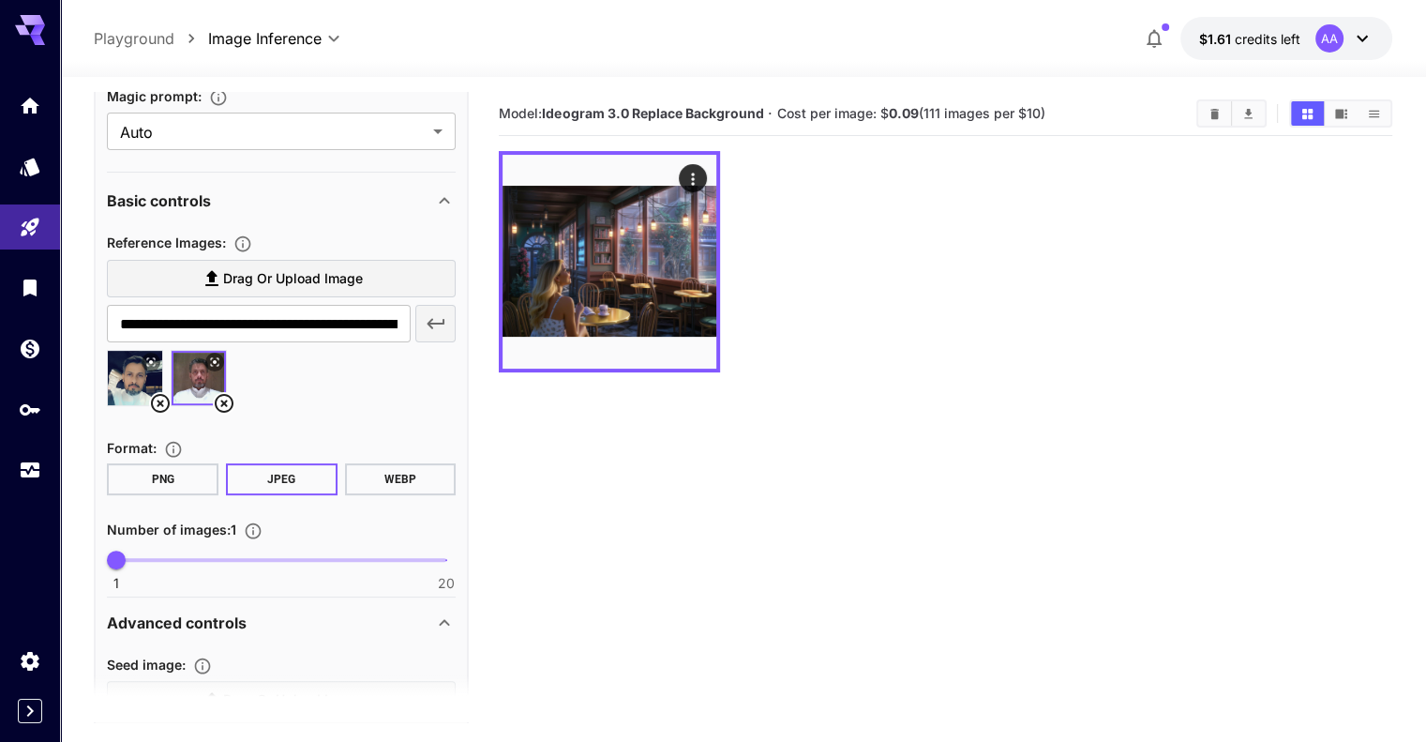
scroll to position [593, 0]
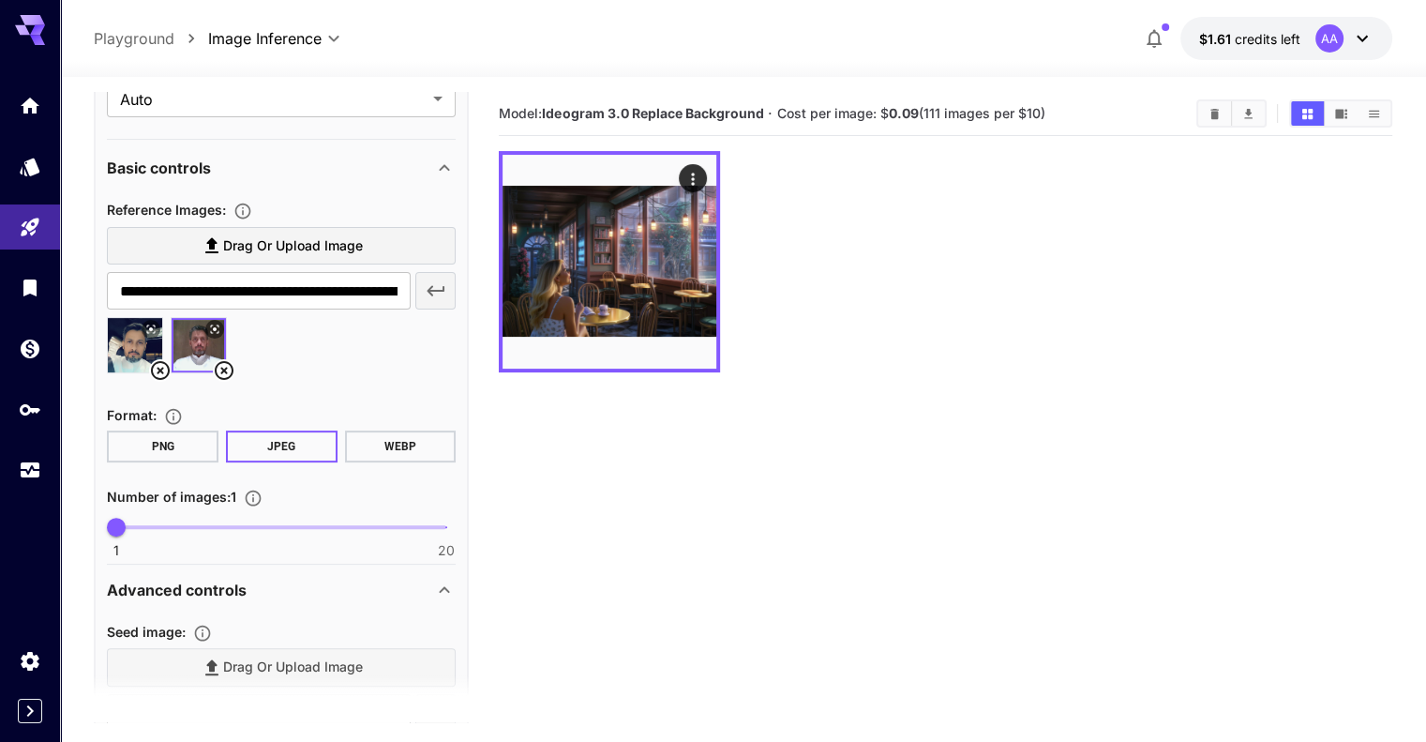
click at [223, 359] on icon at bounding box center [224, 370] width 23 height 23
click at [165, 365] on icon at bounding box center [160, 370] width 23 height 23
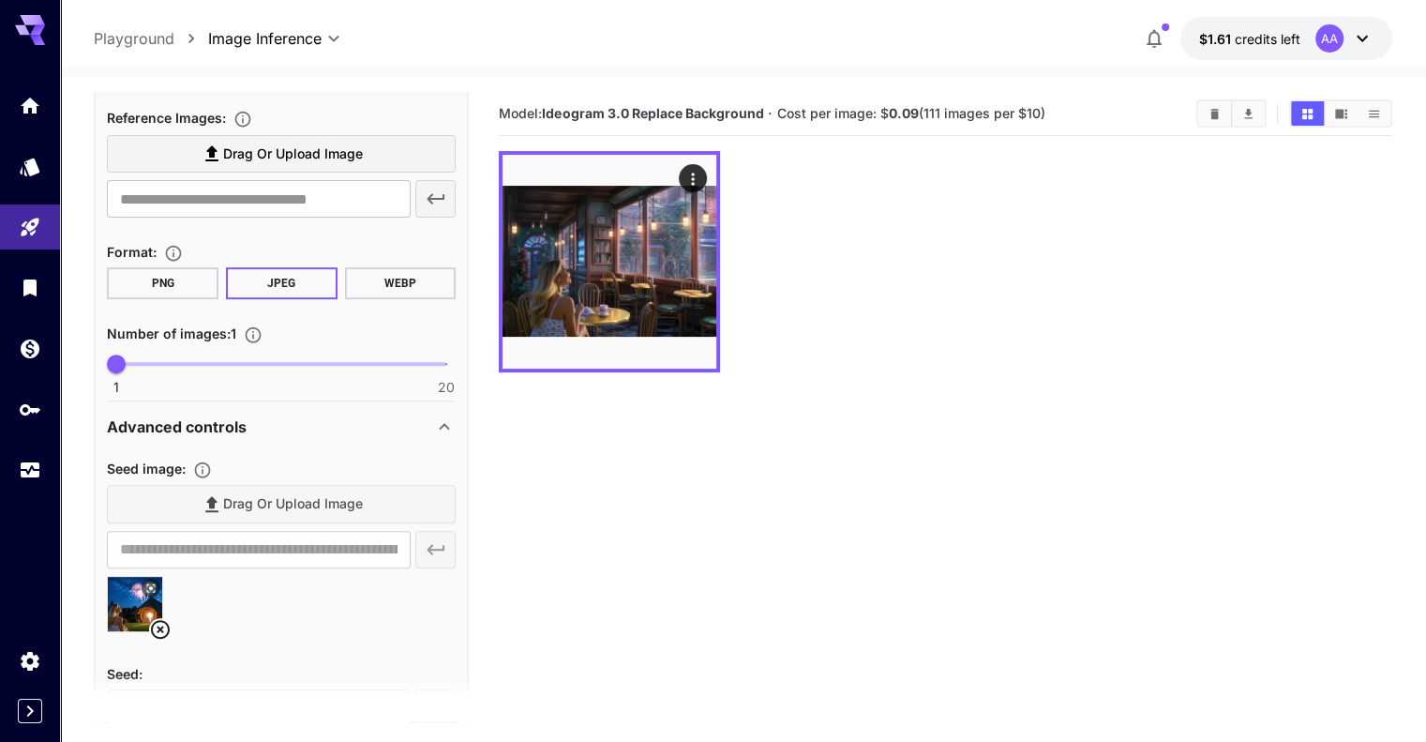
scroll to position [803, 0]
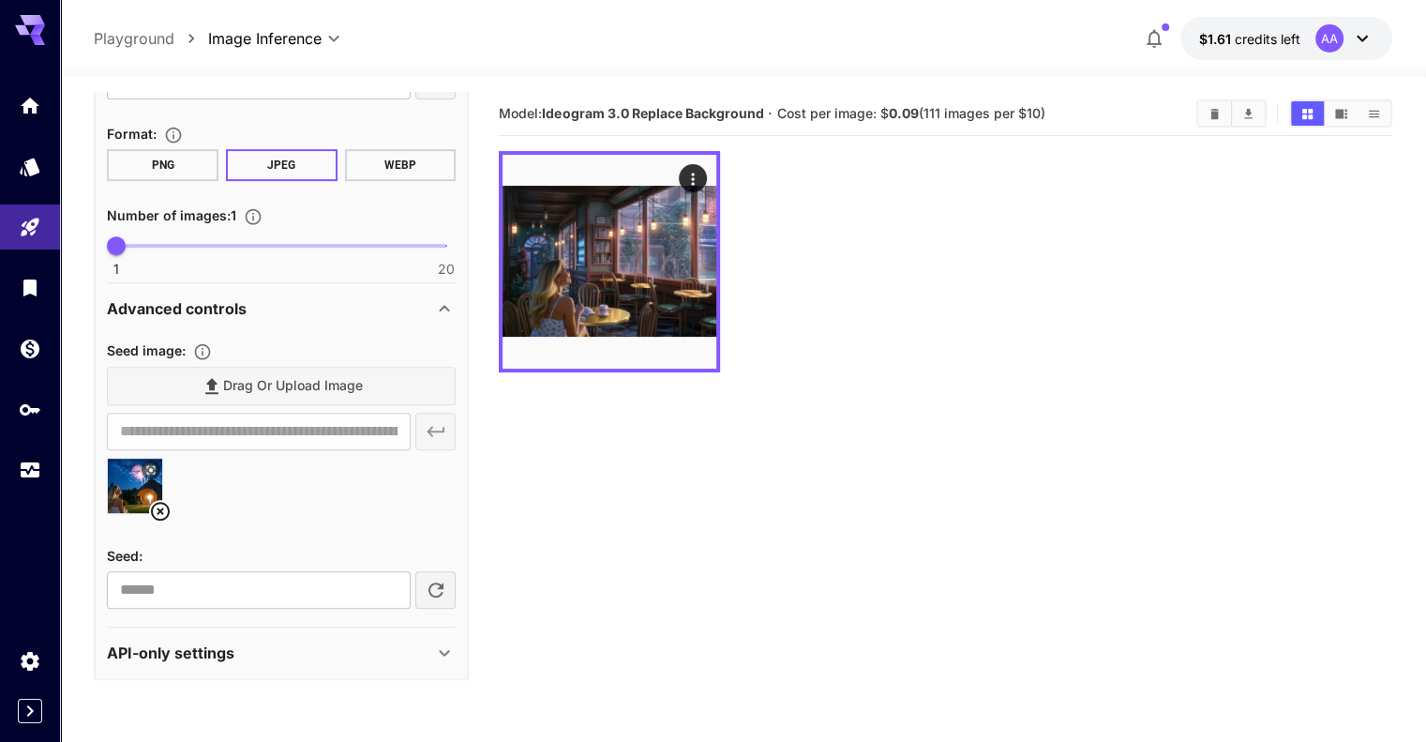
click at [161, 506] on icon at bounding box center [160, 511] width 19 height 19
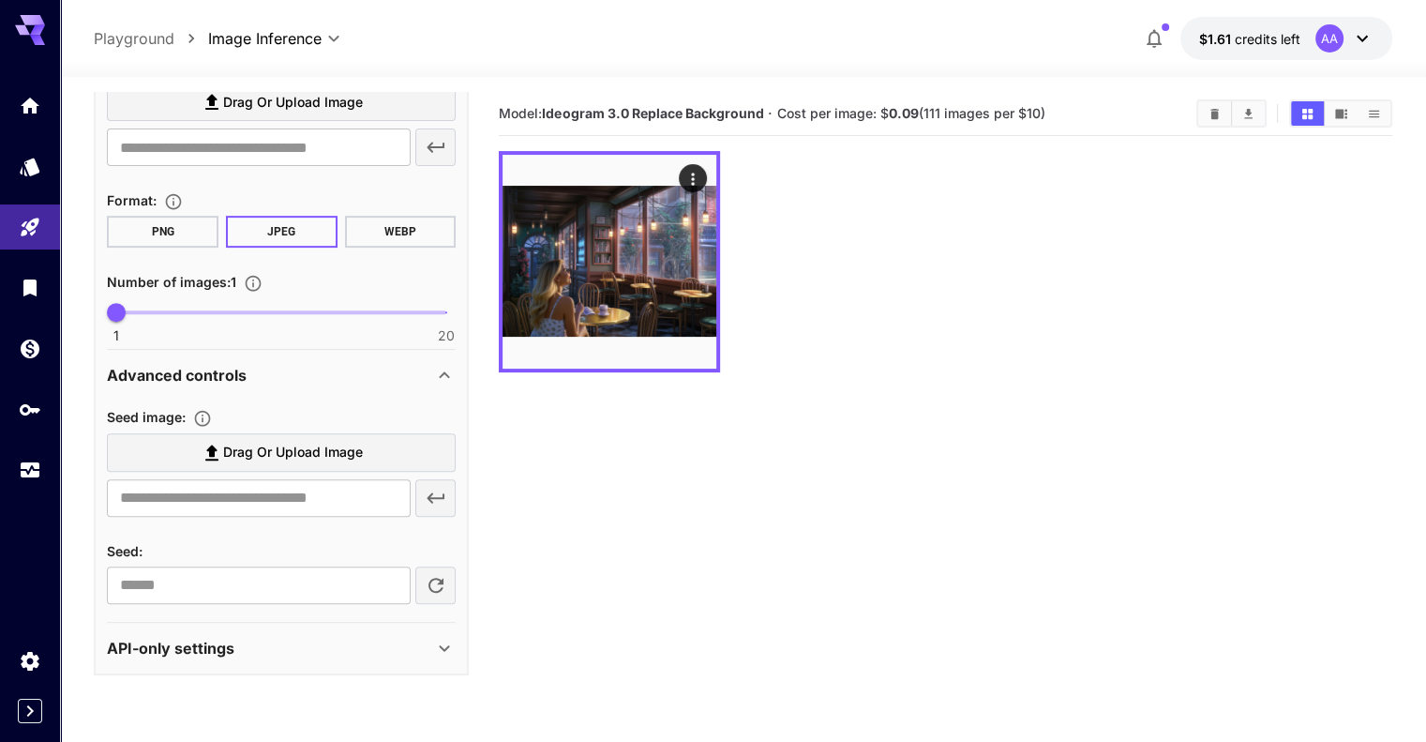
scroll to position [731, 0]
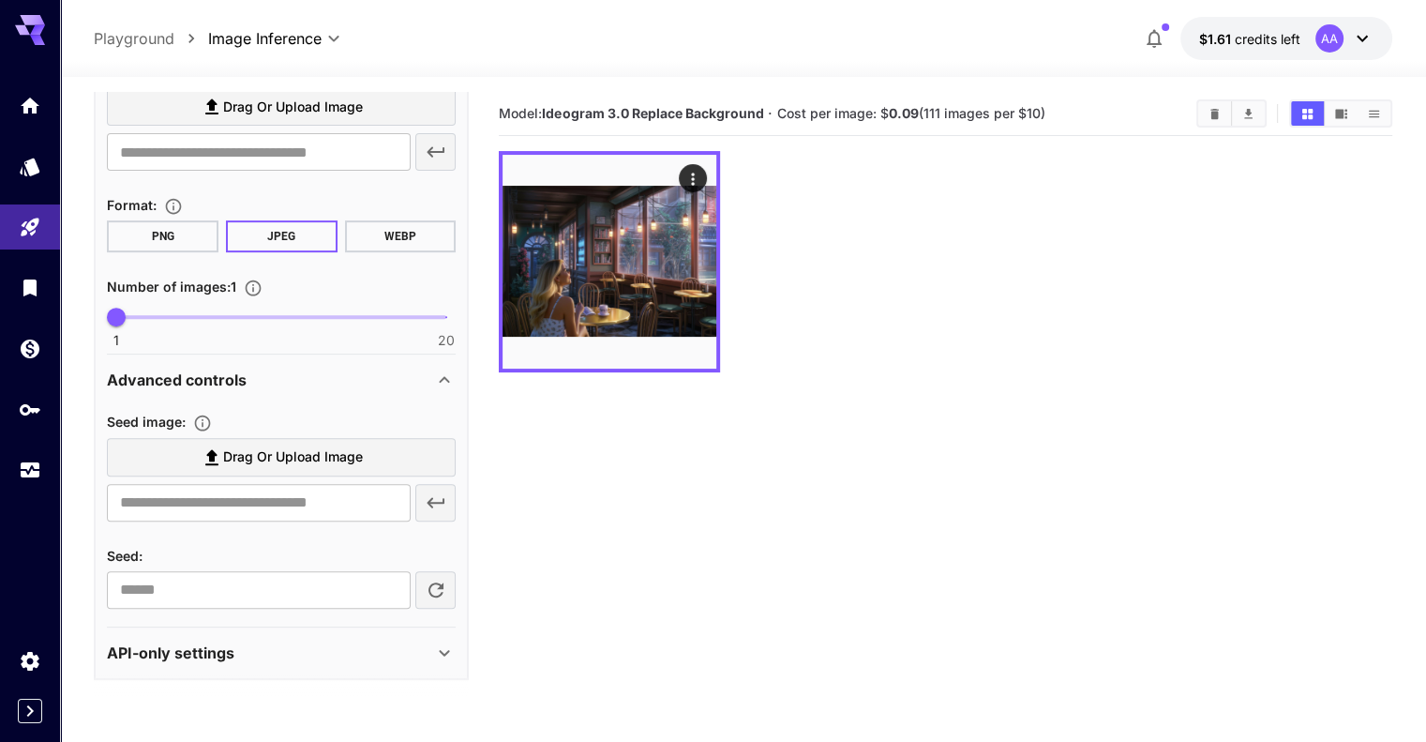
click at [262, 464] on span "Drag or upload image" at bounding box center [293, 456] width 140 height 23
click at [0, 0] on input "Drag or upload image" at bounding box center [0, 0] width 0 height 0
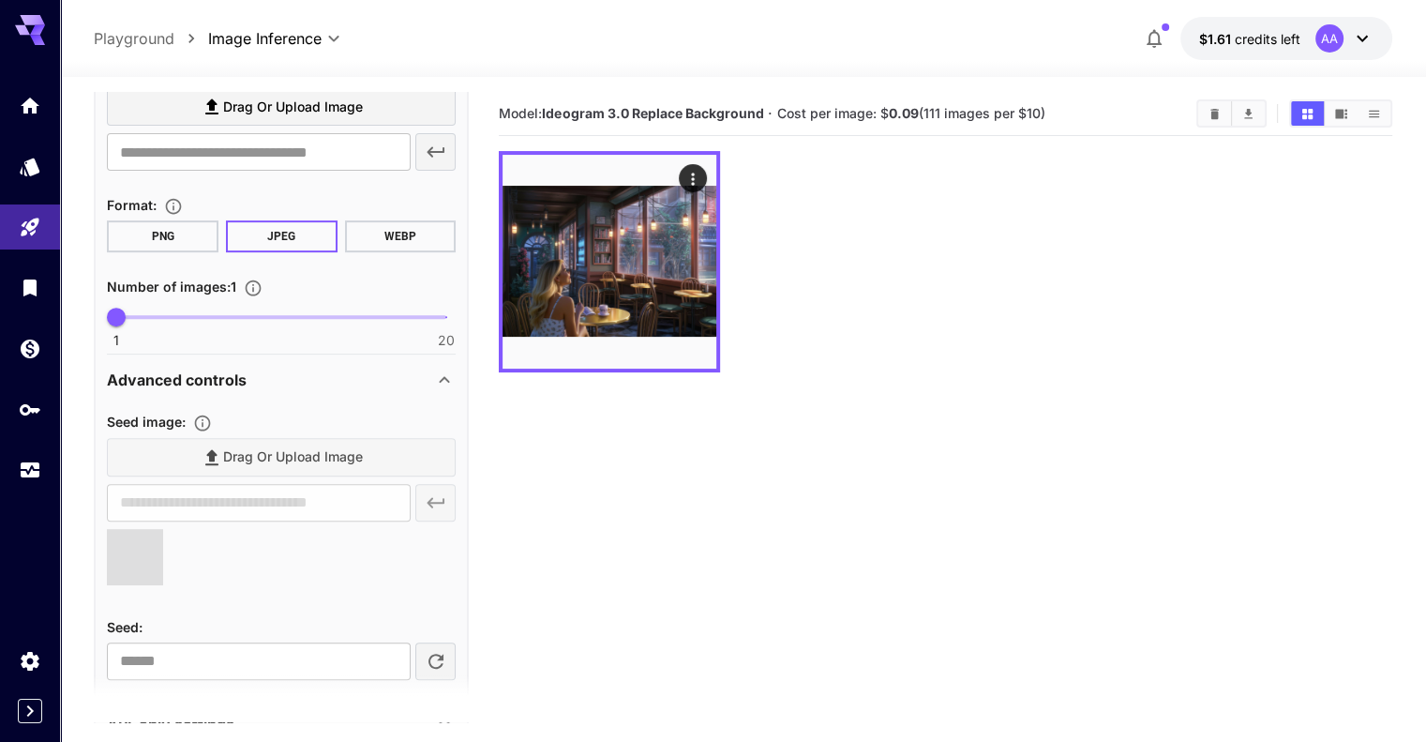
type input "**********"
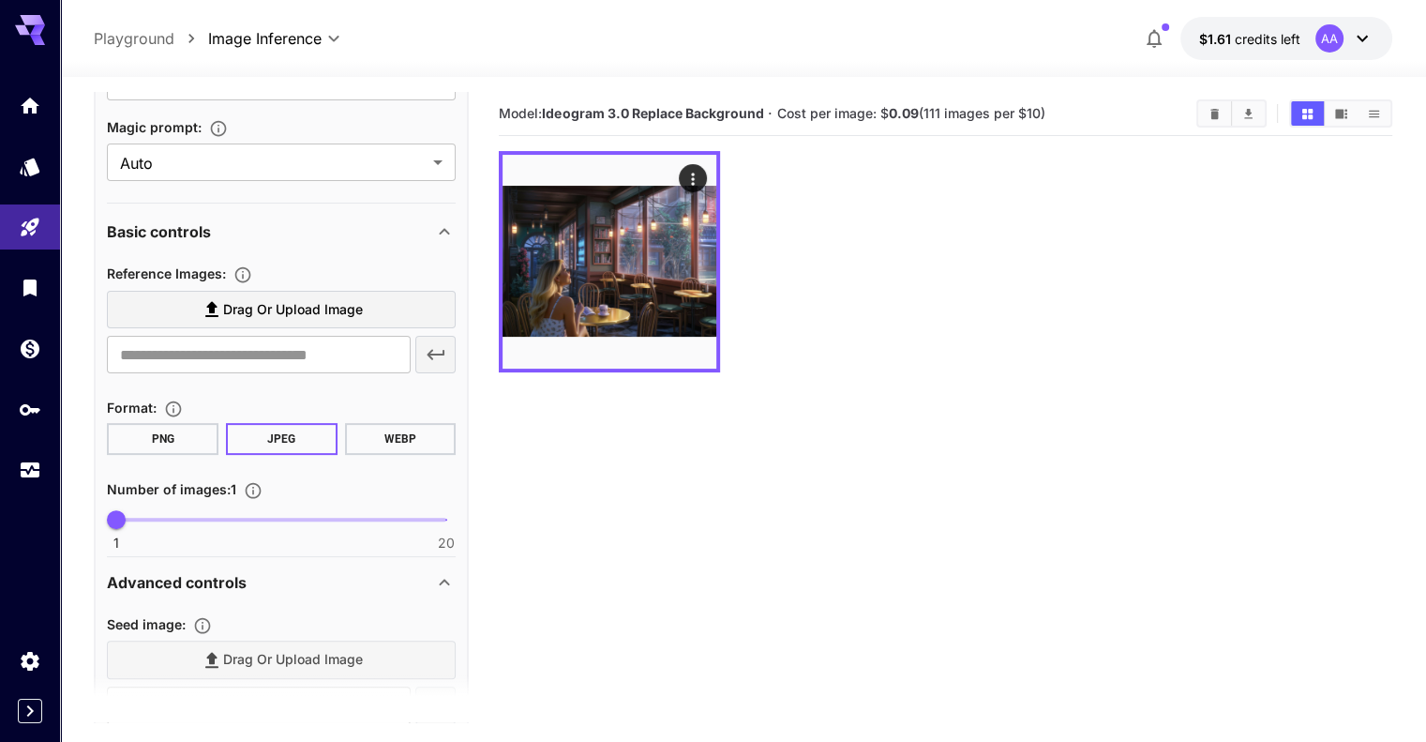
scroll to position [169, 0]
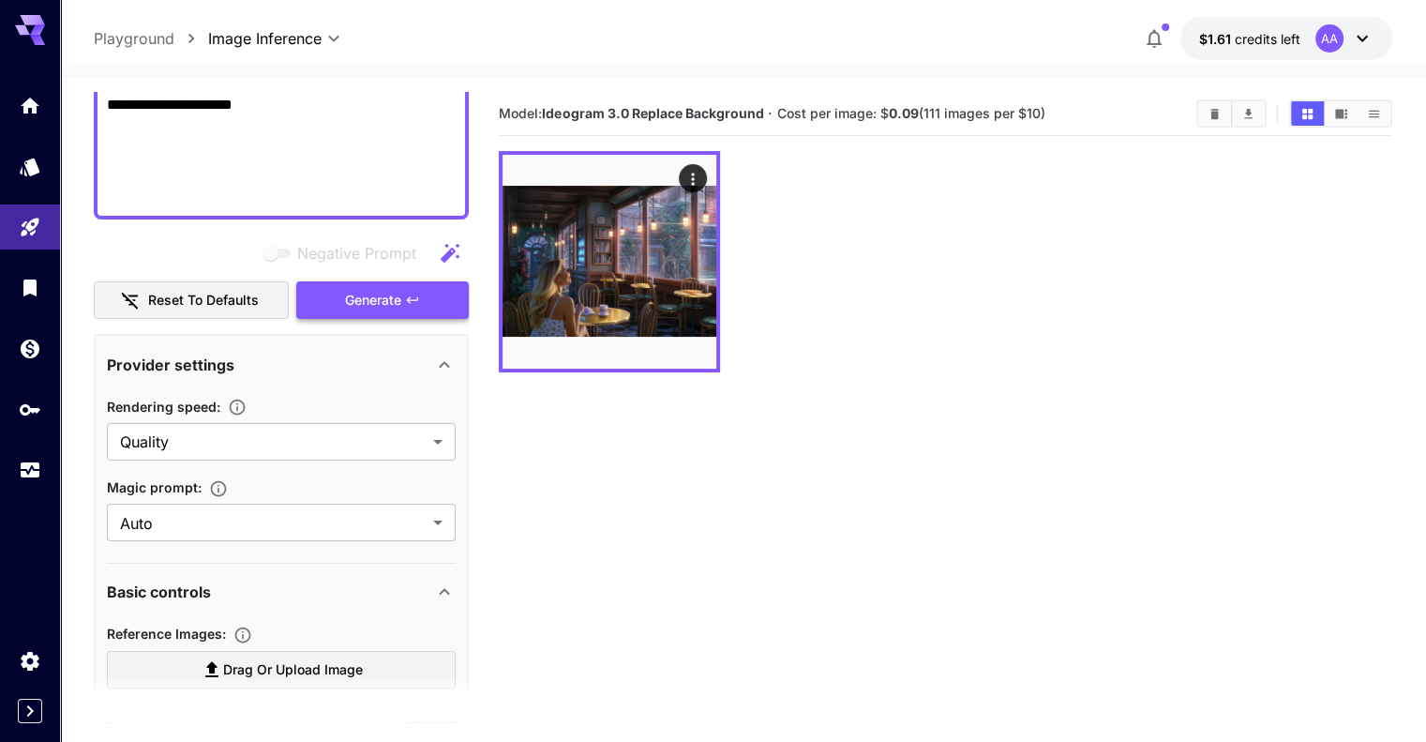
click at [376, 306] on span "Generate" at bounding box center [373, 300] width 56 height 23
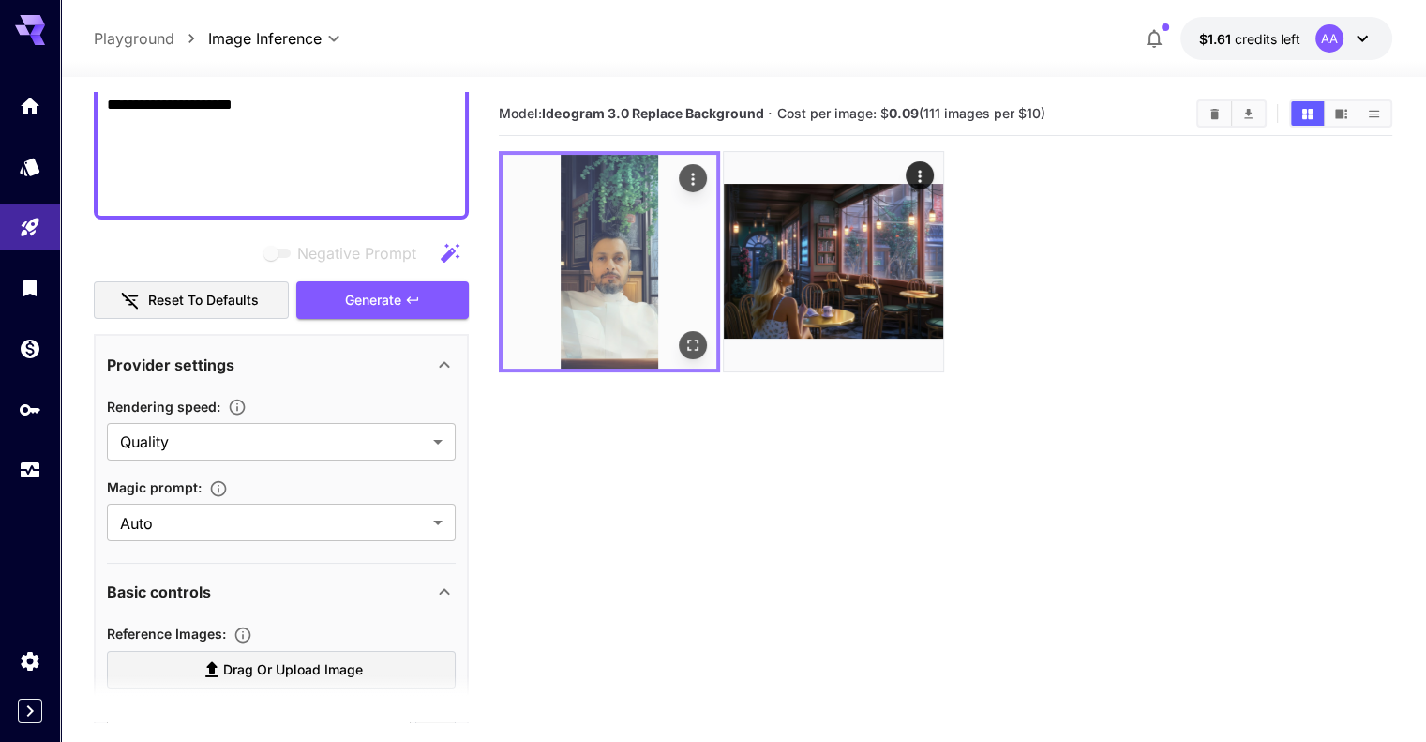
click at [615, 229] on img at bounding box center [610, 262] width 214 height 214
click at [684, 172] on icon "Actions" at bounding box center [693, 179] width 19 height 19
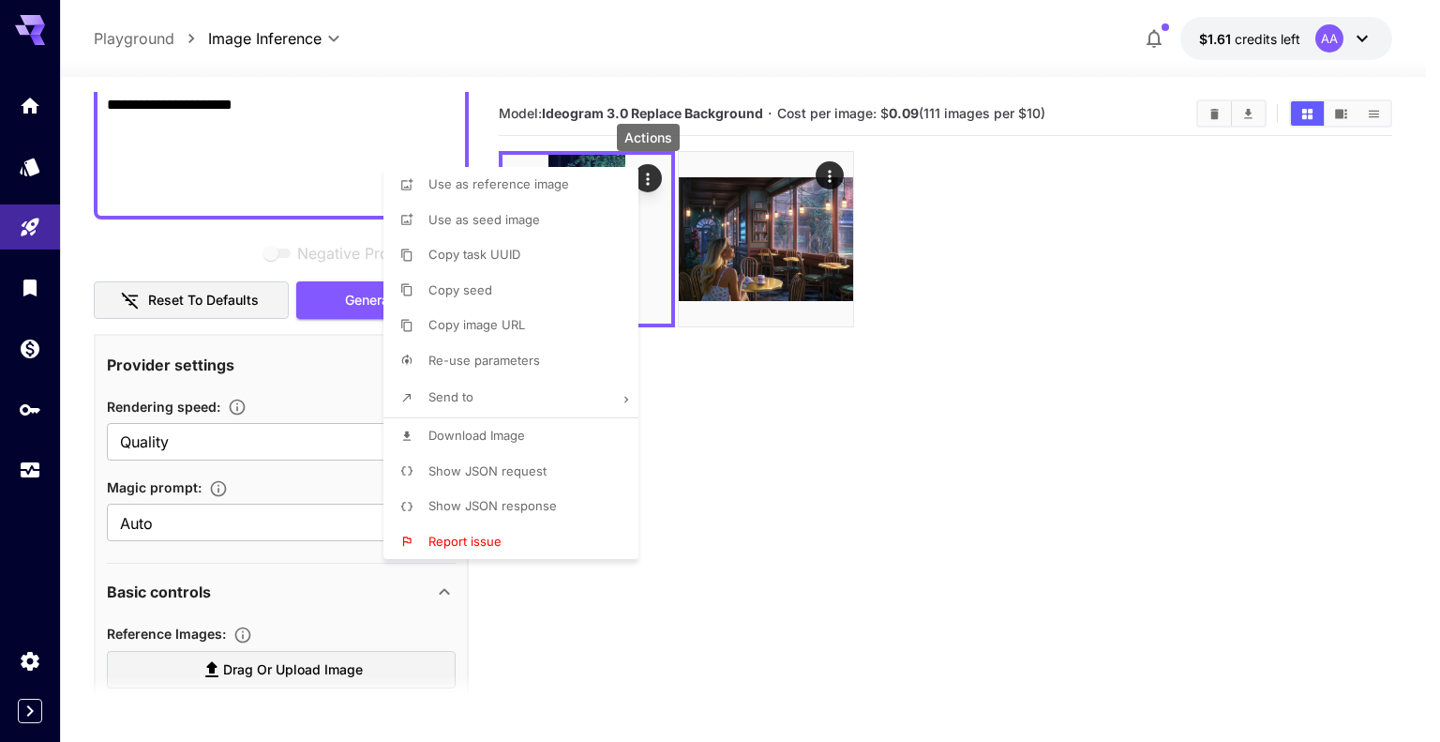
click at [569, 434] on li "Download Image" at bounding box center [516, 436] width 266 height 36
click at [799, 445] on div at bounding box center [720, 371] width 1440 height 742
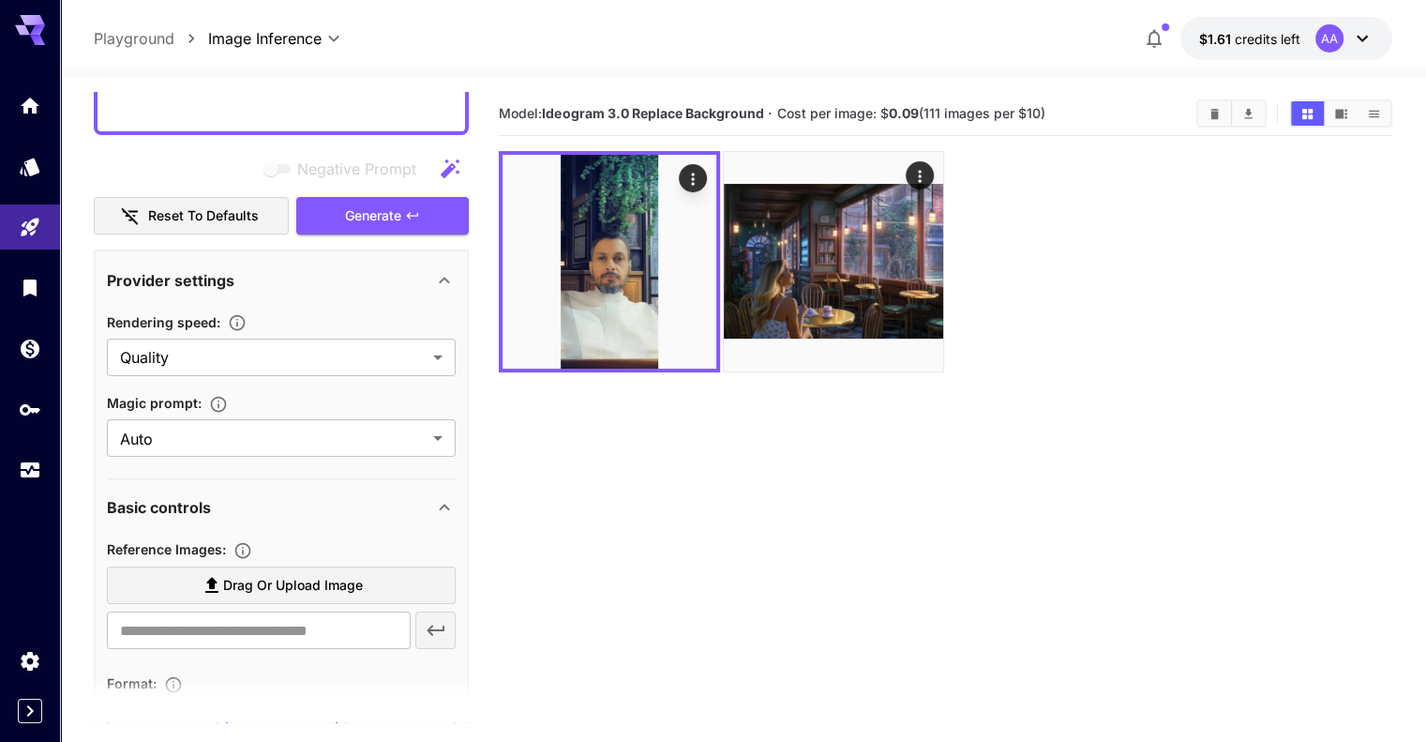
scroll to position [450, 0]
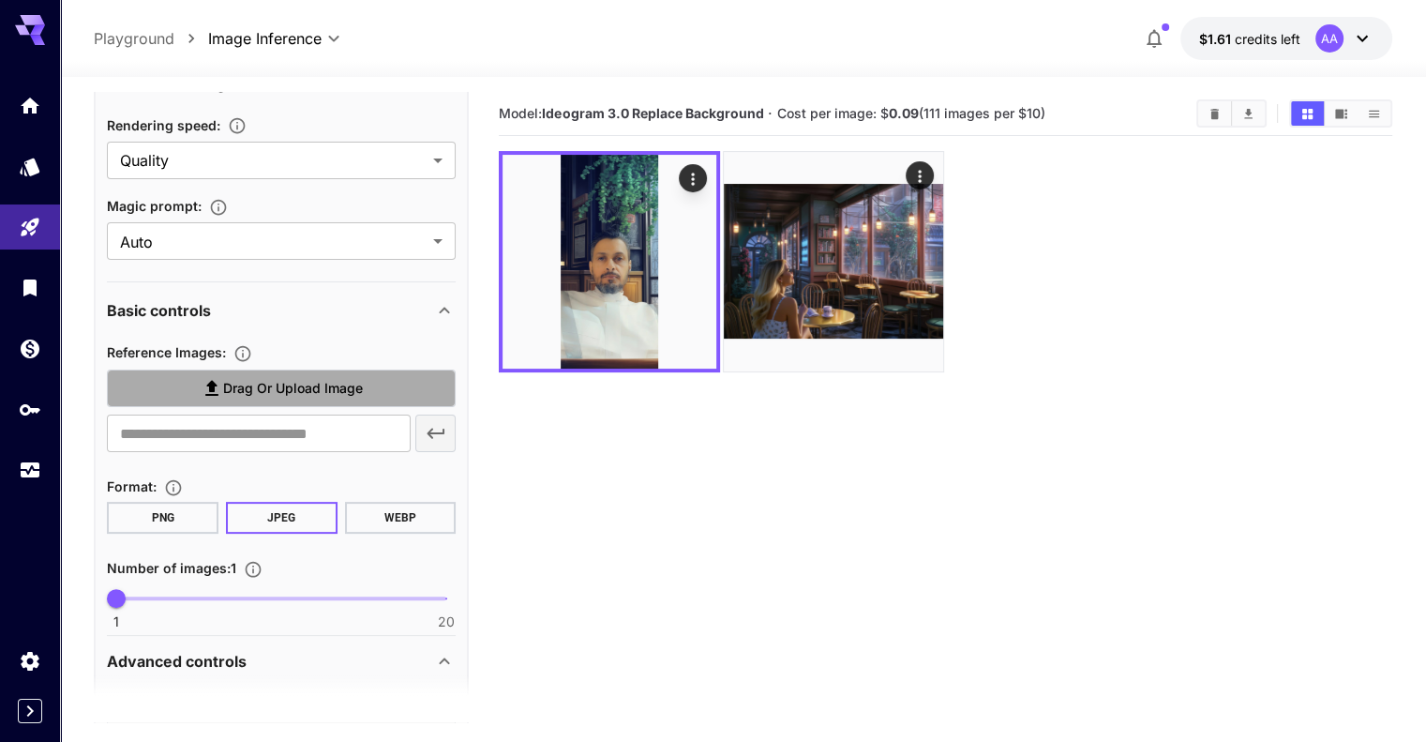
click at [241, 388] on span "Drag or upload image" at bounding box center [293, 388] width 140 height 23
click at [0, 0] on input "Drag or upload image" at bounding box center [0, 0] width 0 height 0
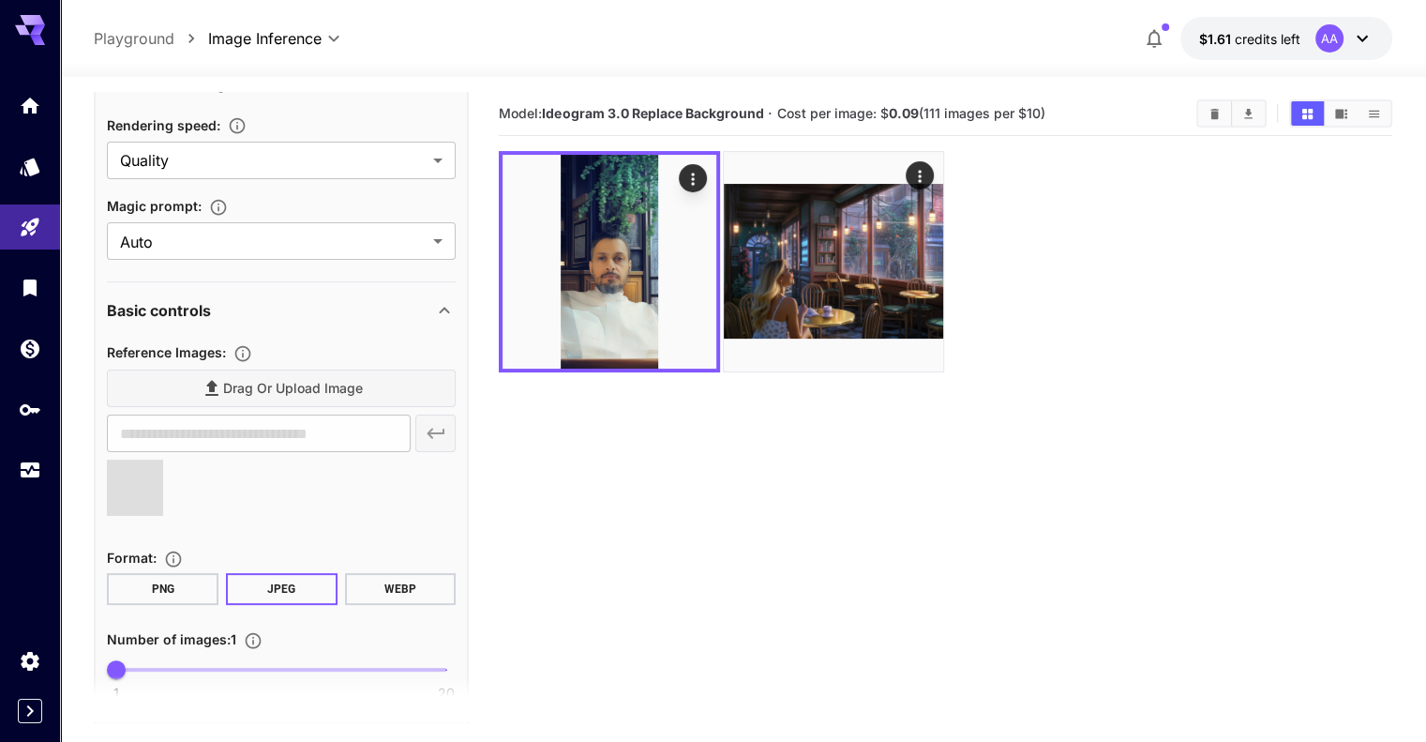
type input "**********"
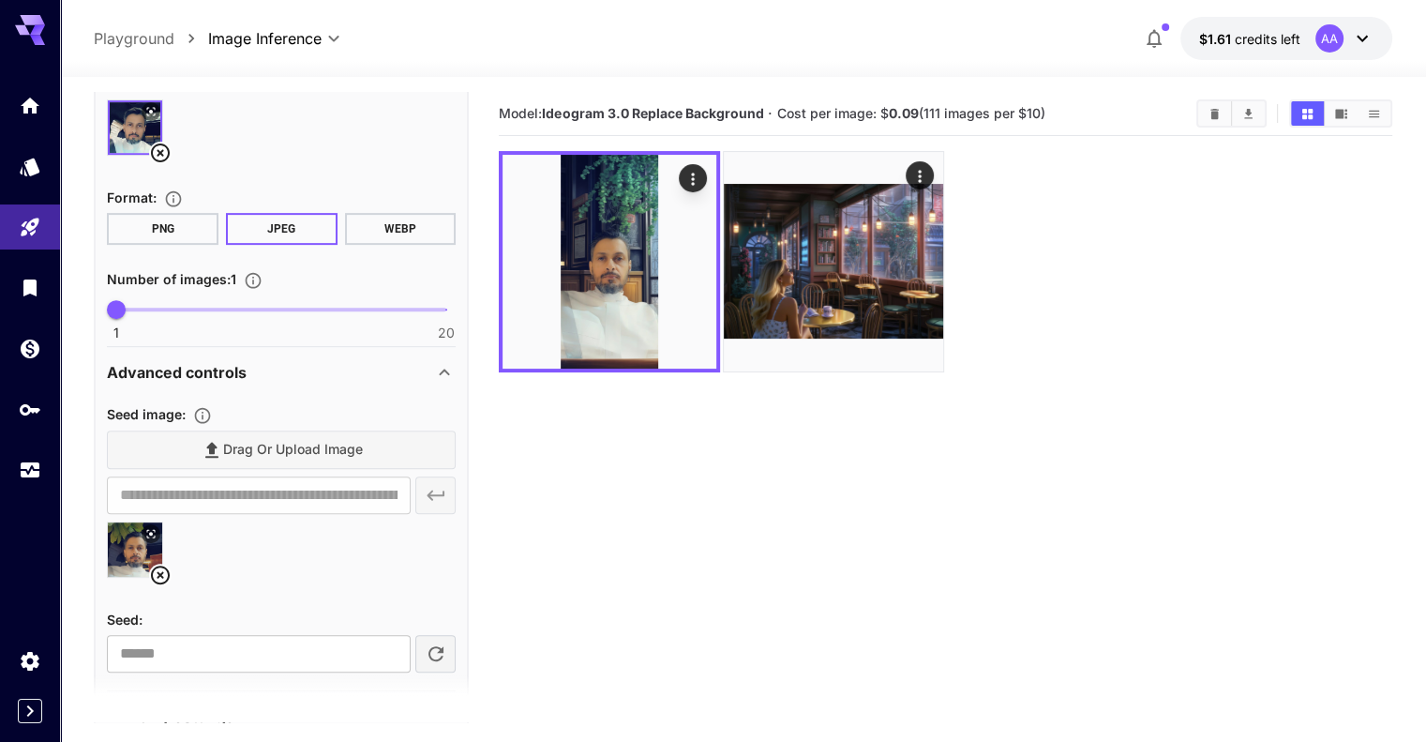
scroll to position [780, 0]
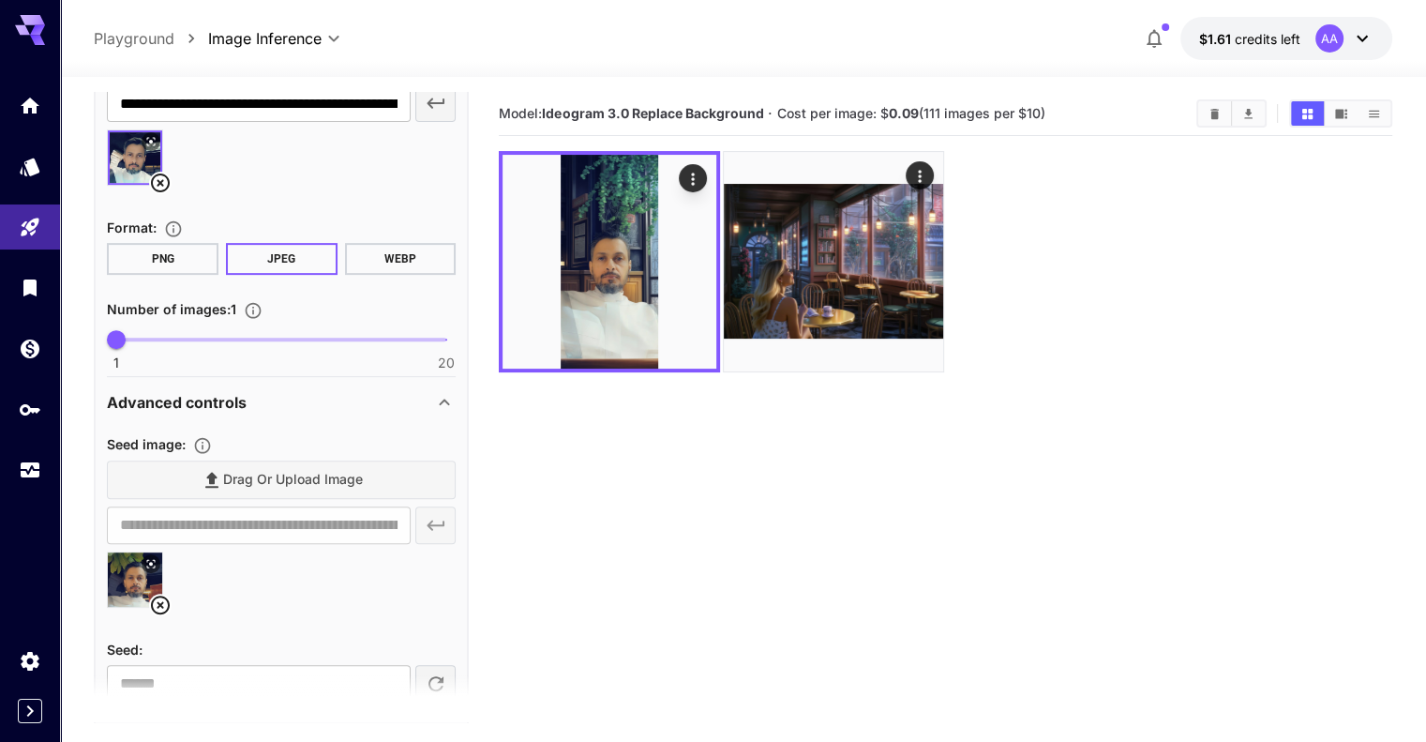
click at [157, 185] on icon at bounding box center [160, 183] width 23 height 23
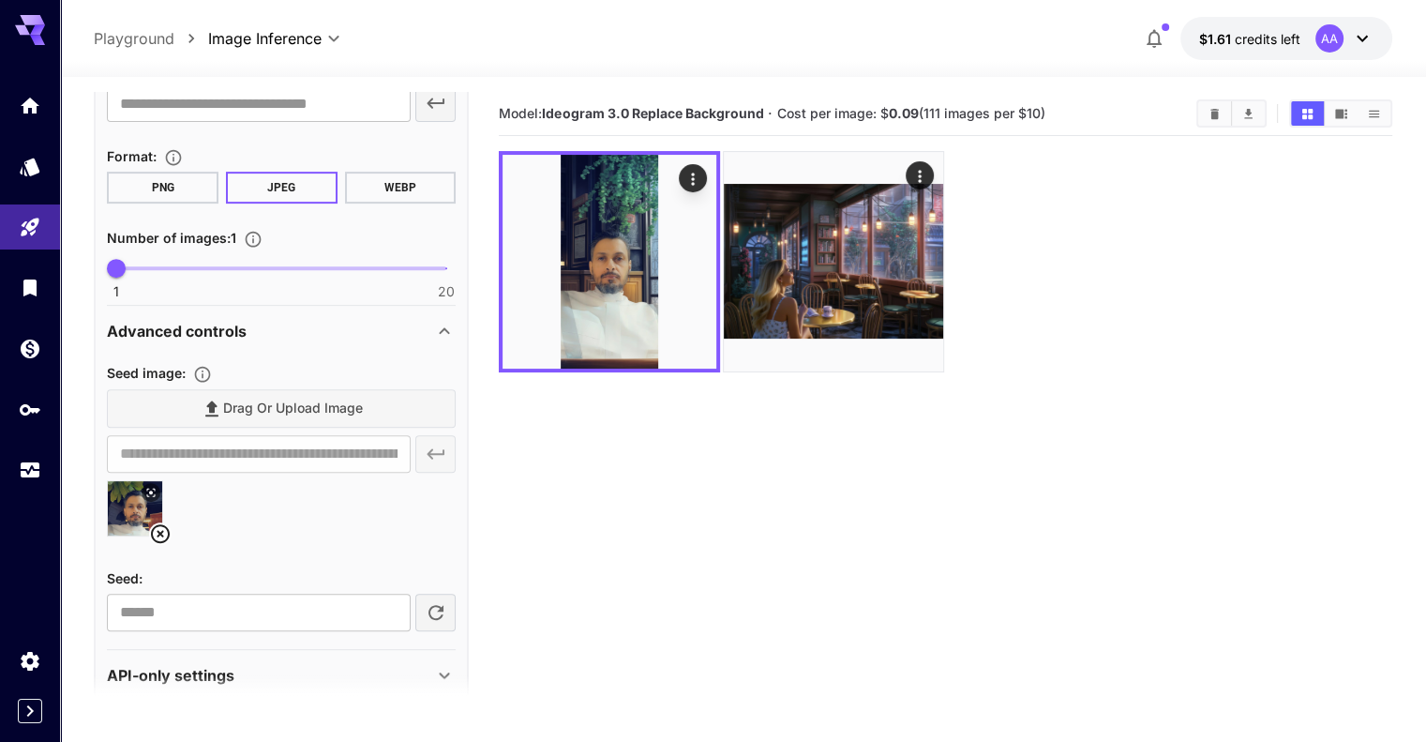
click at [163, 526] on icon at bounding box center [160, 533] width 23 height 23
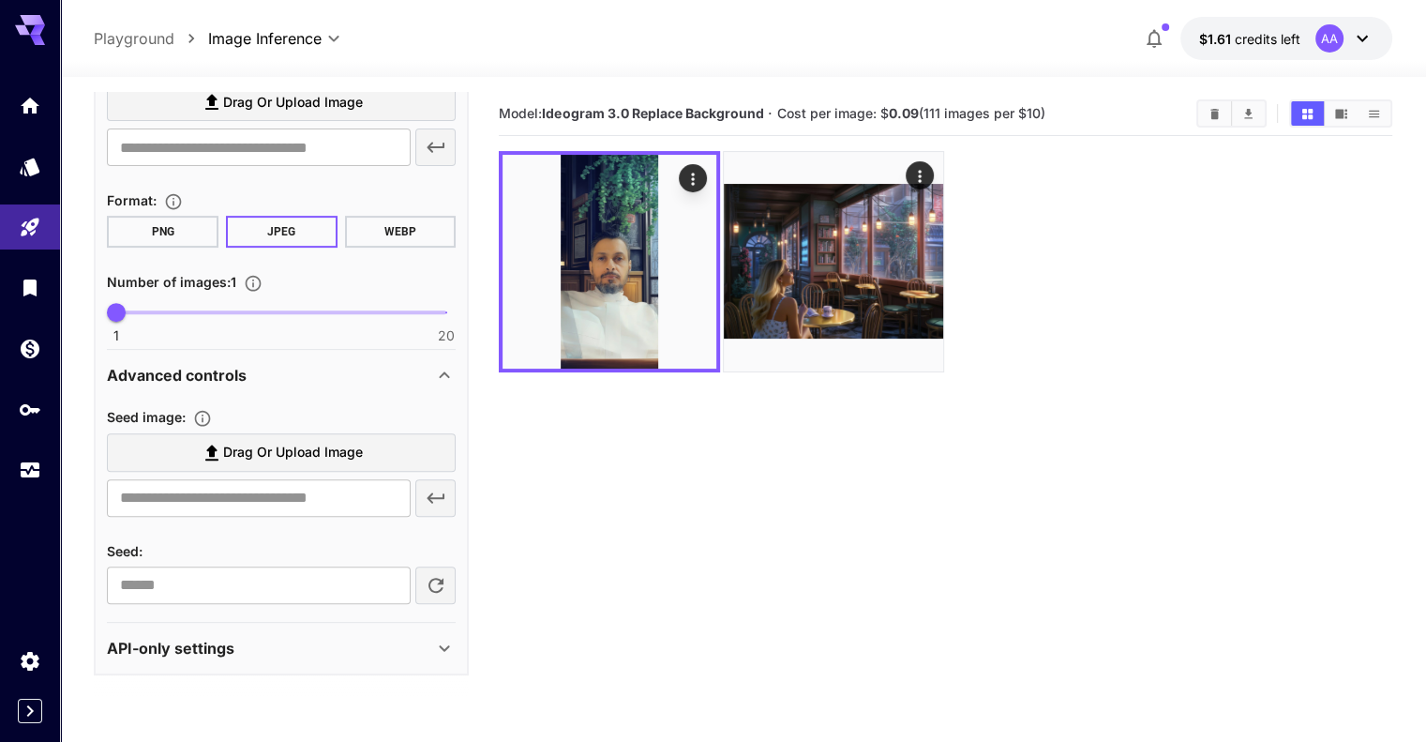
scroll to position [731, 0]
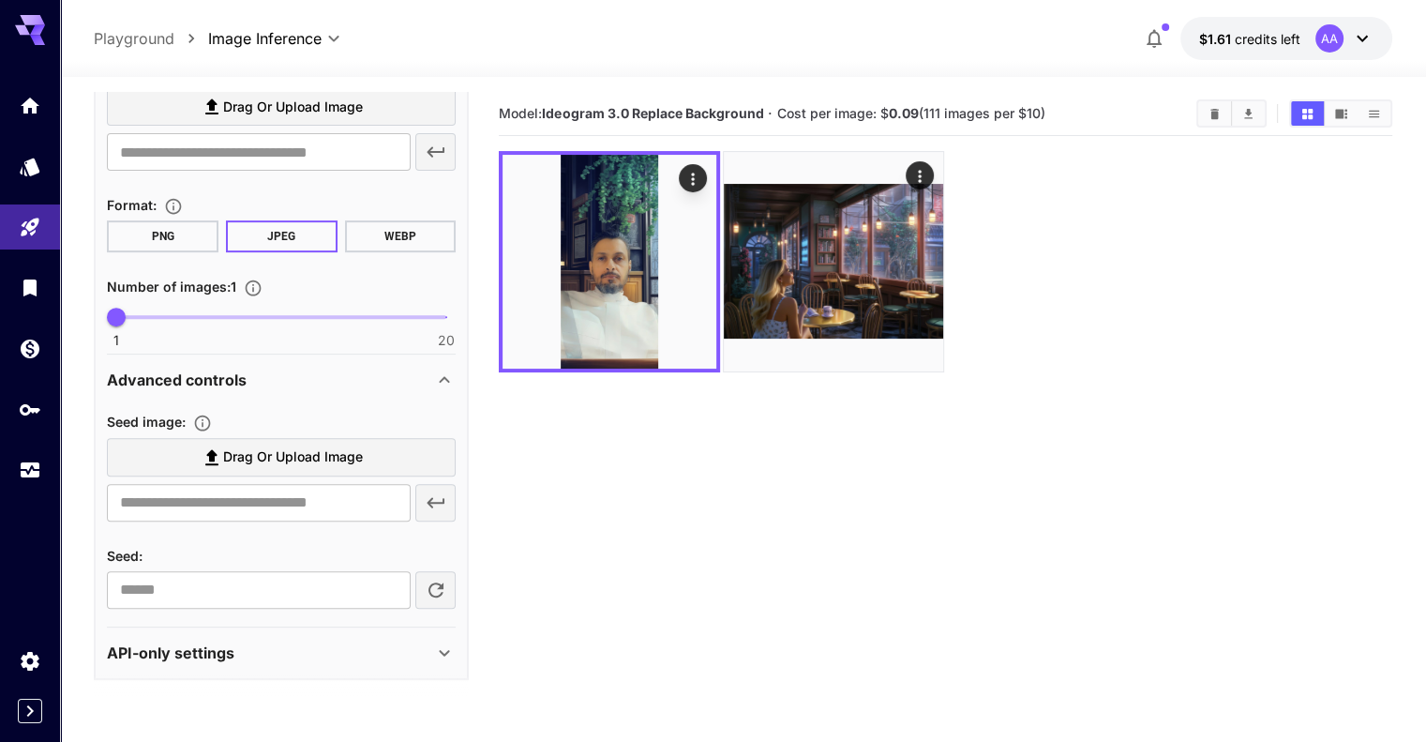
click at [257, 459] on span "Drag or upload image" at bounding box center [293, 456] width 140 height 23
click at [0, 0] on input "Drag or upload image" at bounding box center [0, 0] width 0 height 0
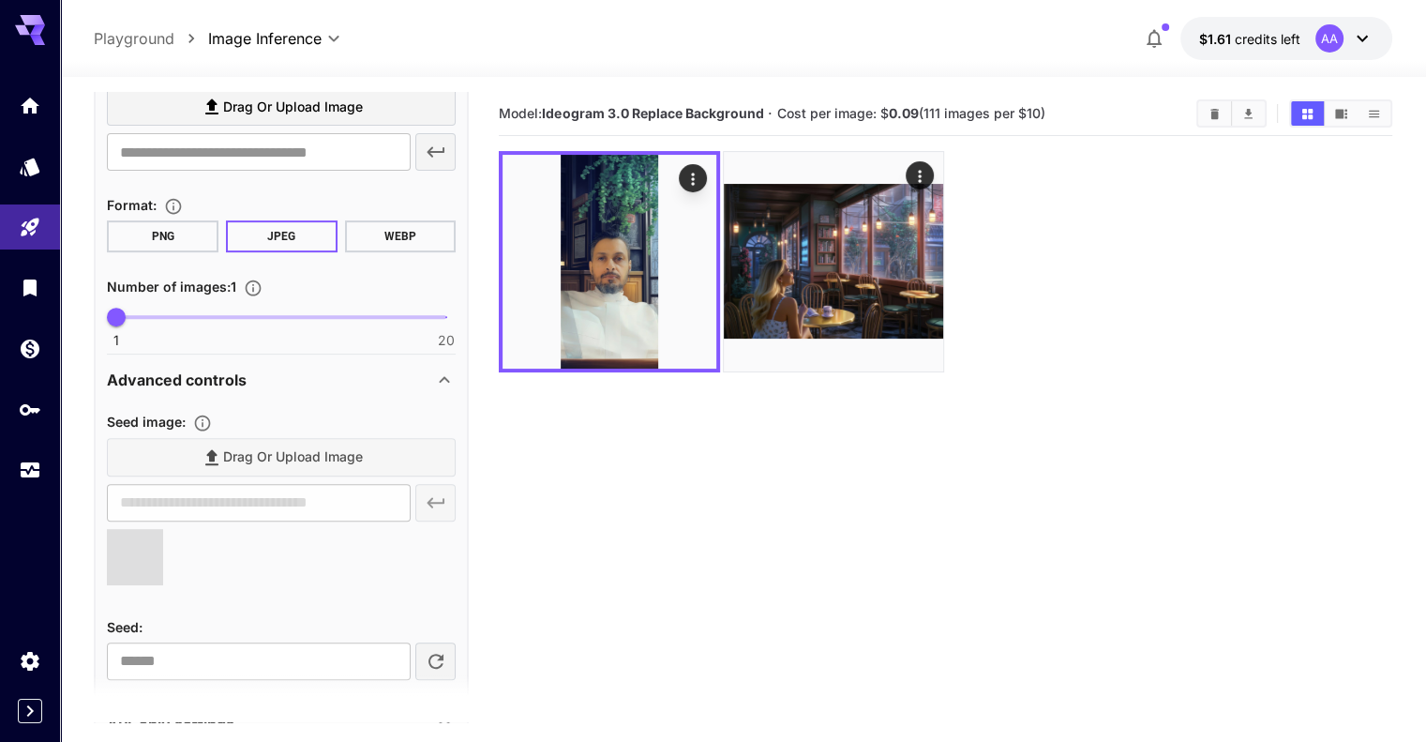
type input "**********"
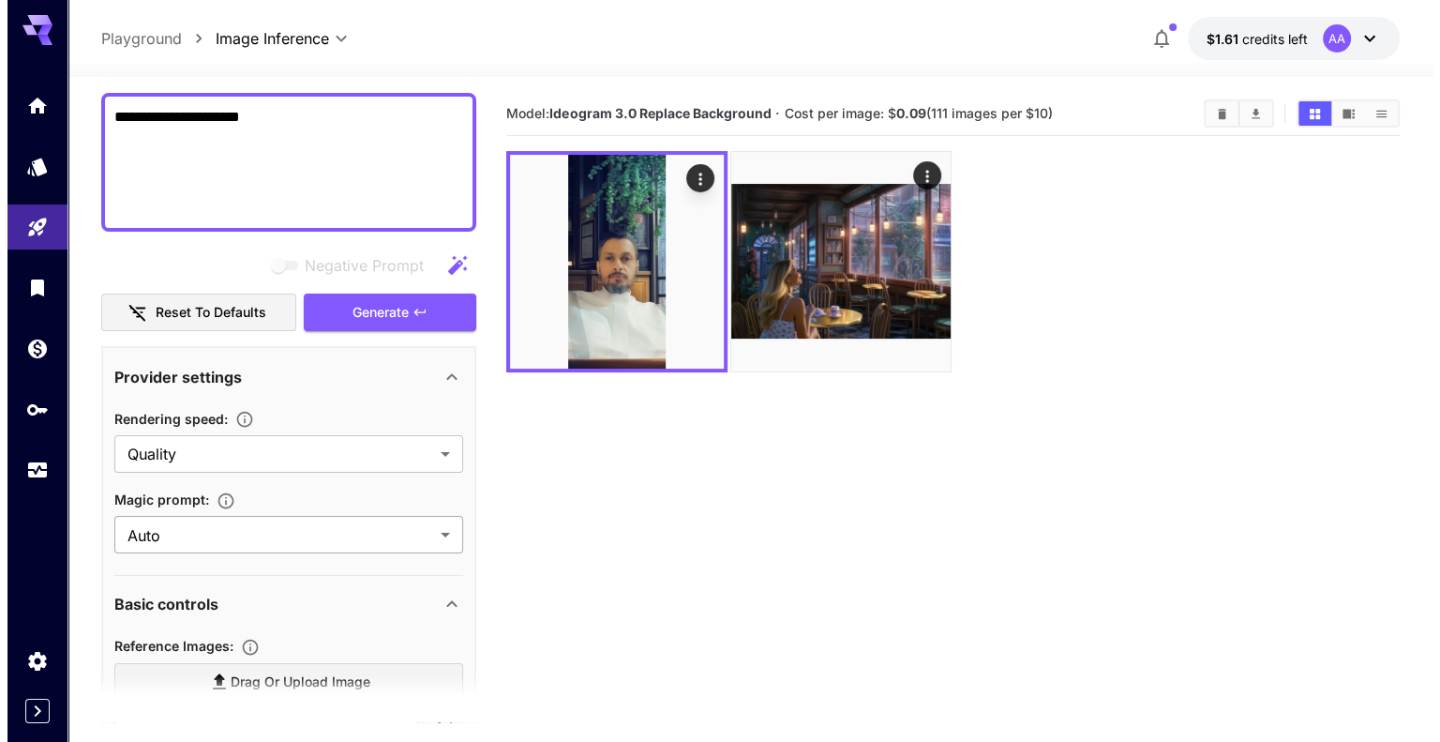
scroll to position [146, 0]
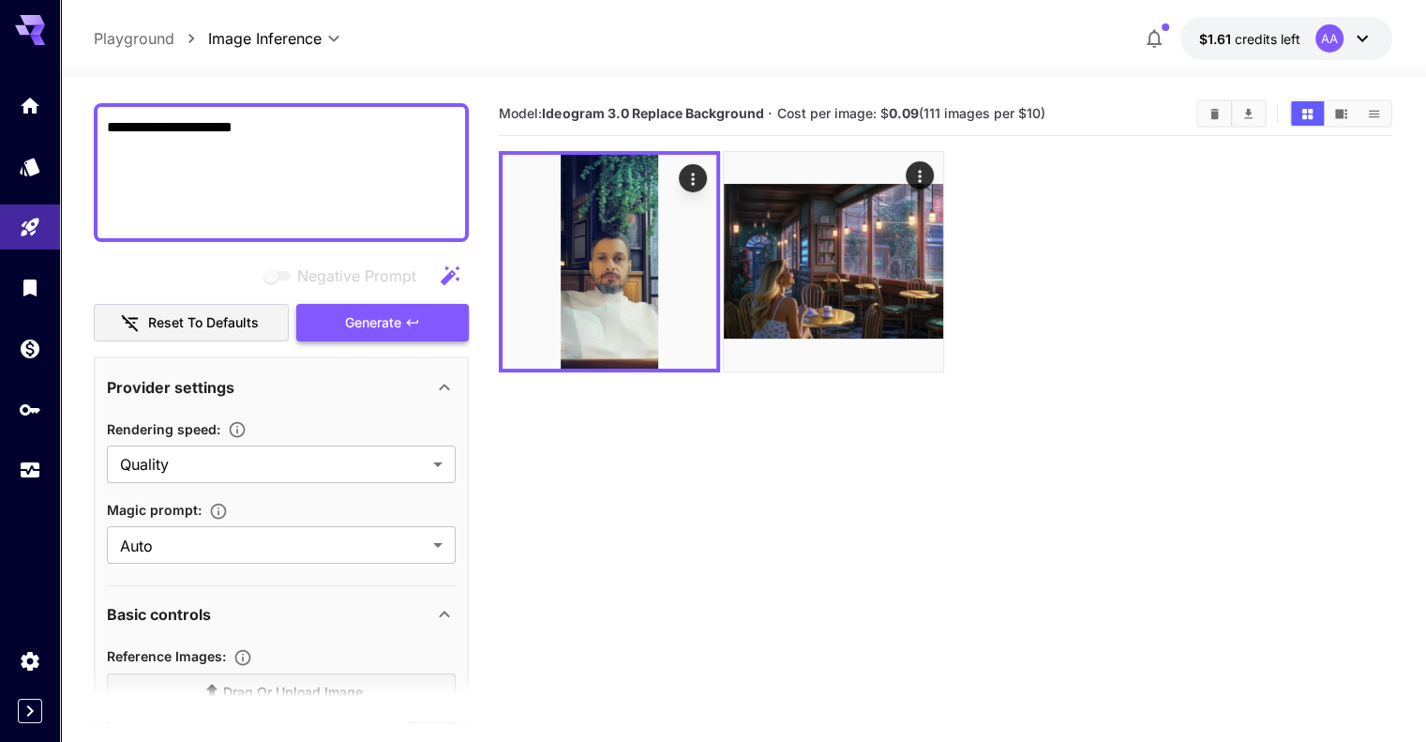
click at [407, 312] on button "Generate" at bounding box center [382, 323] width 173 height 38
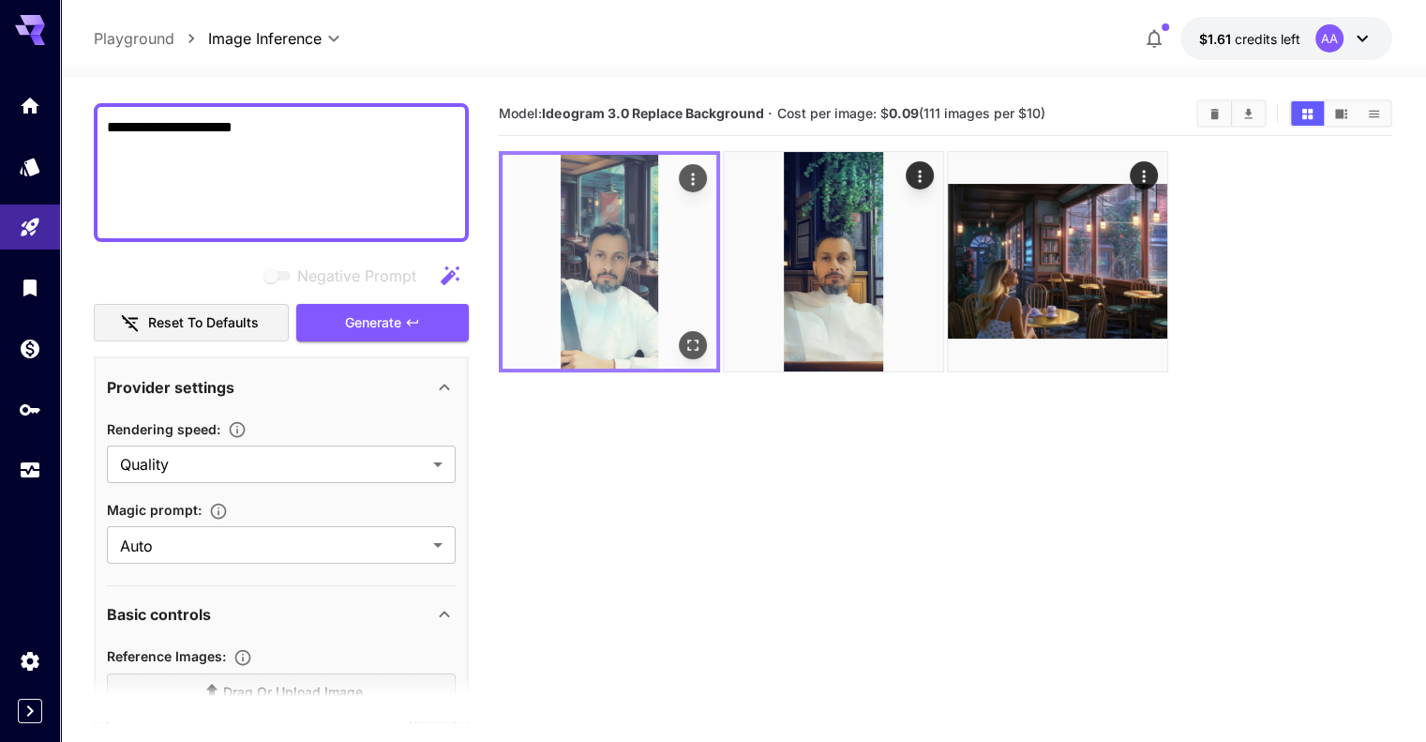
click at [603, 262] on img at bounding box center [610, 262] width 214 height 214
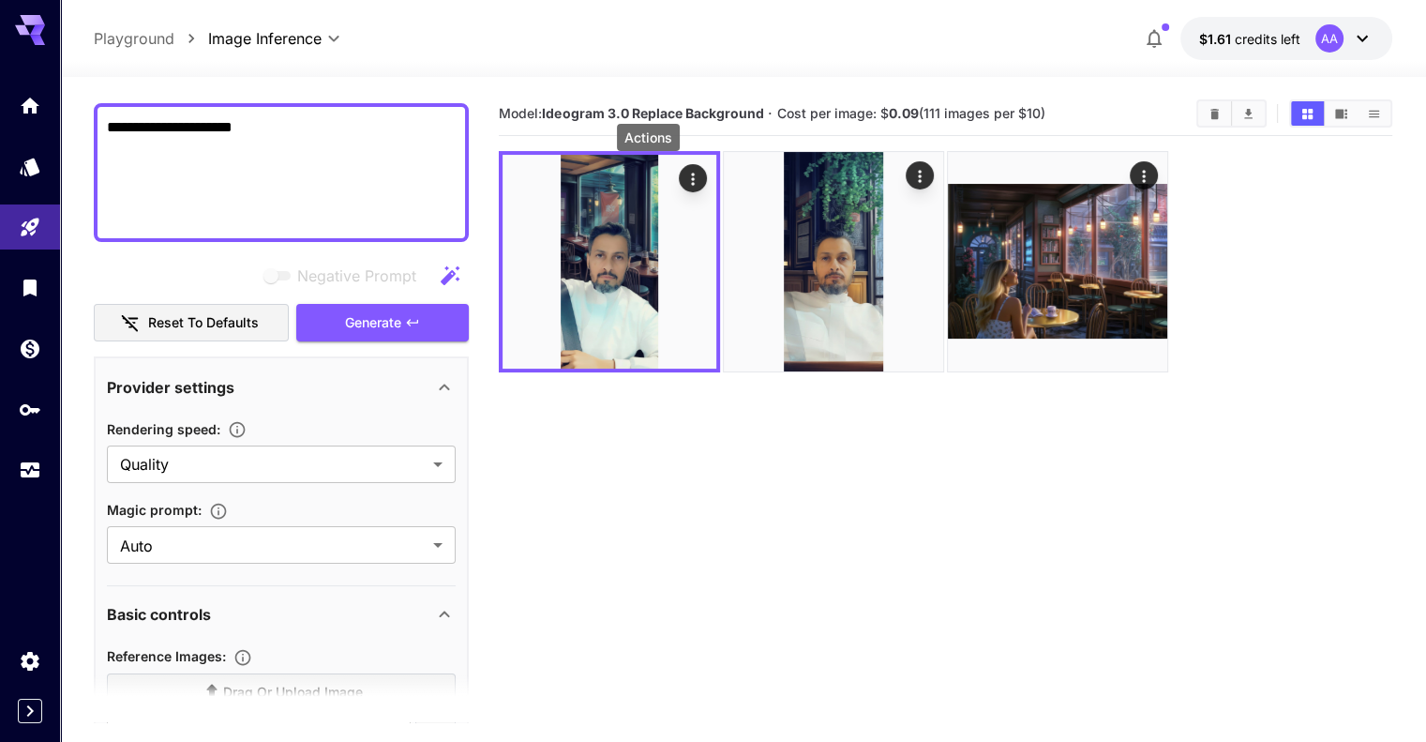
drag, startPoint x: 642, startPoint y: 180, endPoint x: 1062, endPoint y: 380, distance: 465.1
click at [1078, 382] on section "Model: Ideogram 3.0 Replace Background · Cost per image: $ 0.09 (111 images per…" at bounding box center [945, 463] width 893 height 742
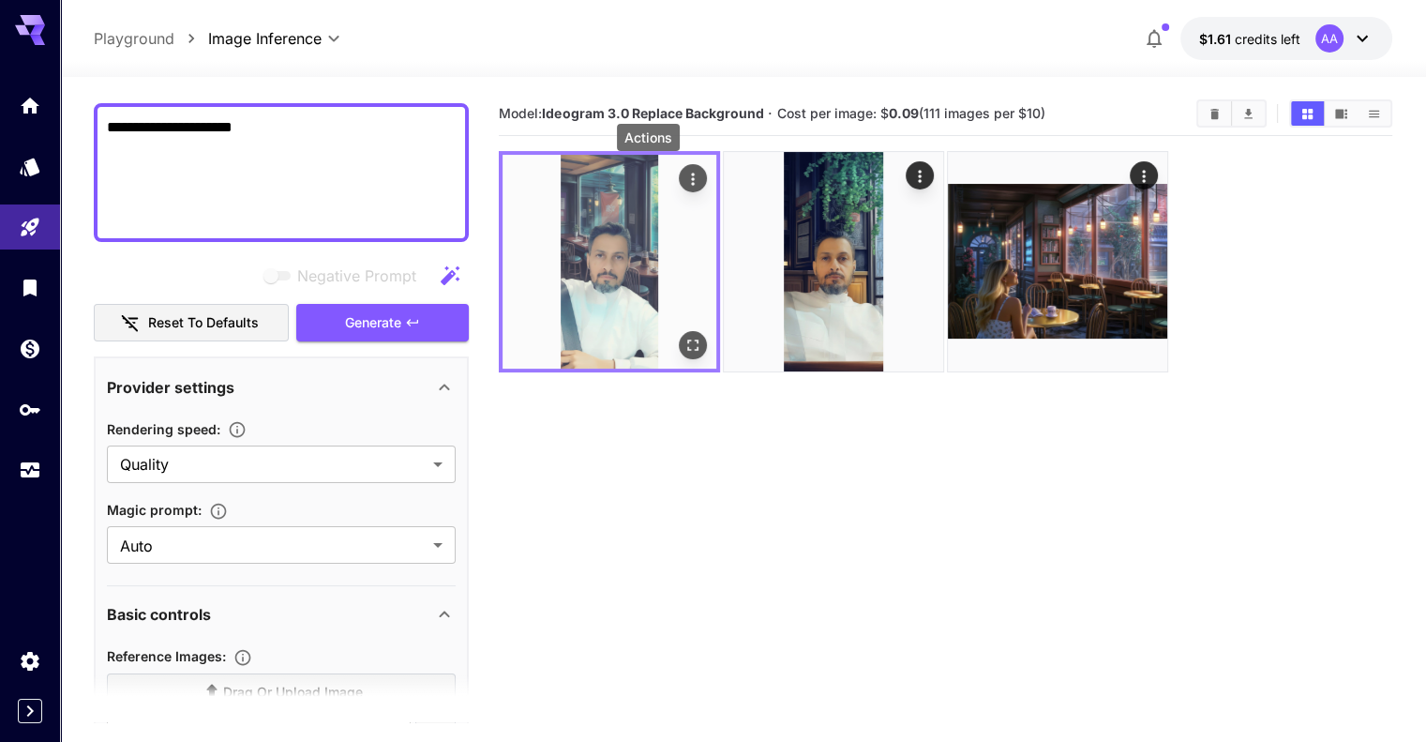
click at [684, 179] on icon "Actions" at bounding box center [693, 179] width 19 height 19
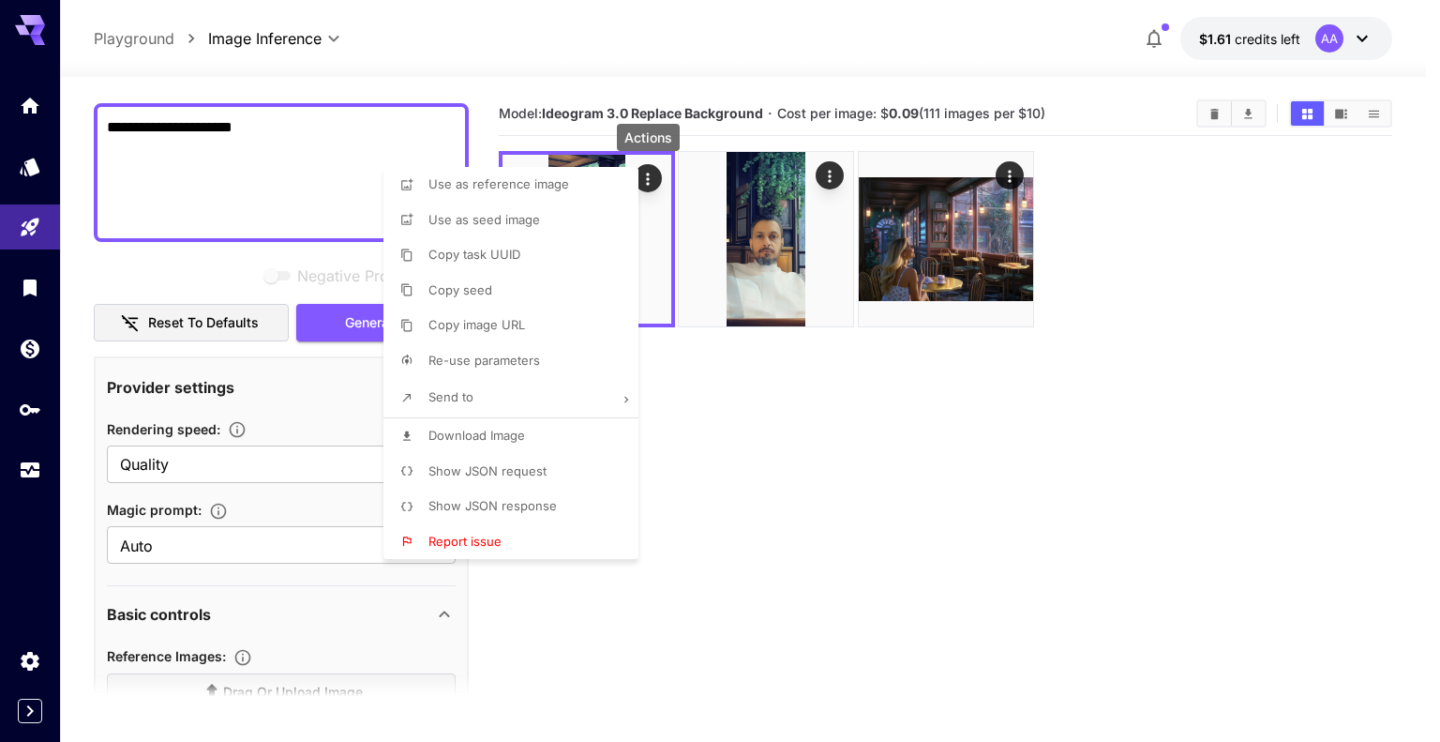
click at [539, 428] on li "Download Image" at bounding box center [516, 436] width 266 height 36
click at [688, 454] on div at bounding box center [720, 371] width 1440 height 742
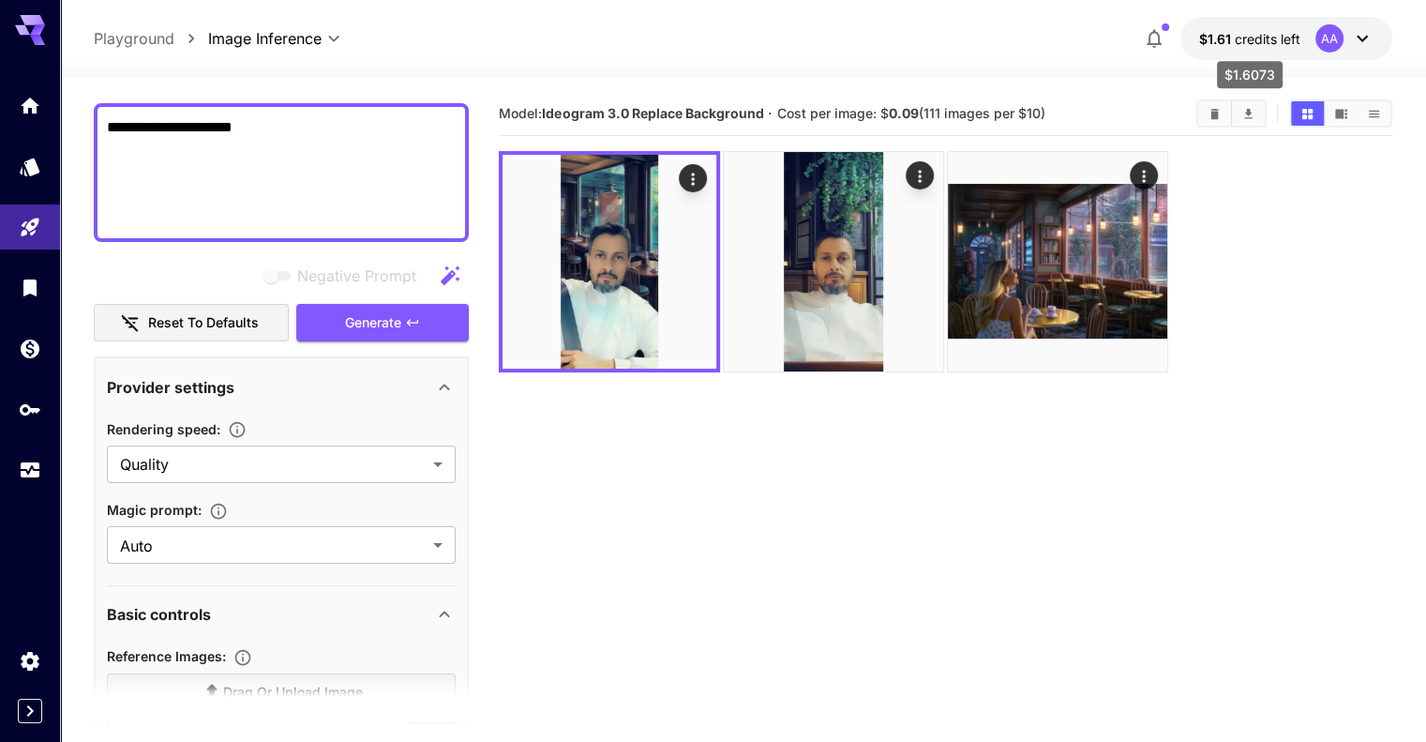
click at [1247, 39] on span "credits left" at bounding box center [1268, 39] width 66 height 16
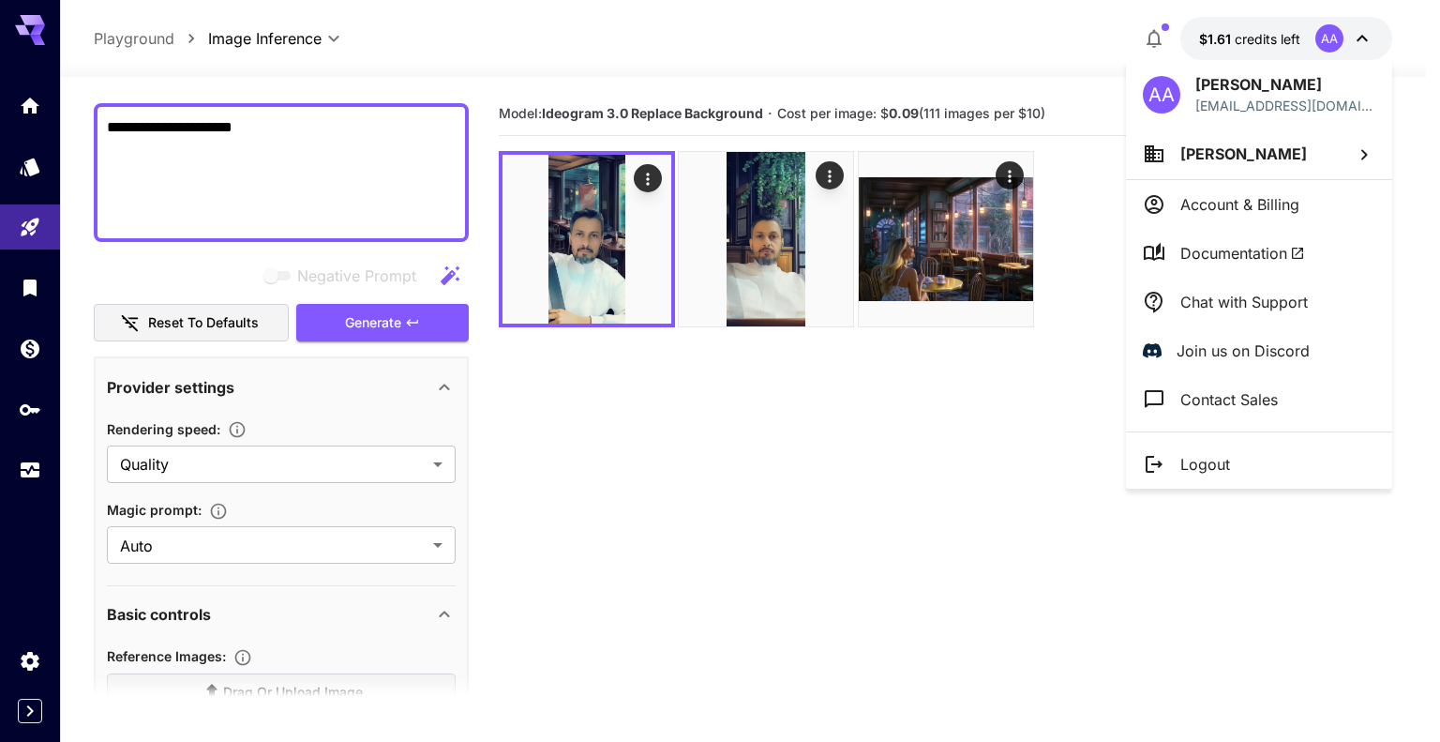
click at [277, 130] on div at bounding box center [720, 371] width 1440 height 742
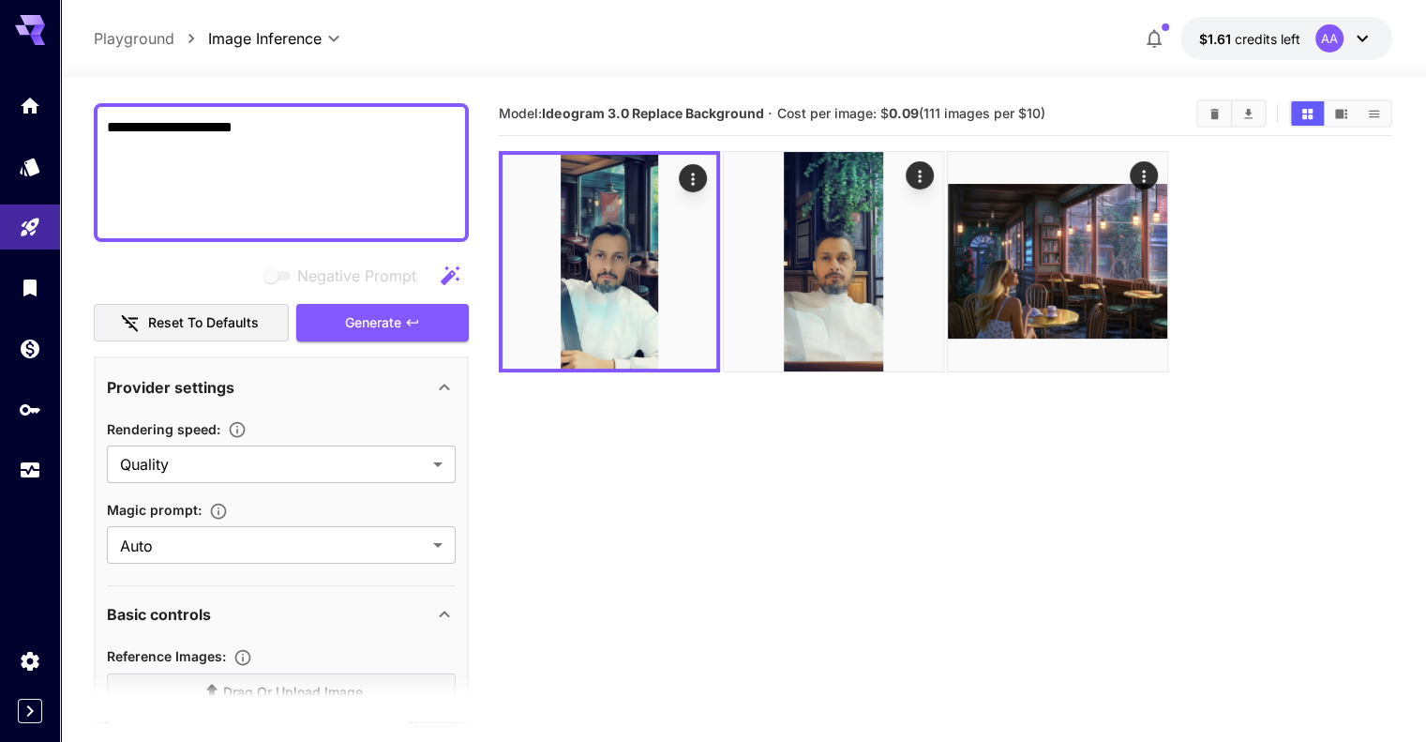
drag, startPoint x: 248, startPoint y: 126, endPoint x: 448, endPoint y: 235, distance: 227.9
click at [448, 235] on div "**********" at bounding box center [281, 172] width 375 height 139
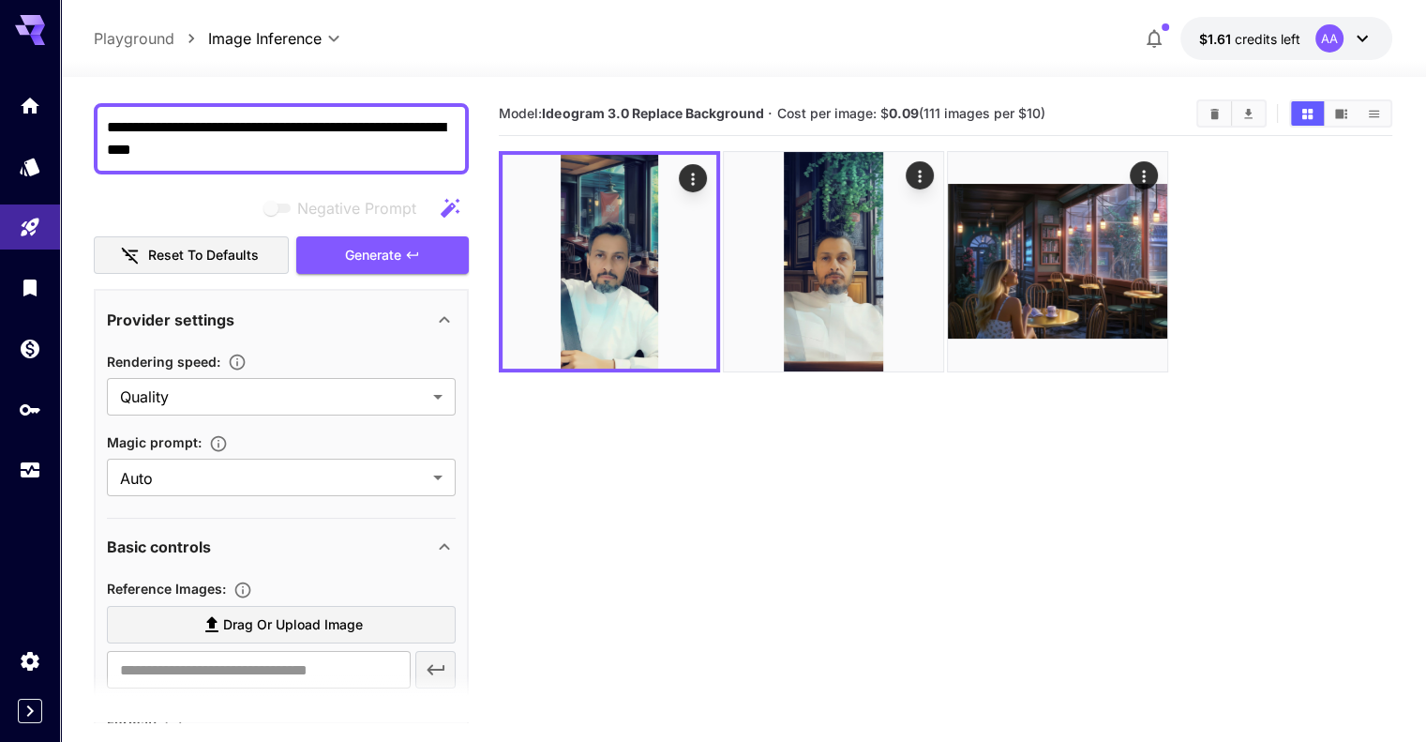
type textarea "**********"
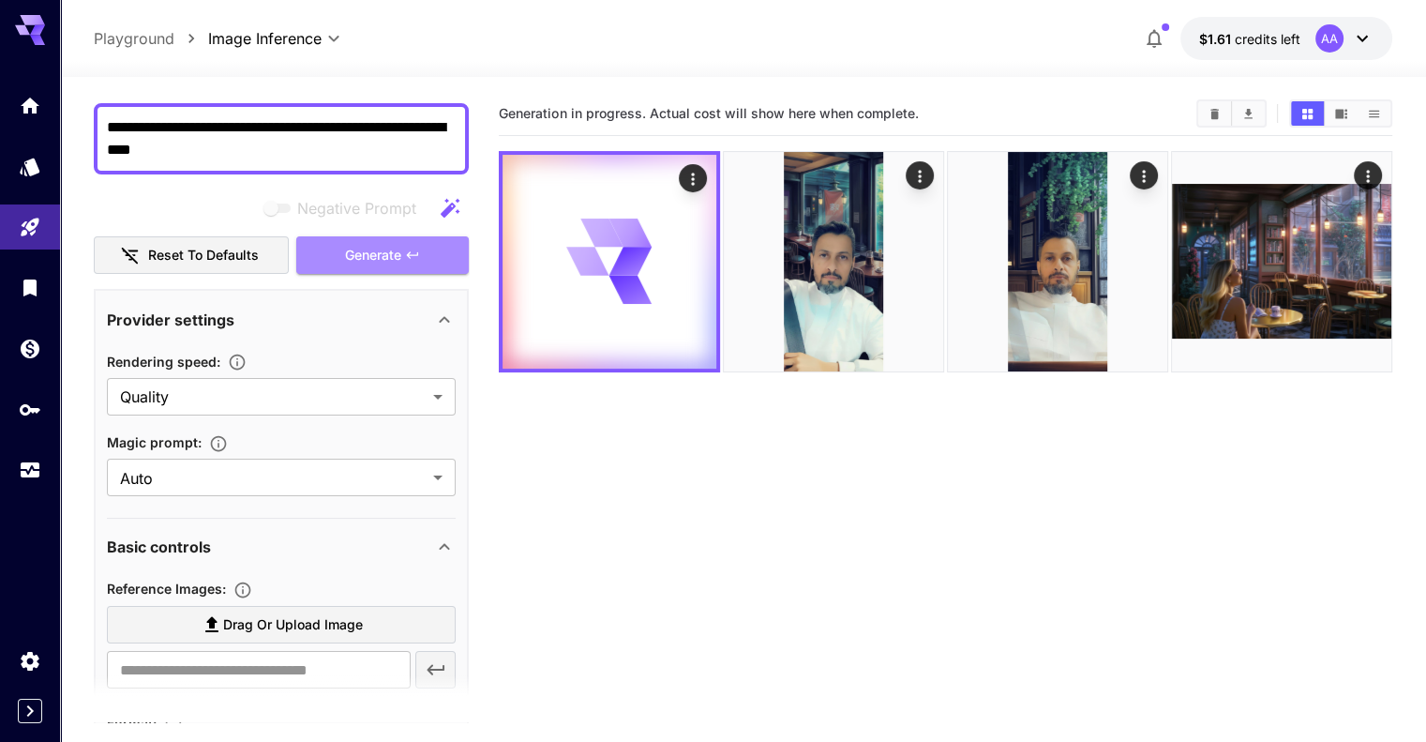
click at [438, 247] on button "Generate" at bounding box center [382, 255] width 173 height 38
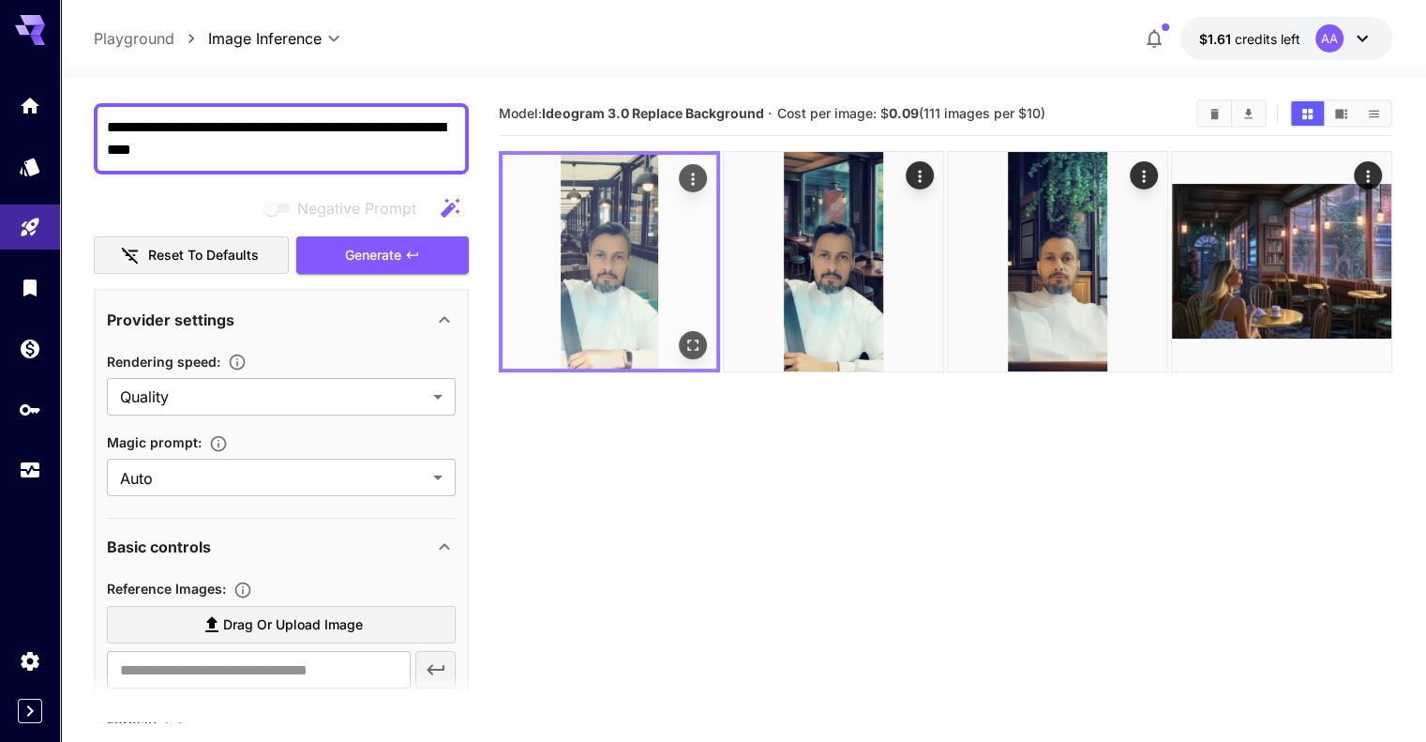
click at [598, 268] on img at bounding box center [610, 262] width 214 height 214
click at [684, 174] on icon "Actions" at bounding box center [693, 179] width 19 height 19
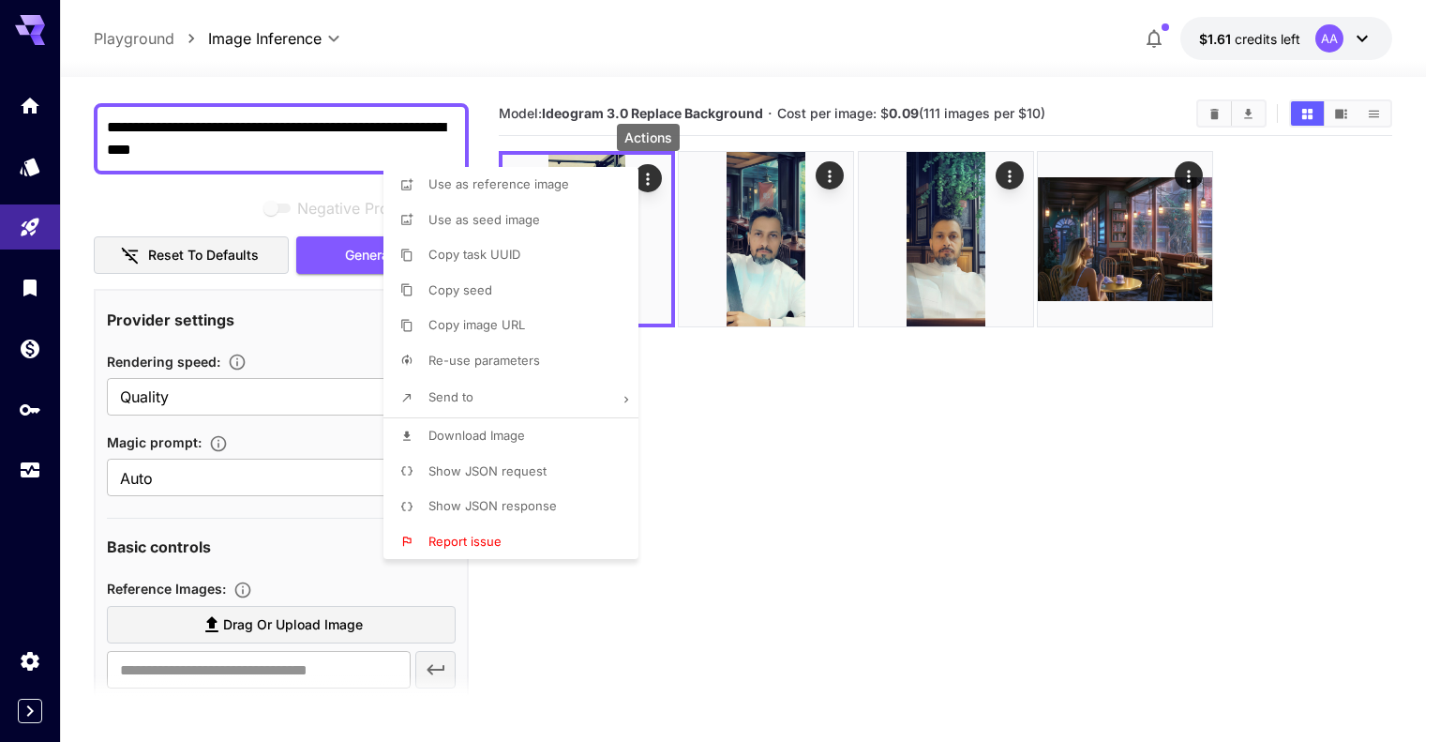
click at [544, 441] on li "Download Image" at bounding box center [516, 436] width 266 height 36
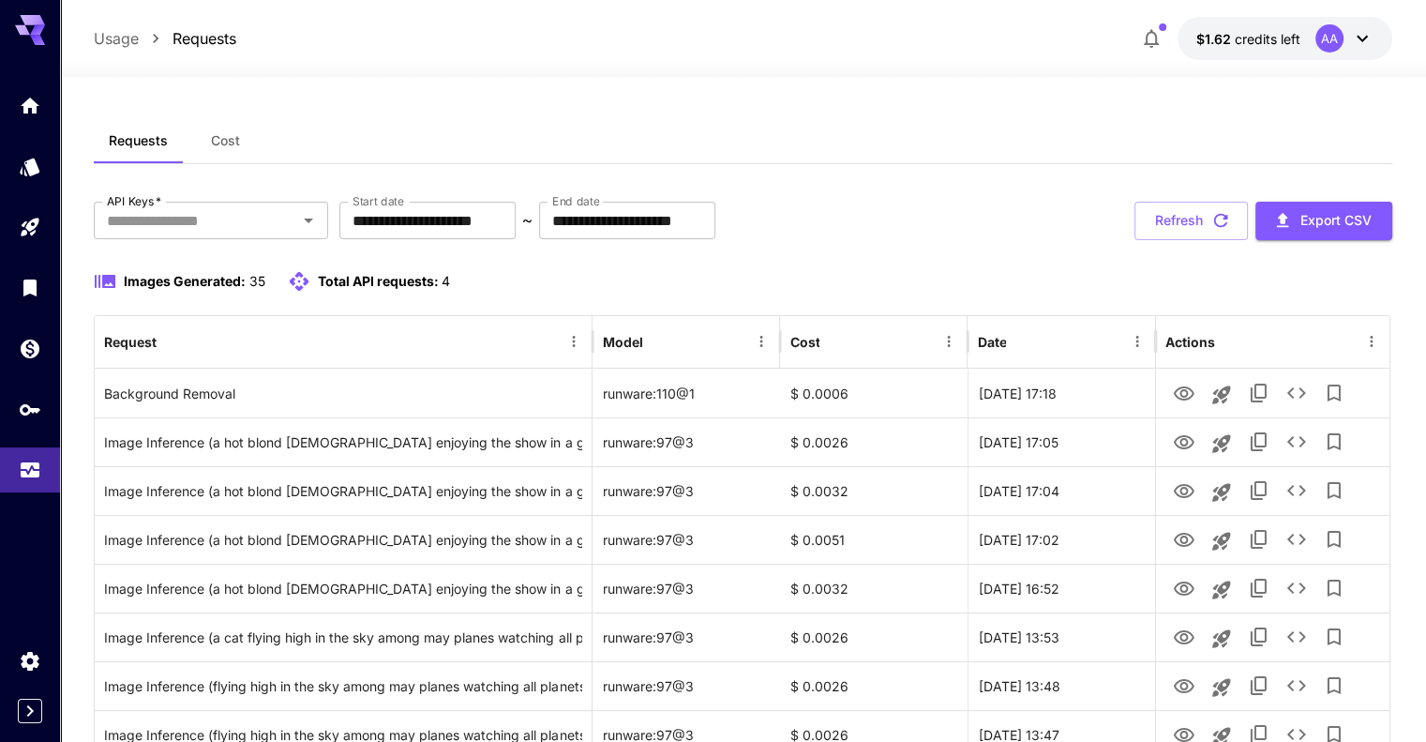
click at [855, 276] on div "Images Generated: 35 Total API requests: 4" at bounding box center [743, 281] width 1298 height 23
click at [1199, 221] on button "Refresh" at bounding box center [1191, 221] width 113 height 38
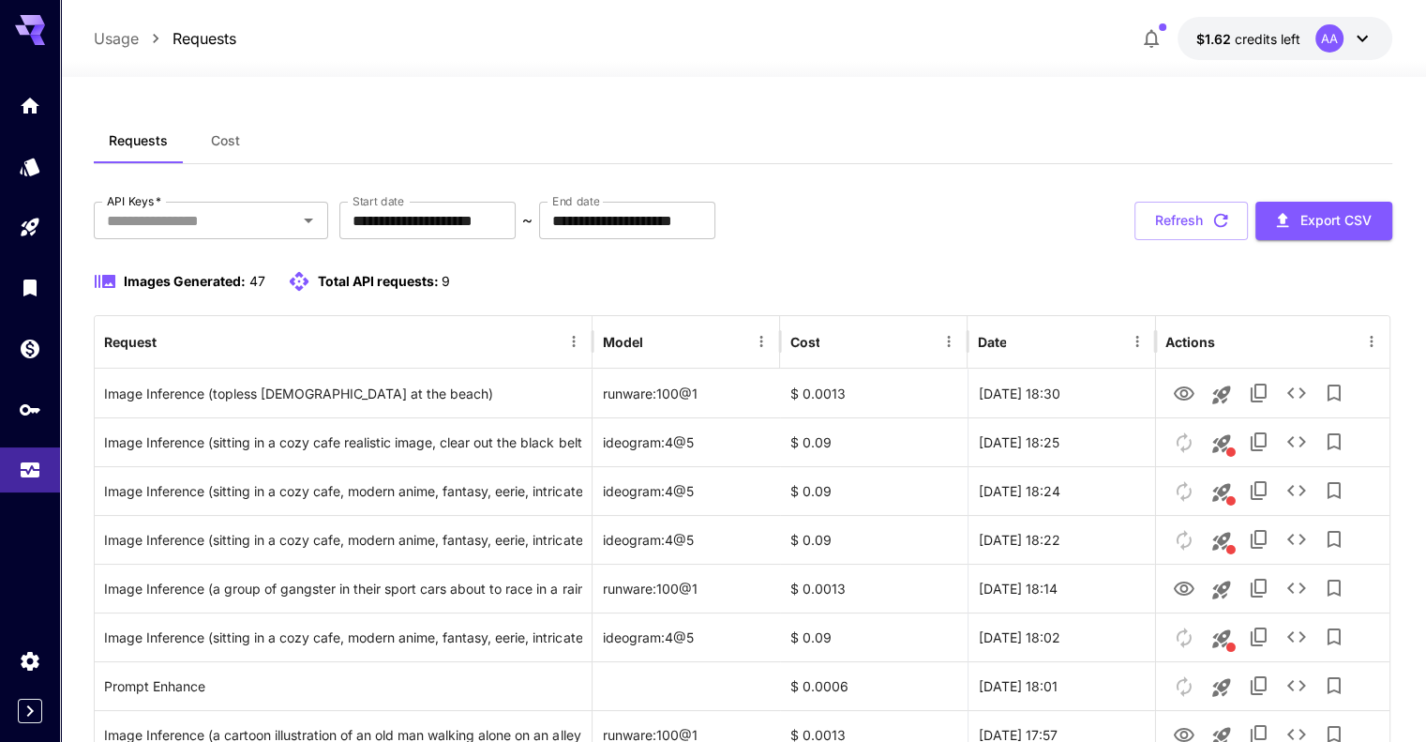
click at [1245, 59] on div at bounding box center [743, 65] width 1366 height 23
click at [1246, 48] on button "$1.62 credits left AA" at bounding box center [1285, 38] width 215 height 43
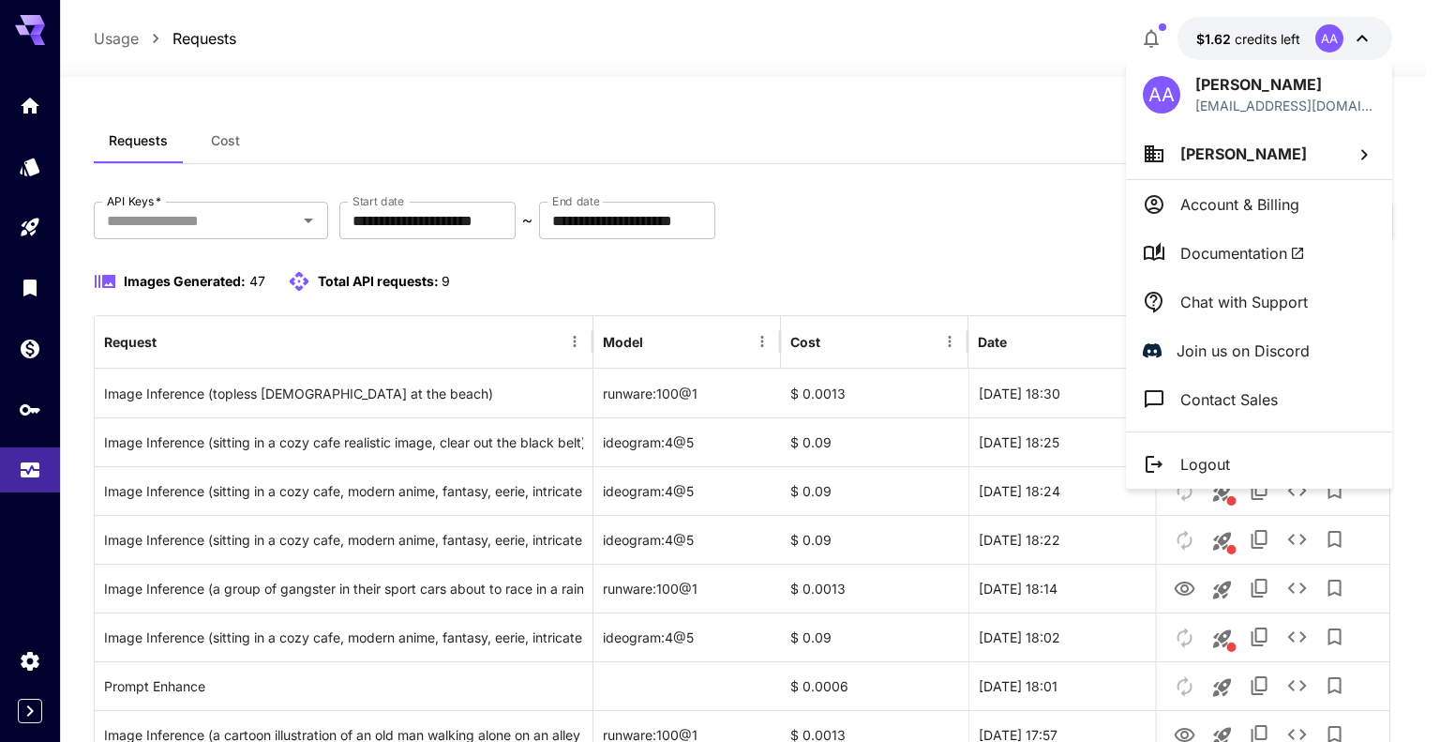
click at [23, 359] on div at bounding box center [720, 371] width 1440 height 742
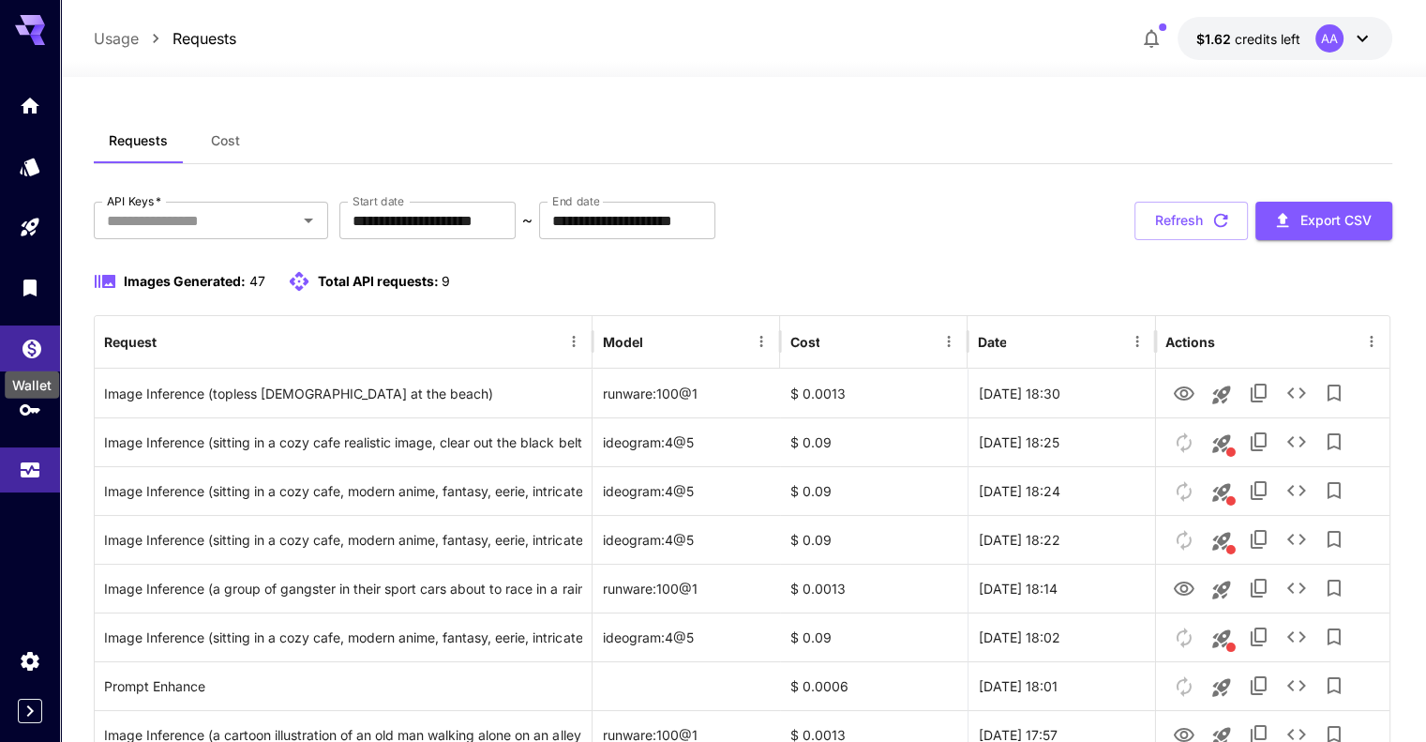
click at [26, 348] on icon "Wallet" at bounding box center [32, 343] width 19 height 19
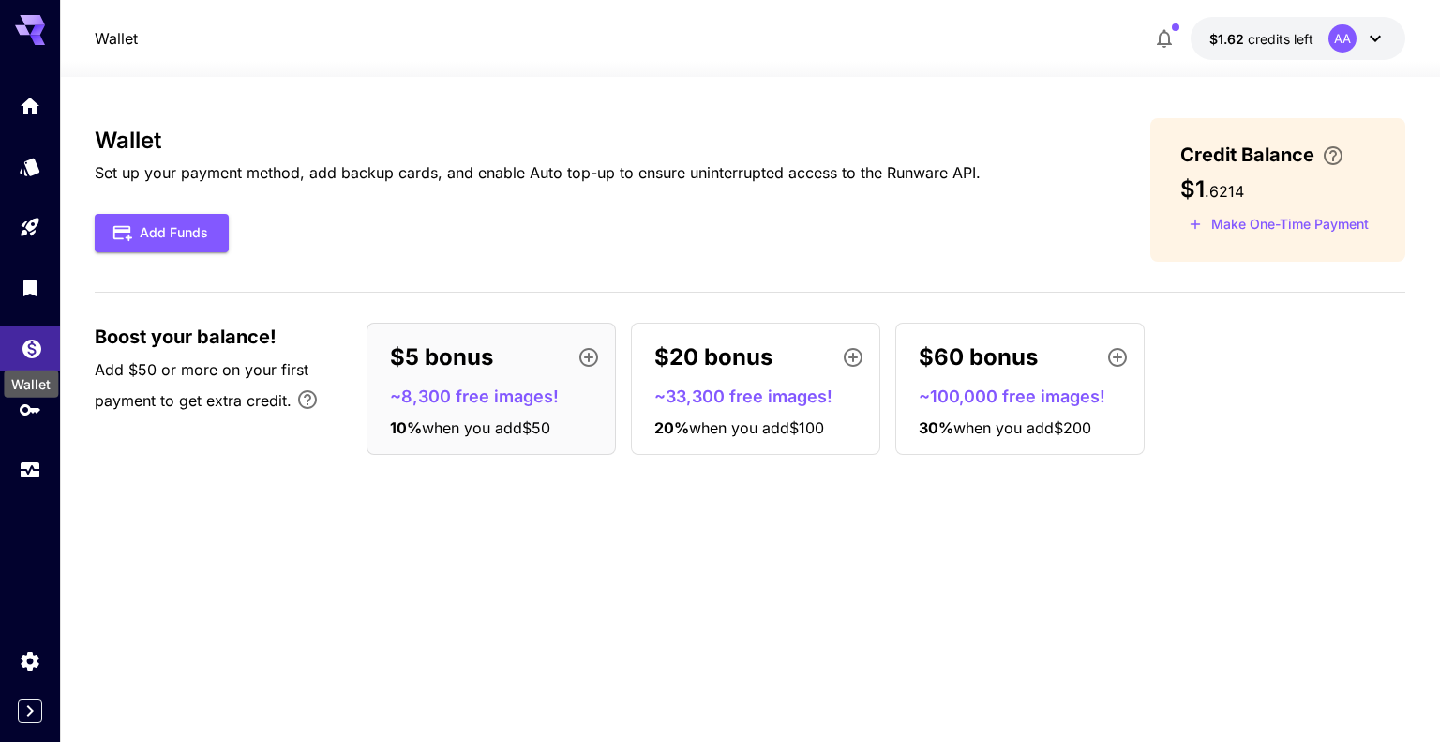
click at [37, 340] on icon "Wallet" at bounding box center [32, 343] width 19 height 19
click at [27, 472] on icon "Usage" at bounding box center [32, 466] width 19 height 9
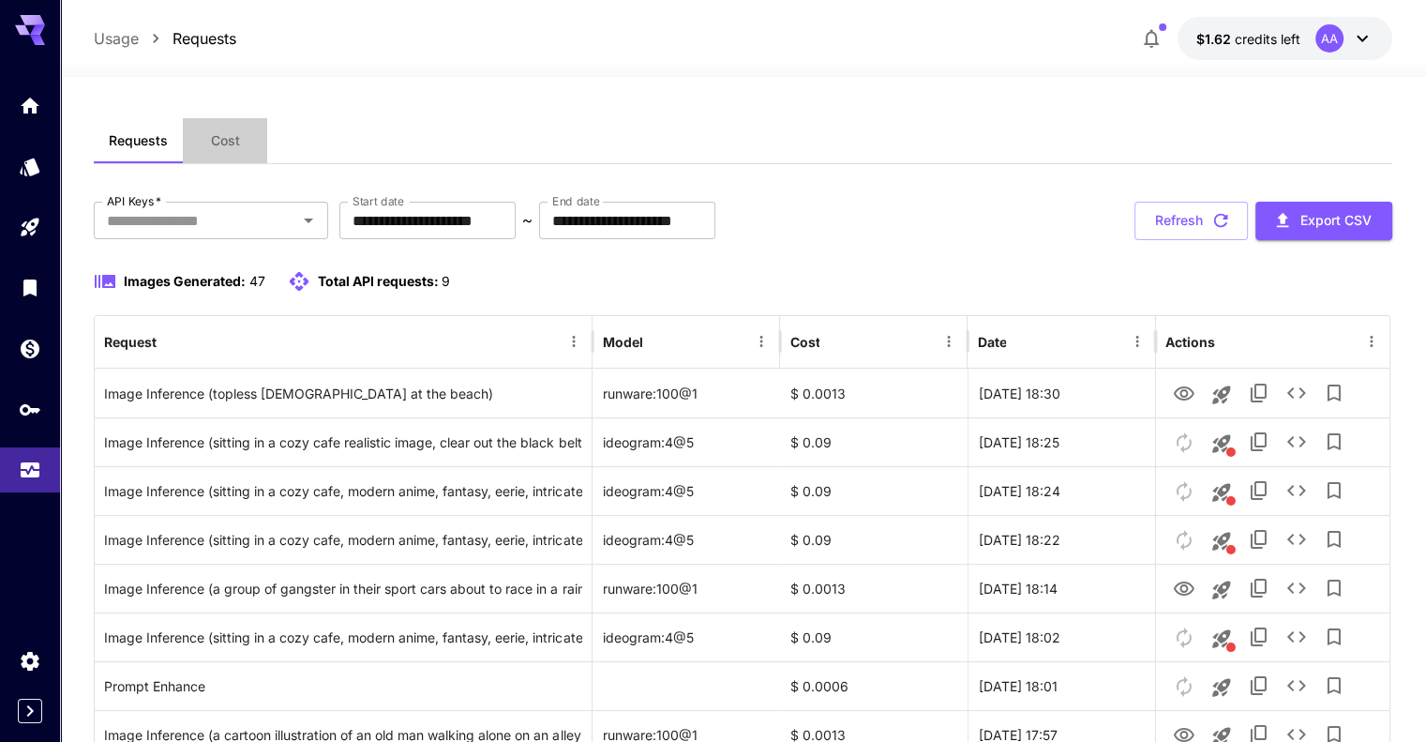
click at [237, 139] on span "Cost" at bounding box center [225, 140] width 29 height 17
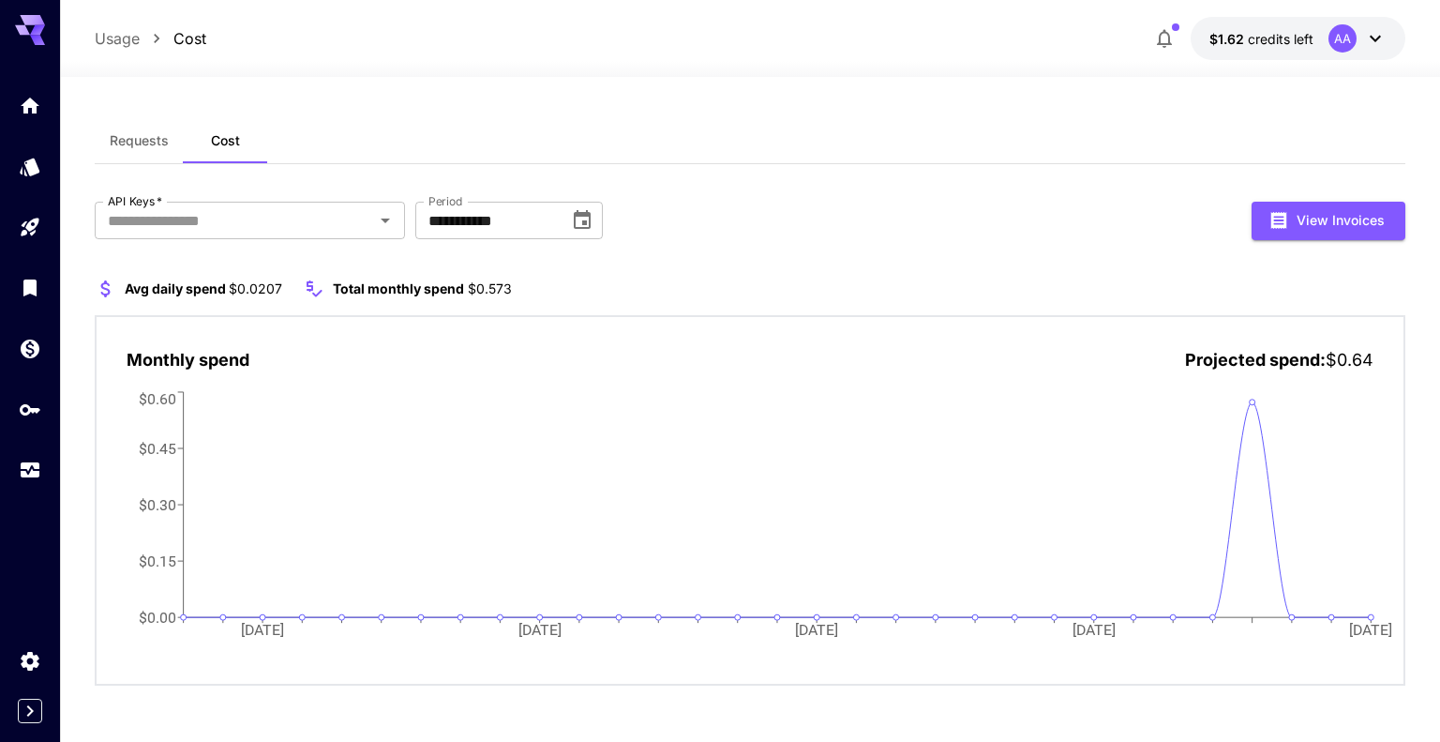
click at [112, 139] on span "Requests" at bounding box center [139, 140] width 59 height 17
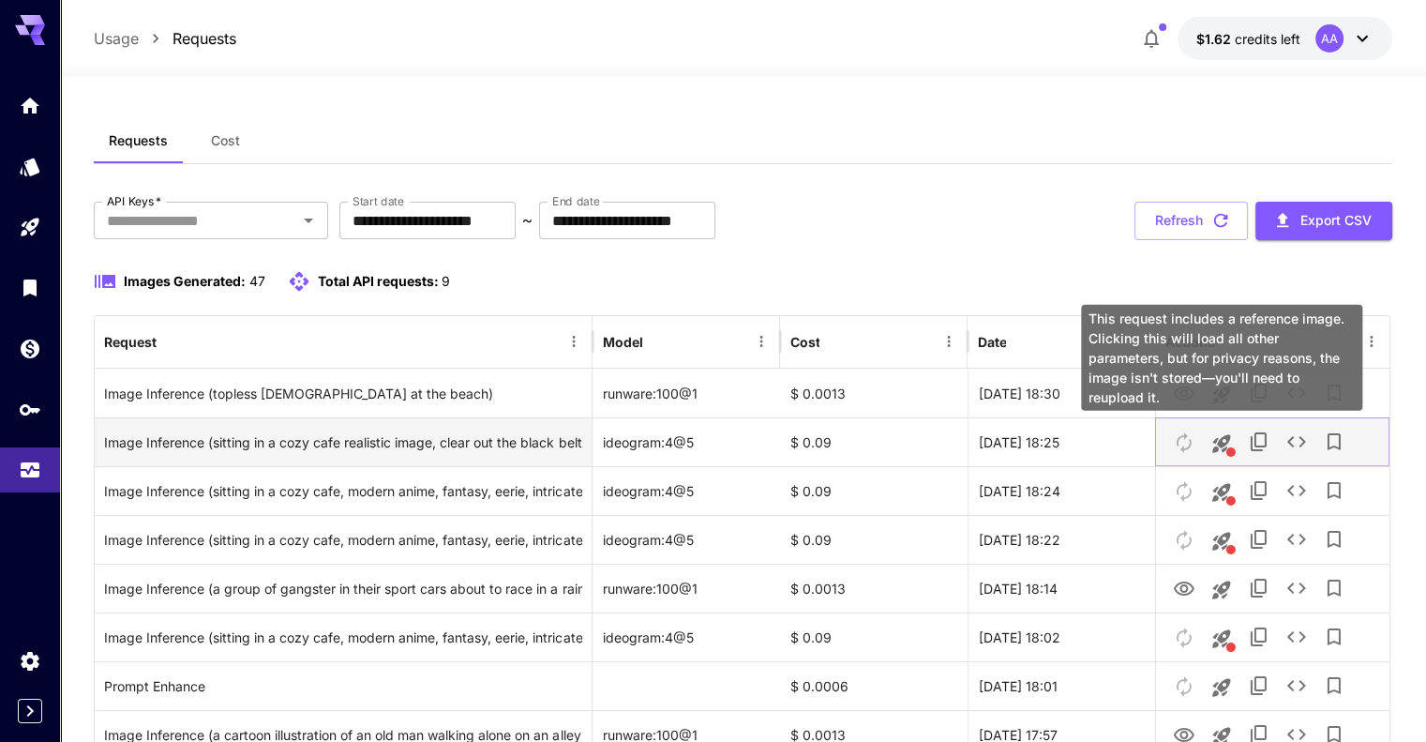
click at [1225, 445] on icon "This request includes a reference image. Clicking this will load all other para…" at bounding box center [1221, 443] width 23 height 23
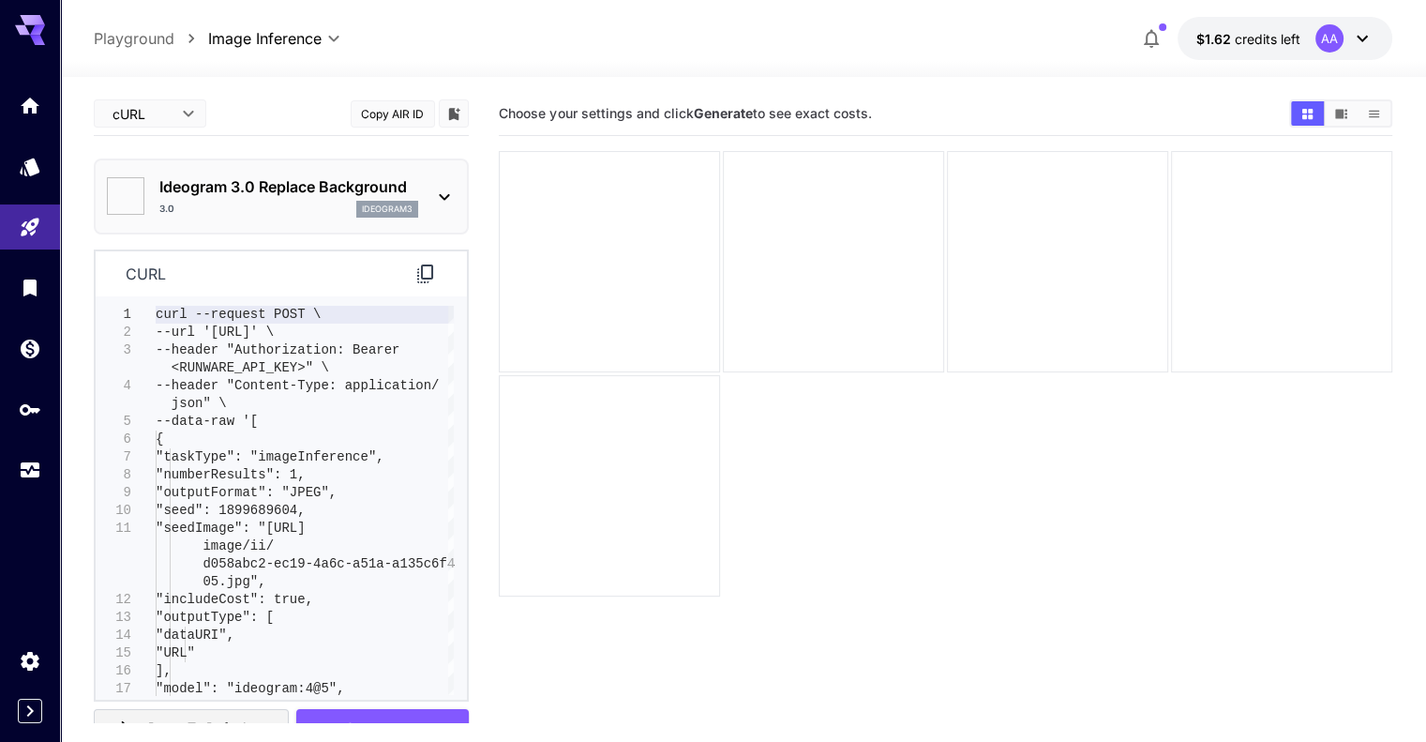
type input "*******"
type input "****"
type input "**********"
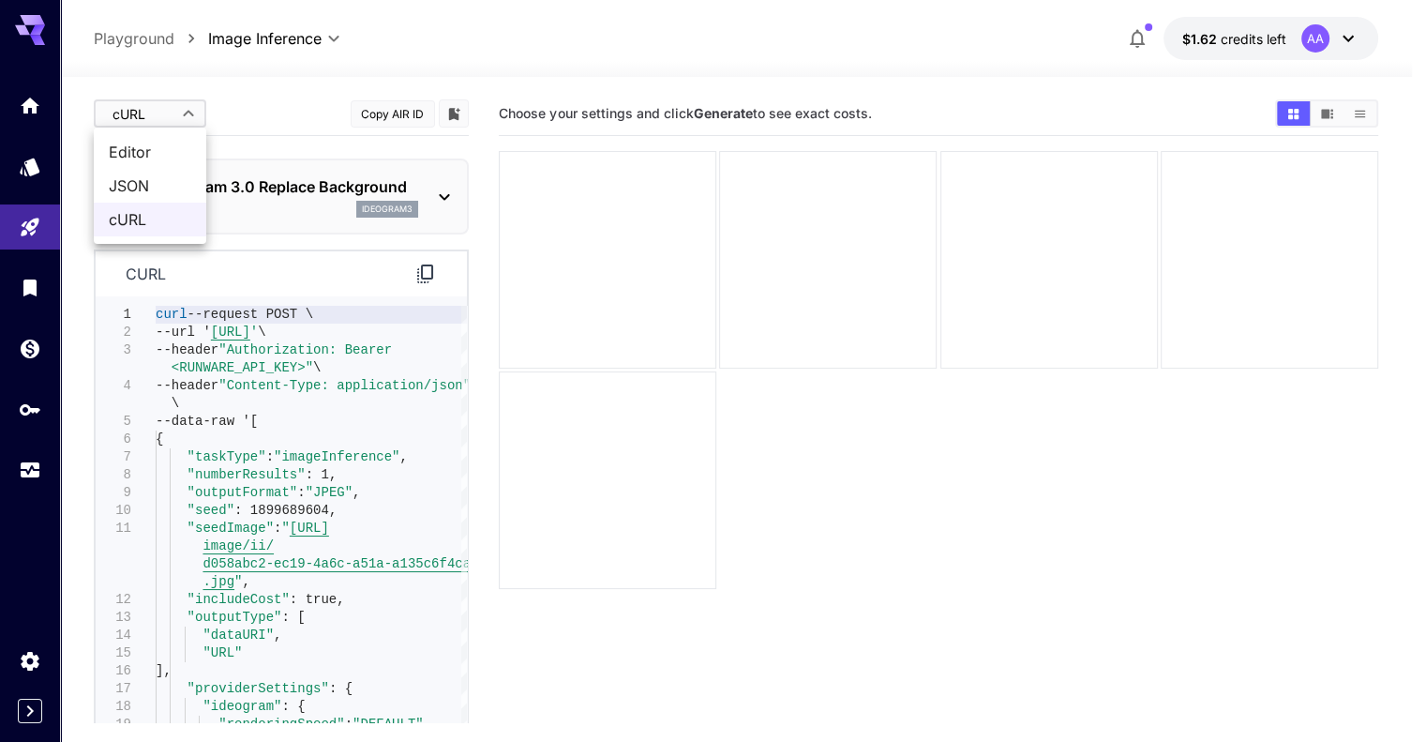
click at [172, 115] on body "**********" at bounding box center [713, 445] width 1426 height 890
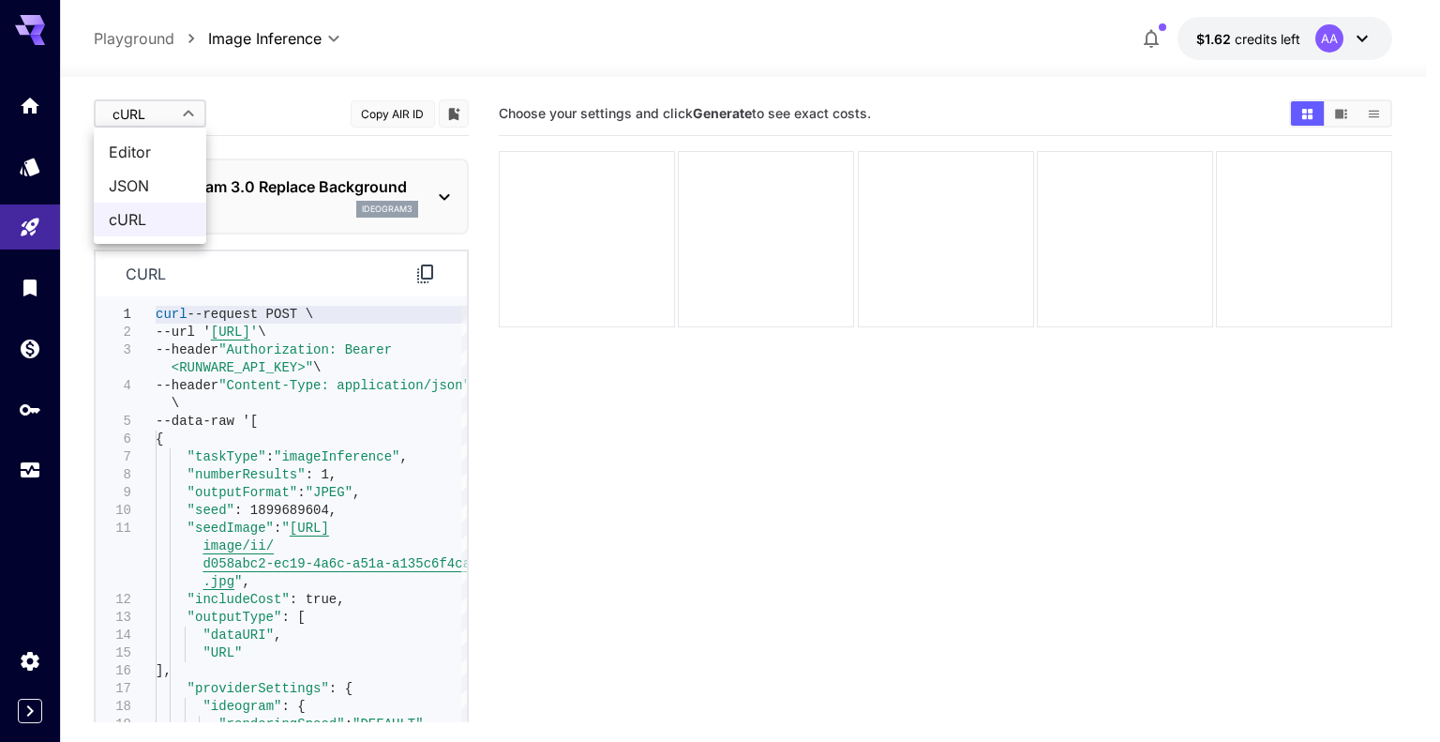
click at [159, 144] on span "Editor" at bounding box center [150, 152] width 83 height 23
type input "****"
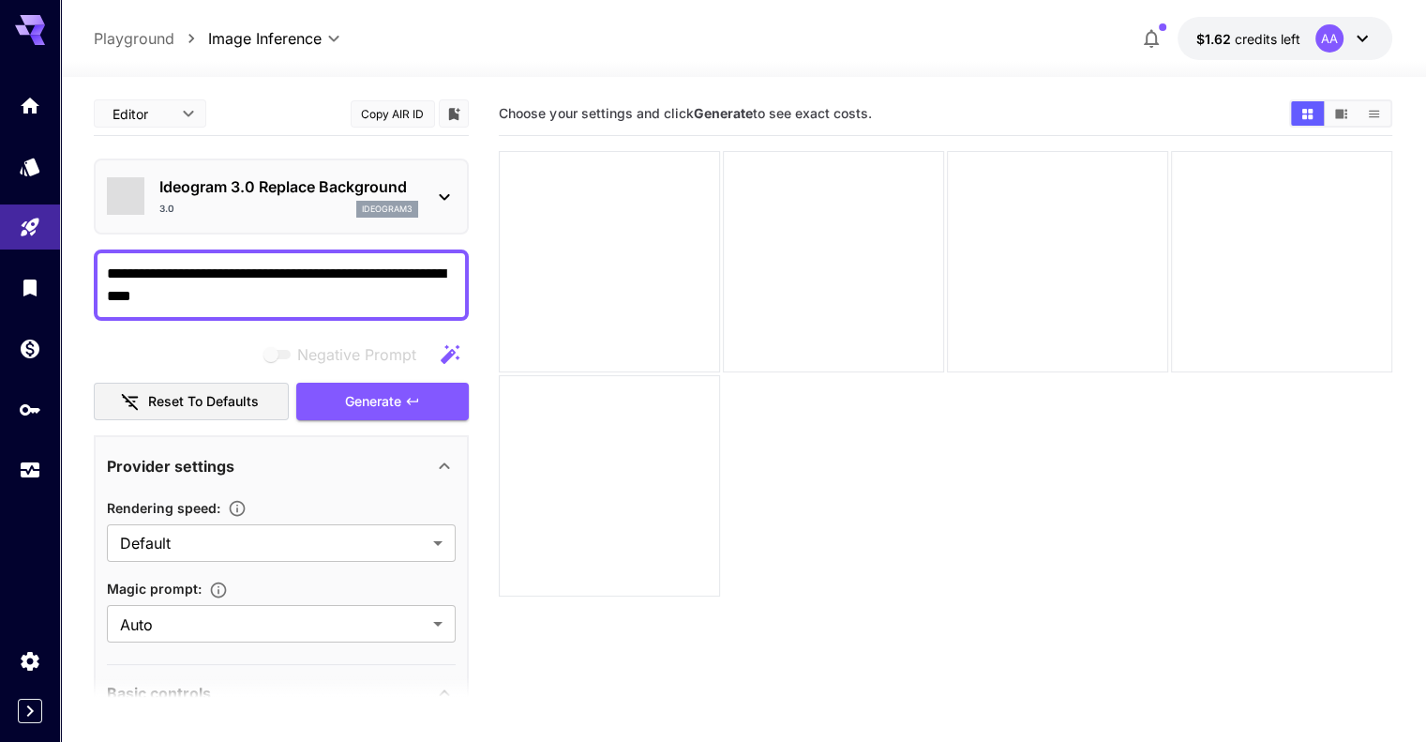
click at [1344, 115] on icon "Show images in video view" at bounding box center [1341, 114] width 14 height 14
click at [1365, 109] on button "Show images in list view" at bounding box center [1374, 113] width 33 height 24
click at [30, 702] on icon "Expand sidebar" at bounding box center [30, 710] width 23 height 23
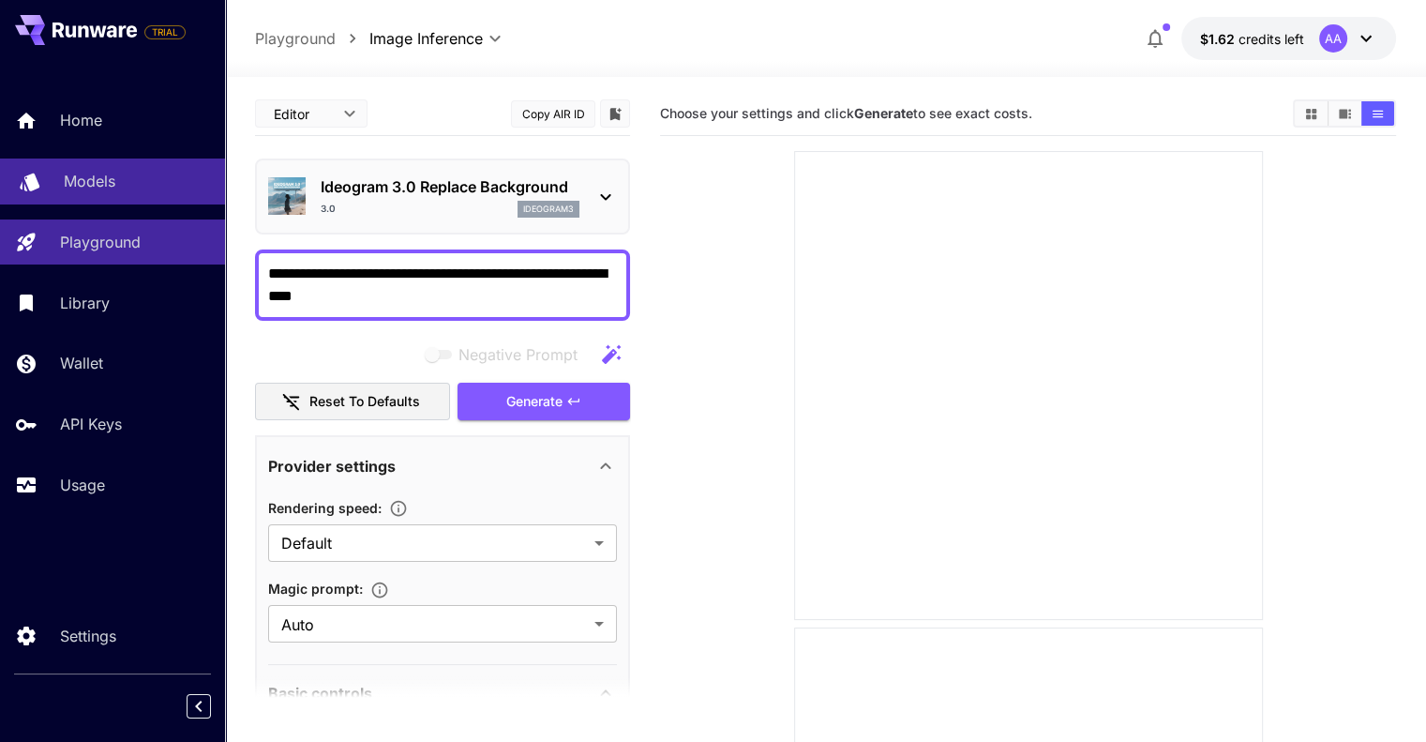
click at [140, 187] on div "Models" at bounding box center [137, 181] width 146 height 23
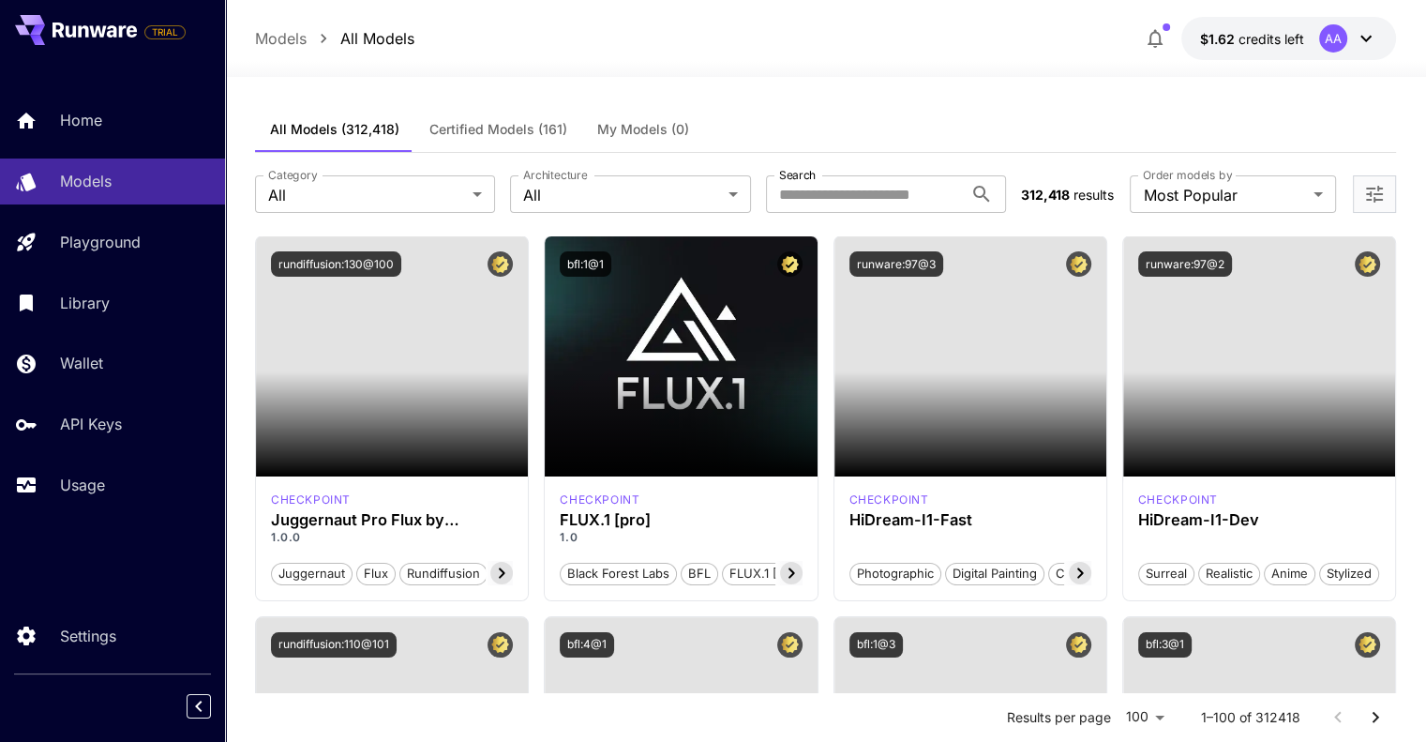
click at [515, 129] on span "Certified Models (161)" at bounding box center [498, 129] width 138 height 17
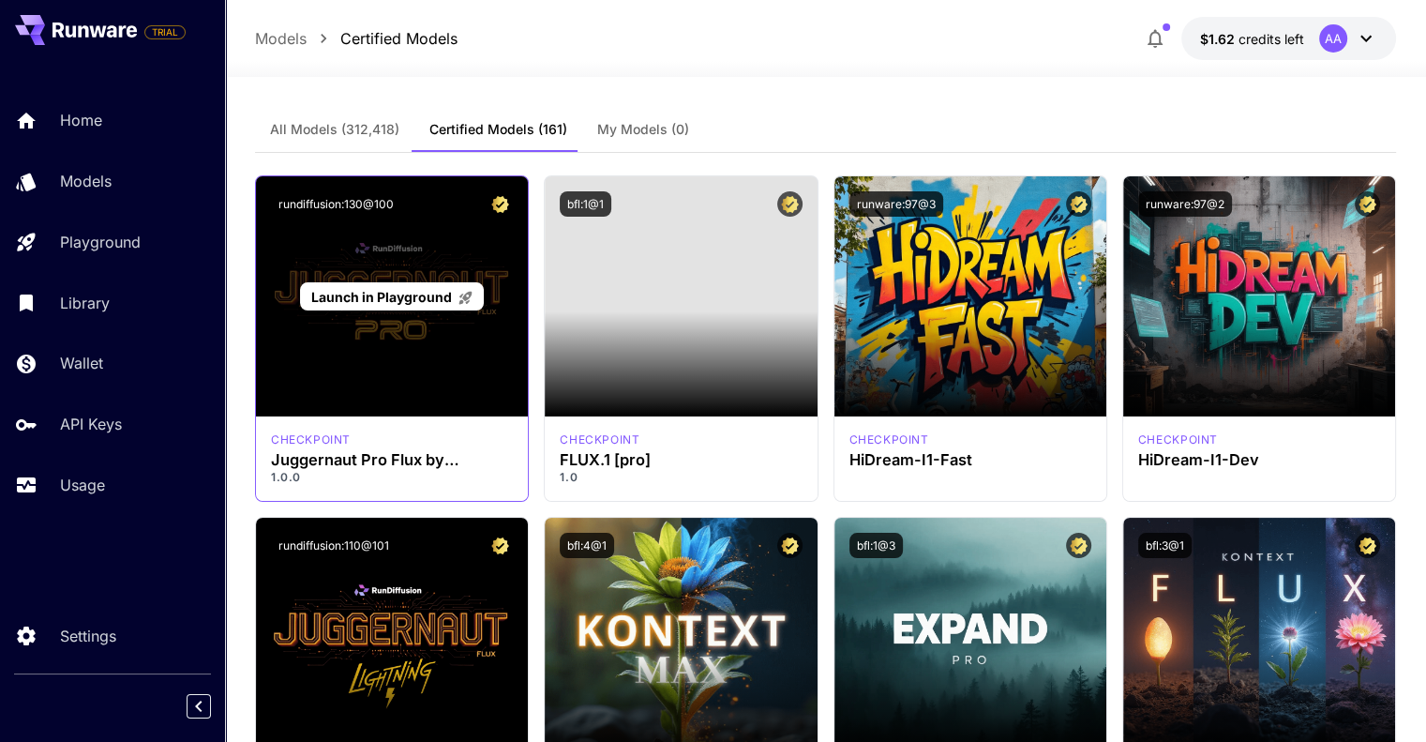
click at [439, 289] on span "Launch in Playground" at bounding box center [381, 297] width 141 height 16
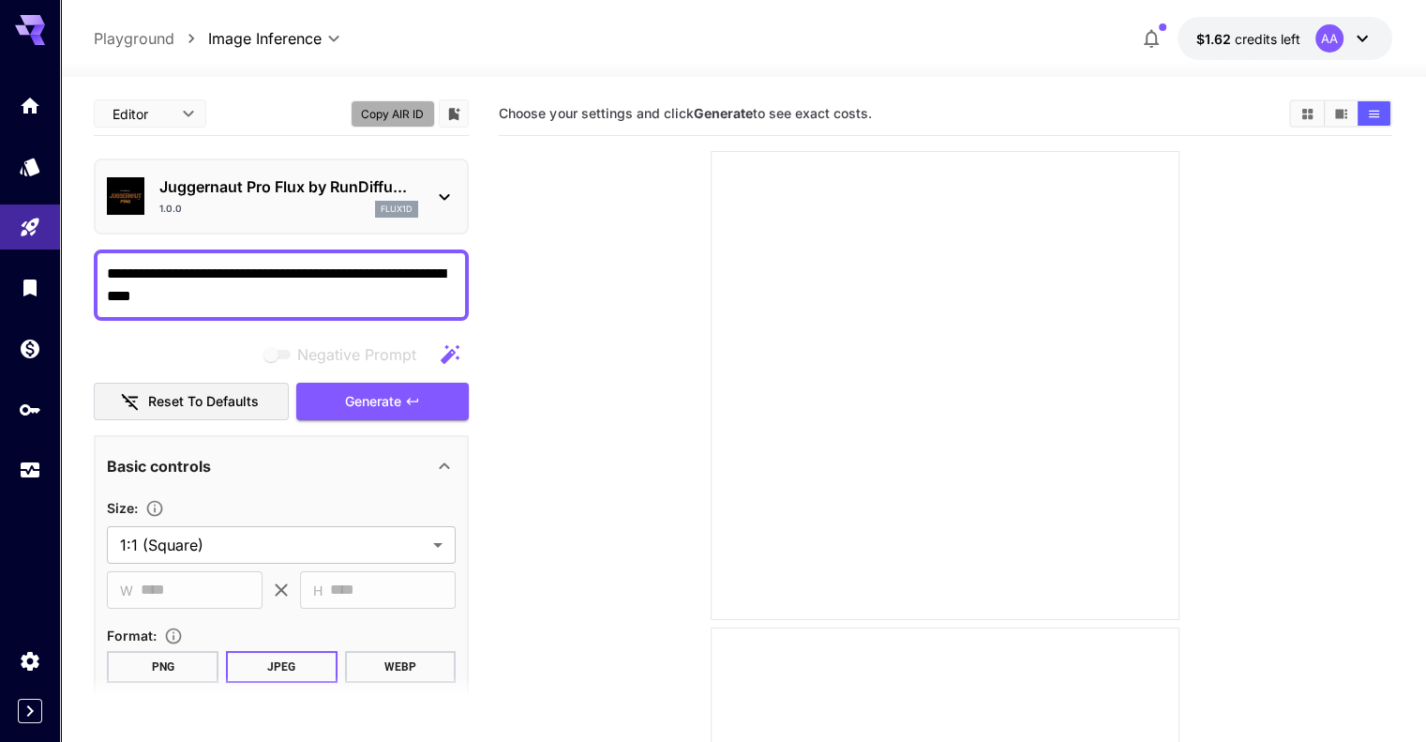
click at [392, 106] on button "Copy AIR ID" at bounding box center [393, 113] width 84 height 27
